Goal: Information Seeking & Learning: Learn about a topic

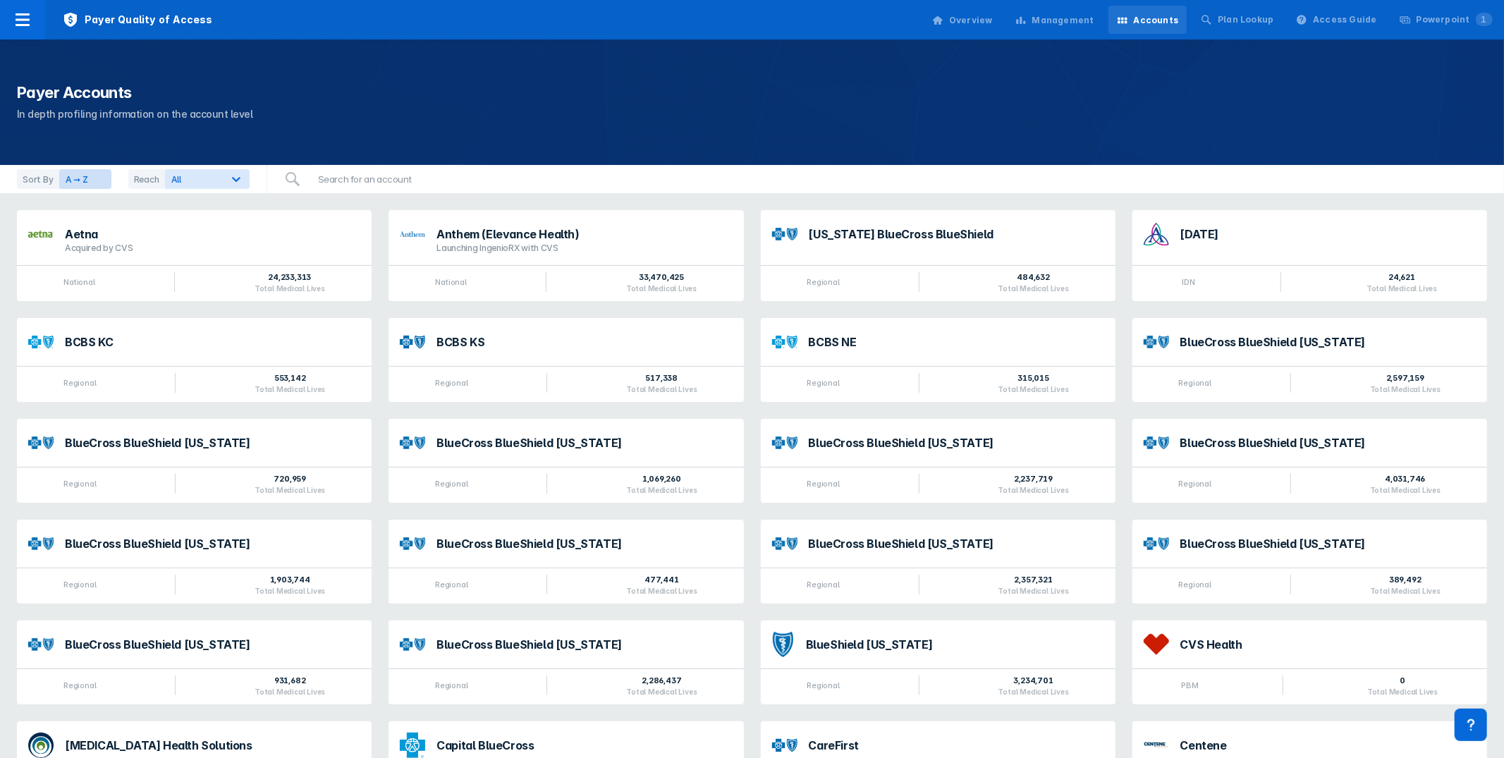
click at [1087, 21] on div "Management" at bounding box center [1063, 20] width 62 height 13
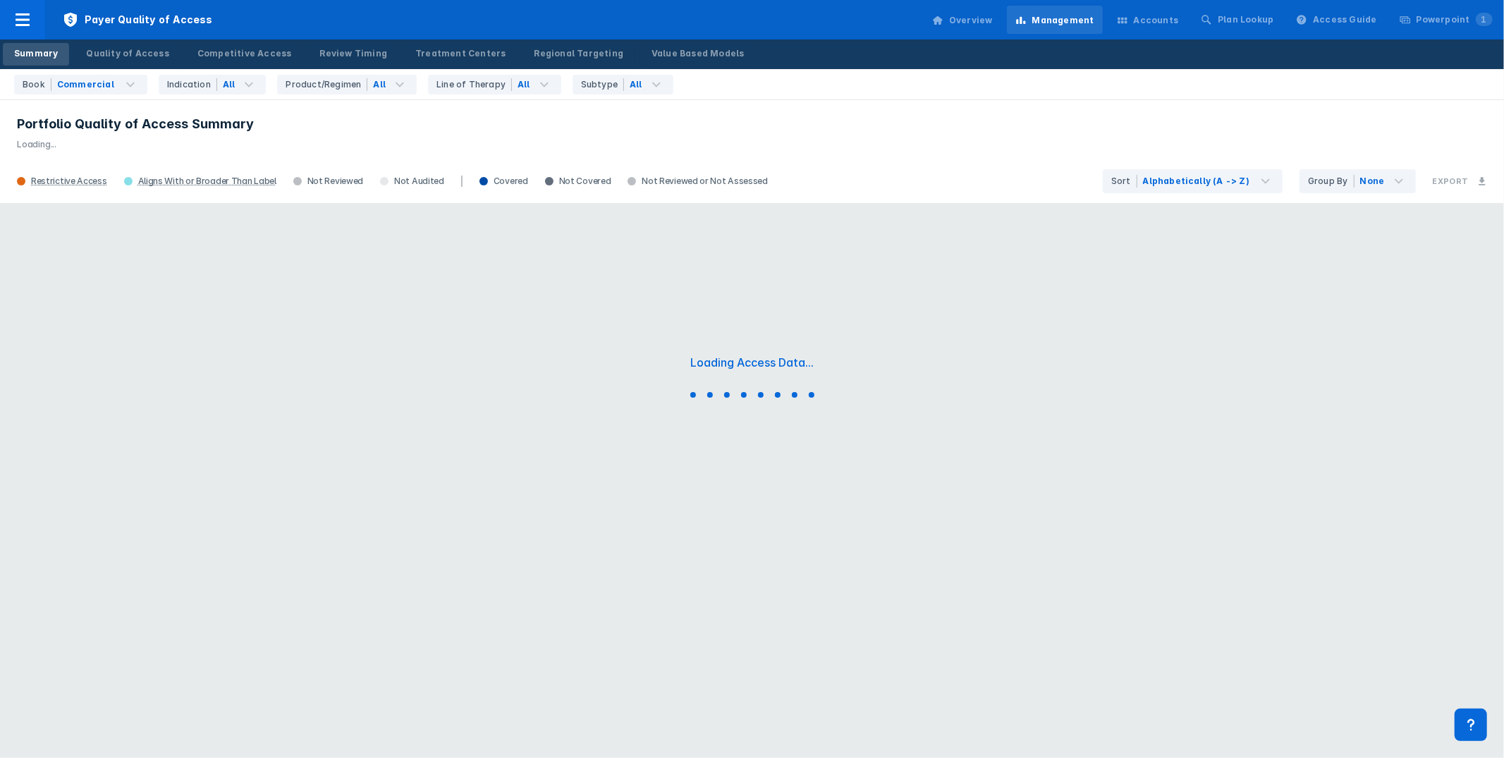
click at [903, 142] on p "Loading..." at bounding box center [752, 142] width 1470 height 18
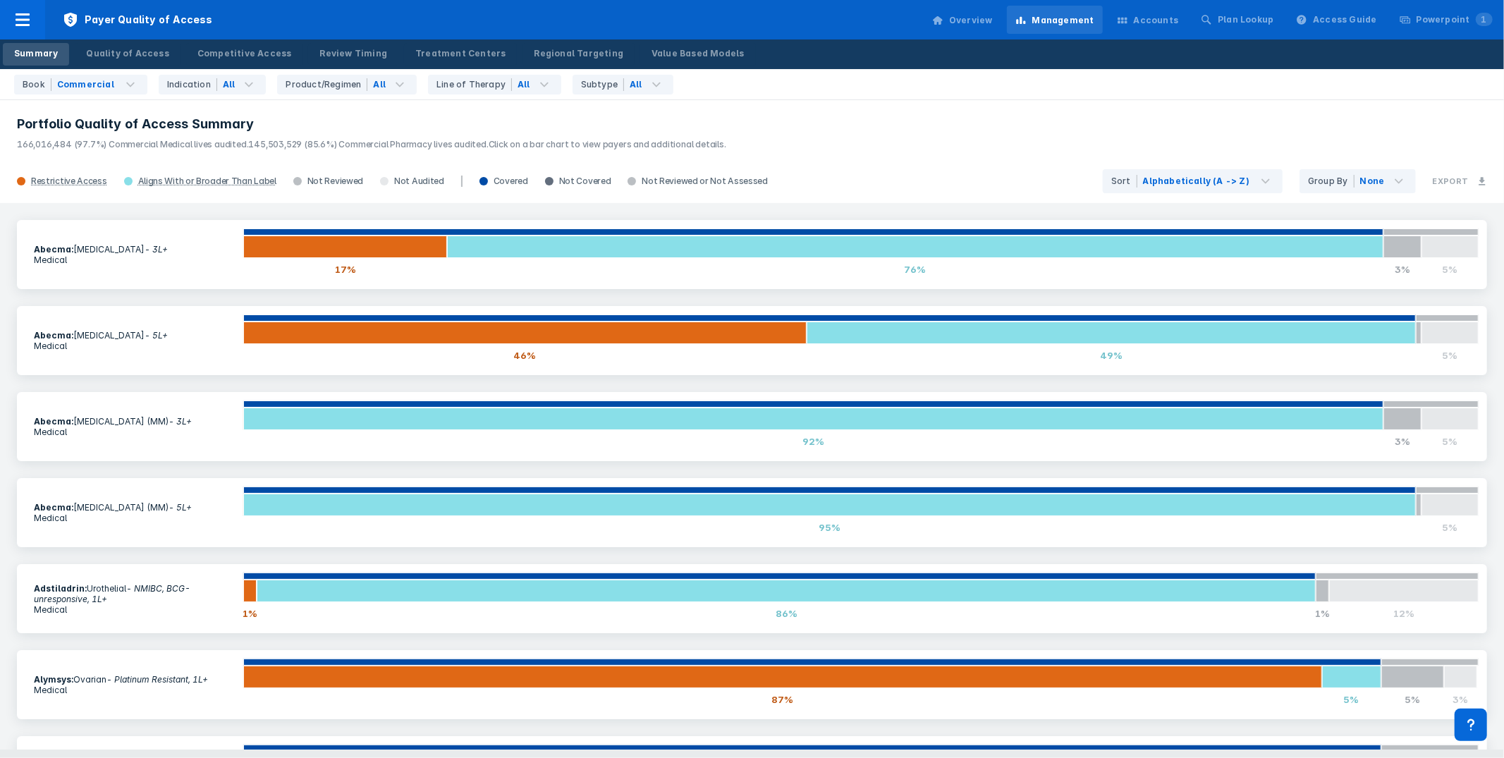
click at [972, 157] on header "Portfolio Quality of Access Summary 166,016,484 (97.7%) Commercial Medical live…" at bounding box center [752, 129] width 1504 height 61
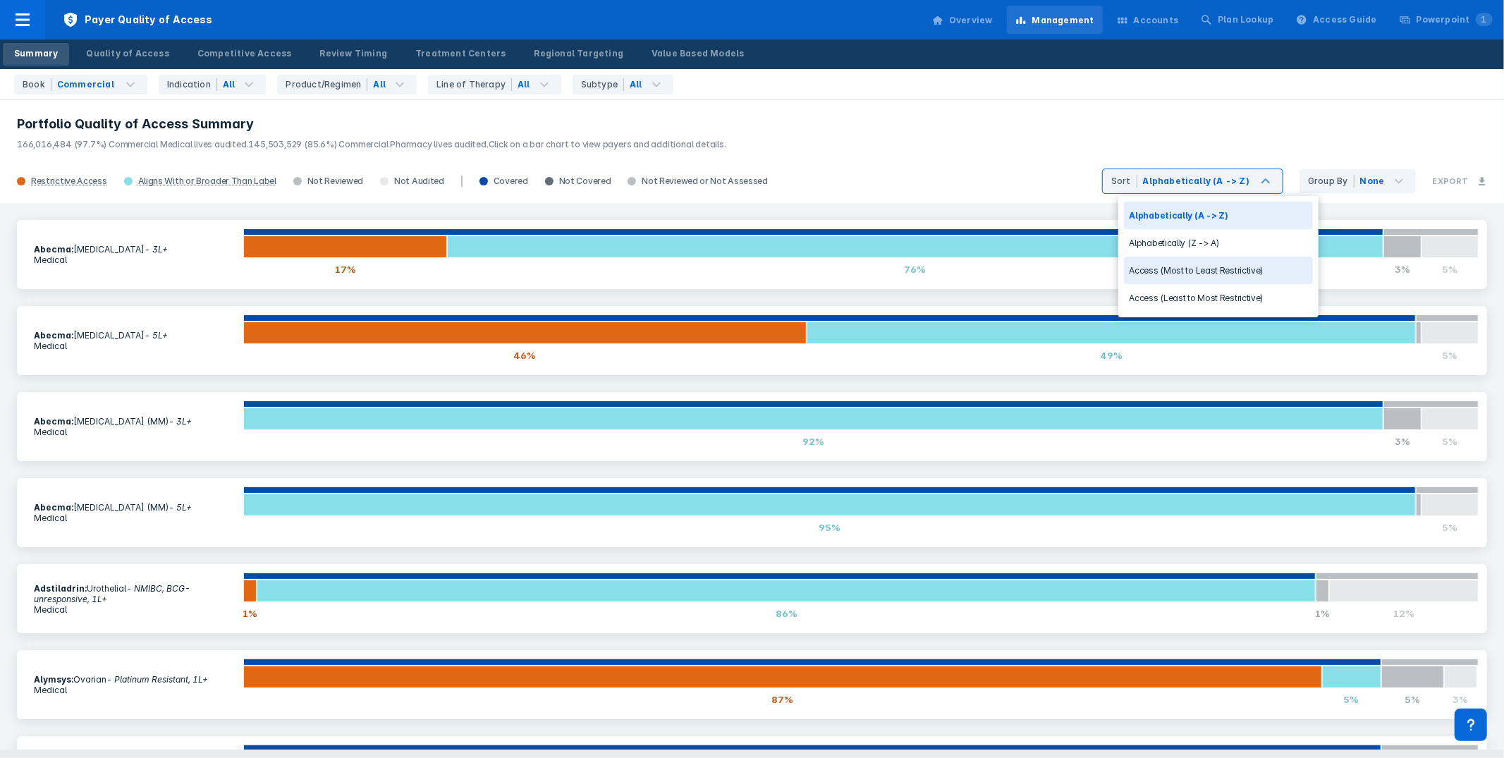
click at [1230, 276] on div "Access (Most to Least Restrictive)" at bounding box center [1218, 270] width 189 height 27
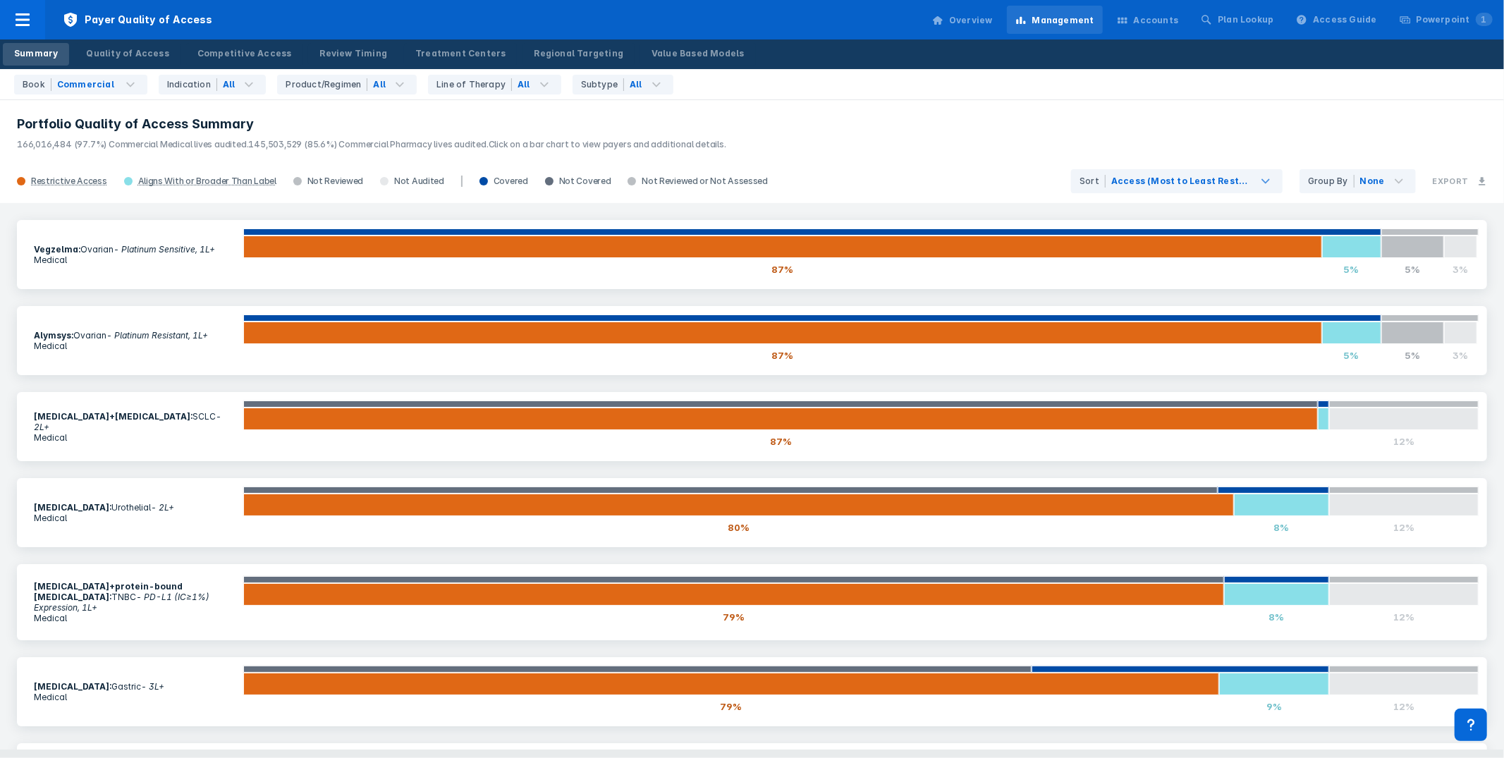
click at [922, 114] on header "Portfolio Quality of Access Summary 166,016,484 (97.7%) Commercial Medical live…" at bounding box center [752, 129] width 1504 height 61
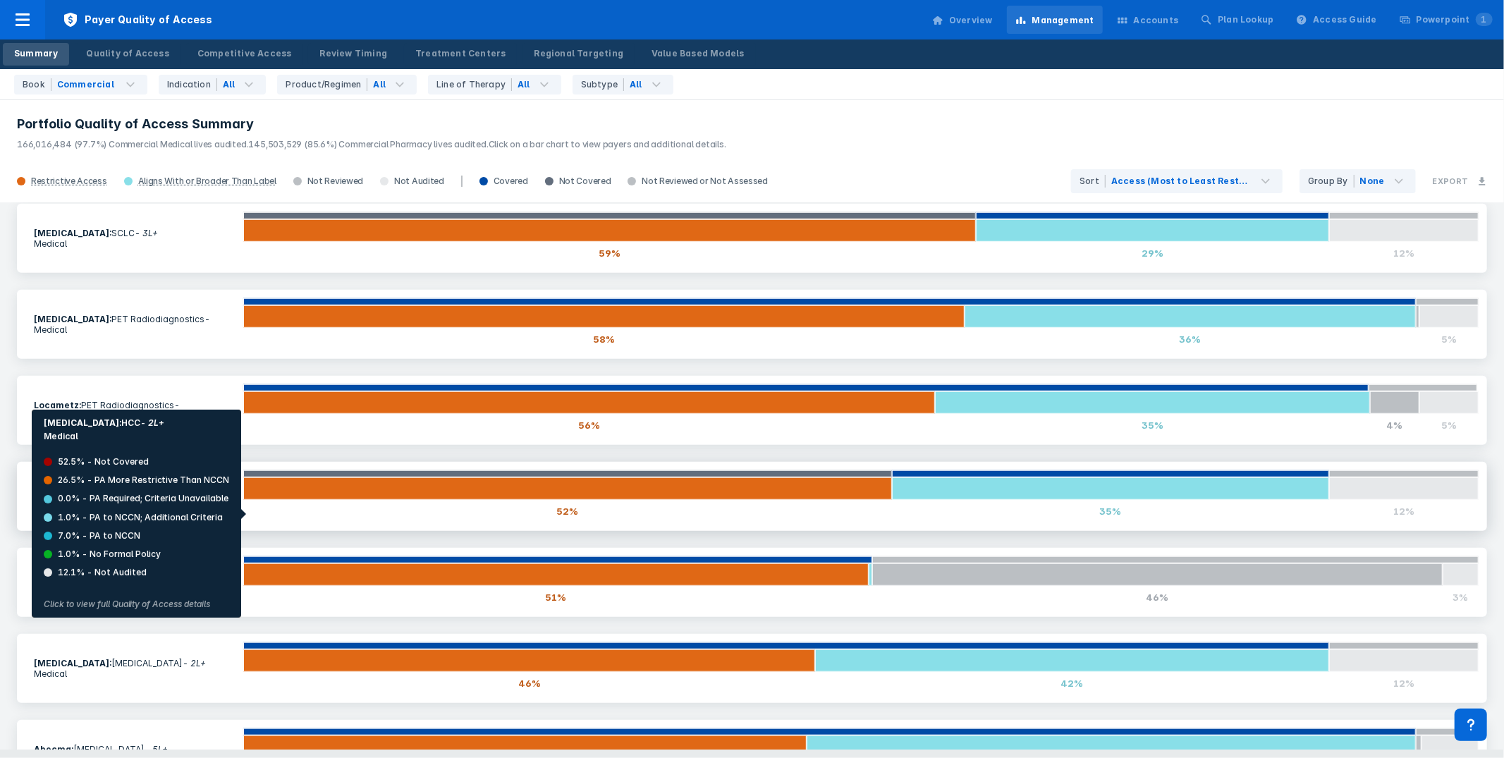
scroll to position [888, 0]
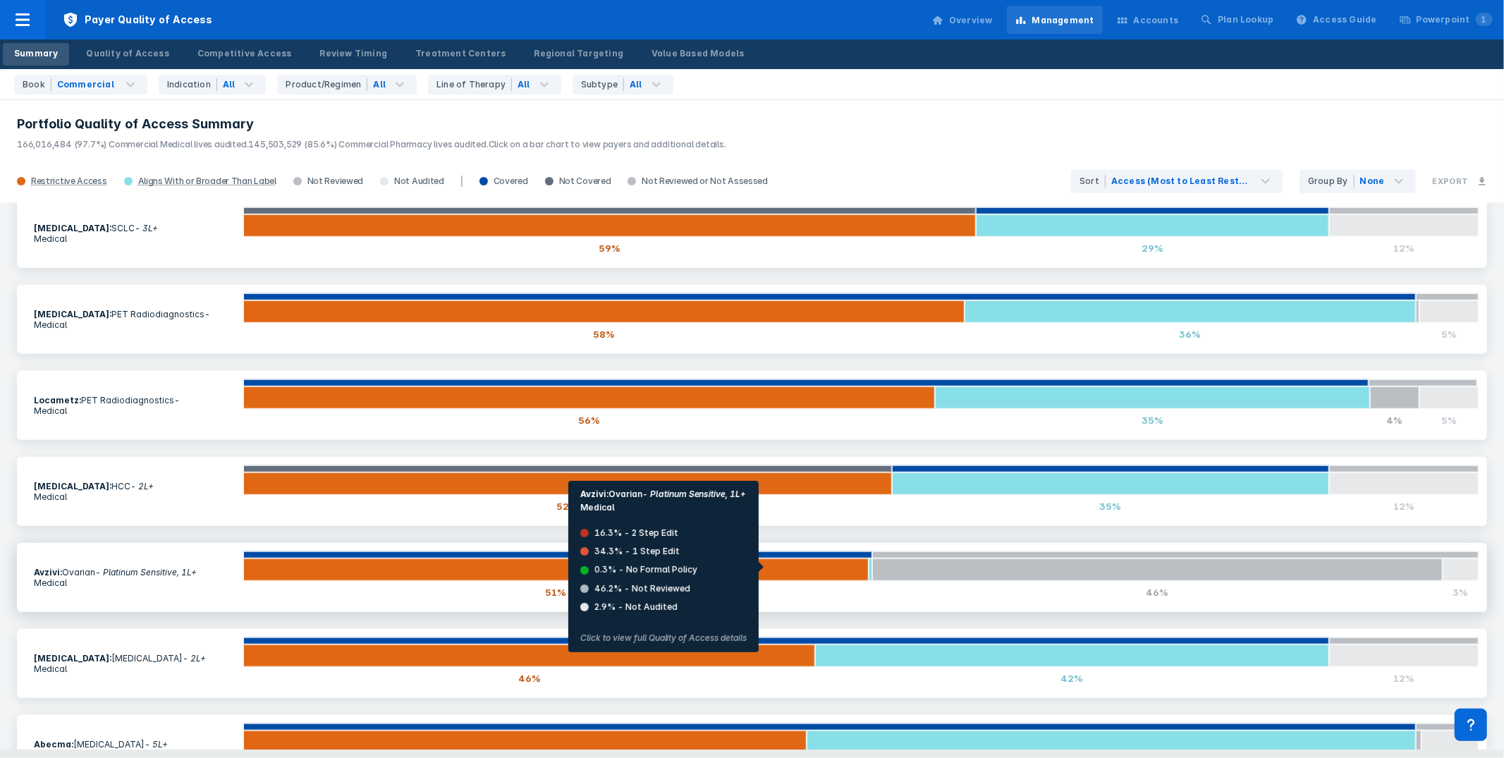
click at [777, 567] on div at bounding box center [555, 569] width 625 height 23
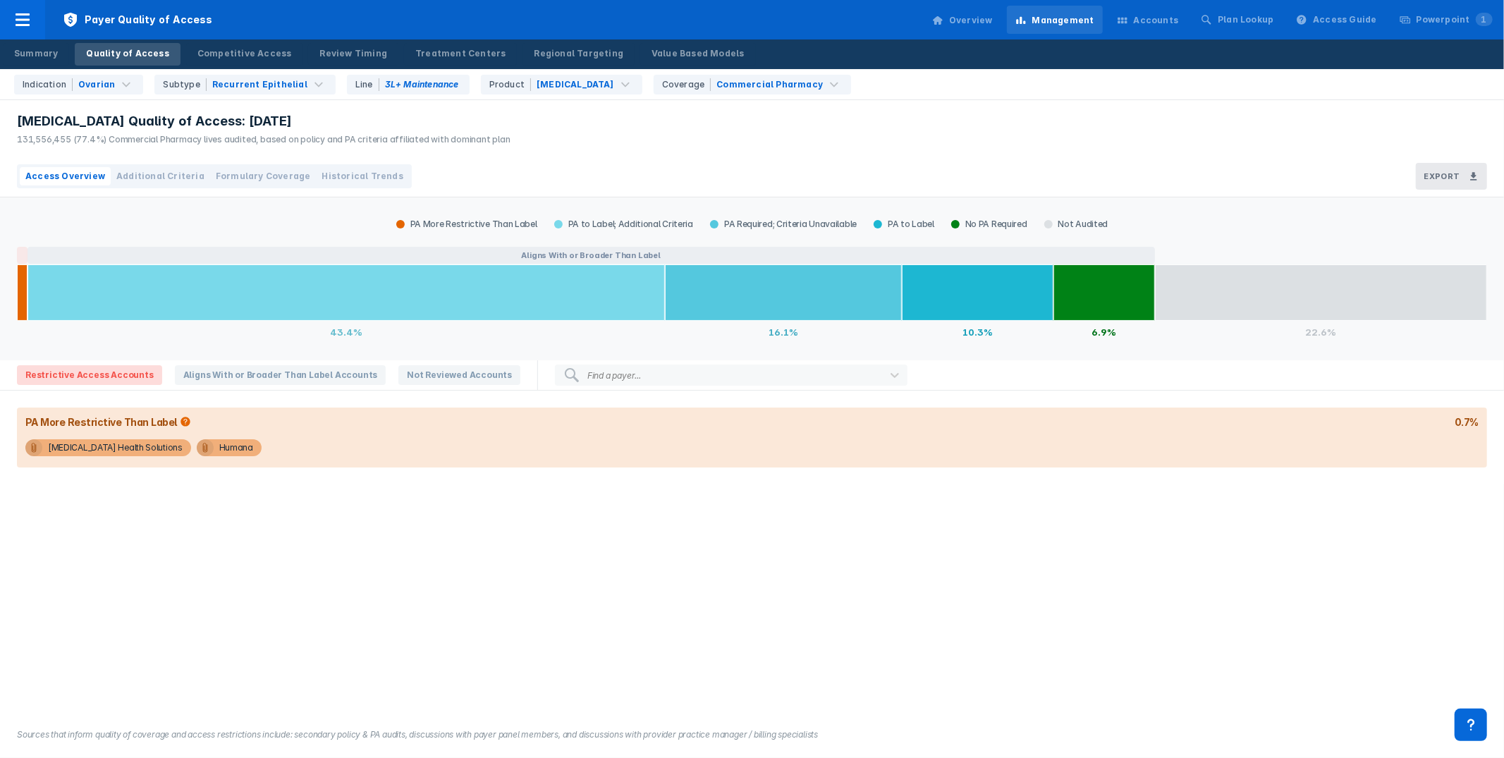
click at [845, 128] on div "Lynparza Quality of Access: Aug 2025 131,556,455 (77.4%) Commercial Pharmacy li…" at bounding box center [752, 128] width 1504 height 56
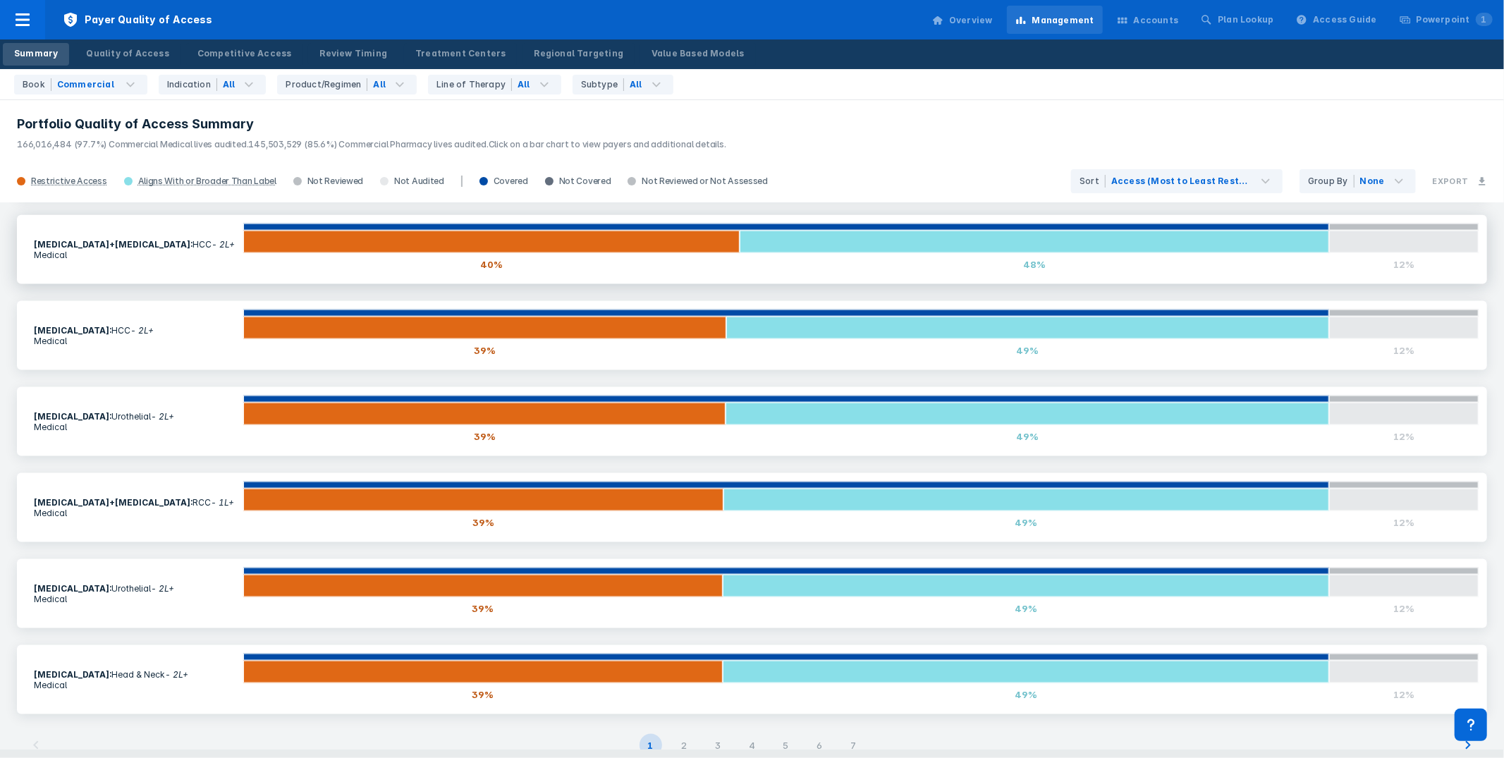
scroll to position [1667, 0]
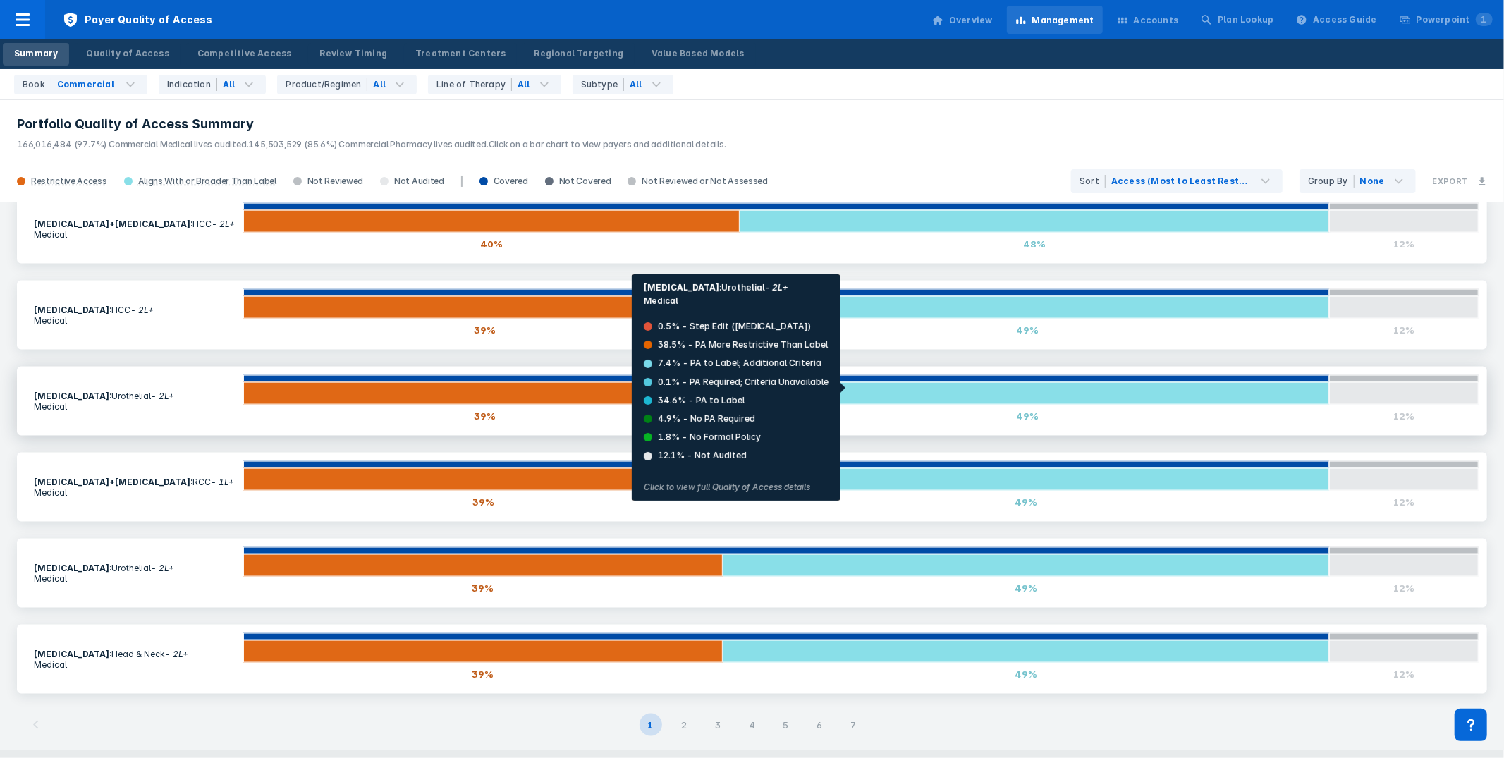
click at [850, 388] on div at bounding box center [1027, 393] width 604 height 23
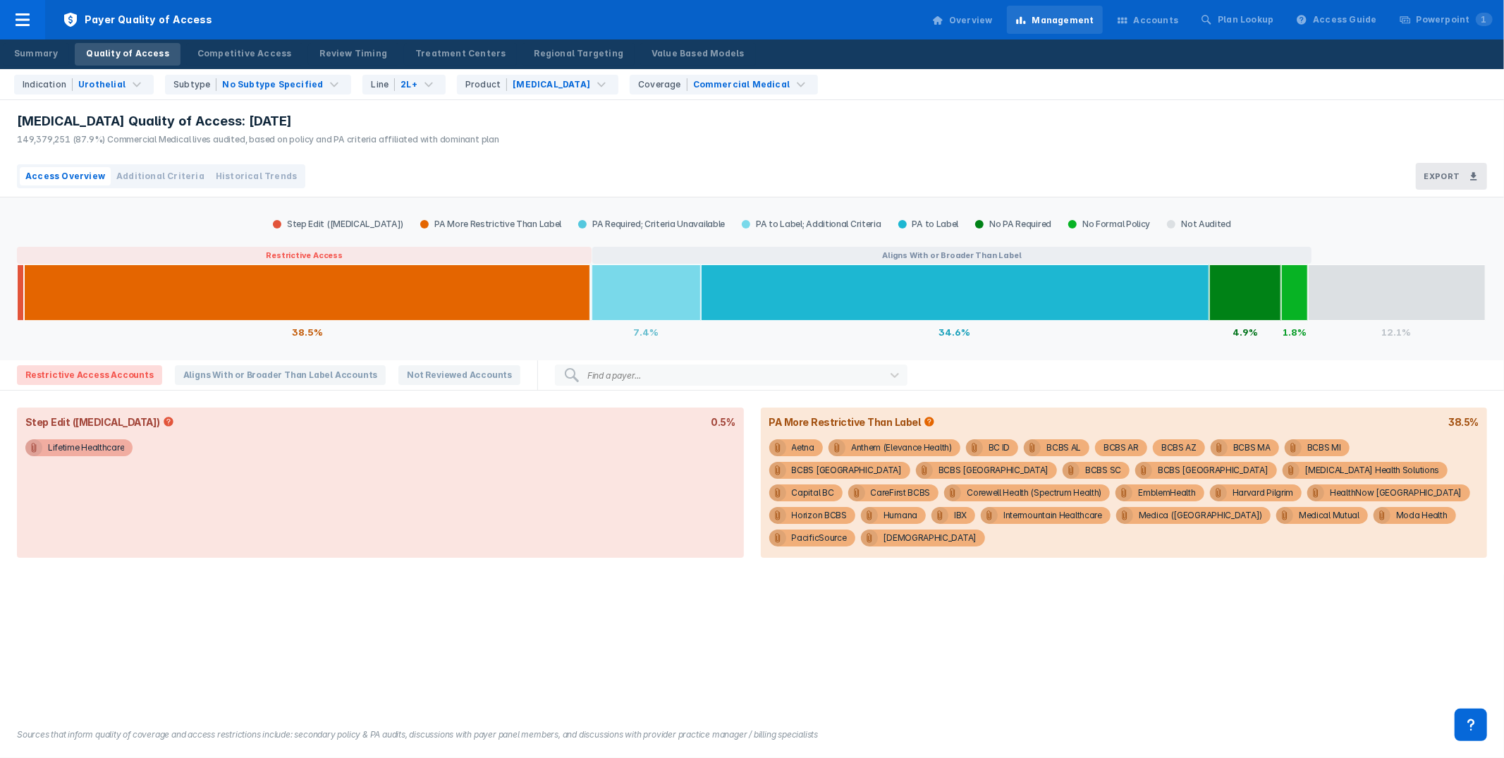
click at [950, 138] on div "Bavencio Quality of Access: Aug 2025 149,379,251 (87.9%) Commercial Medical liv…" at bounding box center [752, 128] width 1504 height 56
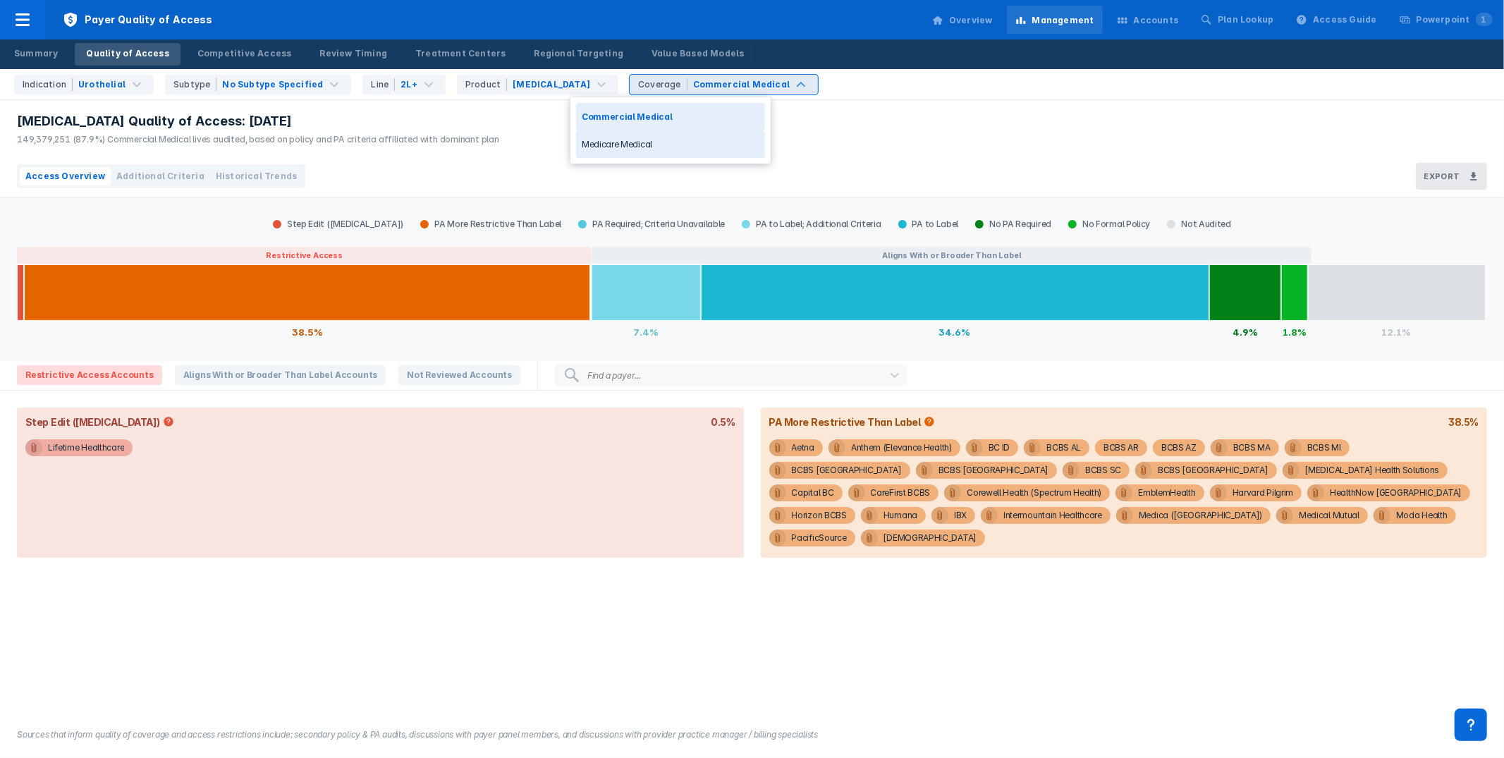
click at [672, 142] on div "Medicare Medical" at bounding box center [670, 143] width 189 height 27
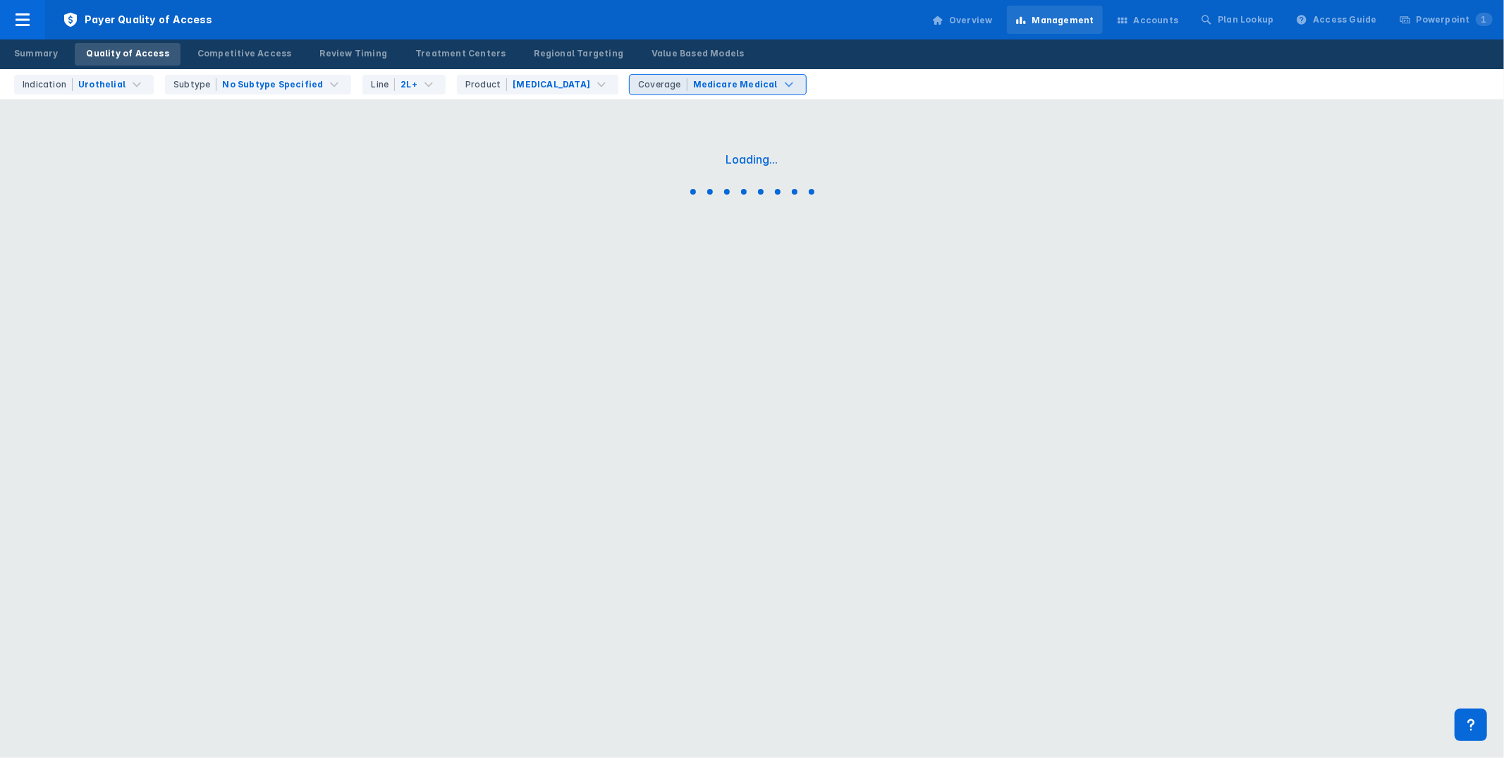
click at [933, 85] on div "Indication Urothelial Subtype No Subtype Specified Line 2L+ Product Bavencio op…" at bounding box center [755, 84] width 1495 height 30
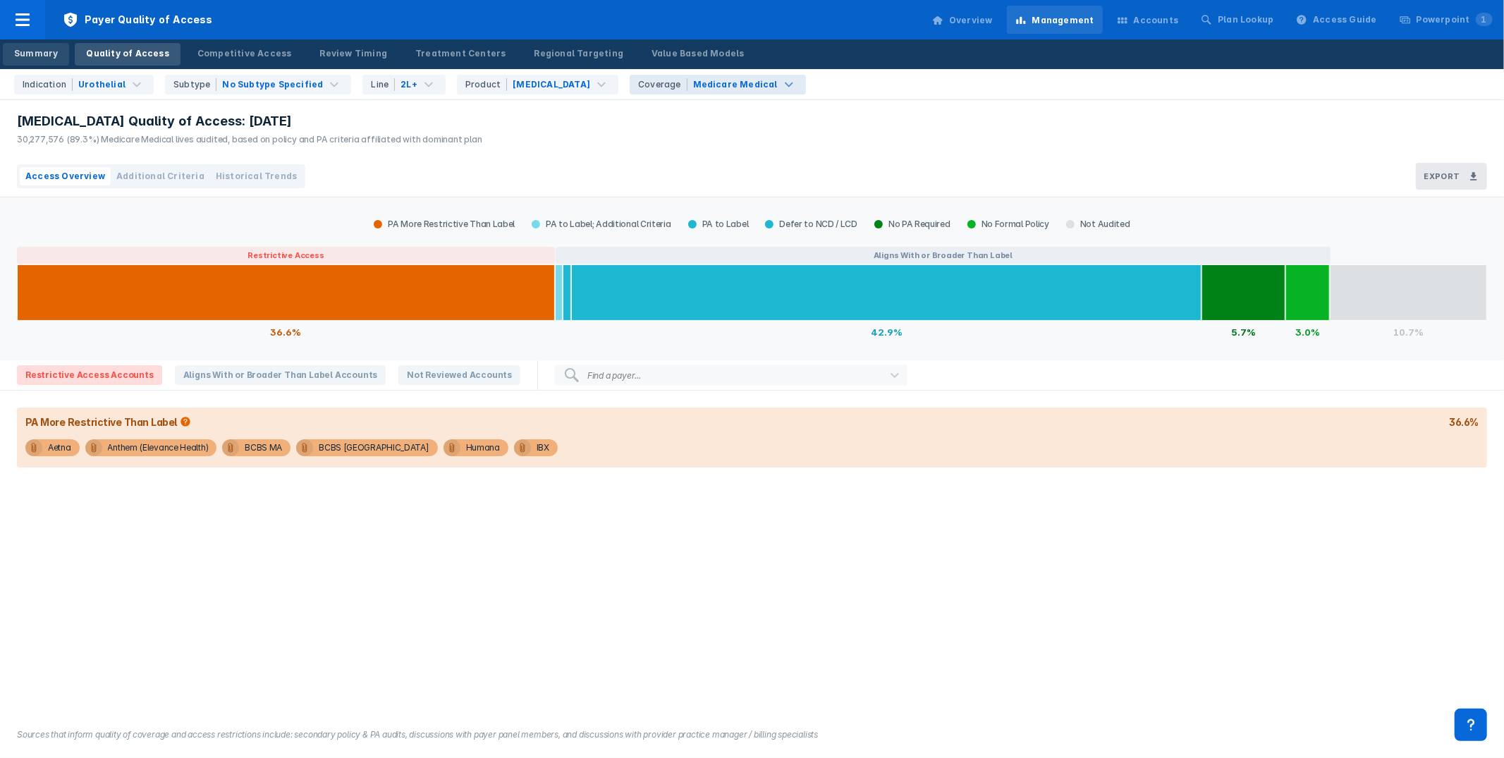
click at [48, 49] on div "Summary" at bounding box center [36, 53] width 44 height 13
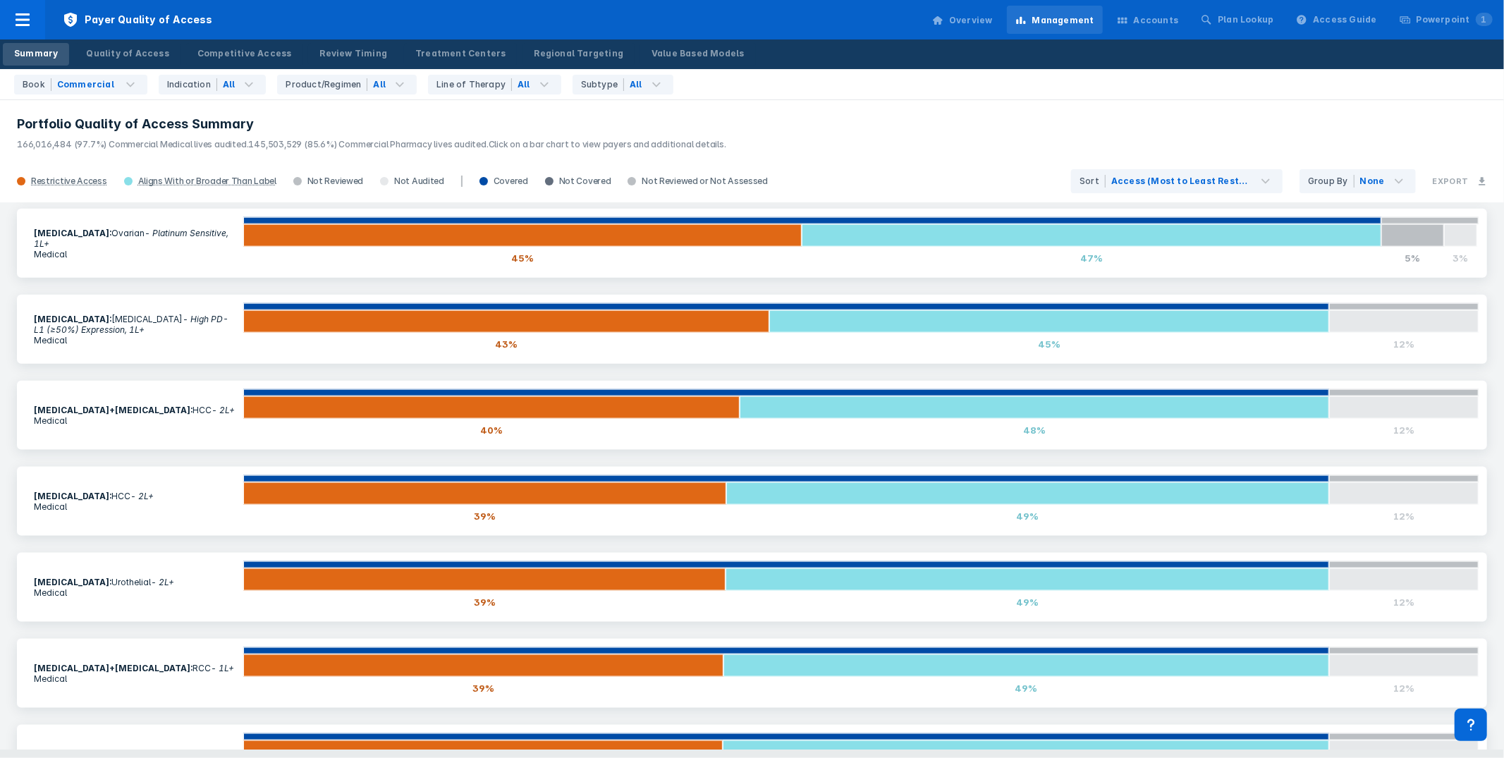
scroll to position [1667, 0]
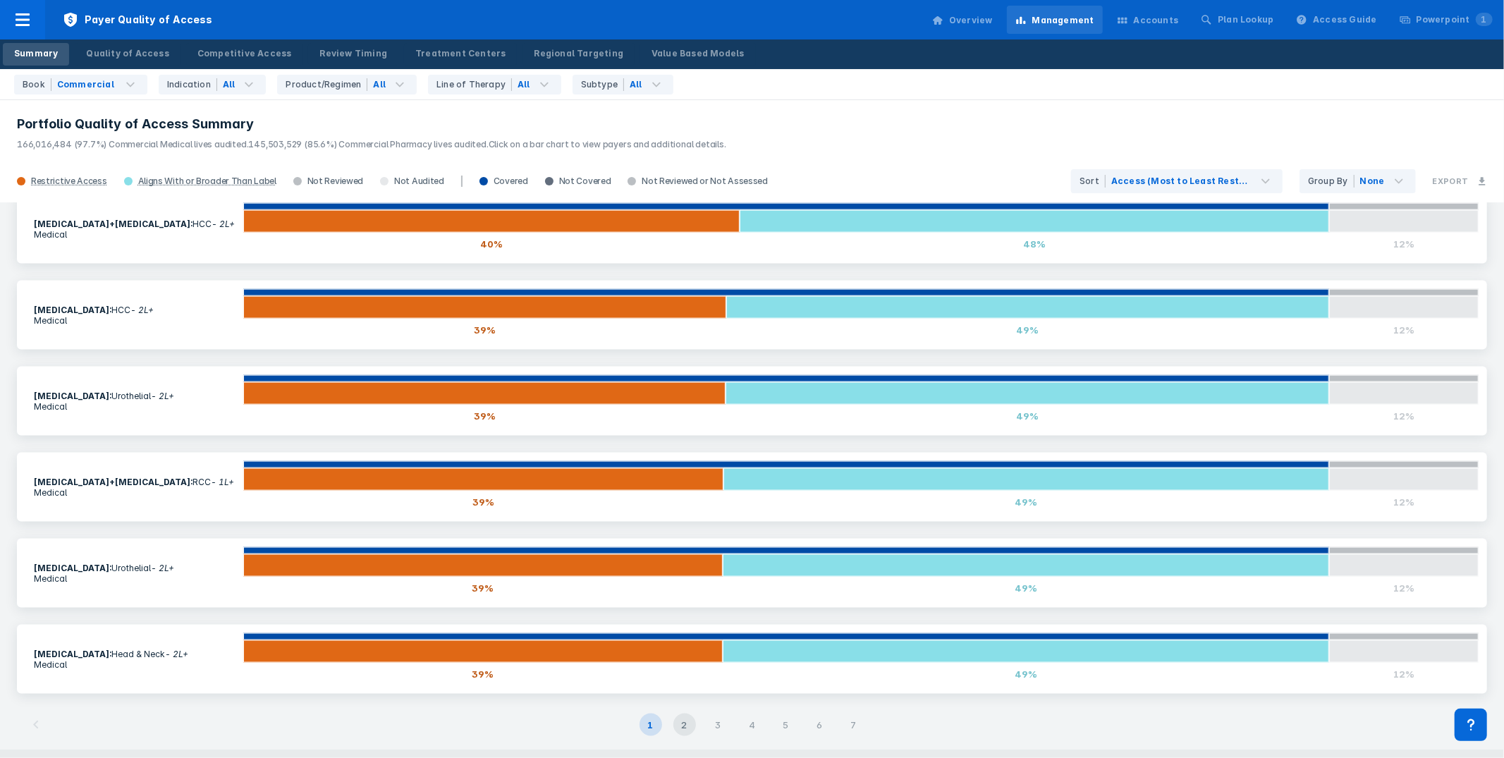
click at [682, 720] on div "2" at bounding box center [684, 725] width 23 height 23
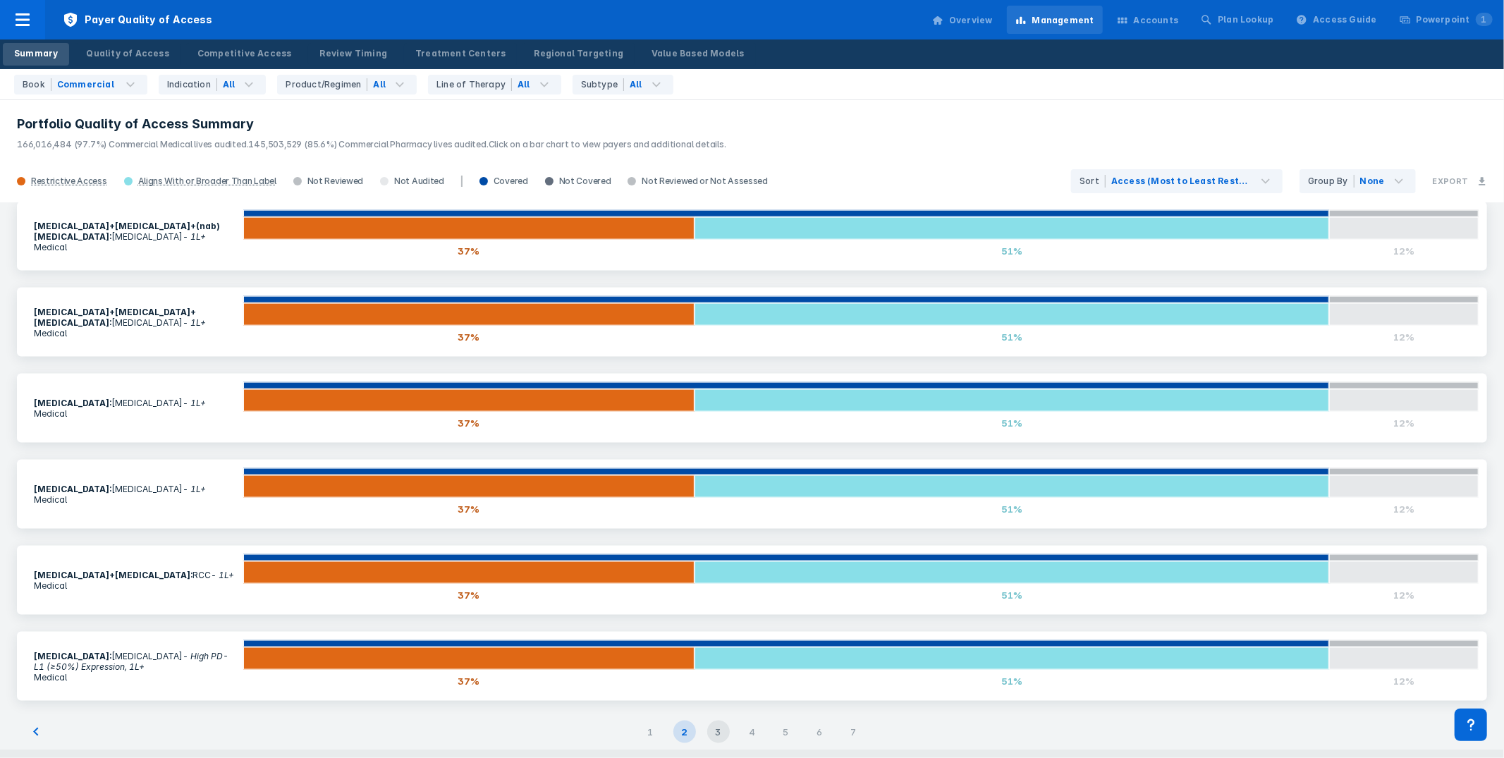
click at [721, 721] on div "3" at bounding box center [718, 732] width 23 height 23
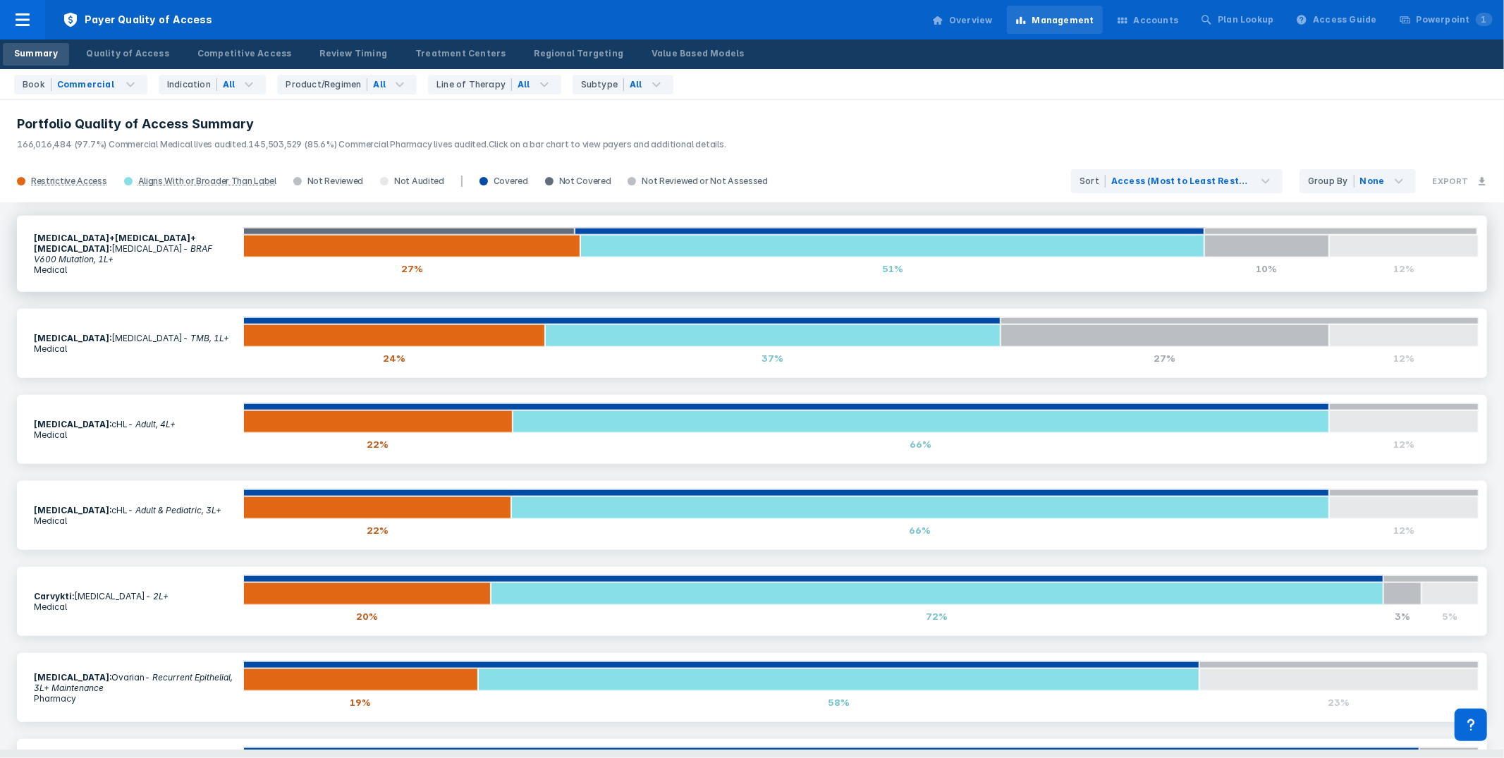
scroll to position [1318, 0]
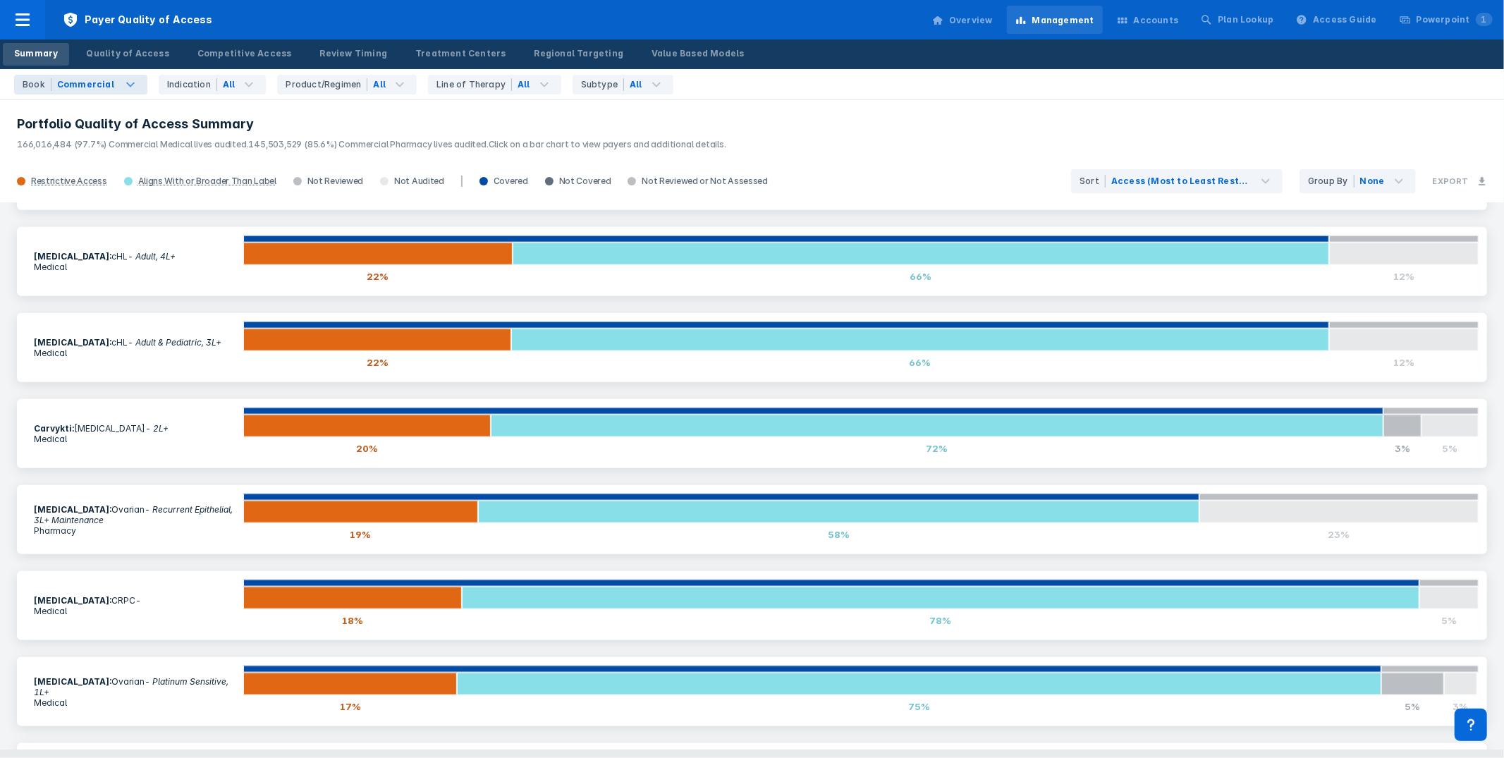
click at [51, 87] on div "Commercial" at bounding box center [86, 84] width 70 height 23
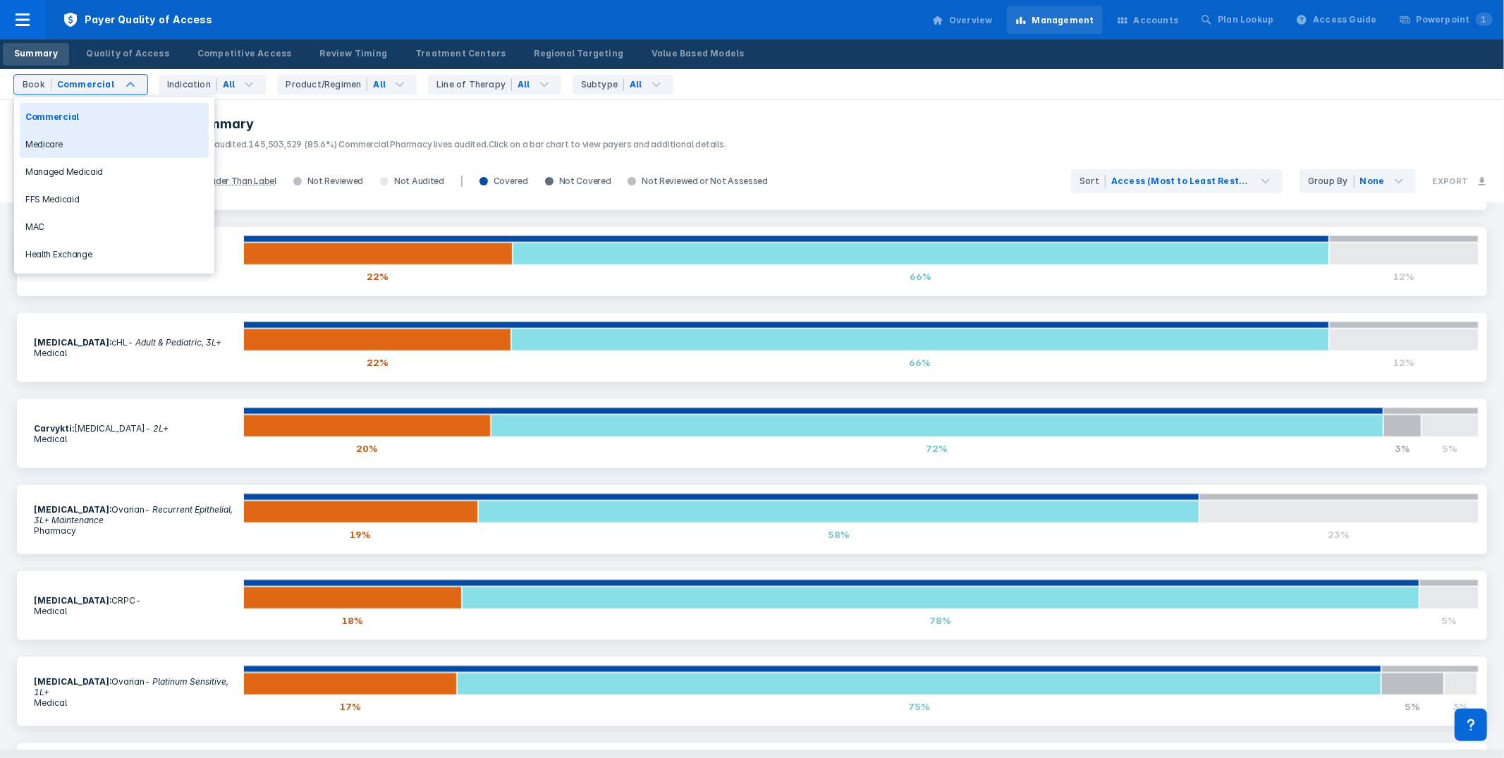
click at [68, 149] on div "Medicare" at bounding box center [114, 143] width 189 height 27
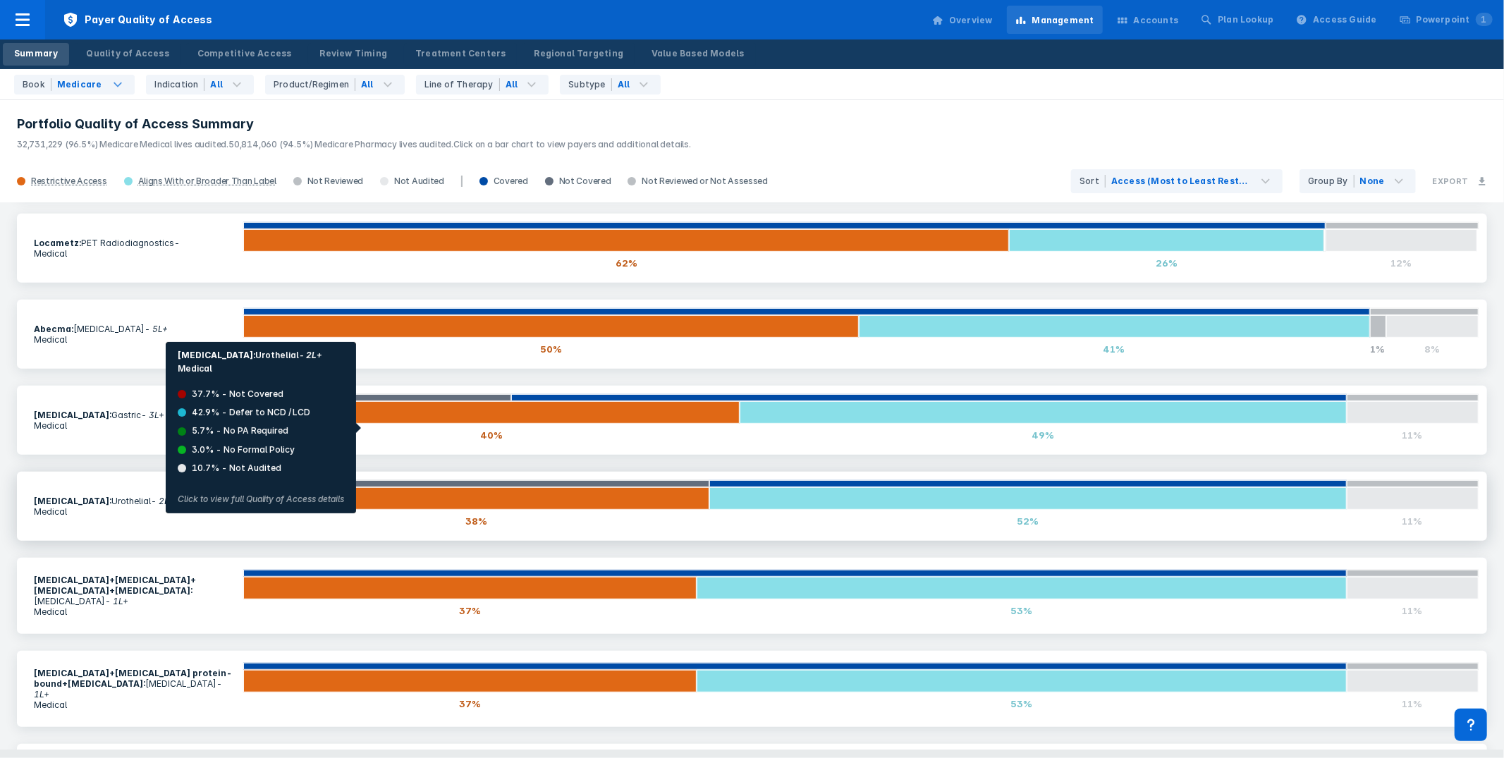
scroll to position [608, 0]
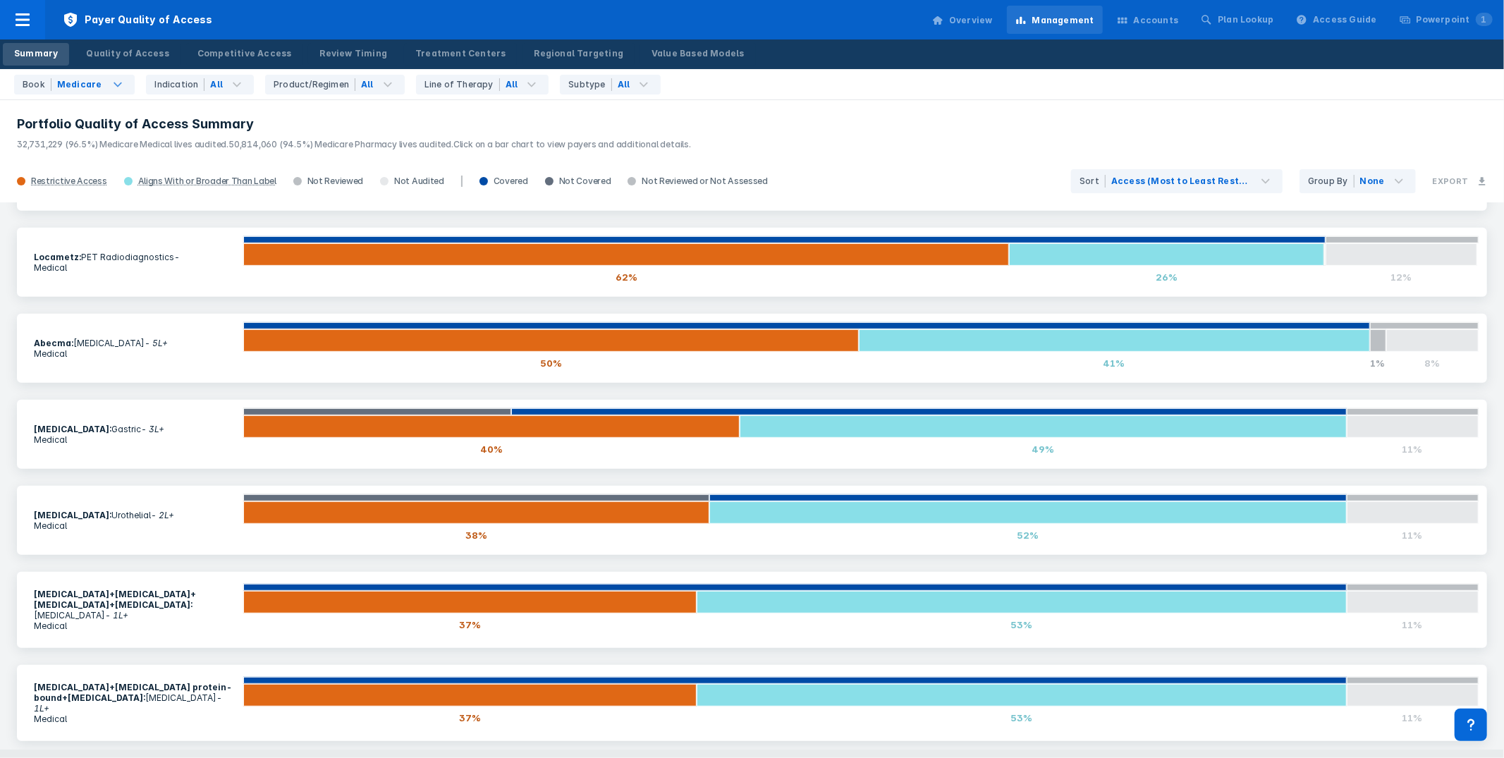
click at [1053, 105] on header "Portfolio Quality of Access Summary 32,731,229 (96.5%) Medicare Medical lives a…" at bounding box center [752, 129] width 1504 height 61
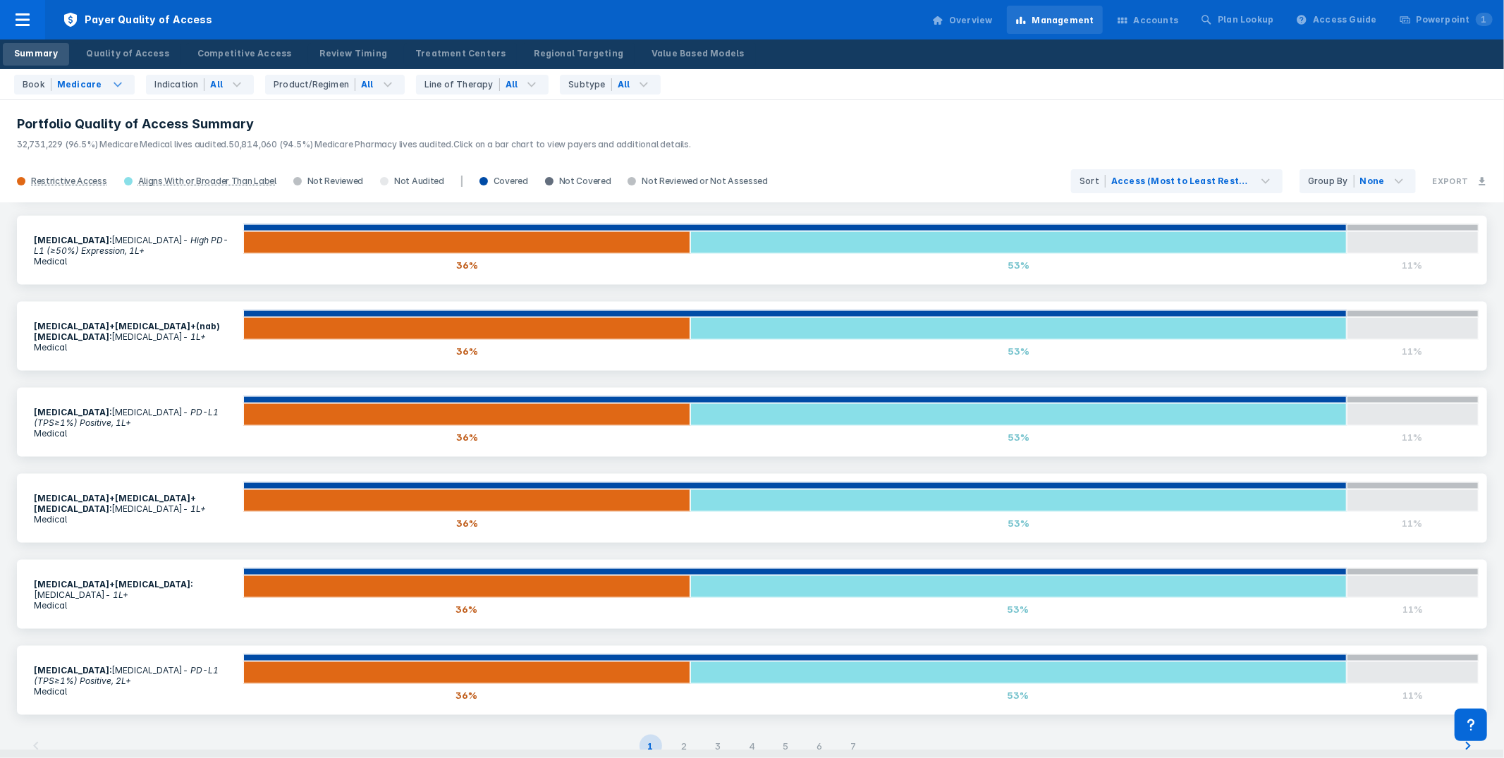
scroll to position [0, 0]
click at [783, 735] on div "5" at bounding box center [786, 746] width 23 height 23
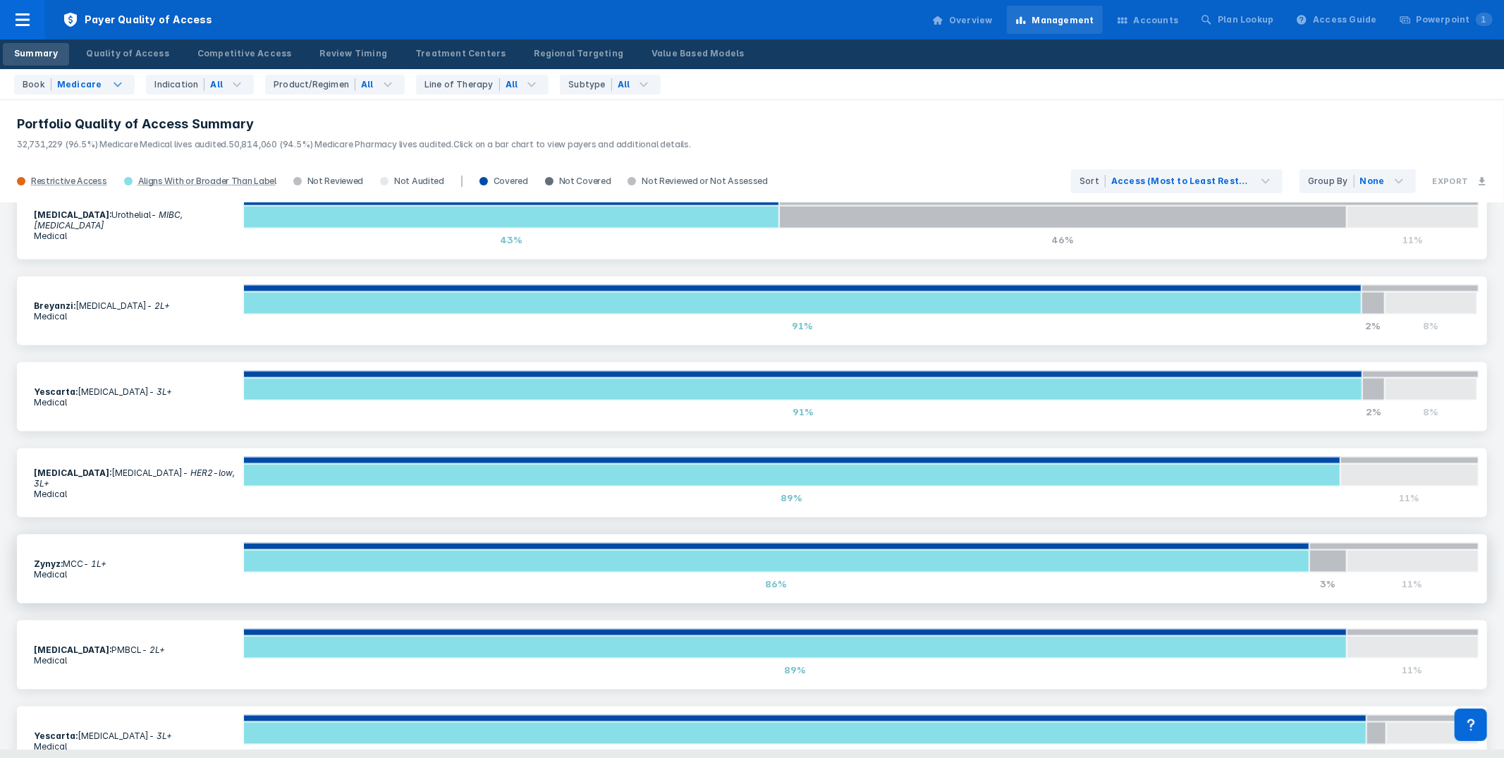
scroll to position [1667, 0]
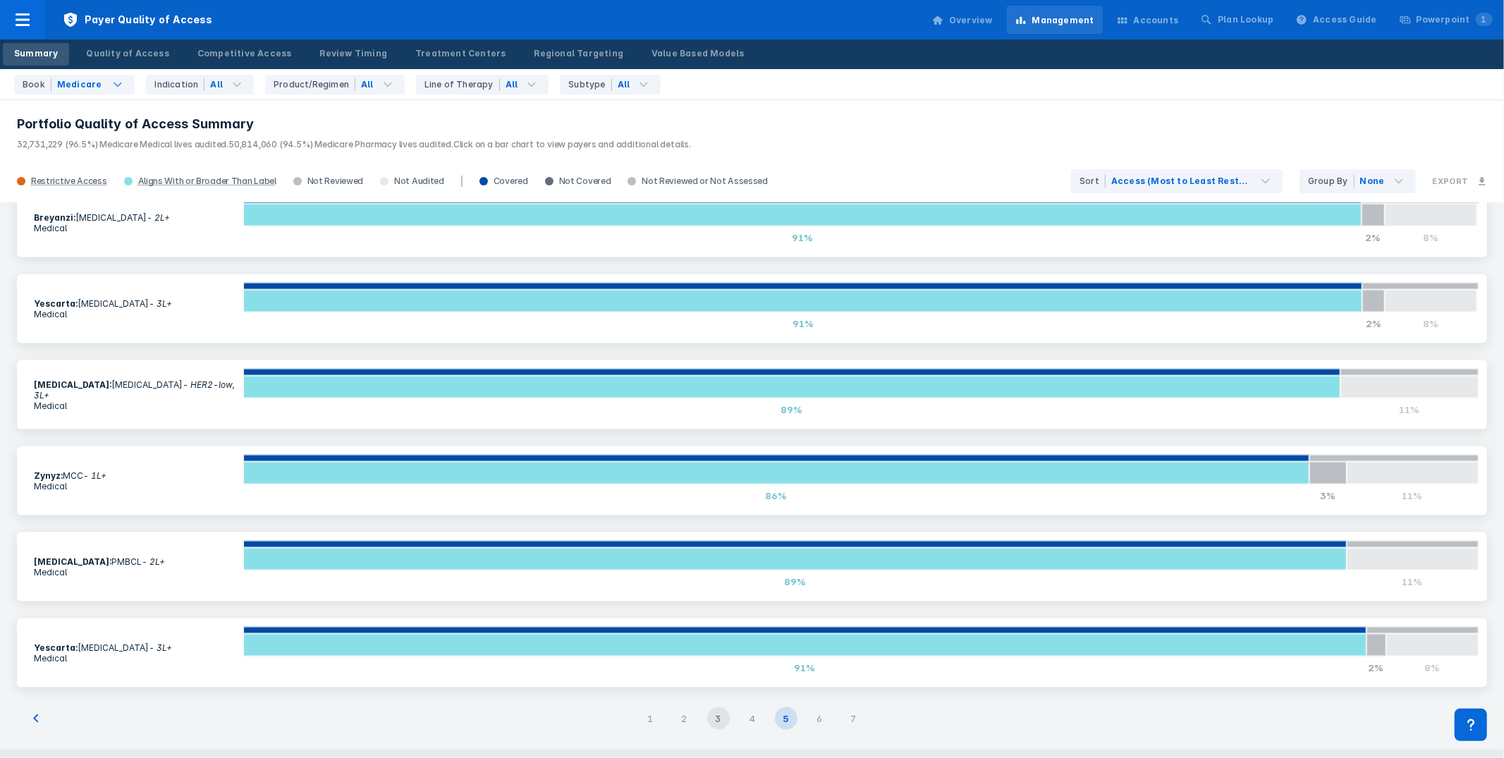
click at [714, 723] on div "3" at bounding box center [718, 718] width 23 height 23
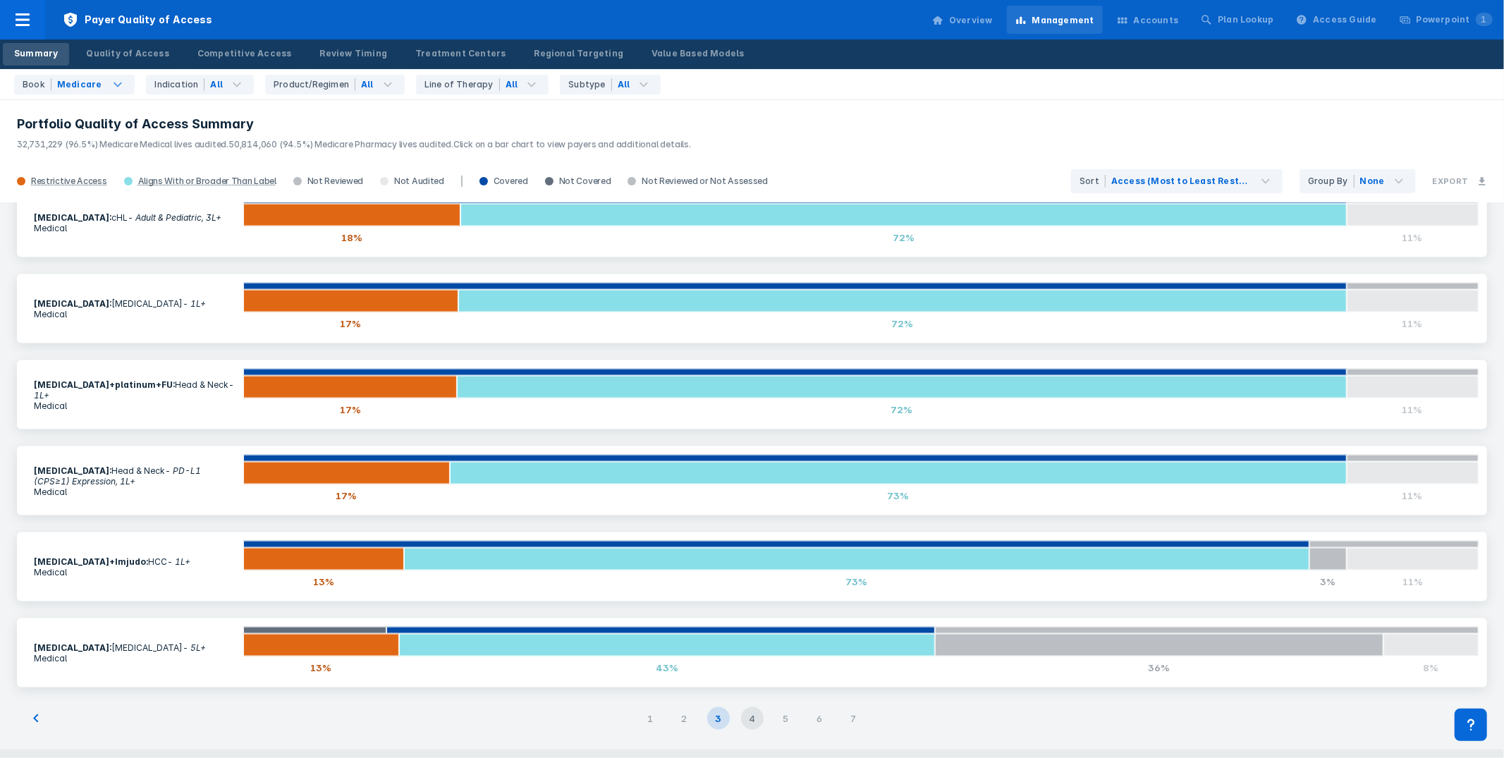
click at [760, 721] on div "4" at bounding box center [752, 718] width 23 height 23
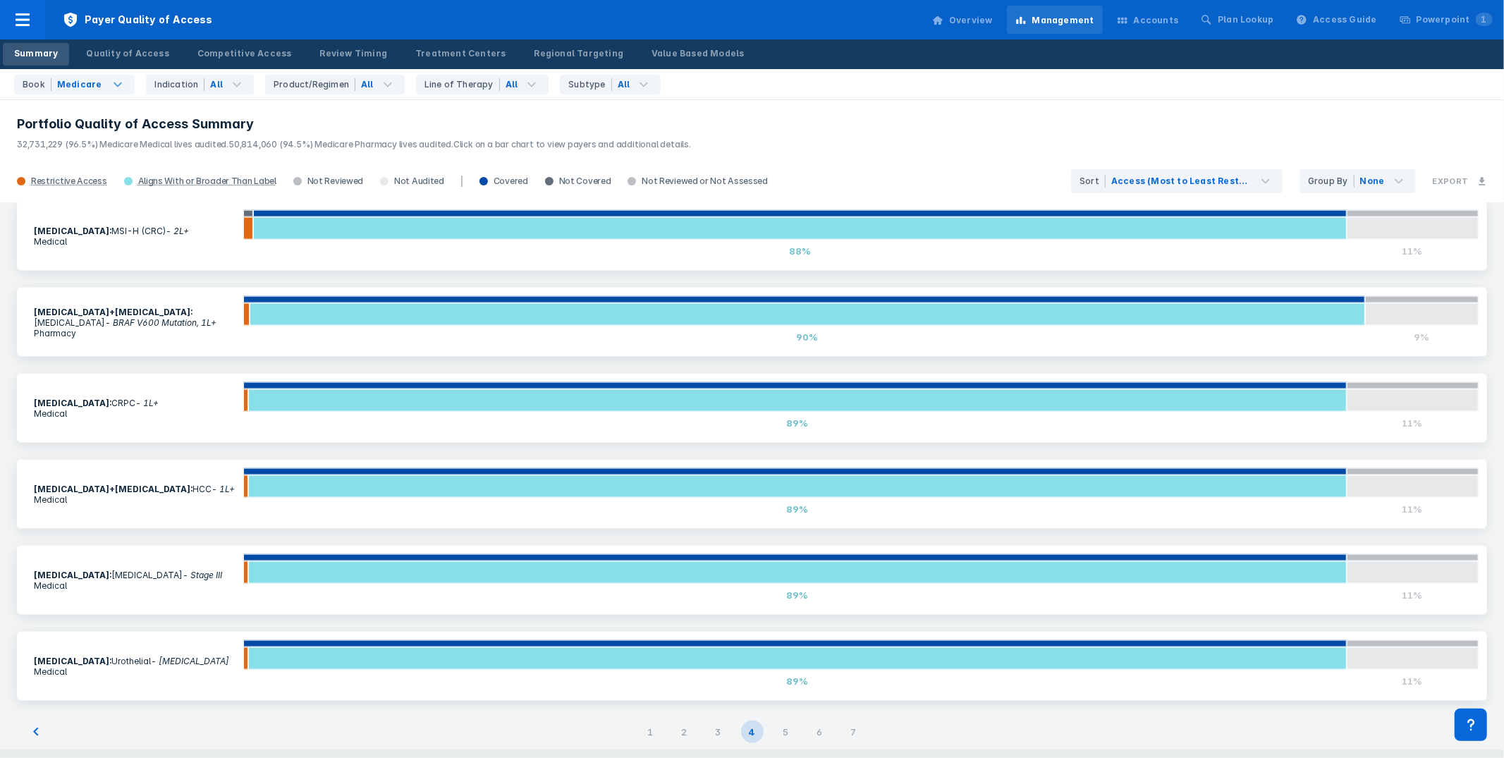
scroll to position [0, 0]
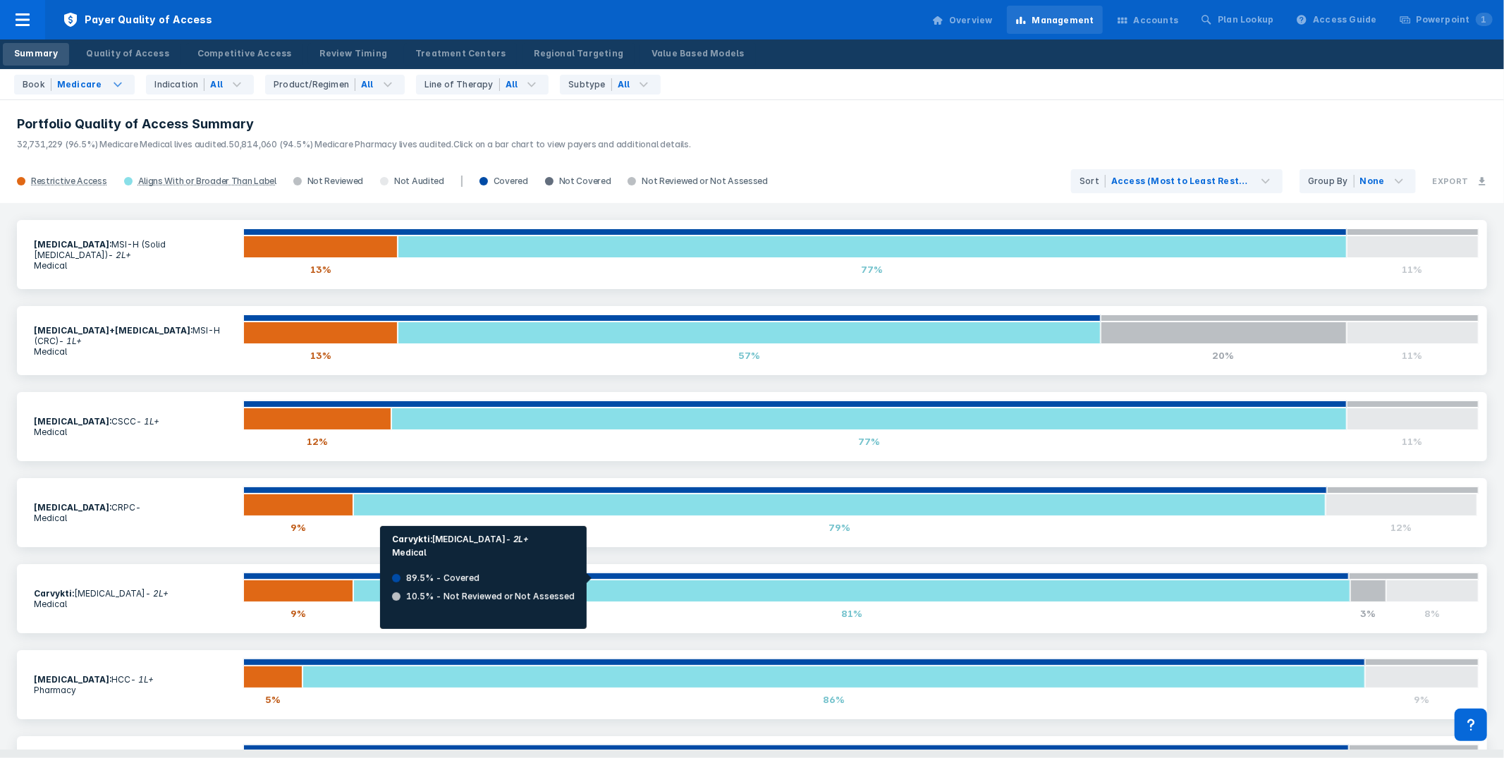
click at [594, 578] on div at bounding box center [796, 576] width 1106 height 7
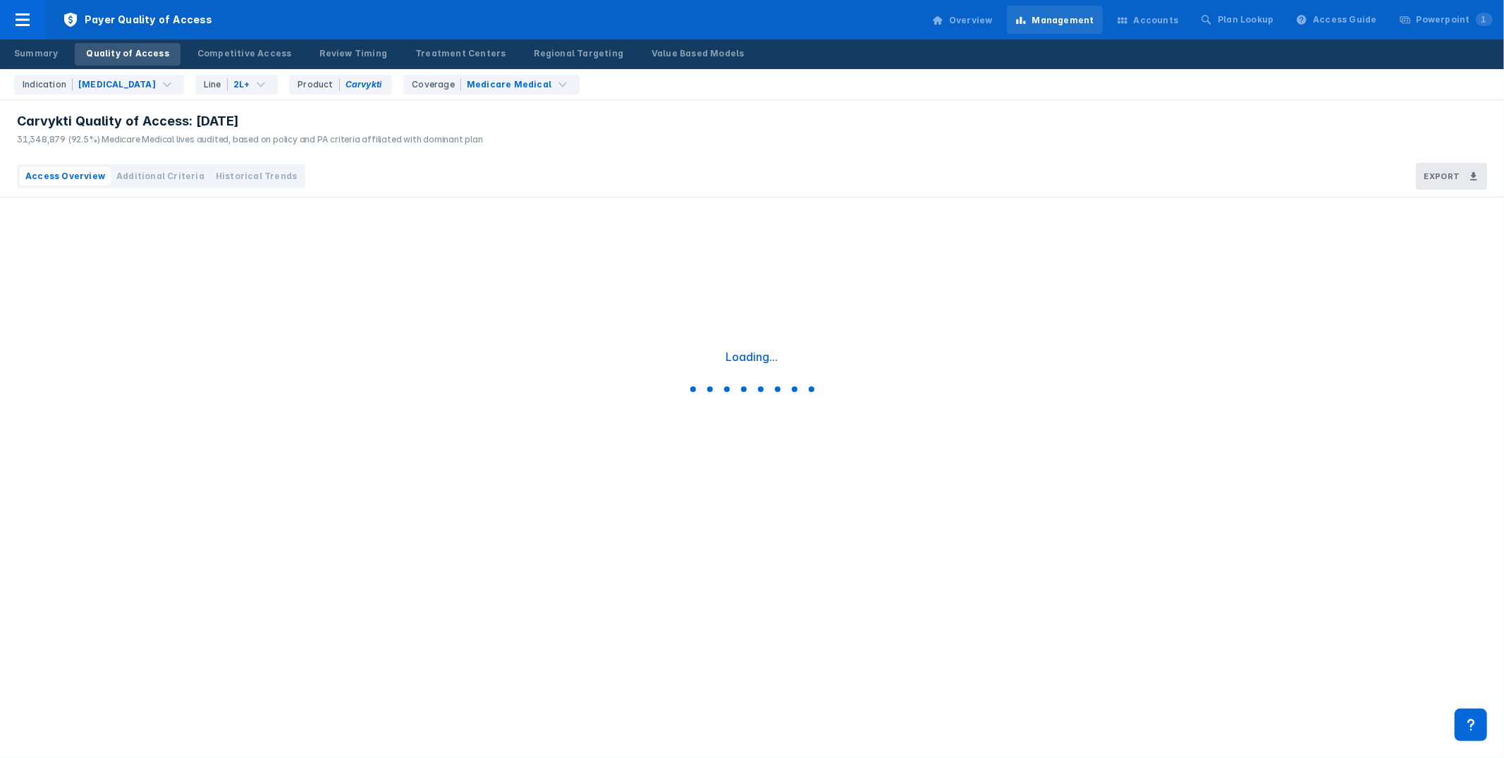
click at [701, 171] on div "Access Overview Additional Criteria Historical Trends Export" at bounding box center [752, 177] width 1504 height 42
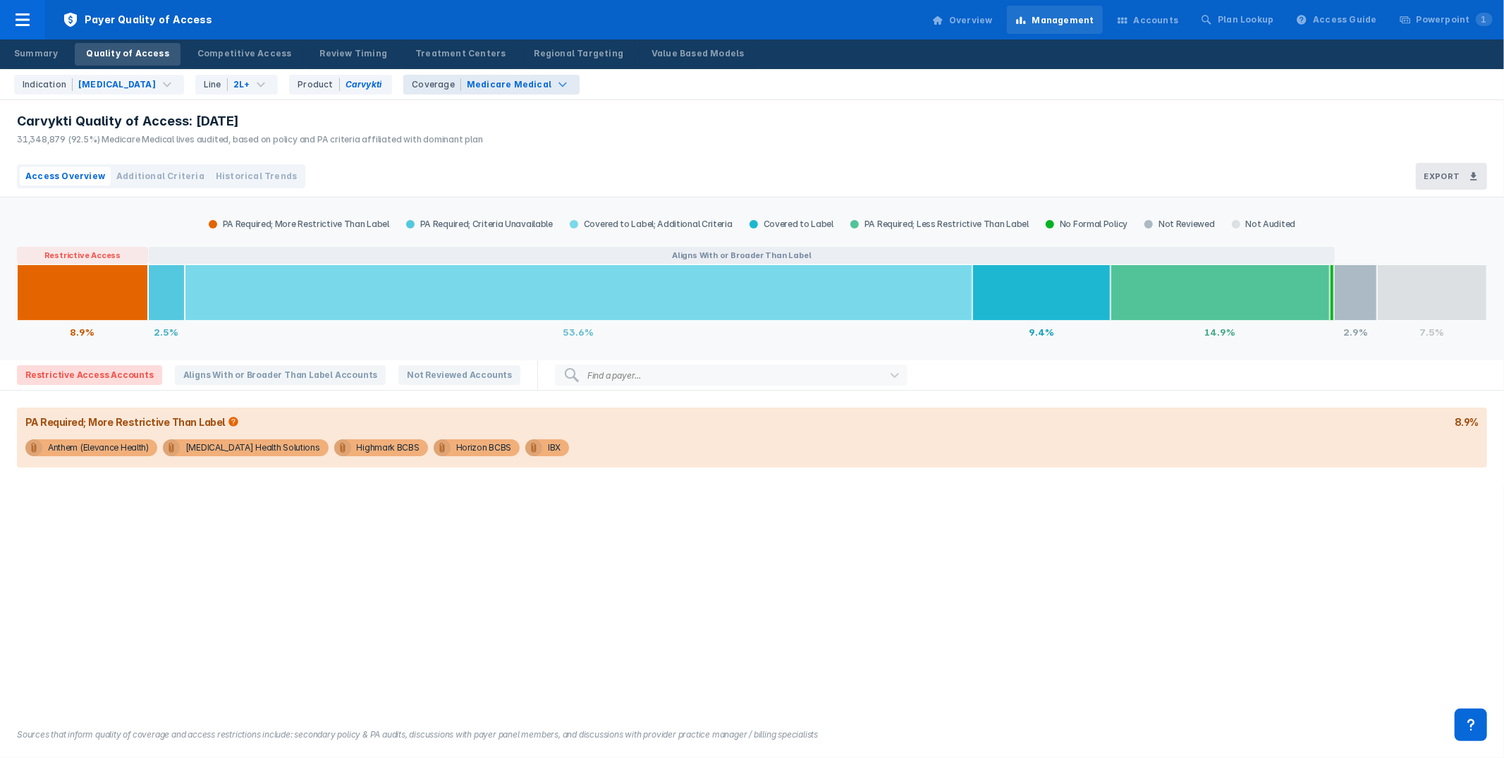
click at [524, 87] on div "Medicare Medical" at bounding box center [509, 84] width 85 height 13
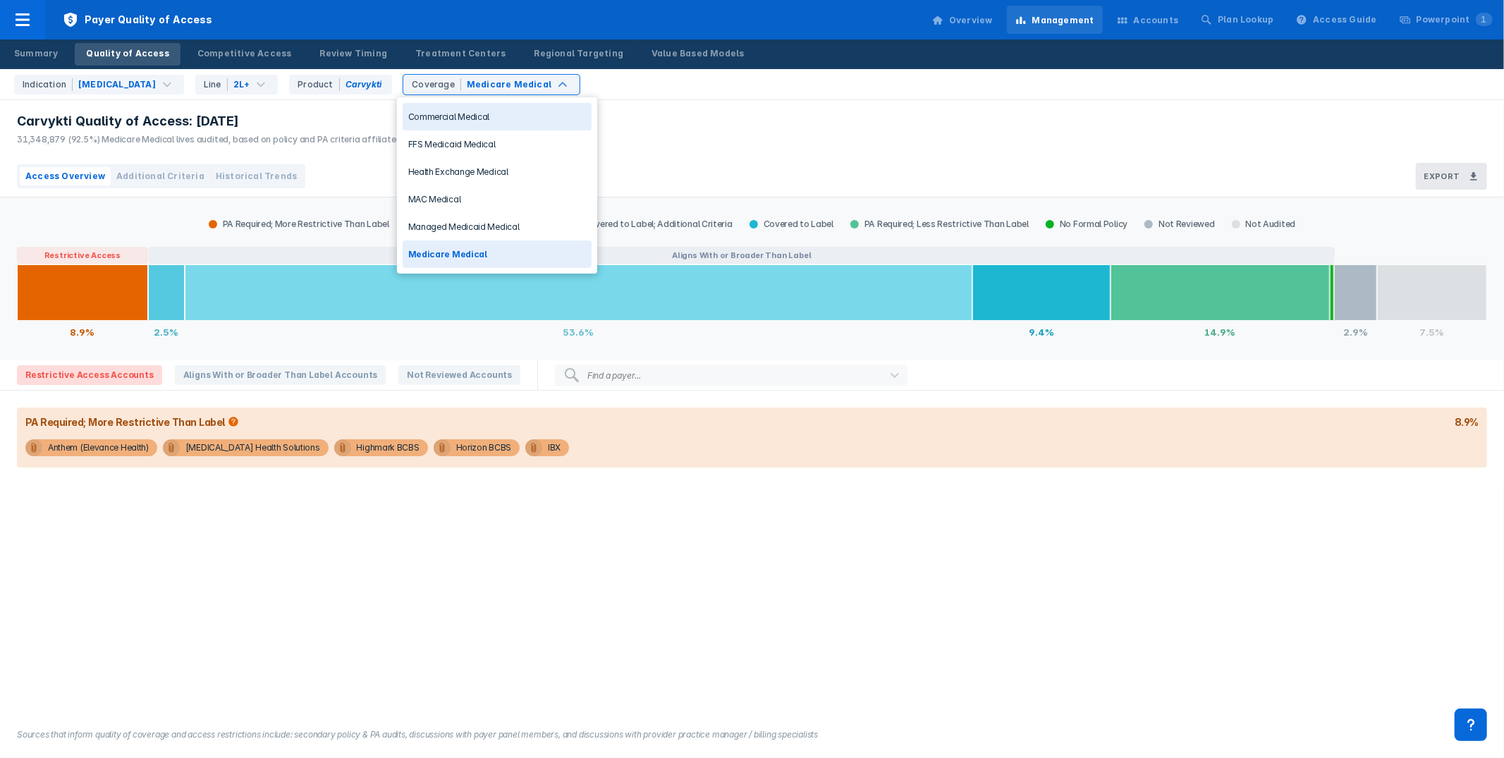
click at [515, 118] on div "Commercial Medical" at bounding box center [497, 116] width 189 height 27
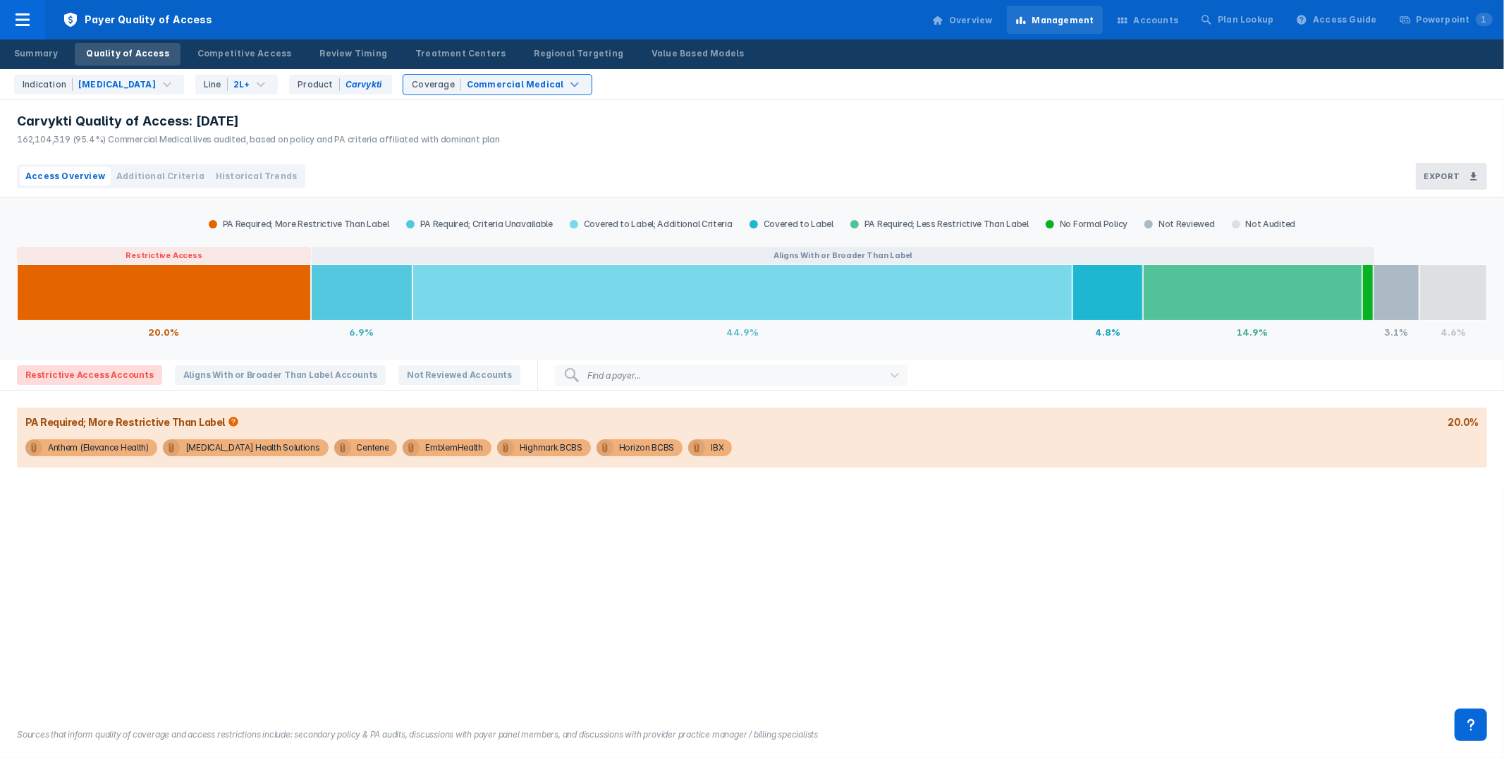
click at [943, 72] on div "Indication Multiple Myeloma Line 2L+ Product Carvykti option Commercial Medical…" at bounding box center [755, 84] width 1495 height 30
click at [814, 125] on div "Carvykti Quality of Access: Aug 2025 162,104,319 (95.4%) Commercial Medical liv…" at bounding box center [752, 128] width 1504 height 56
click at [1076, 58] on div "Summary Quality of Access Competitive Access Review Timing Treatment Centers Re…" at bounding box center [752, 54] width 1504 height 30
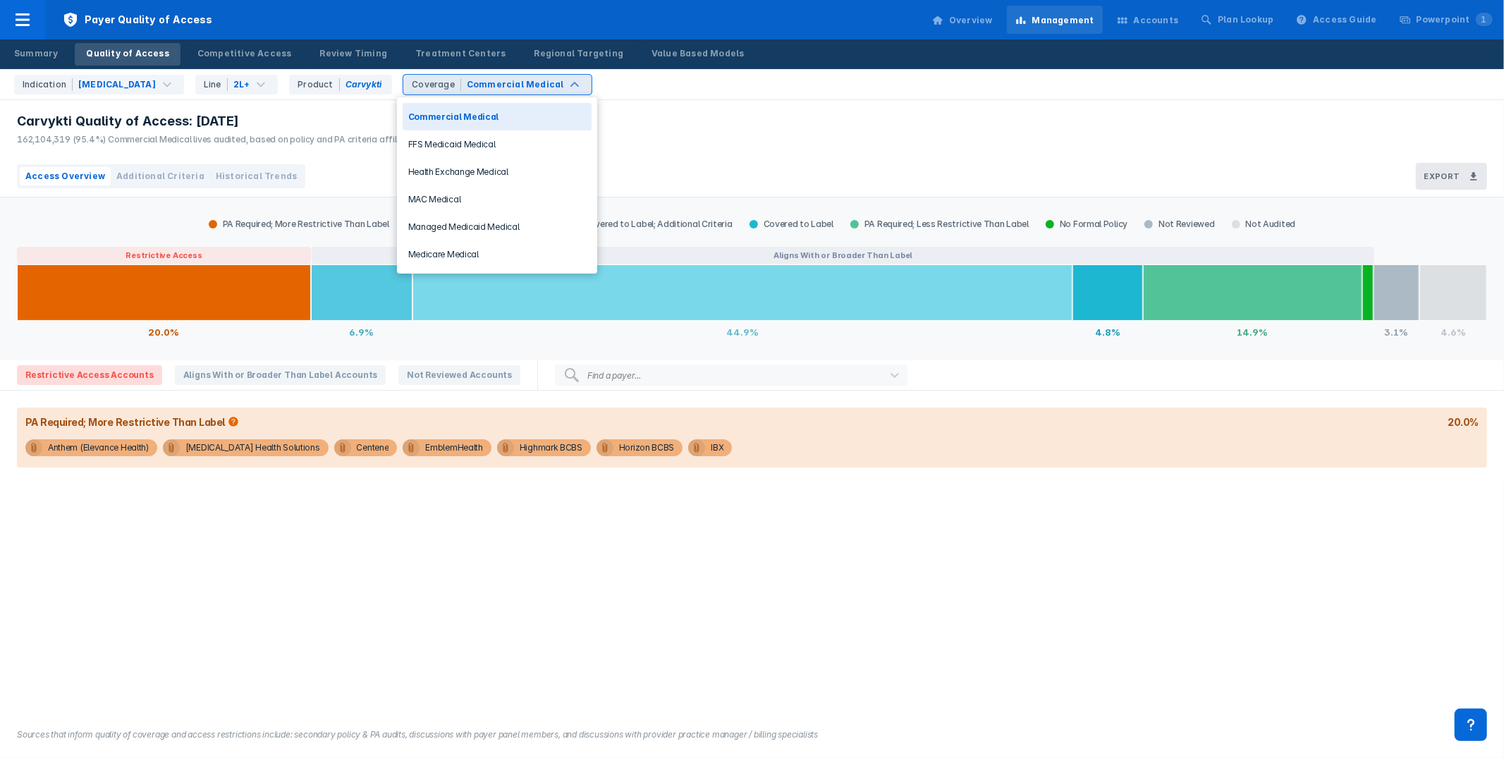
click at [509, 82] on div "Commercial Medical" at bounding box center [515, 84] width 97 height 13
click at [888, 97] on div "Indication Multiple Myeloma Line 2L+ Product Carvykti Health Exchange Medical, …" at bounding box center [755, 84] width 1495 height 30
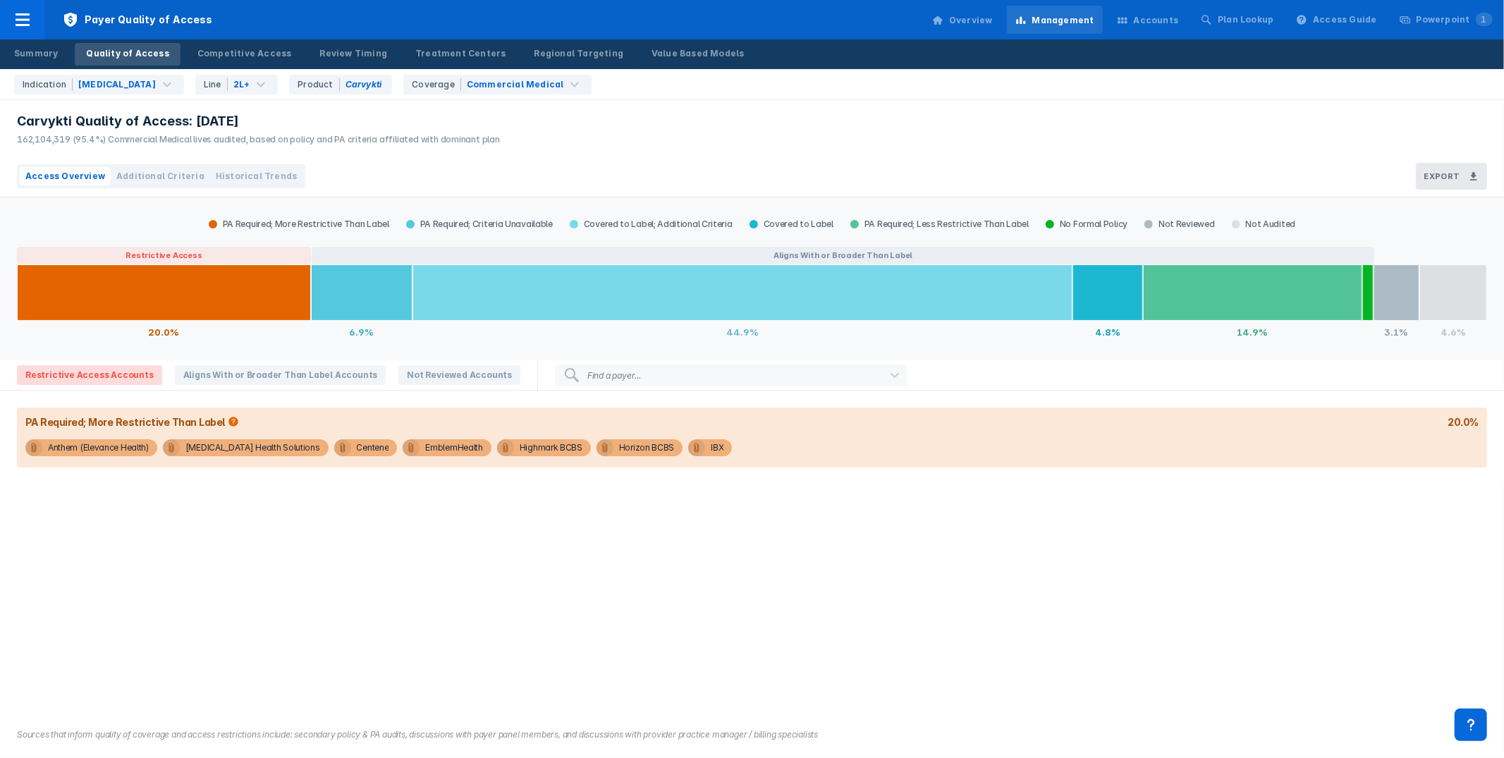
click at [889, 95] on div "Indication Multiple Myeloma Line 2L+ Product Carvykti Coverage Commercial Medic…" at bounding box center [755, 84] width 1495 height 30
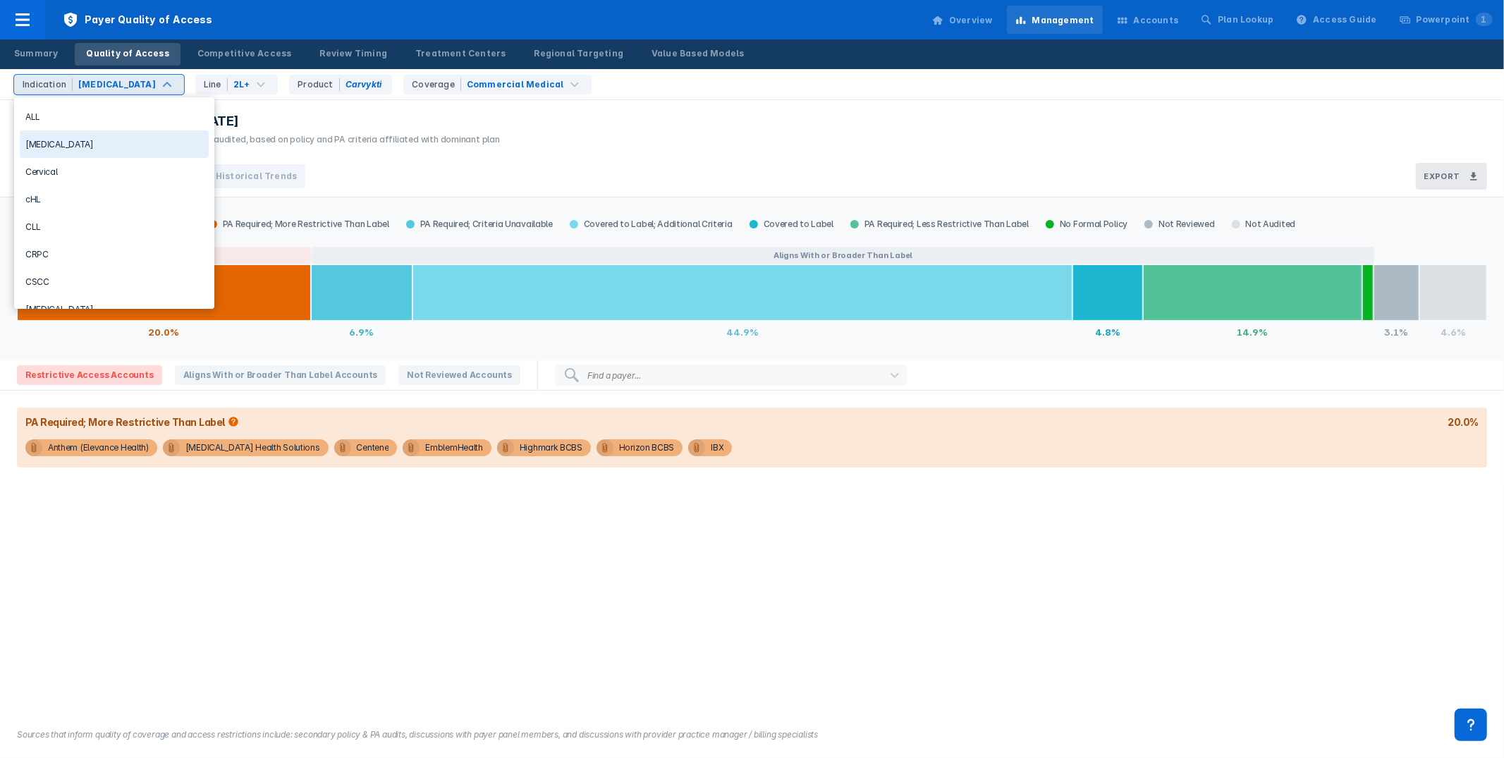
click at [522, 121] on div "Carvykti Quality of Access: Aug 2025 162,104,319 (95.4%) Commercial Medical liv…" at bounding box center [752, 128] width 1504 height 56
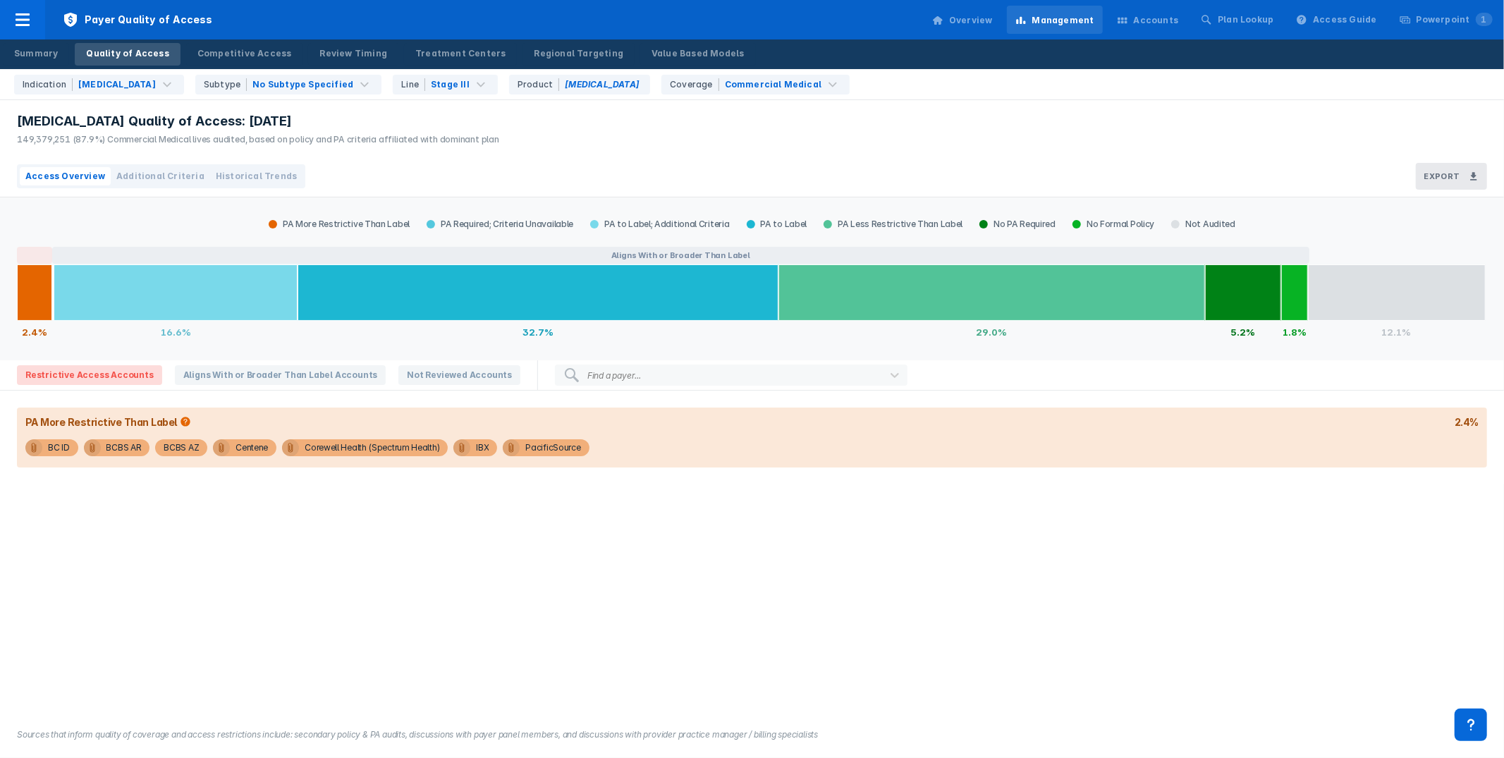
click at [797, 141] on div "Imfinzi Quality of Access: Aug 2025 149,379,251 (87.9%) Commercial Medical live…" at bounding box center [752, 128] width 1504 height 56
click at [725, 78] on div "Commercial Medical" at bounding box center [773, 84] width 97 height 13
click at [890, 137] on div "Imfinzi Quality of Access: Aug 2025 149,379,251 (87.9%) Commercial Medical live…" at bounding box center [752, 128] width 1504 height 56
click at [80, 78] on div "NSCLC" at bounding box center [117, 84] width 78 height 13
click at [833, 149] on div "Imfinzi Quality of Access: Aug 2025 149,379,251 (87.9%) Commercial Medical live…" at bounding box center [752, 128] width 1504 height 56
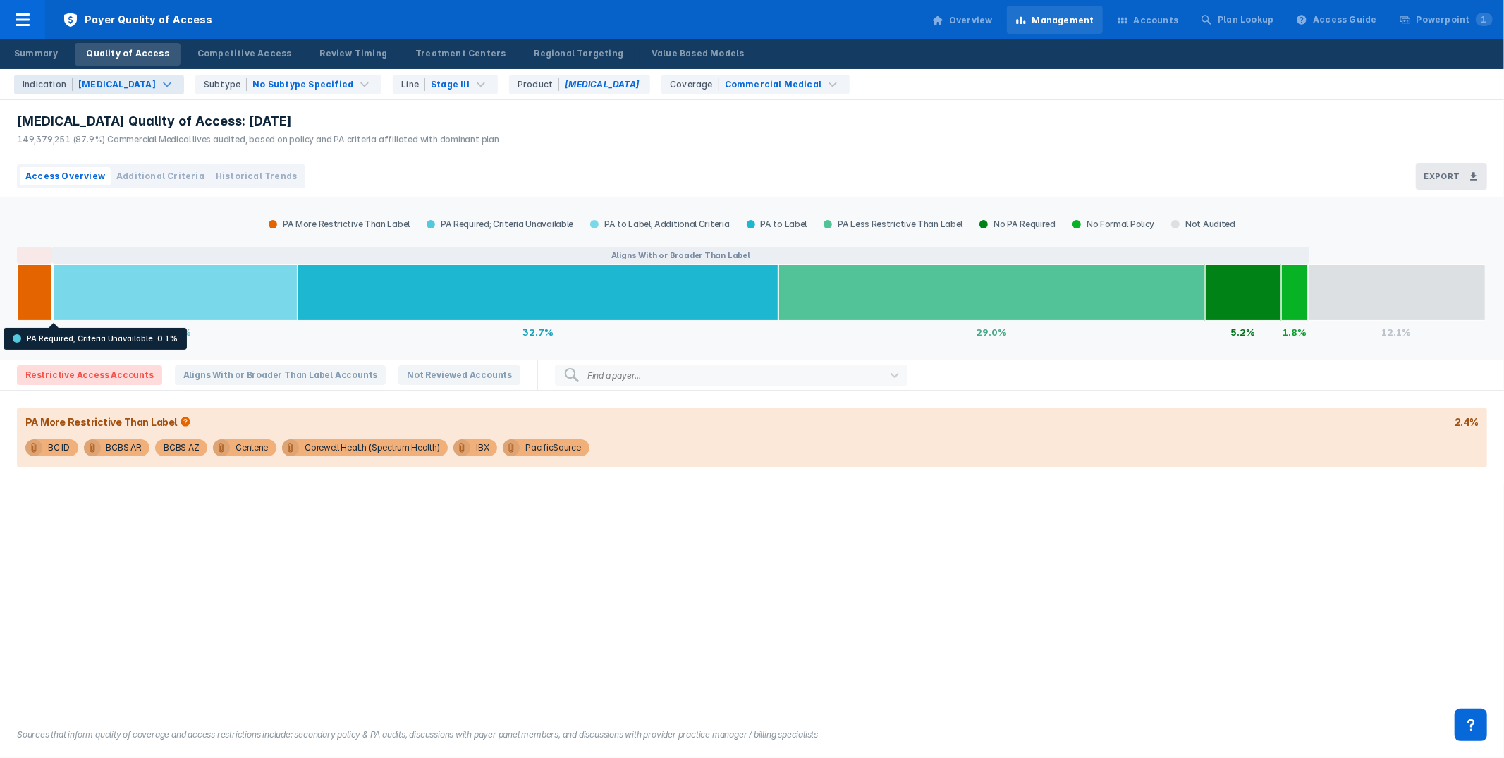
click at [82, 85] on div "NSCLC" at bounding box center [117, 84] width 78 height 13
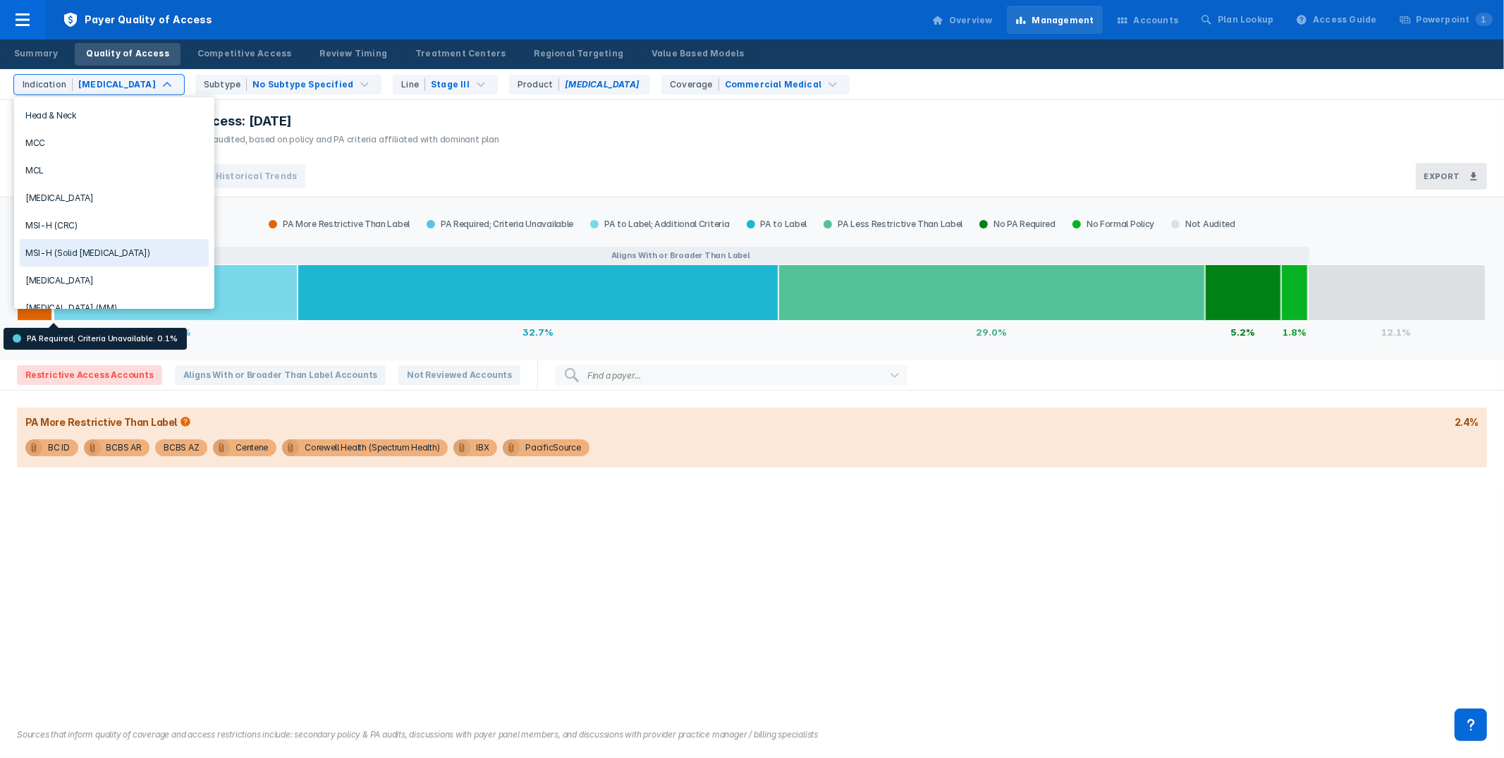
scroll to position [447, 0]
click at [96, 233] on div "Multiple Myeloma" at bounding box center [114, 246] width 189 height 27
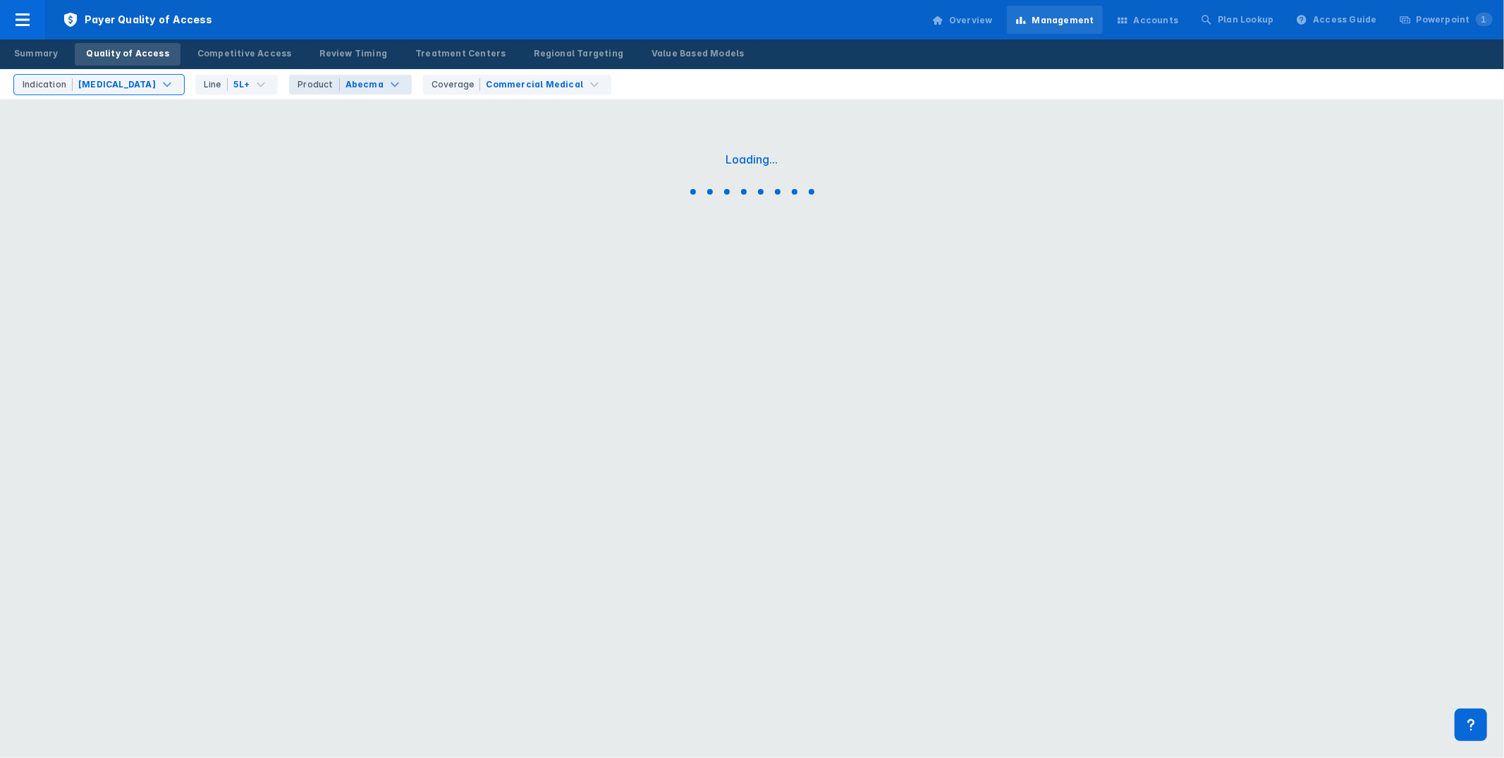
click at [351, 82] on div "Abecma" at bounding box center [364, 84] width 38 height 13
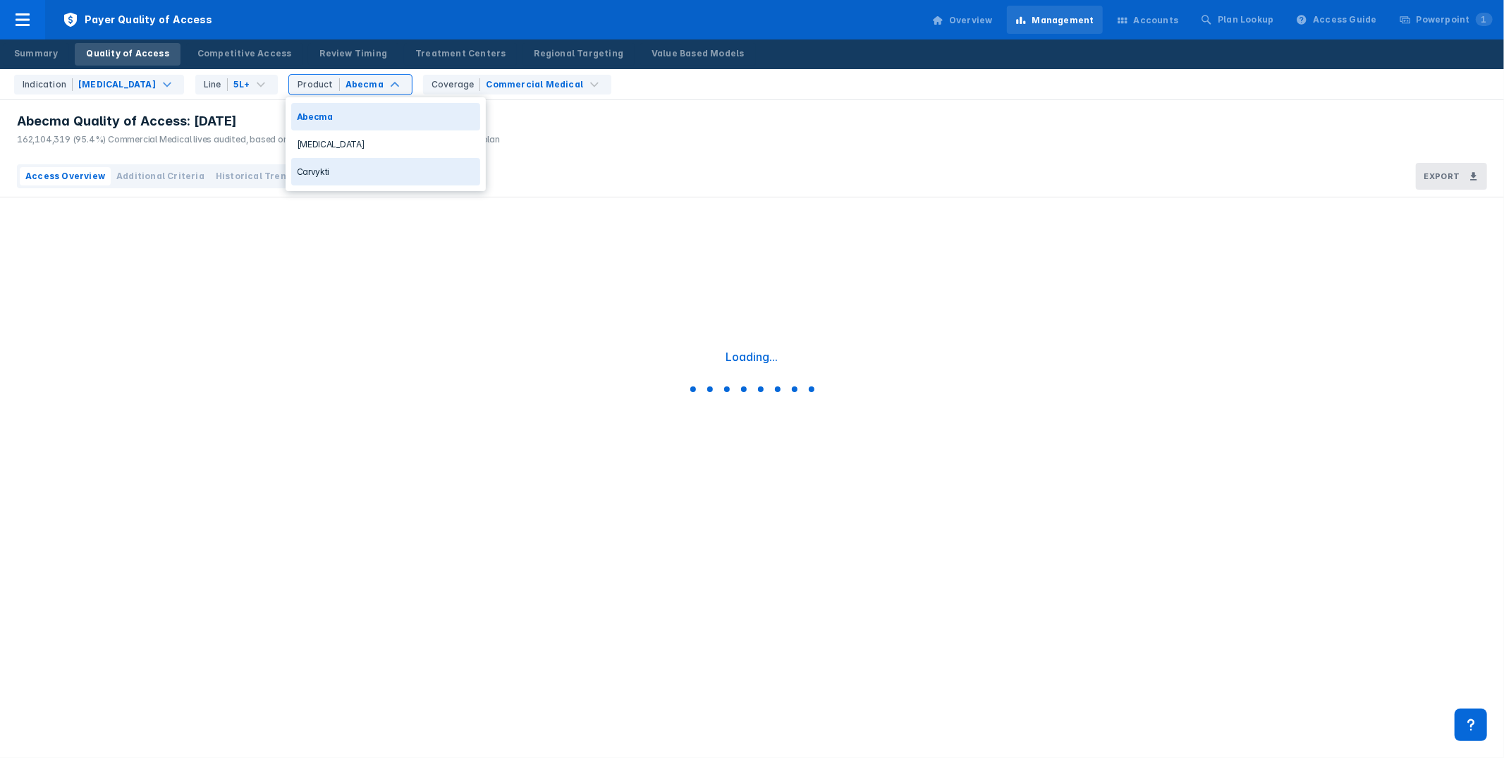
click at [342, 176] on div "Carvykti" at bounding box center [385, 171] width 189 height 27
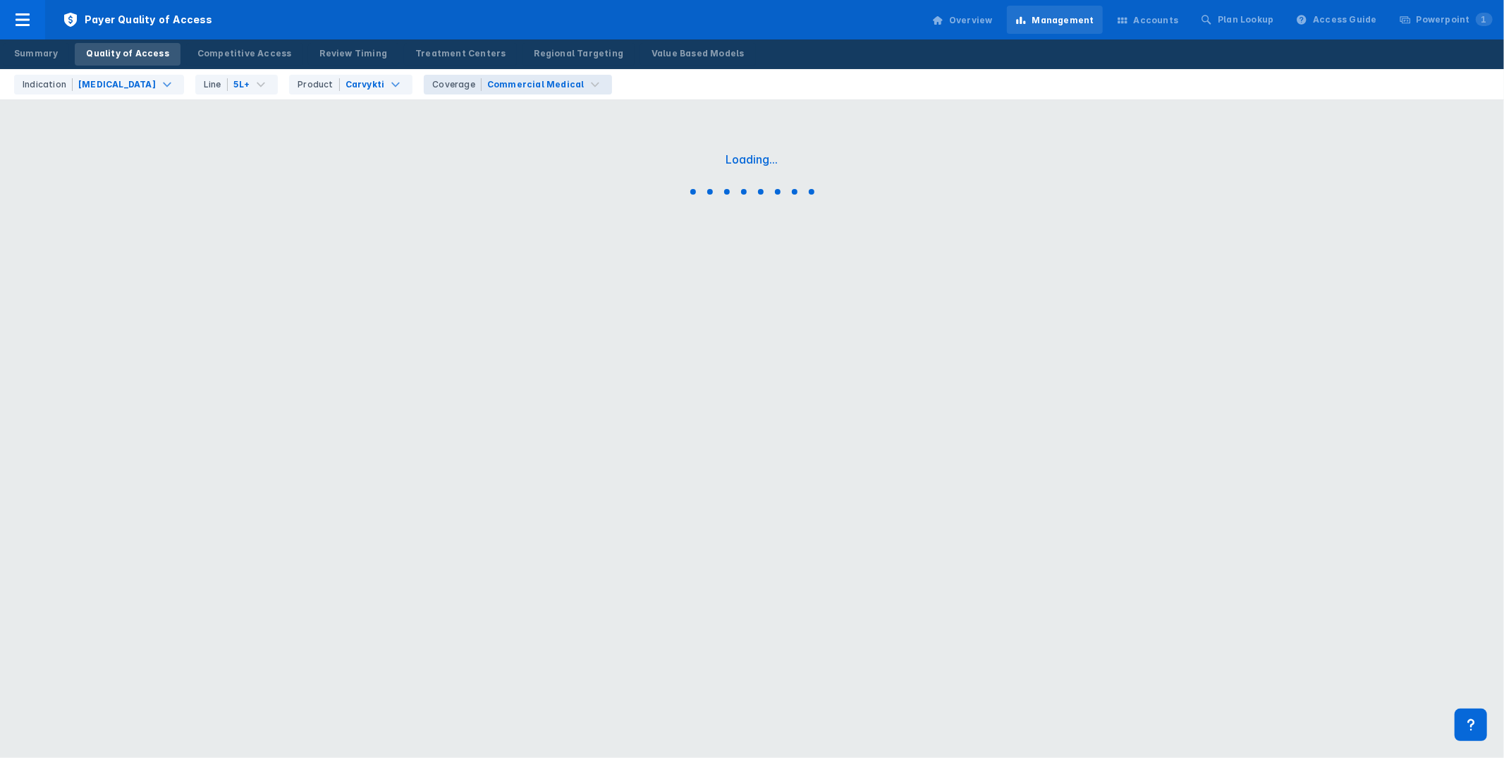
drag, startPoint x: 616, startPoint y: 123, endPoint x: 583, endPoint y: 87, distance: 48.4
click at [616, 123] on div "Loading..." at bounding box center [752, 176] width 1504 height 353
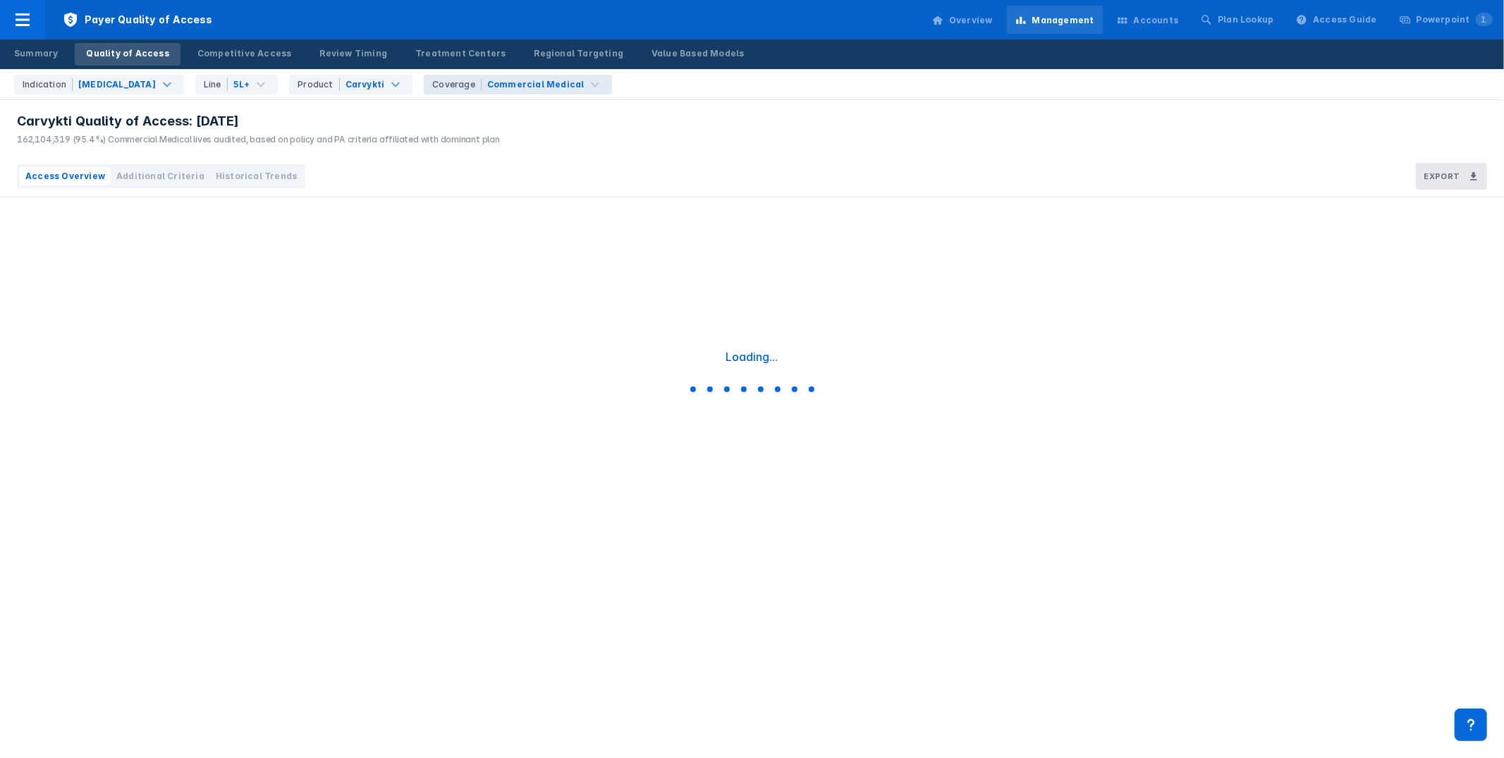
click at [835, 101] on div "Carvykti Quality of Access: Aug 2025 162,104,319 (95.4%) Commercial Medical liv…" at bounding box center [752, 128] width 1504 height 56
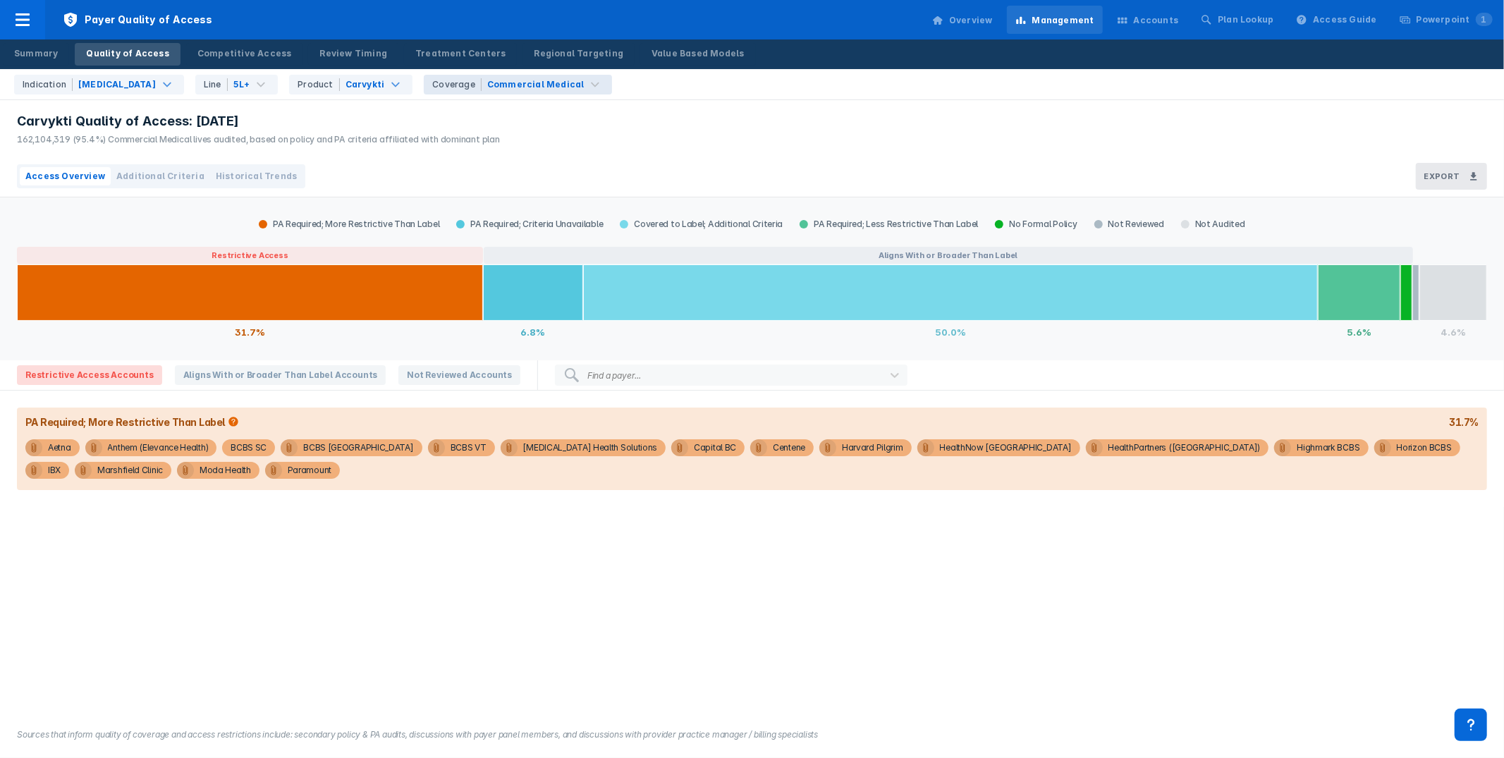
click at [989, 114] on div "Carvykti Quality of Access: Aug 2025 162,104,319 (95.4%) Commercial Medical liv…" at bounding box center [752, 128] width 1504 height 56
click at [980, 109] on div "Carvykti Quality of Access: Aug 2025 162,104,319 (95.4%) Commercial Medical liv…" at bounding box center [752, 128] width 1504 height 56
click at [978, 110] on div "Carvykti Quality of Access: Aug 2025 162,104,319 (95.4%) Commercial Medical liv…" at bounding box center [752, 128] width 1504 height 56
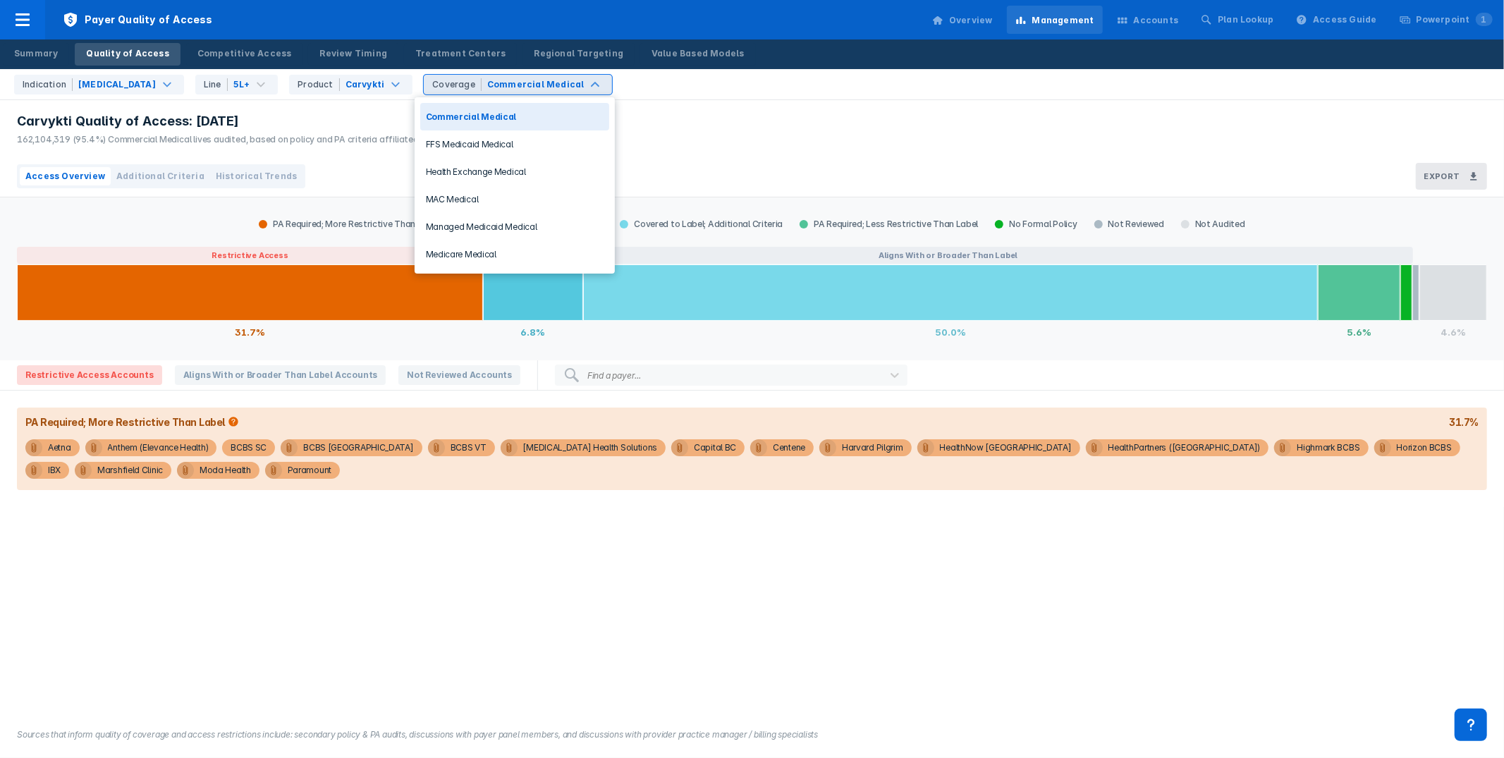
drag, startPoint x: 540, startPoint y: 80, endPoint x: 541, endPoint y: 90, distance: 9.9
click at [540, 80] on div "Commercial Medical" at bounding box center [535, 84] width 97 height 13
click at [514, 250] on div "Medicare Medical" at bounding box center [514, 253] width 189 height 27
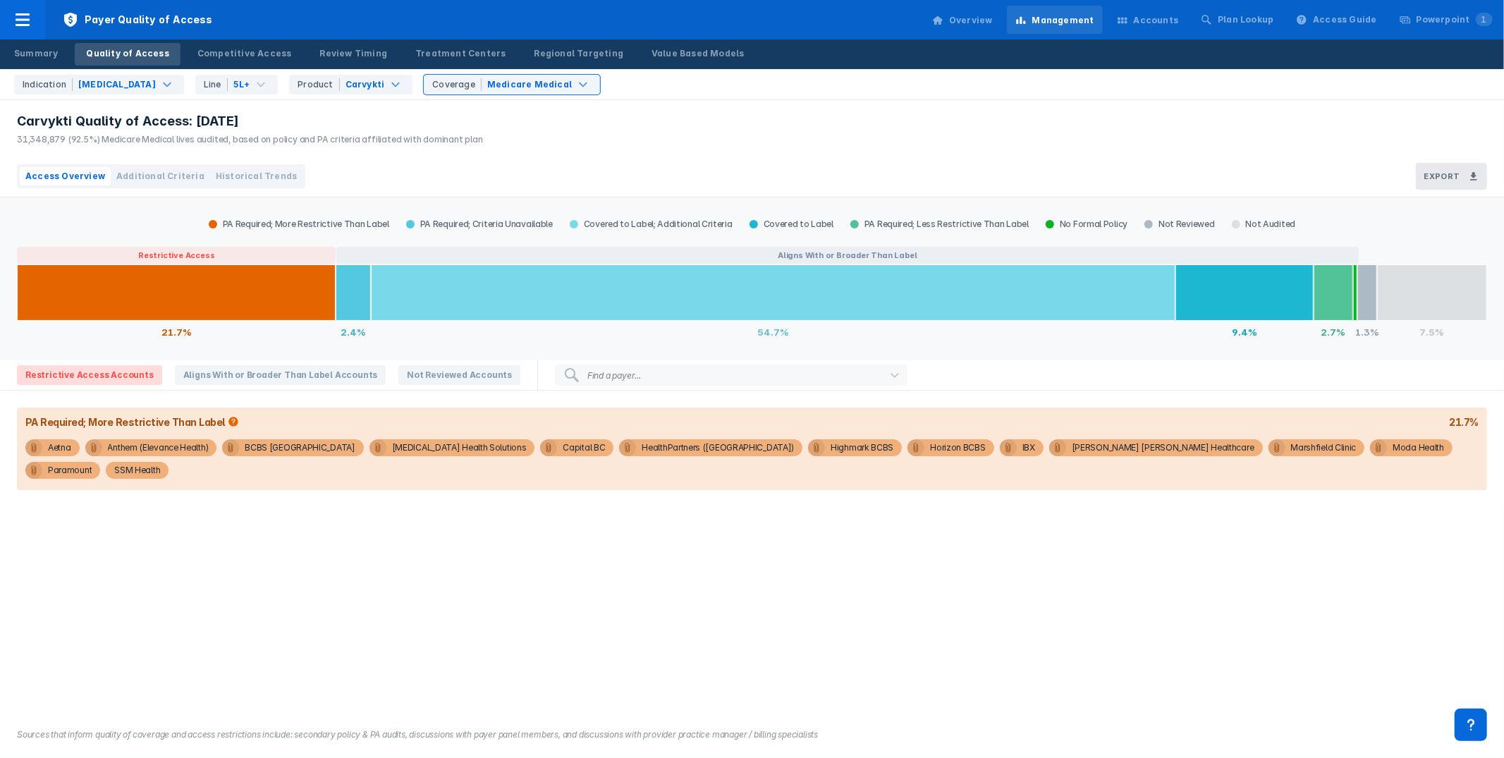
click at [816, 86] on div "Indication Multiple Myeloma Line 5L+ Product Carvykti option Medicare Medical, …" at bounding box center [755, 84] width 1495 height 30
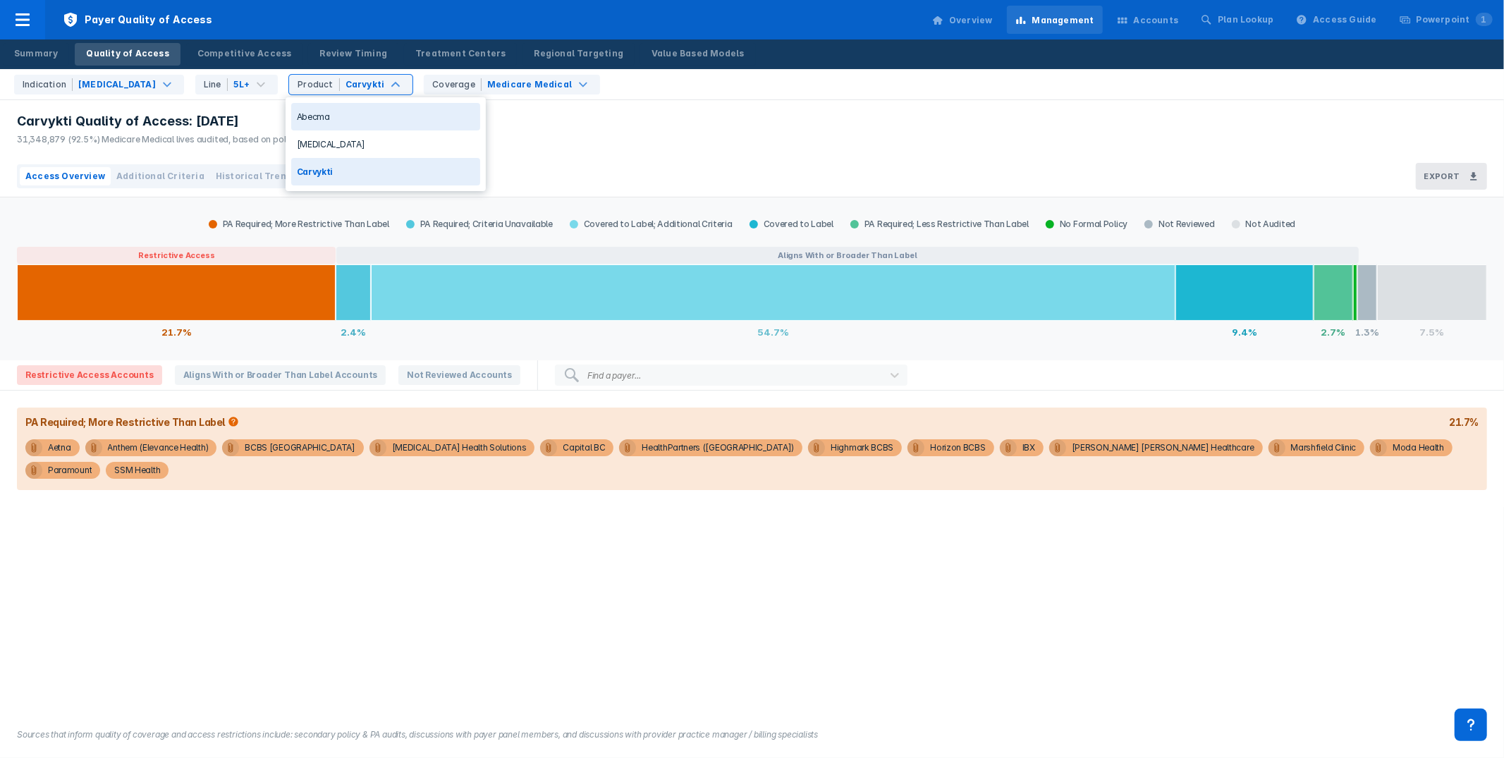
click at [350, 114] on div "Abecma" at bounding box center [385, 116] width 189 height 27
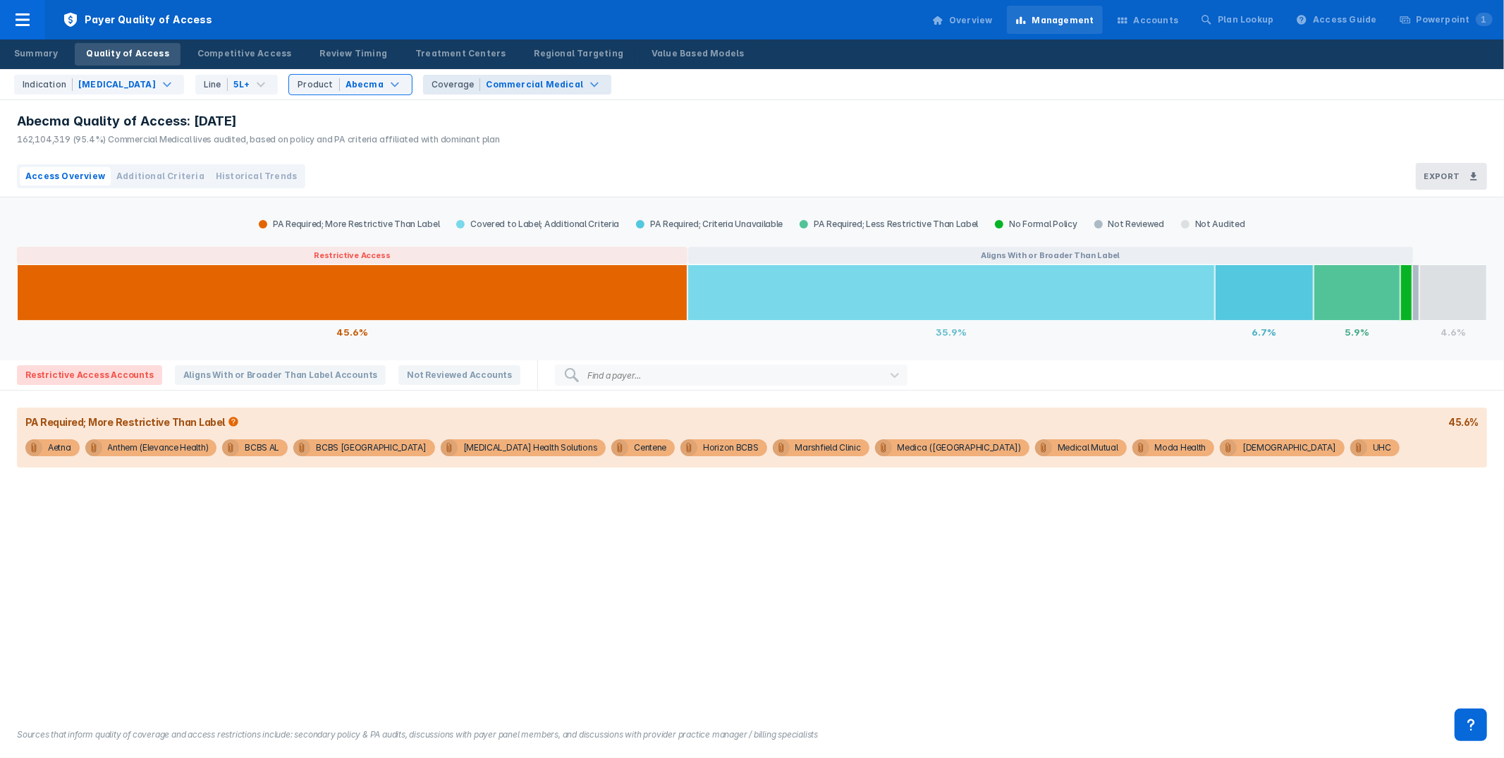
click at [573, 94] on div "Coverage Commercial Medical" at bounding box center [517, 85] width 188 height 20
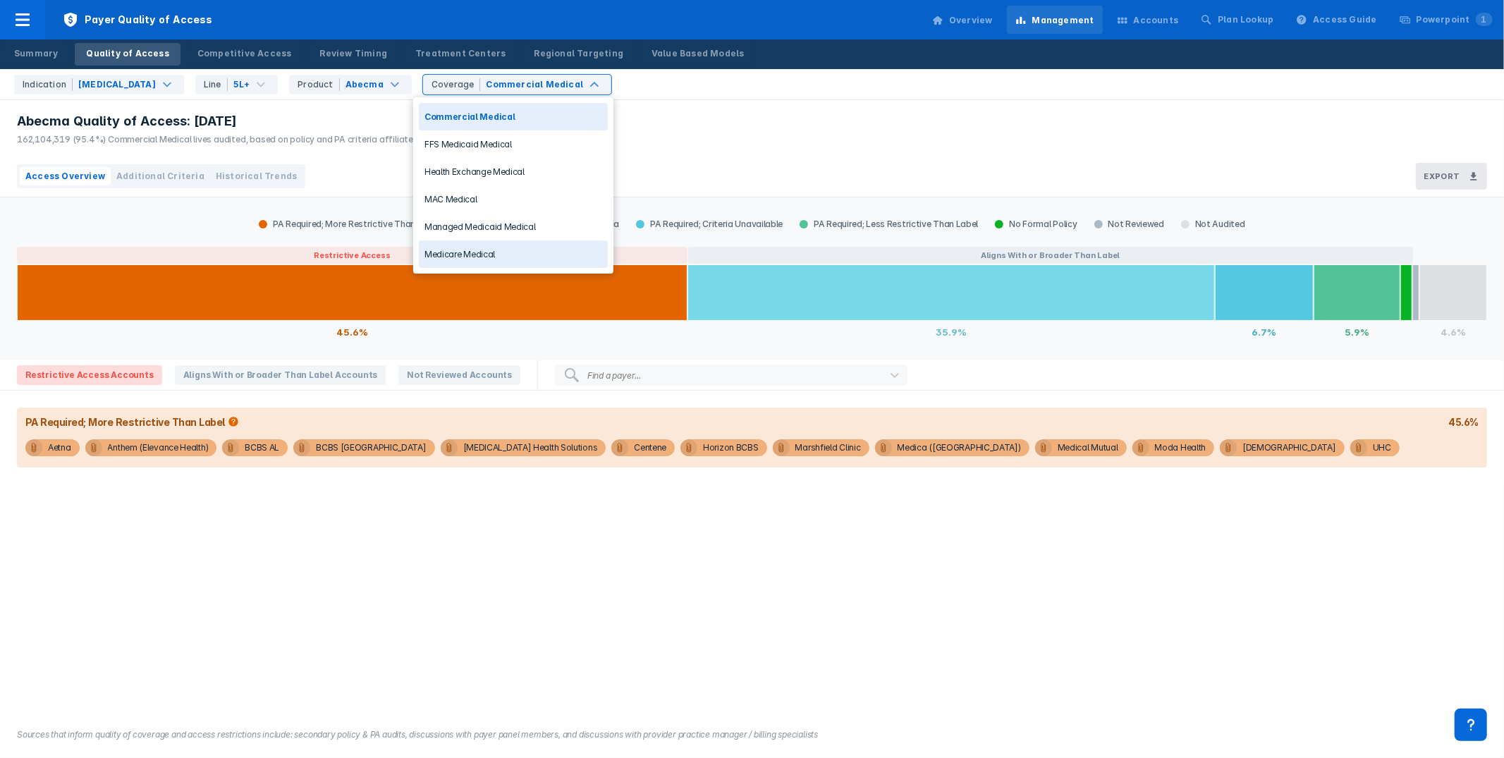
click at [506, 260] on div "Medicare Medical" at bounding box center [513, 253] width 189 height 27
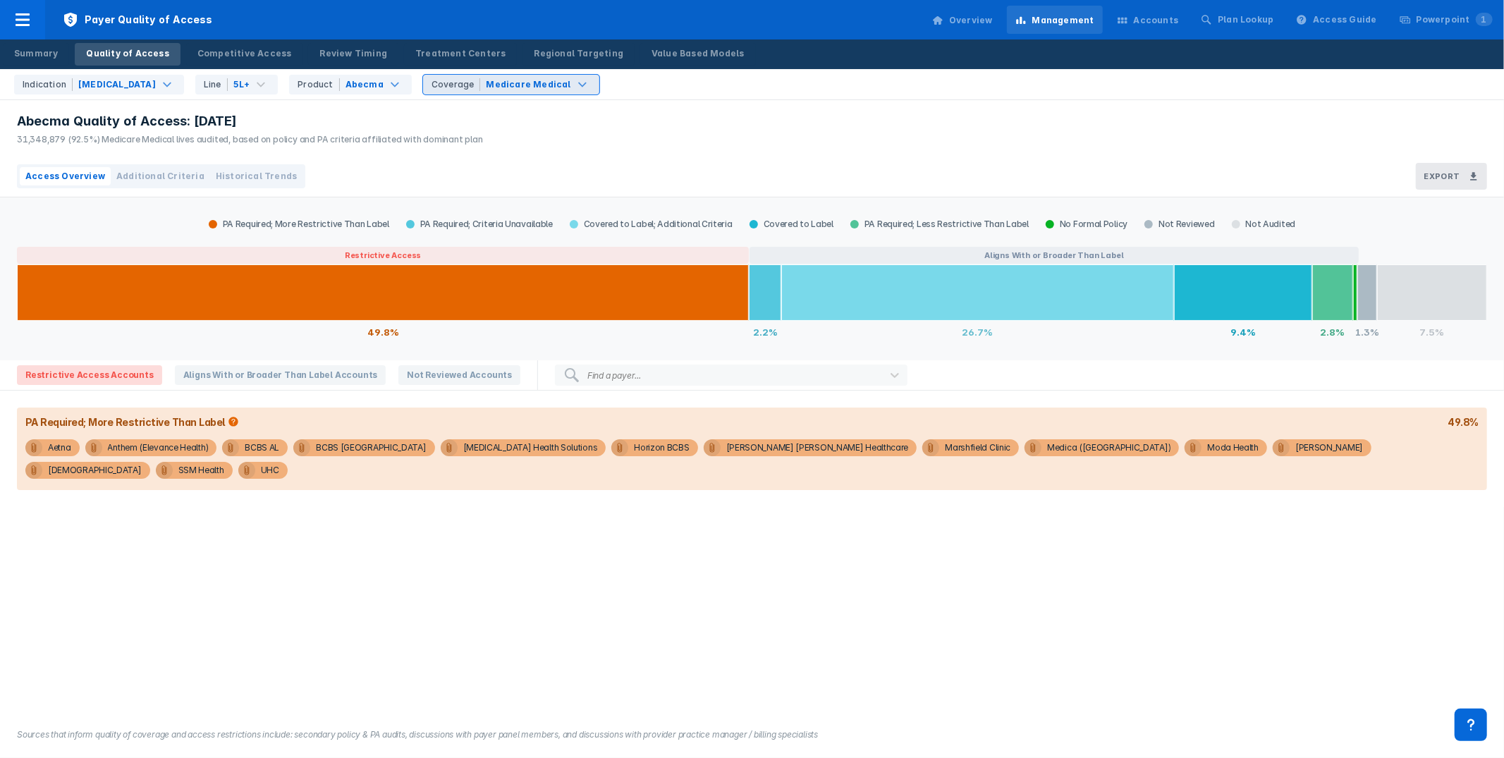
click at [522, 89] on div "Medicare Medical" at bounding box center [528, 84] width 85 height 13
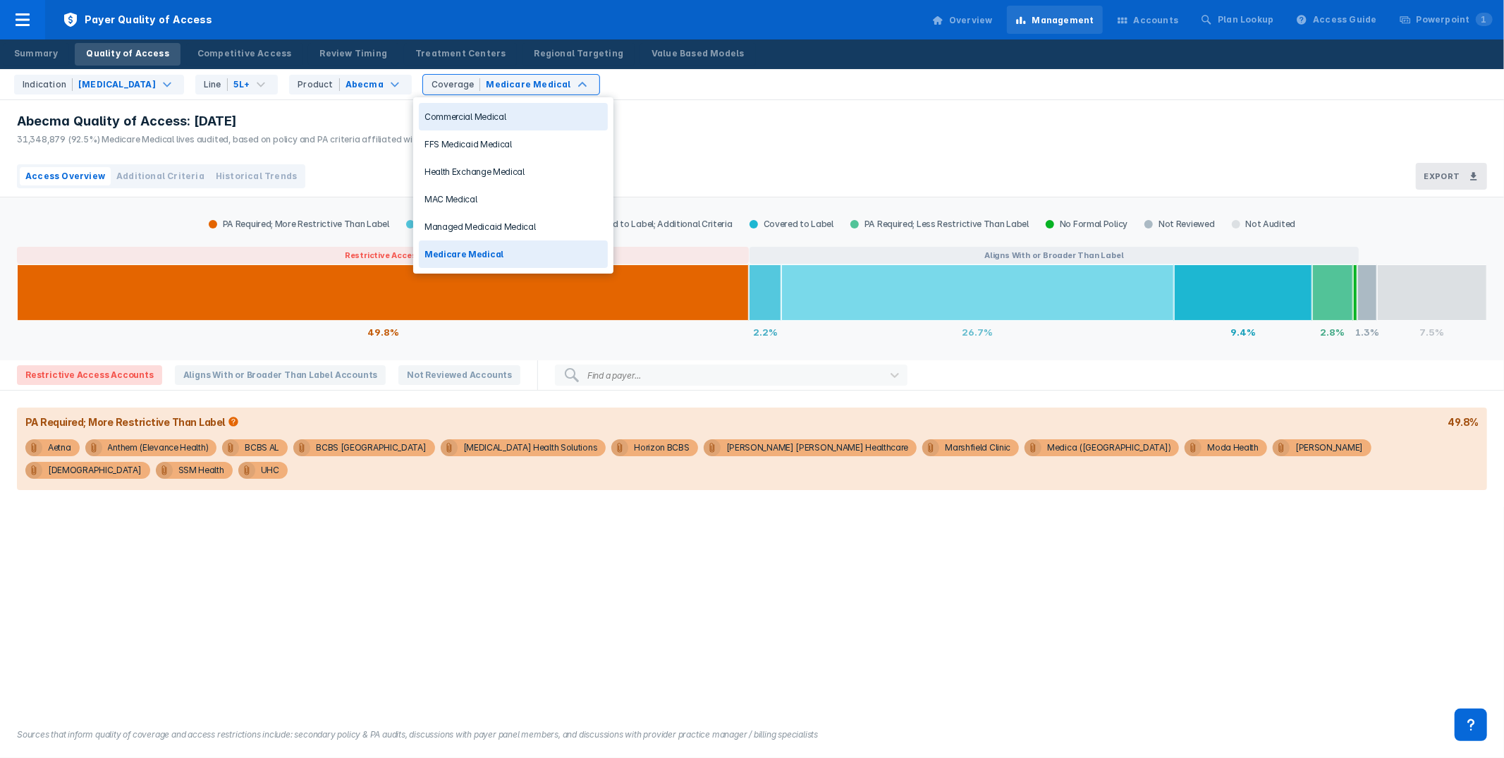
click at [510, 114] on div "Commercial Medical" at bounding box center [513, 116] width 189 height 27
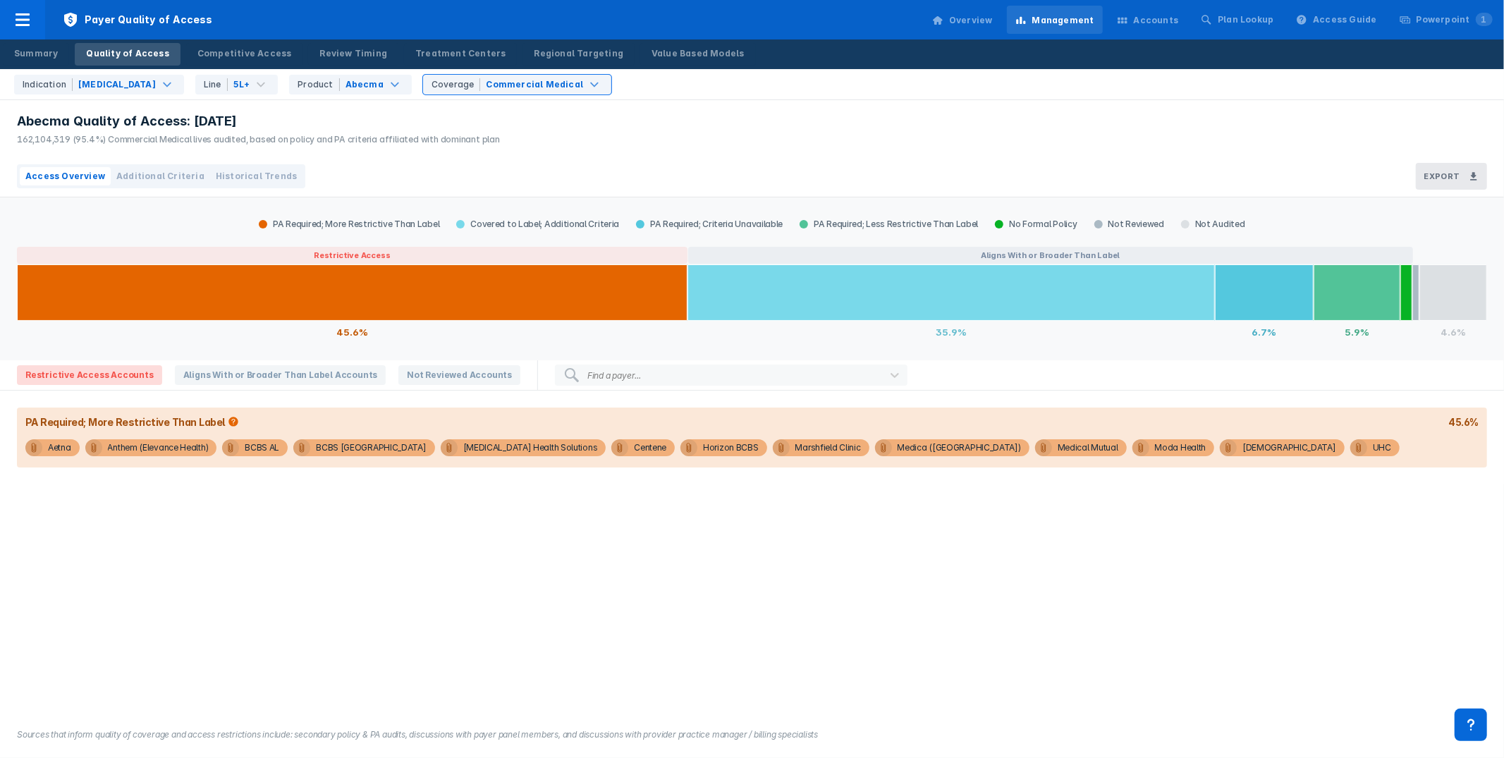
click at [788, 644] on div "PA Required; More Restrictive Than Label Covered to Label; Additional Criteria …" at bounding box center [752, 454] width 1504 height 514
click at [524, 111] on div "Abecma Quality of Access: Aug 2025 162,104,319 (95.4%) Commercial Medical lives…" at bounding box center [752, 128] width 1504 height 56
click at [546, 88] on div "Commercial Medical" at bounding box center [534, 84] width 97 height 13
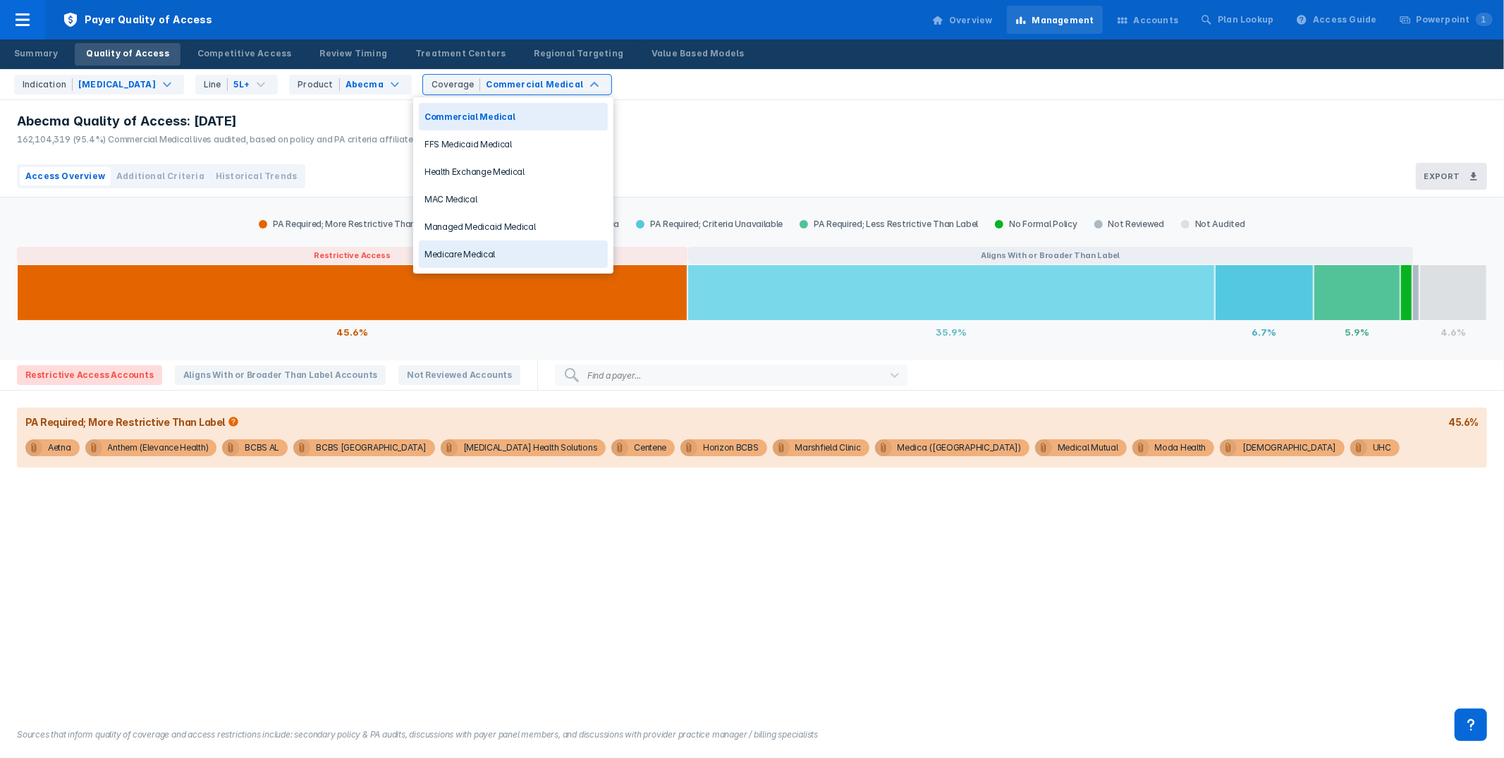
click at [519, 259] on div "Medicare Medical" at bounding box center [513, 253] width 189 height 27
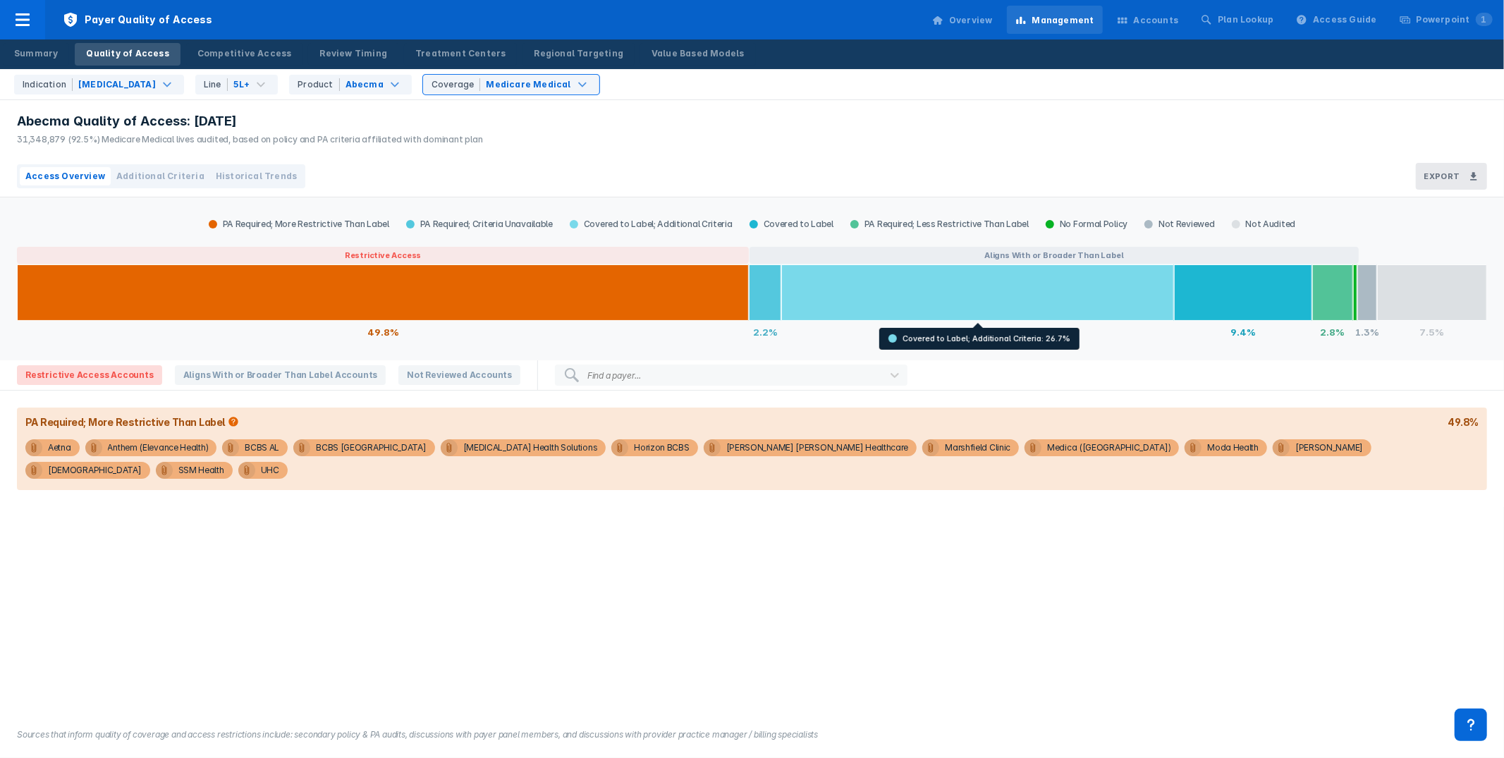
click at [778, 123] on div "Abecma Quality of Access: Aug 2025 31,348,879 (92.5%) Medicare Medical lives au…" at bounding box center [752, 128] width 1504 height 56
click at [741, 145] on div "Abecma Quality of Access: Aug 2025 31,348,879 (92.5%) Medicare Medical lives au…" at bounding box center [752, 128] width 1504 height 56
click at [424, 376] on span "Not Reviewed Accounts" at bounding box center [459, 375] width 122 height 20
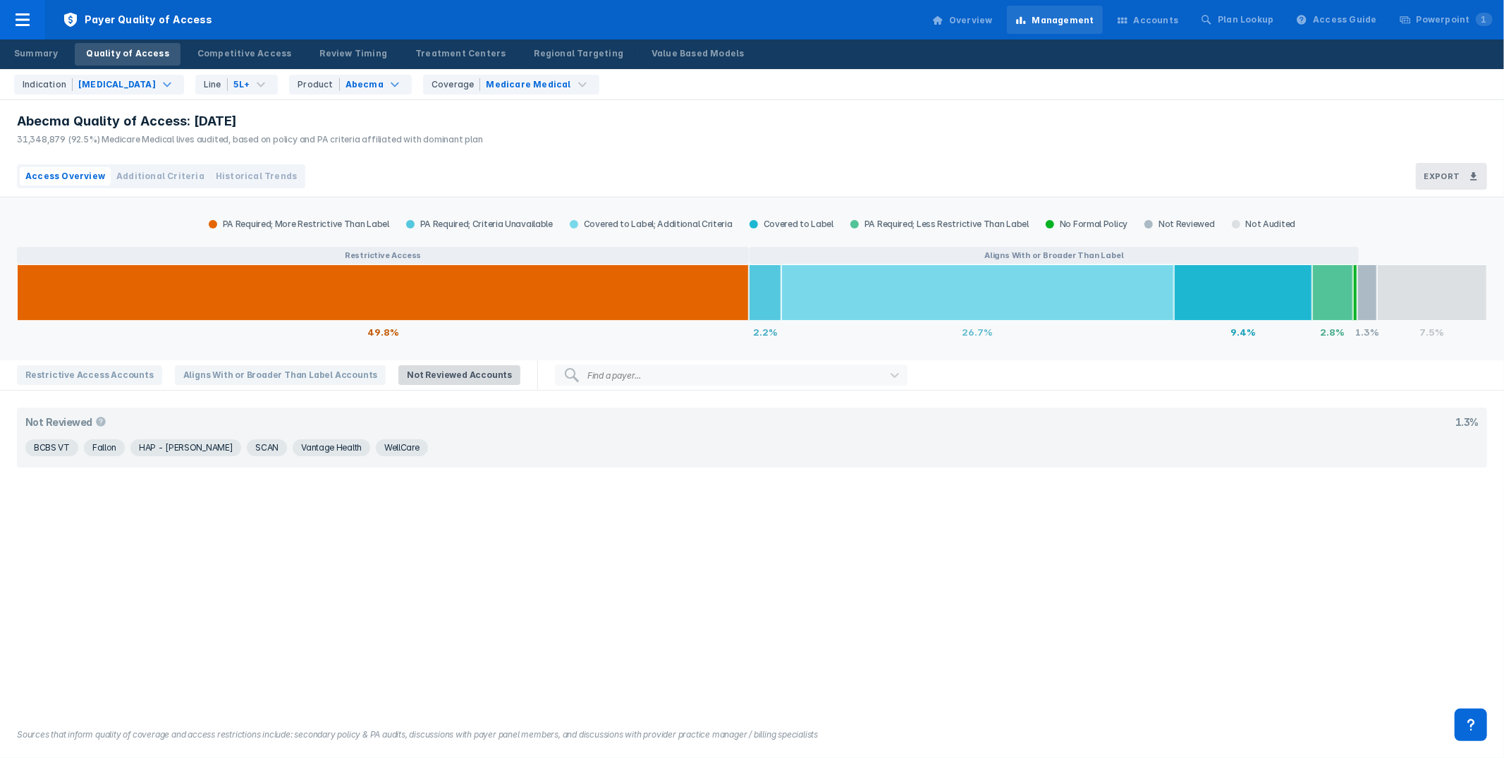
click at [500, 526] on div "PA Required; More Restrictive Than Label PA Required; Criteria Unavailable Cove…" at bounding box center [752, 454] width 1504 height 514
click at [737, 125] on div "Abecma Quality of Access: Aug 2025 31,348,879 (92.5%) Medicare Medical lives au…" at bounding box center [752, 128] width 1504 height 56
click at [214, 529] on div "PA Required; More Restrictive Than Label PA Required; Criteria Unavailable Cove…" at bounding box center [752, 454] width 1504 height 514
click at [173, 549] on div "PA Required; More Restrictive Than Label PA Required; Criteria Unavailable Cove…" at bounding box center [752, 454] width 1504 height 514
click at [399, 517] on div "PA Required; More Restrictive Than Label PA Required; Criteria Unavailable Cove…" at bounding box center [752, 454] width 1504 height 514
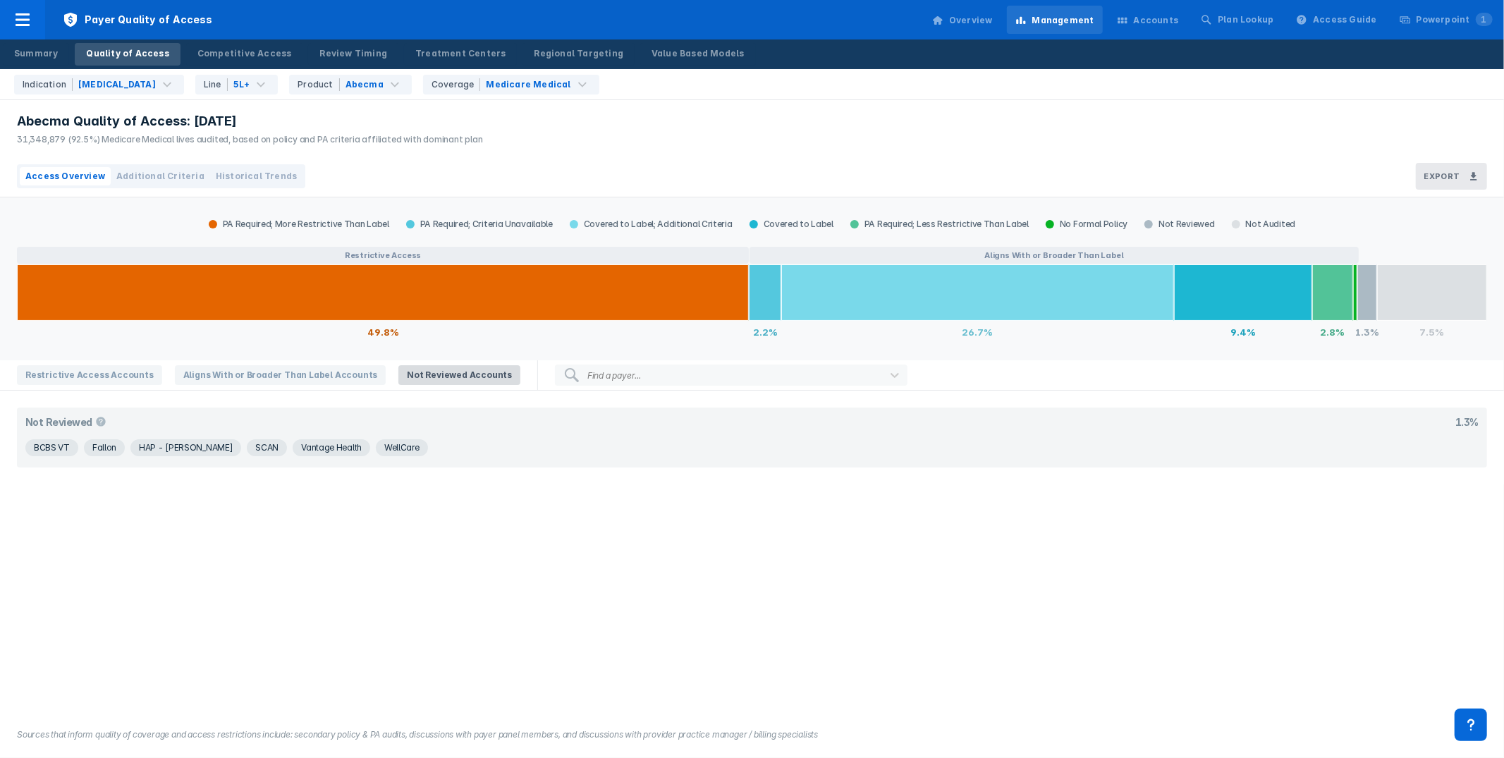
click at [1085, 85] on div "Indication Multiple Myeloma Line 5L+ Product Abecma Coverage Medicare Medical" at bounding box center [755, 84] width 1495 height 30
click at [713, 490] on div "PA Required; More Restrictive Than Label PA Required; Criteria Unavailable Cove…" at bounding box center [752, 454] width 1504 height 514
click at [649, 526] on div "PA Required; More Restrictive Than Label PA Required; Criteria Unavailable Cove…" at bounding box center [752, 454] width 1504 height 514
click at [654, 528] on div "PA Required; More Restrictive Than Label PA Required; Criteria Unavailable Cove…" at bounding box center [752, 454] width 1504 height 514
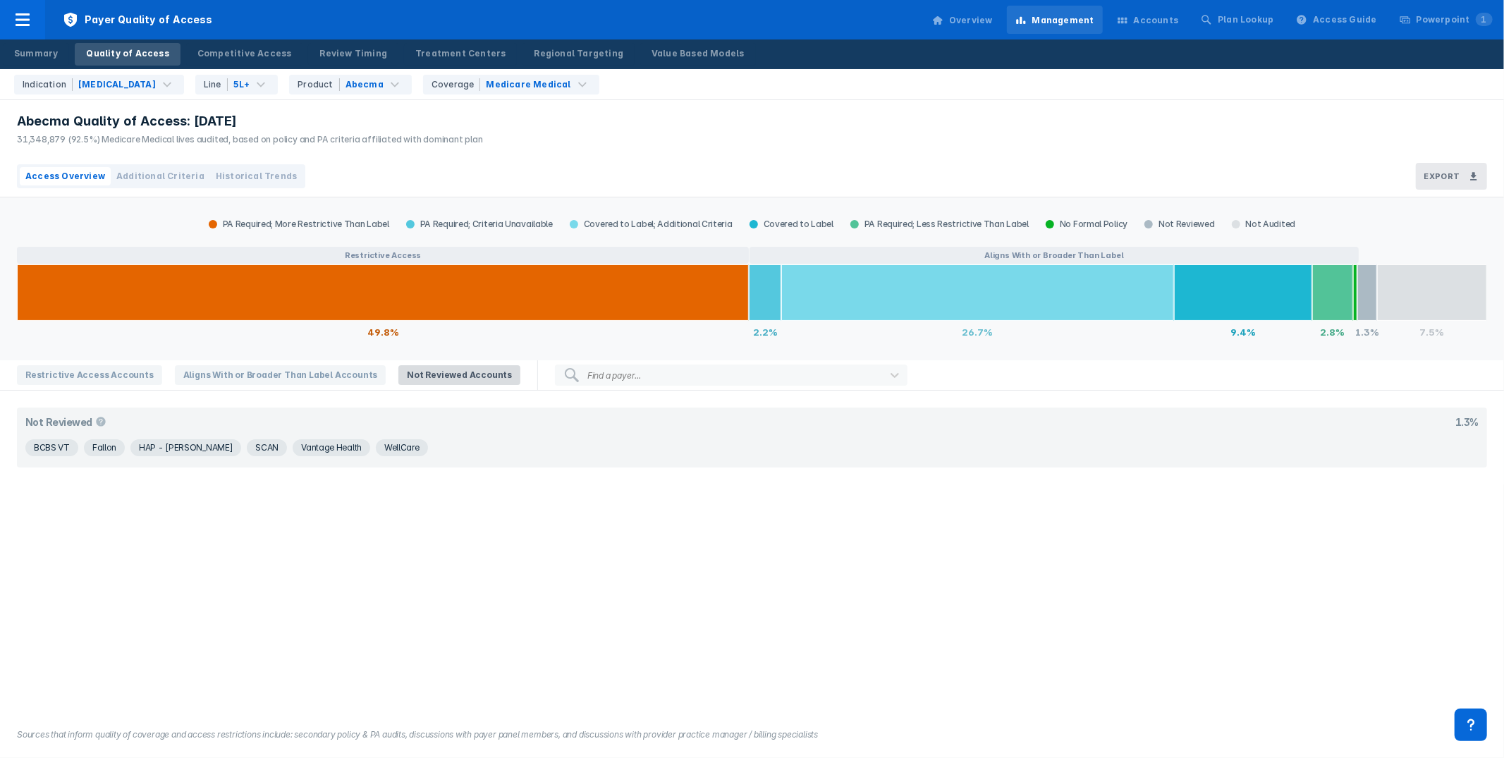
drag, startPoint x: 705, startPoint y: 92, endPoint x: 277, endPoint y: 101, distance: 428.1
click at [705, 92] on div "Indication Multiple Myeloma Line 5L+ Product Abecma Coverage Medicare Medical" at bounding box center [755, 84] width 1495 height 30
drag, startPoint x: 95, startPoint y: 373, endPoint x: 388, endPoint y: 235, distance: 323.3
click at [96, 373] on span "Restrictive Access Accounts" at bounding box center [89, 375] width 145 height 20
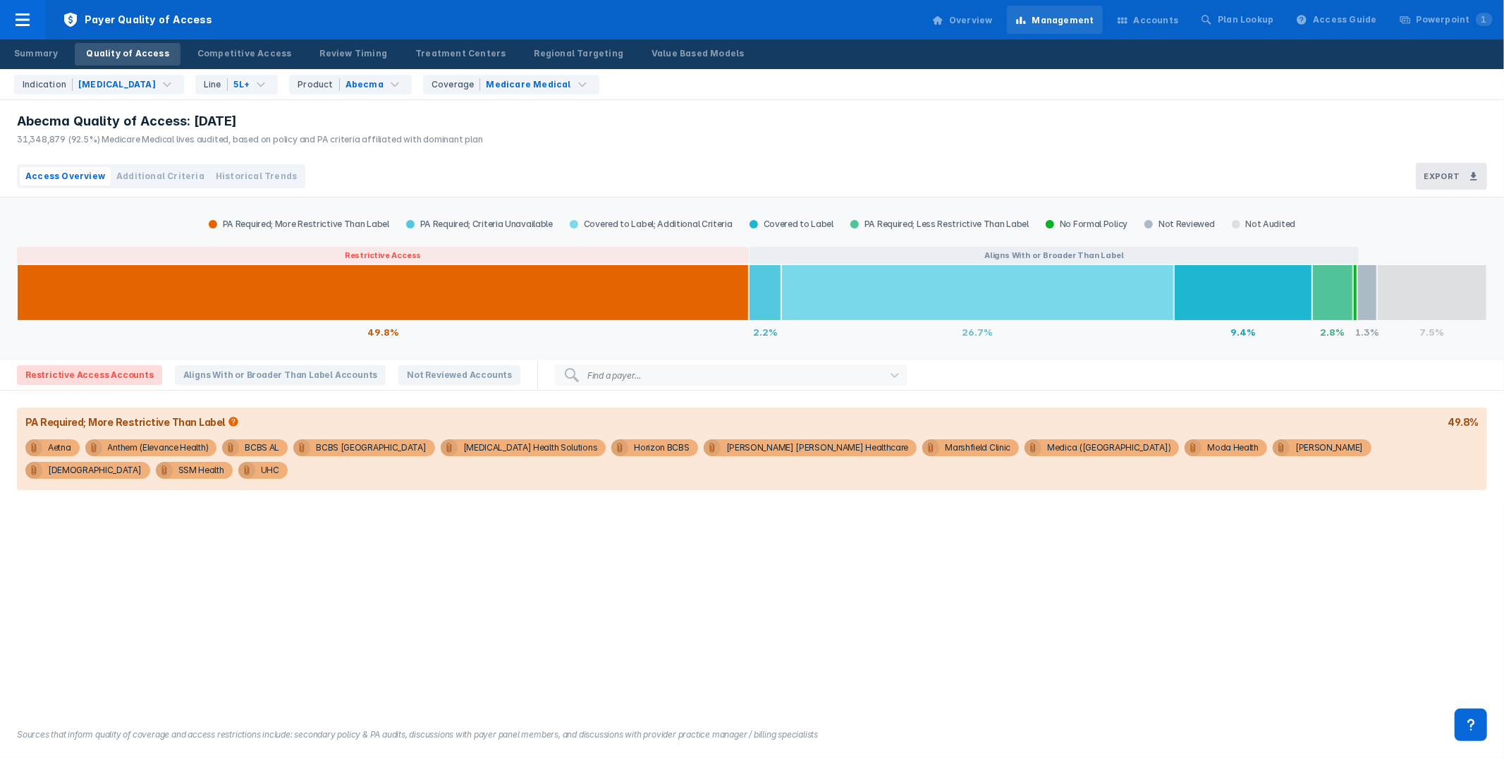
click at [654, 127] on div "Abecma Quality of Access: Aug 2025 31,348,879 (92.5%) Medicare Medical lives au…" at bounding box center [752, 128] width 1504 height 56
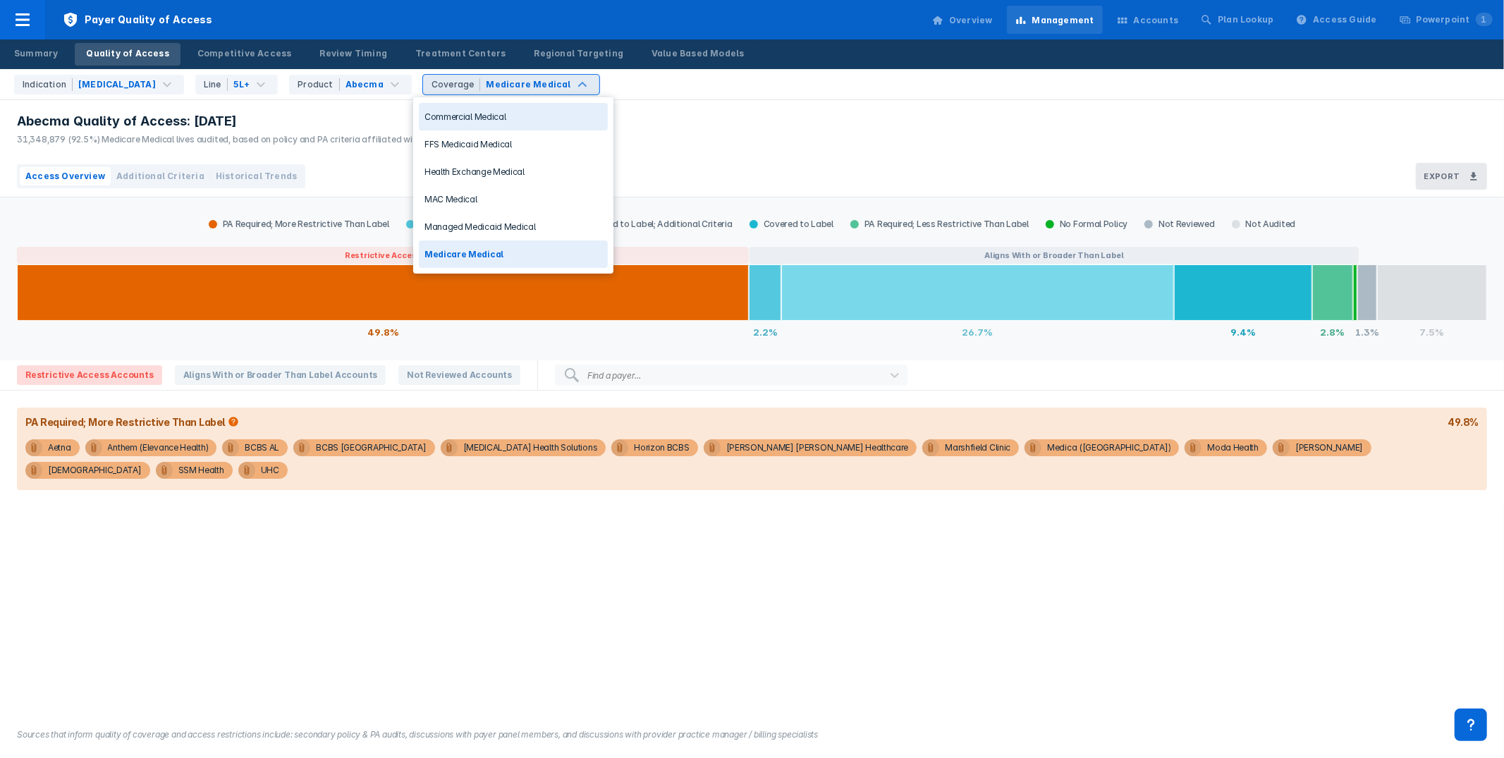
click at [536, 78] on div "Medicare Medical" at bounding box center [528, 84] width 85 height 13
drag, startPoint x: 498, startPoint y: 125, endPoint x: 556, endPoint y: 120, distance: 57.4
click at [498, 125] on div "Commercial Medical" at bounding box center [513, 116] width 189 height 27
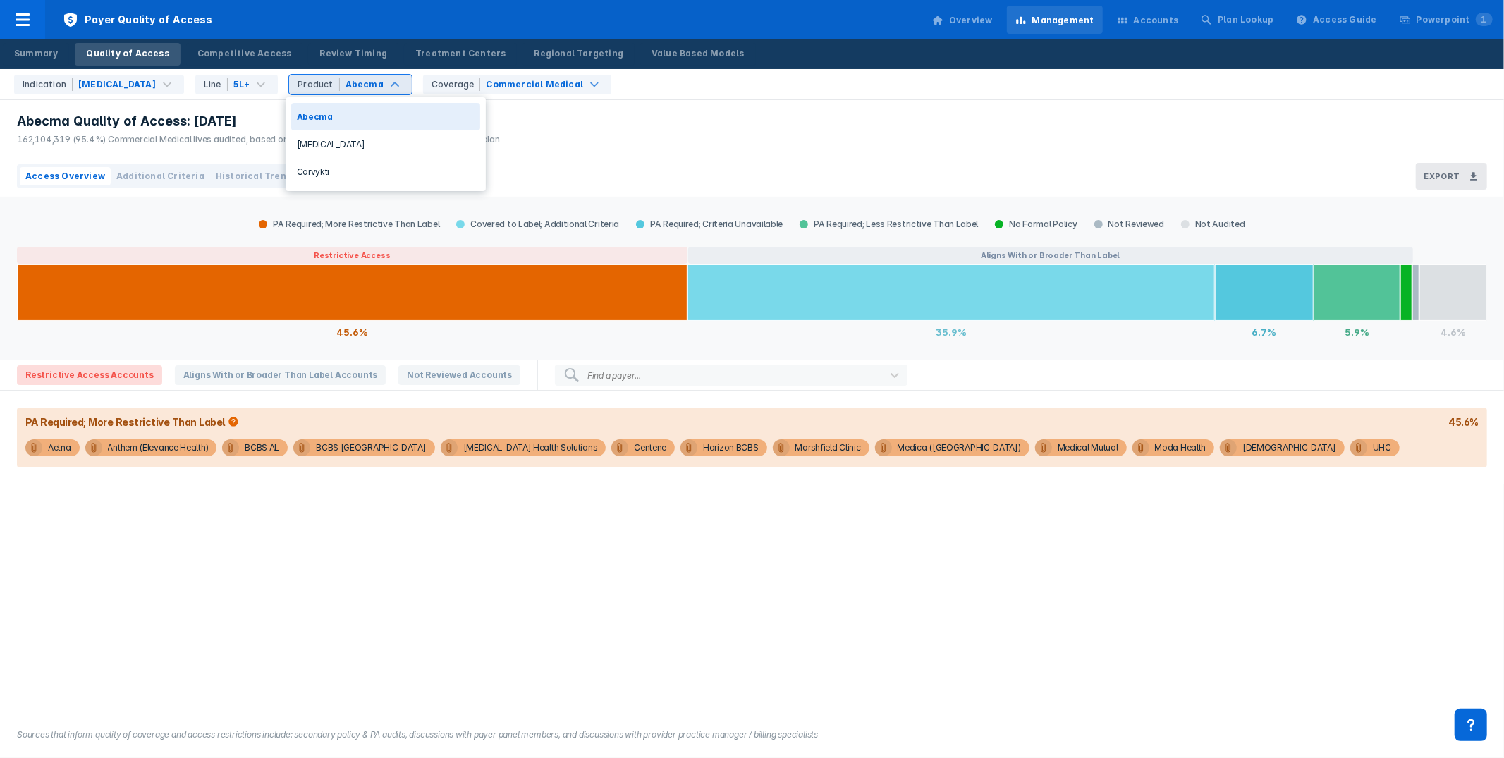
click at [370, 78] on div "Abecma" at bounding box center [364, 84] width 38 height 13
click at [360, 164] on div "Carvykti" at bounding box center [385, 171] width 189 height 27
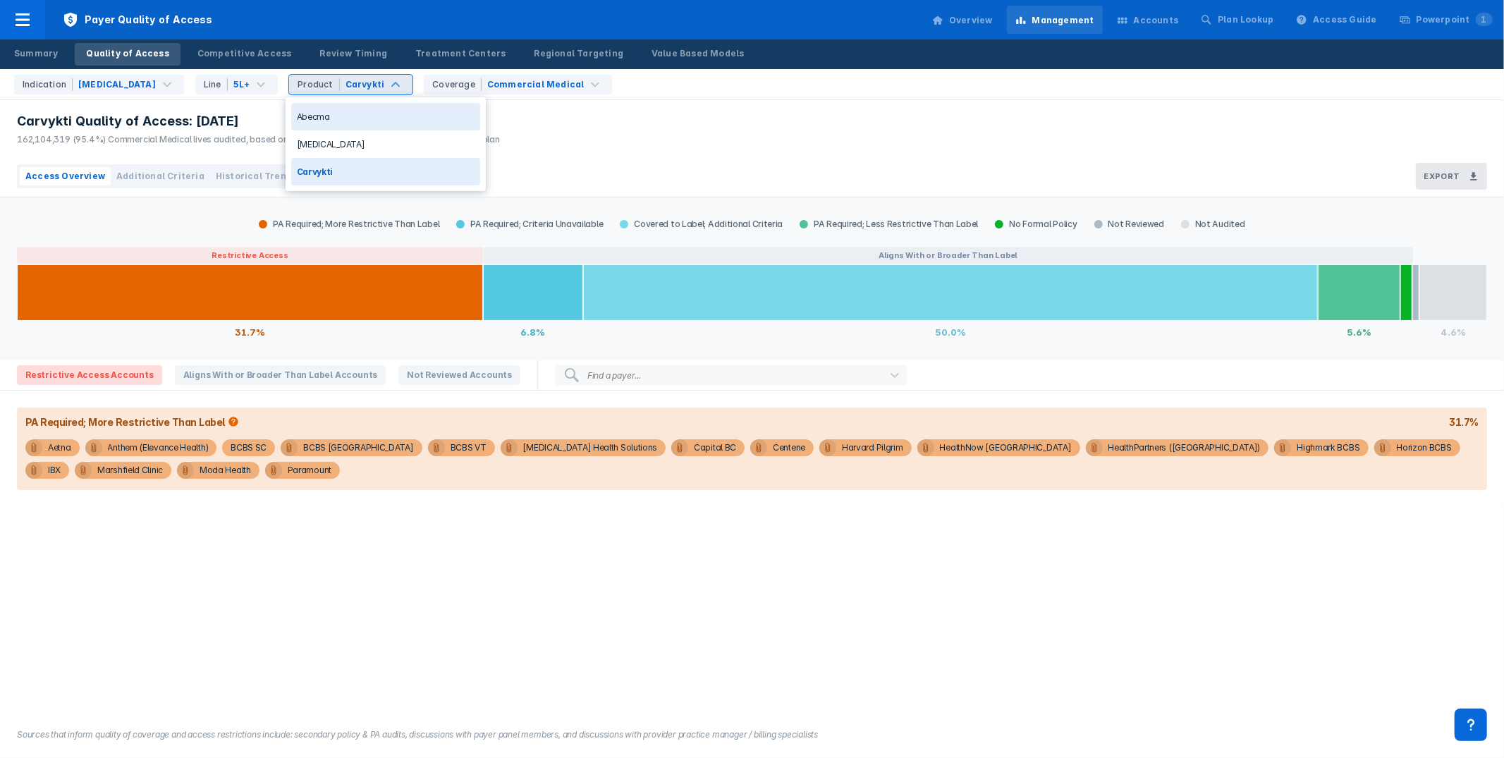
click at [370, 85] on div "Carvykti" at bounding box center [364, 84] width 39 height 13
click at [368, 123] on div "Abecma" at bounding box center [385, 116] width 189 height 27
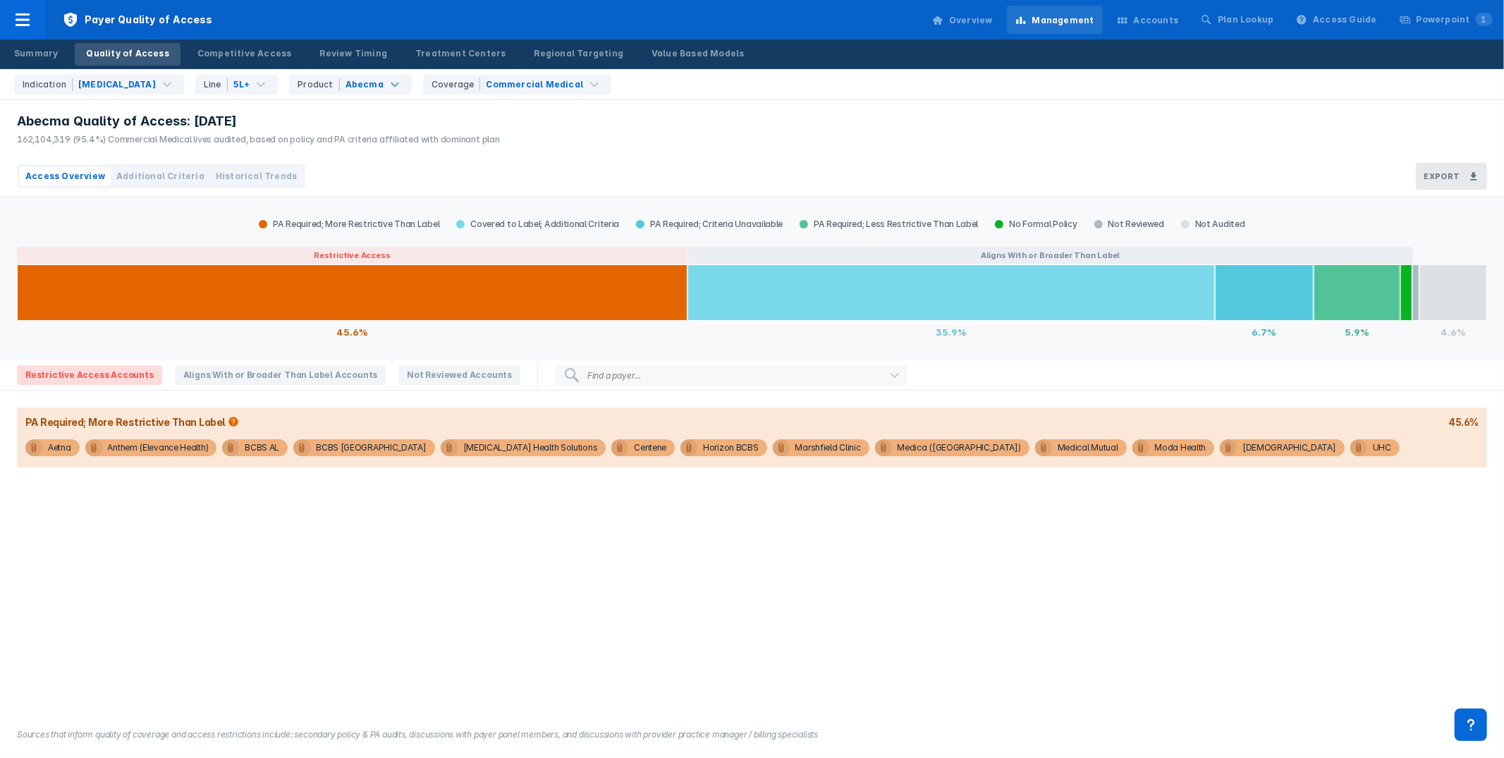
click at [653, 579] on div "PA Required; More Restrictive Than Label Covered to Label; Additional Criteria …" at bounding box center [752, 454] width 1504 height 514
click at [895, 67] on div "Summary Quality of Access Competitive Access Review Timing Treatment Centers Re…" at bounding box center [752, 54] width 1504 height 30
click at [894, 67] on div "Summary Quality of Access Competitive Access Review Timing Treatment Centers Re…" at bounding box center [752, 54] width 1504 height 30
click at [785, 86] on div "Indication Multiple Myeloma Line 5L+ Product Abecma Coverage Commercial Medical" at bounding box center [755, 84] width 1495 height 30
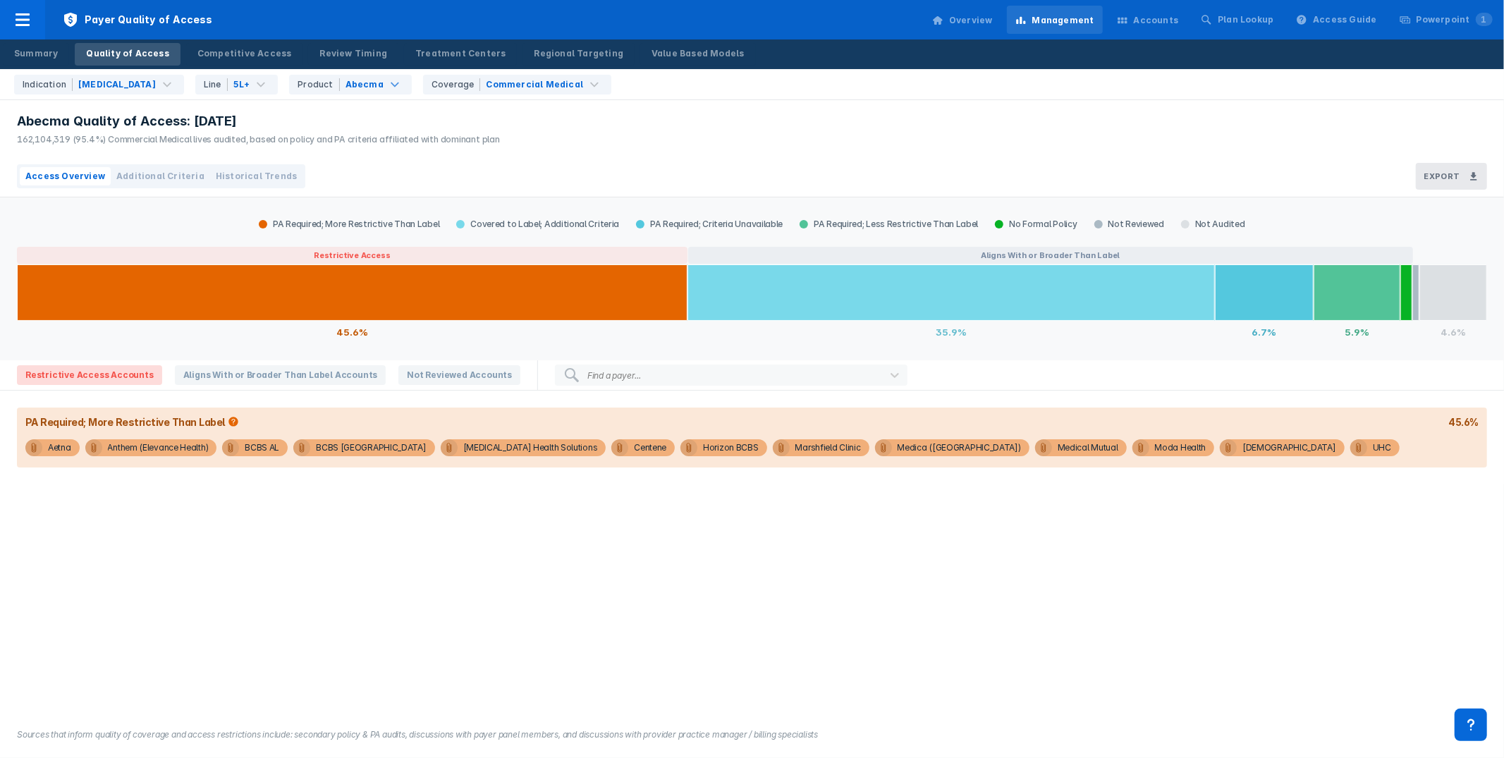
click at [723, 109] on div "Abecma Quality of Access: Aug 2025 162,104,319 (95.4%) Commercial Medical lives…" at bounding box center [752, 128] width 1504 height 56
click at [362, 79] on div "Abecma" at bounding box center [364, 84] width 38 height 13
click at [353, 155] on div "Blenrep" at bounding box center [385, 143] width 189 height 27
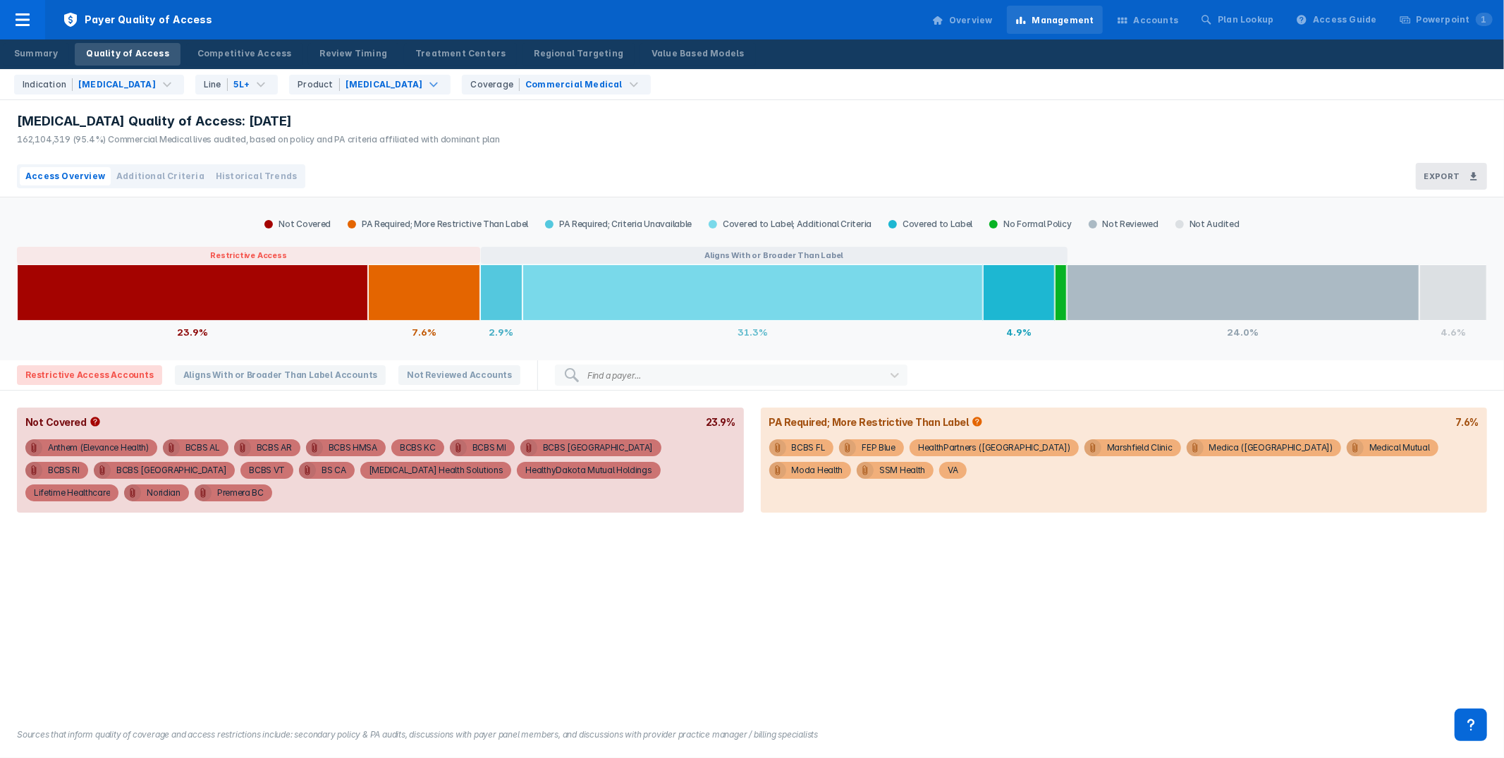
click at [705, 116] on div "Blenrep Quality of Access: May 2025 162,104,319 (95.4%) Commercial Medical live…" at bounding box center [752, 128] width 1504 height 56
click at [233, 92] on div "Line 5L+" at bounding box center [236, 85] width 82 height 20
click at [243, 137] on div "3L+" at bounding box center [291, 143] width 189 height 27
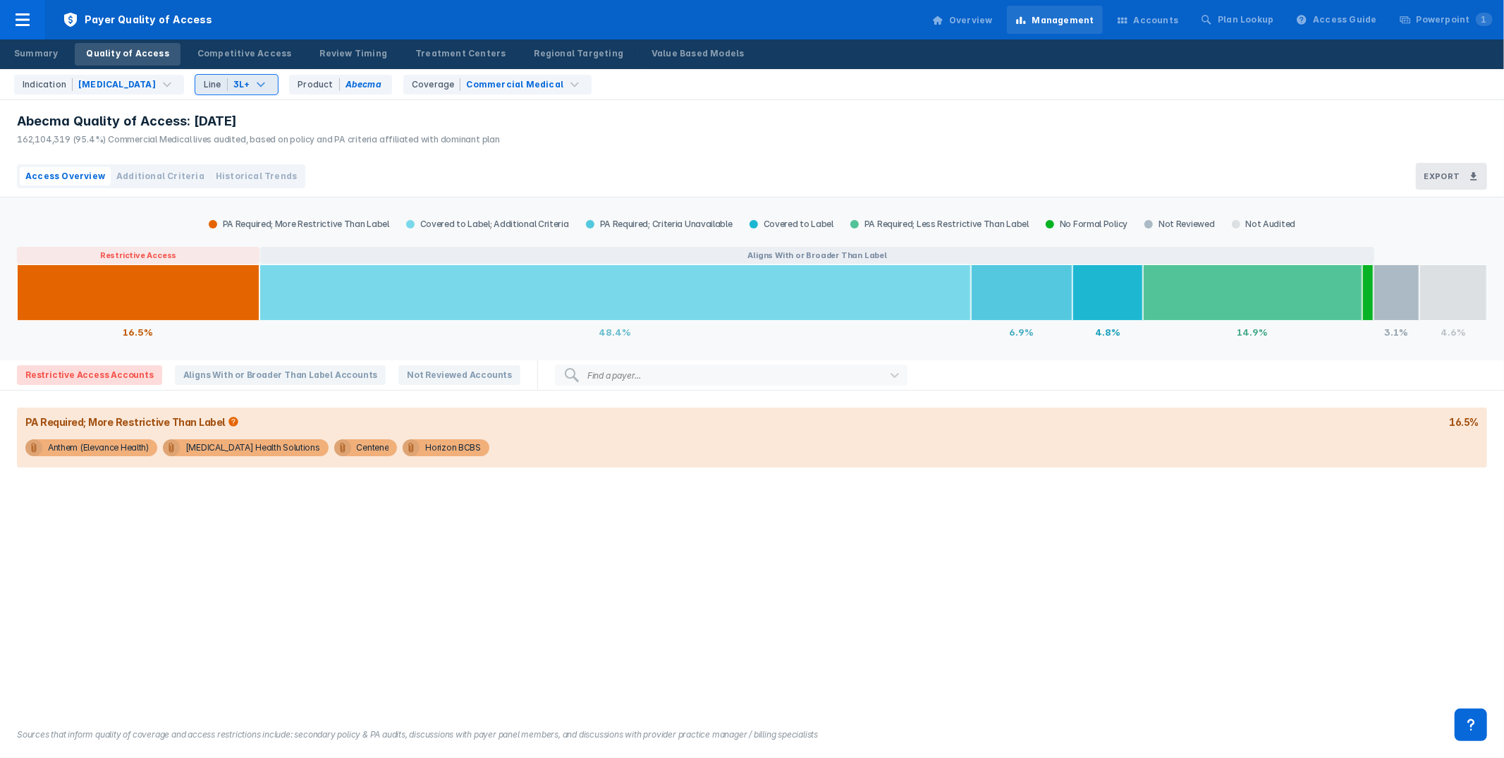
click at [243, 81] on div "3L+" at bounding box center [241, 84] width 17 height 13
click at [253, 117] on div "2L+" at bounding box center [291, 116] width 189 height 27
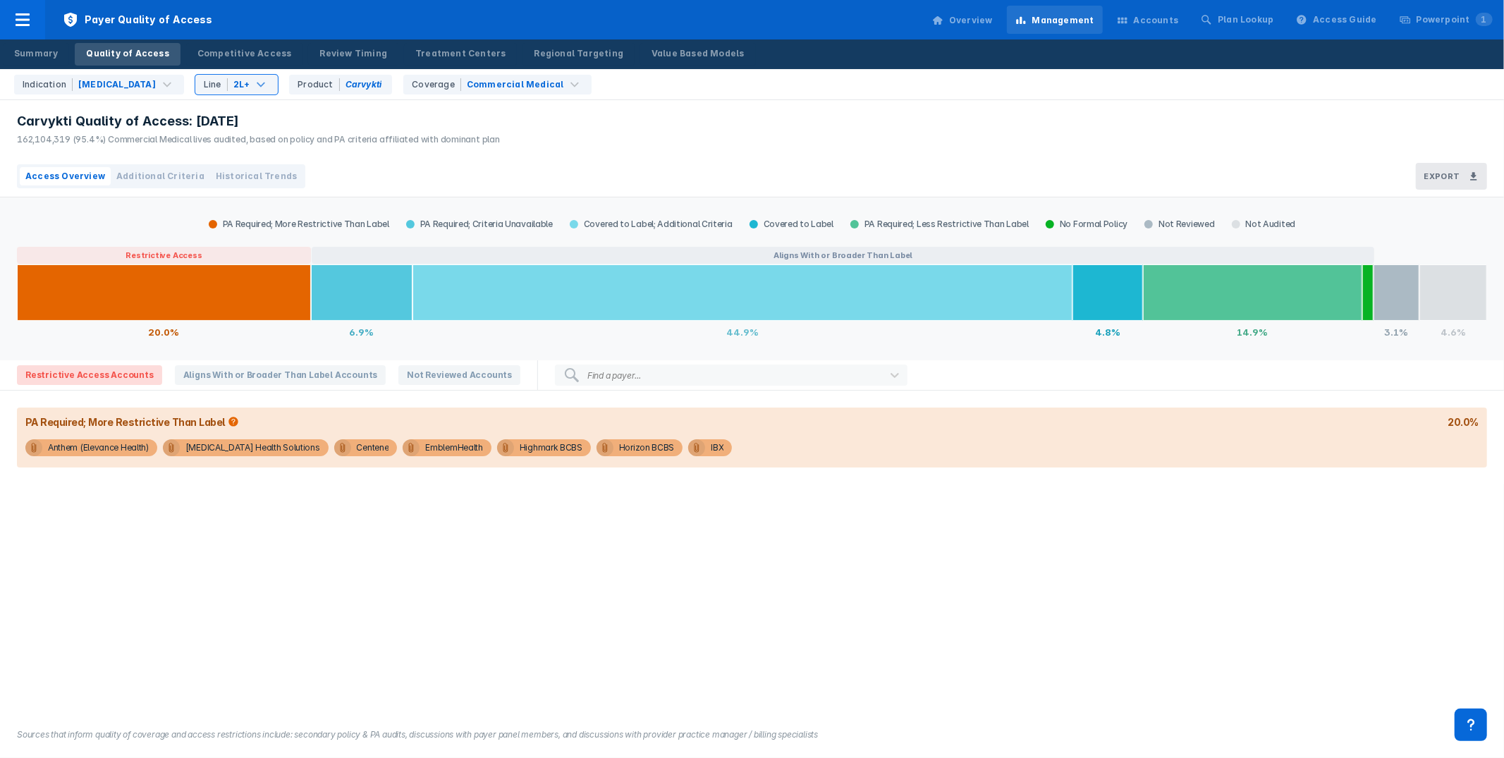
drag, startPoint x: 671, startPoint y: 121, endPoint x: 660, endPoint y: 125, distance: 12.0
click at [671, 121] on div "Carvykti Quality of Access: Aug 2025 162,104,319 (95.4%) Commercial Medical liv…" at bounding box center [752, 128] width 1504 height 56
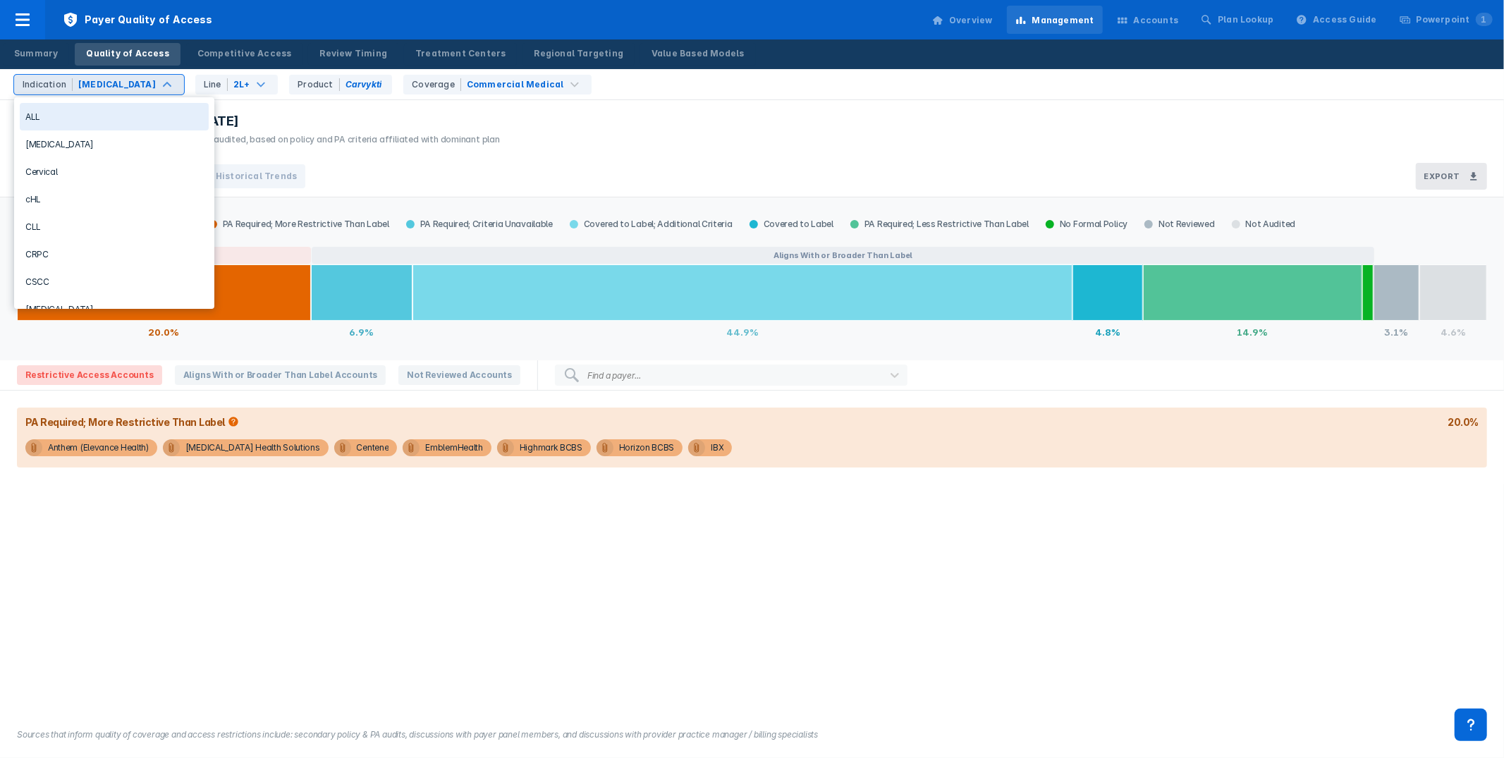
click at [125, 85] on div "Multiple Myeloma" at bounding box center [117, 84] width 78 height 13
click at [905, 118] on div "Carvykti Quality of Access: Aug 2025 162,104,319 (95.4%) Commercial Medical liv…" at bounding box center [752, 128] width 1504 height 56
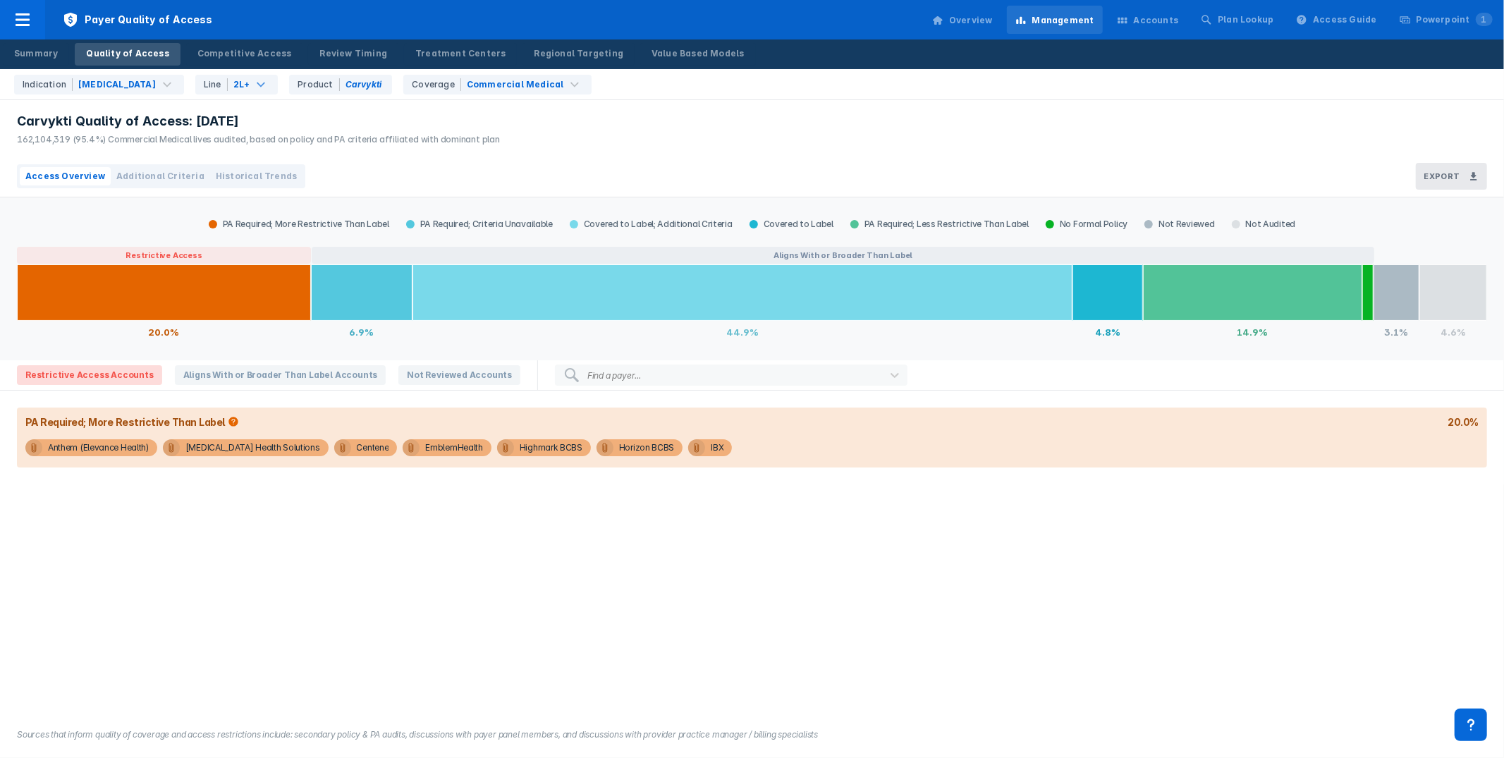
click at [723, 125] on div "Carvykti Quality of Access: Aug 2025 162,104,319 (95.4%) Commercial Medical liv…" at bounding box center [752, 128] width 1504 height 56
drag, startPoint x: 205, startPoint y: 81, endPoint x: 278, endPoint y: 114, distance: 80.2
click at [206, 81] on div "Line" at bounding box center [216, 84] width 24 height 13
drag, startPoint x: 276, startPoint y: 161, endPoint x: 457, endPoint y: 146, distance: 181.8
click at [276, 161] on div "5L+" at bounding box center [291, 171] width 189 height 27
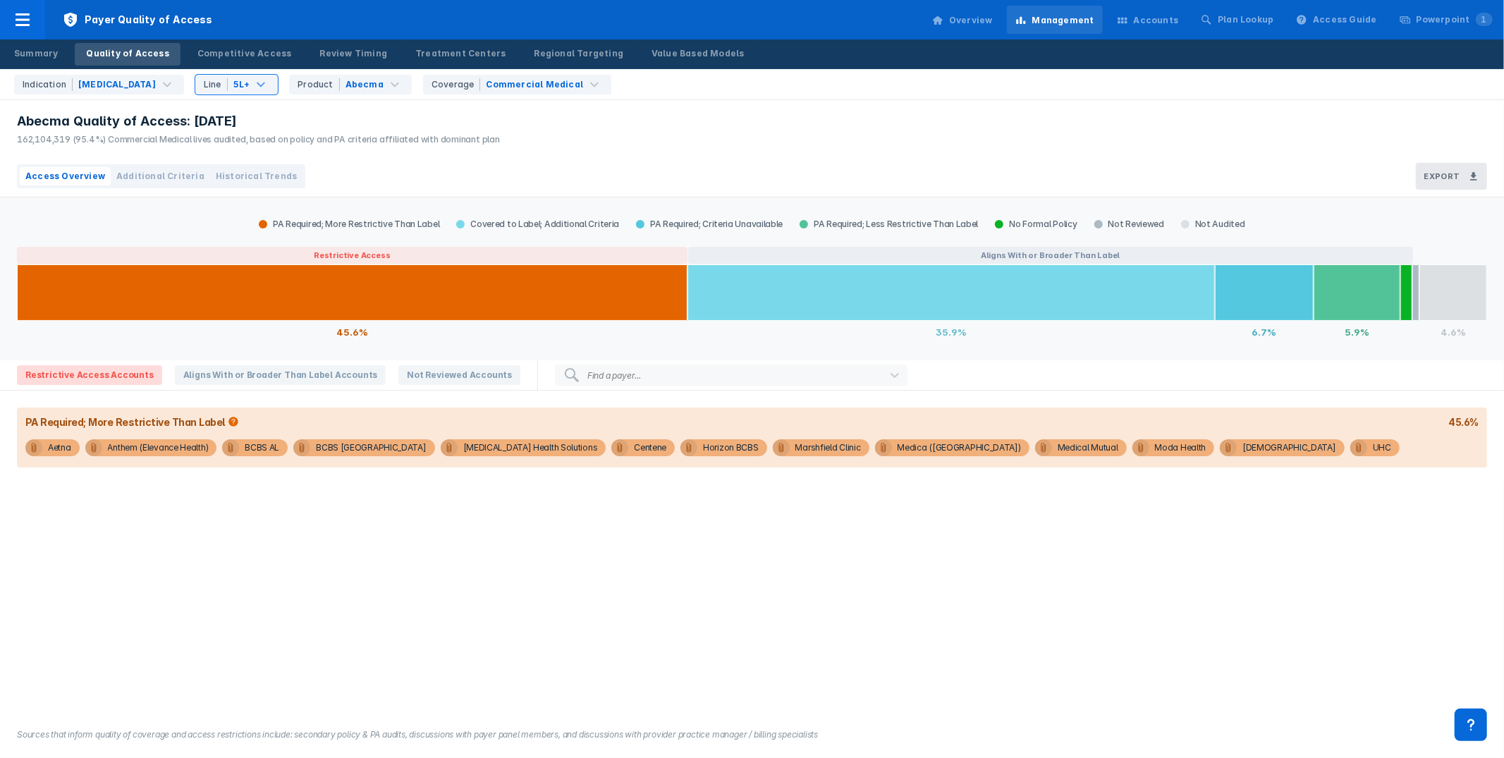
drag, startPoint x: 745, startPoint y: 115, endPoint x: 281, endPoint y: 93, distance: 464.4
click at [687, 113] on div "Abecma Quality of Access: Aug 2025 162,104,319 (95.4%) Commercial Medical lives…" at bounding box center [752, 128] width 1504 height 56
click at [365, 82] on div "Abecma" at bounding box center [364, 84] width 38 height 13
click at [369, 83] on div "Abecma" at bounding box center [364, 84] width 38 height 13
drag, startPoint x: 369, startPoint y: 82, endPoint x: 372, endPoint y: 91, distance: 9.2
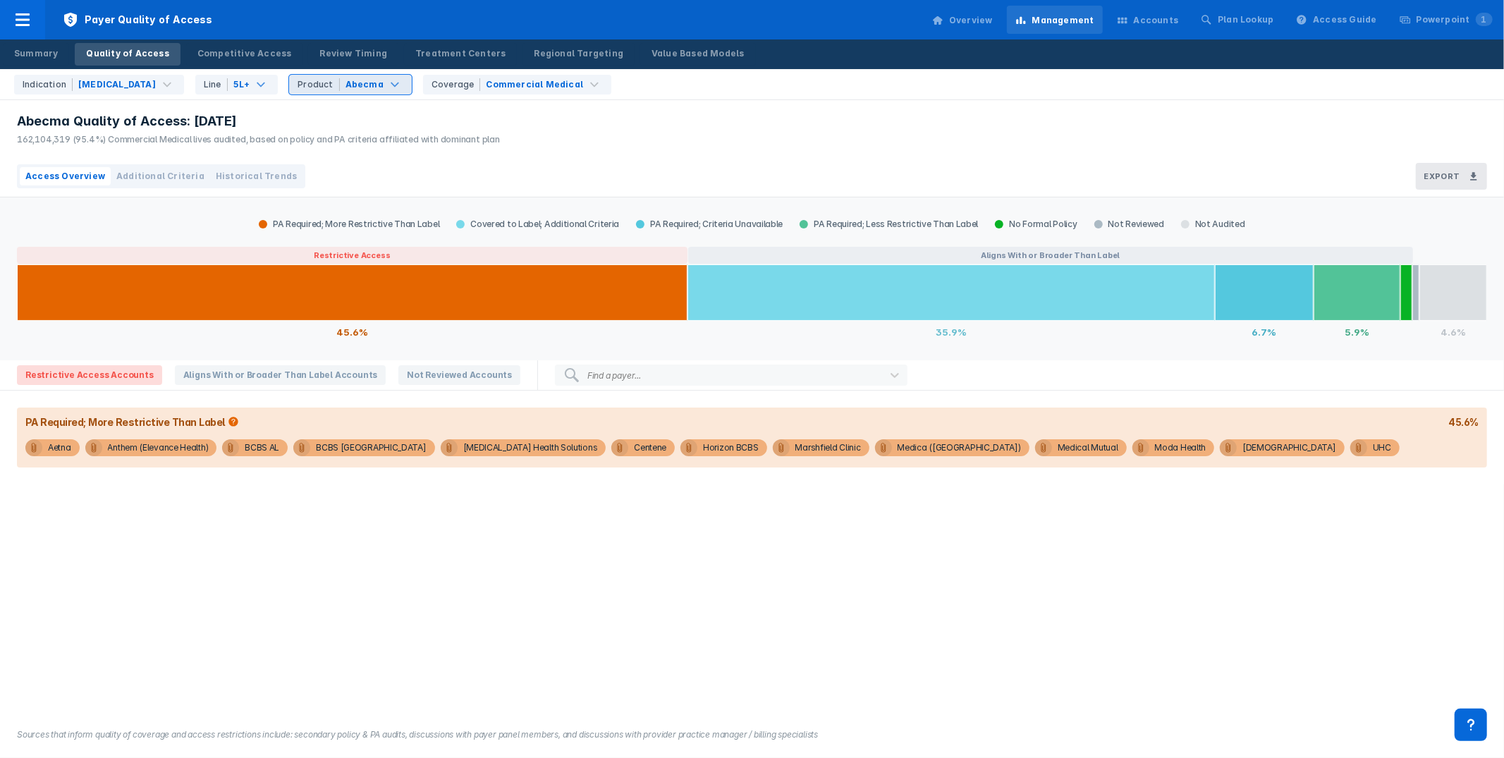
click at [369, 82] on div "Abecma" at bounding box center [364, 84] width 38 height 13
drag, startPoint x: 346, startPoint y: 174, endPoint x: 371, endPoint y: 169, distance: 25.2
click at [347, 173] on div "Carvykti" at bounding box center [385, 171] width 189 height 27
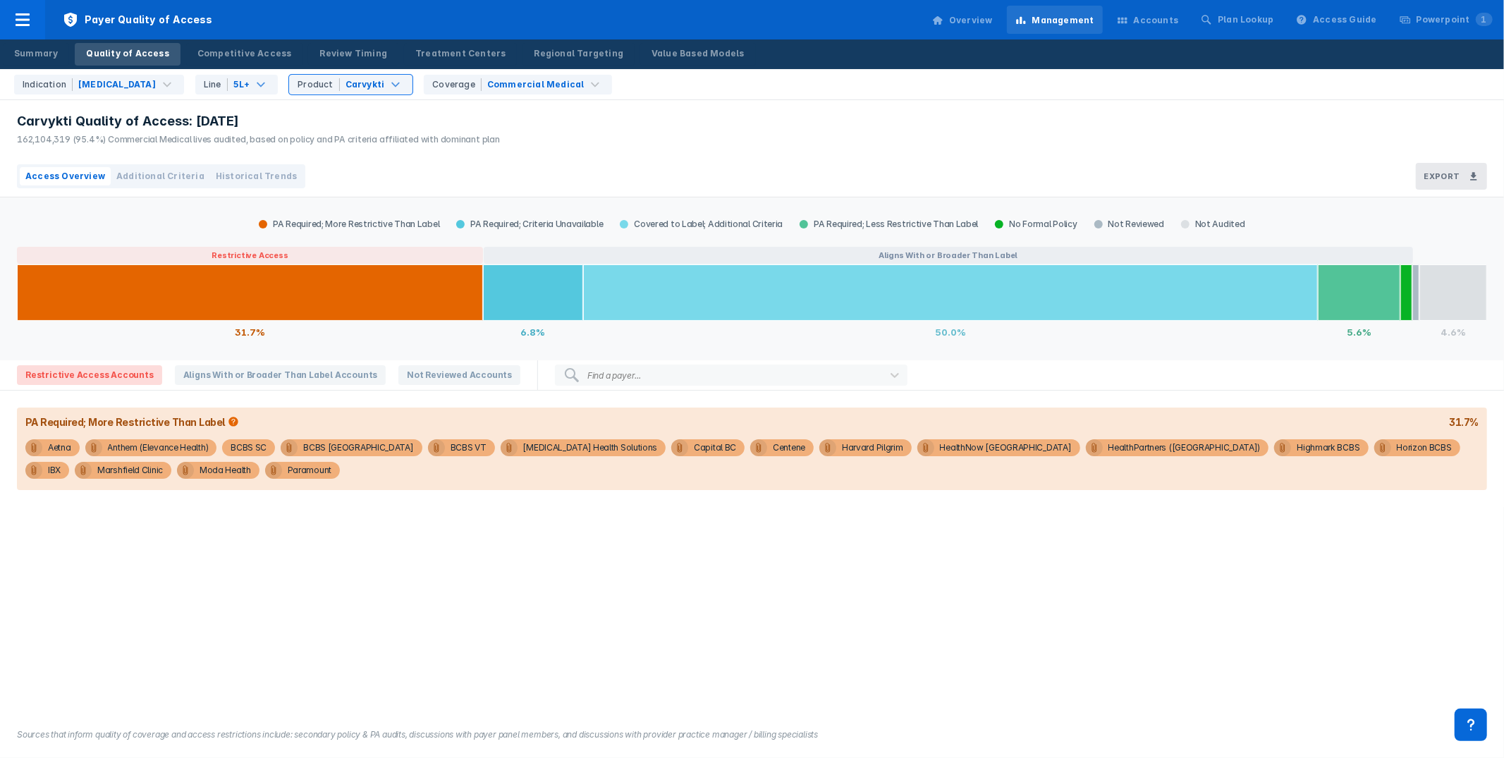
click at [779, 128] on div "Carvykti Quality of Access: Aug 2025 162,104,319 (95.4%) Commercial Medical liv…" at bounding box center [752, 128] width 1504 height 56
click at [675, 132] on div "Carvykti Quality of Access: Aug 2025 162,104,319 (95.4%) Commercial Medical liv…" at bounding box center [752, 128] width 1504 height 56
click at [559, 103] on div "Carvykti Quality of Access: Aug 2025 162,104,319 (95.4%) Commercial Medical liv…" at bounding box center [752, 128] width 1504 height 56
drag, startPoint x: 457, startPoint y: 118, endPoint x: 455, endPoint y: 129, distance: 10.7
click at [457, 118] on div "Carvykti Quality of Access: Aug 2025" at bounding box center [258, 121] width 483 height 17
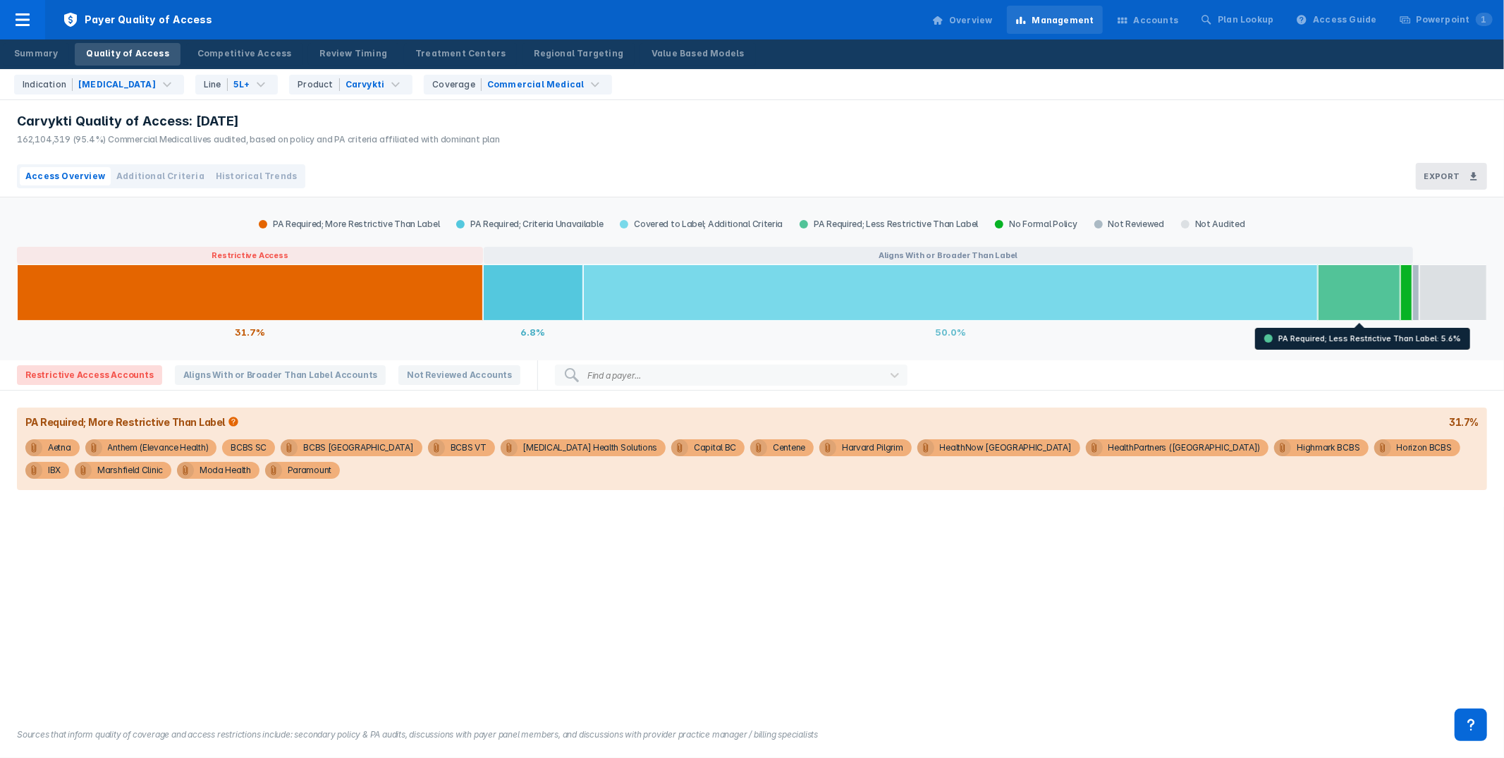
drag, startPoint x: 790, startPoint y: 169, endPoint x: 613, endPoint y: 100, distance: 190.6
click at [790, 169] on div "Access Overview Additional Criteria Historical Trends Export" at bounding box center [752, 177] width 1504 height 42
click at [49, 52] on div "Summary" at bounding box center [36, 53] width 44 height 13
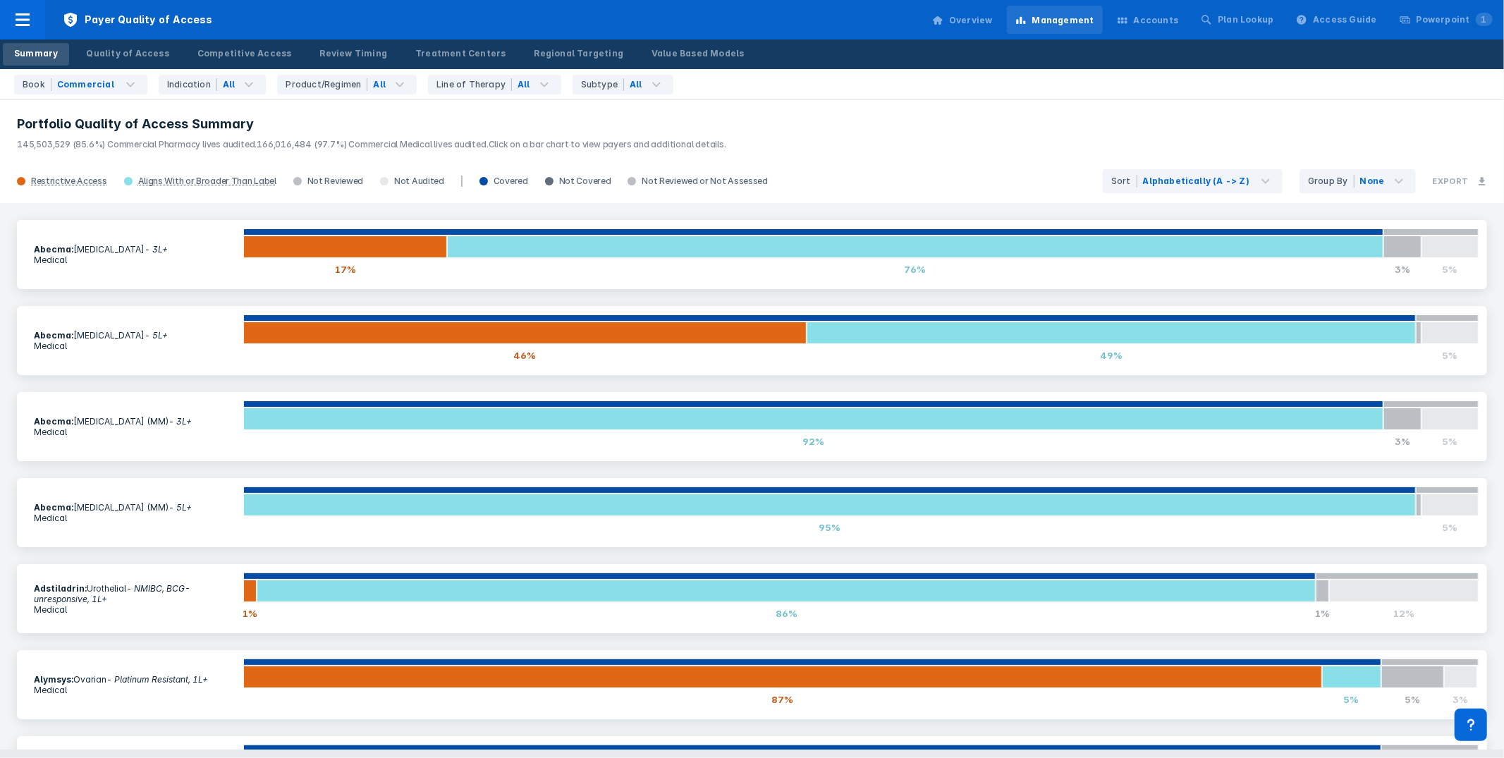
click at [876, 99] on div "Book Commercial Indication All Product/Regimen All Line of Therapy All Subtype …" at bounding box center [752, 84] width 1504 height 31
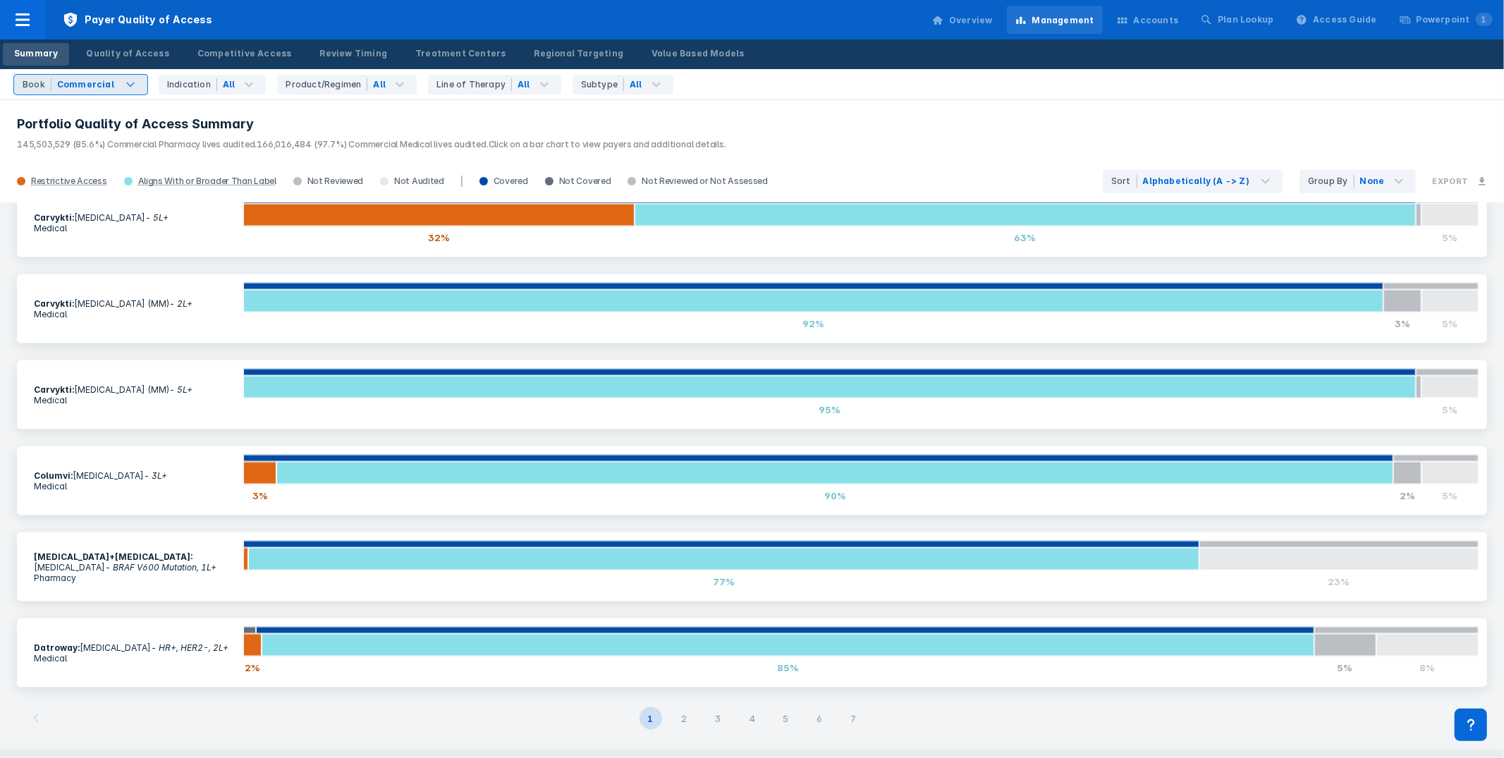
scroll to position [1665, 0]
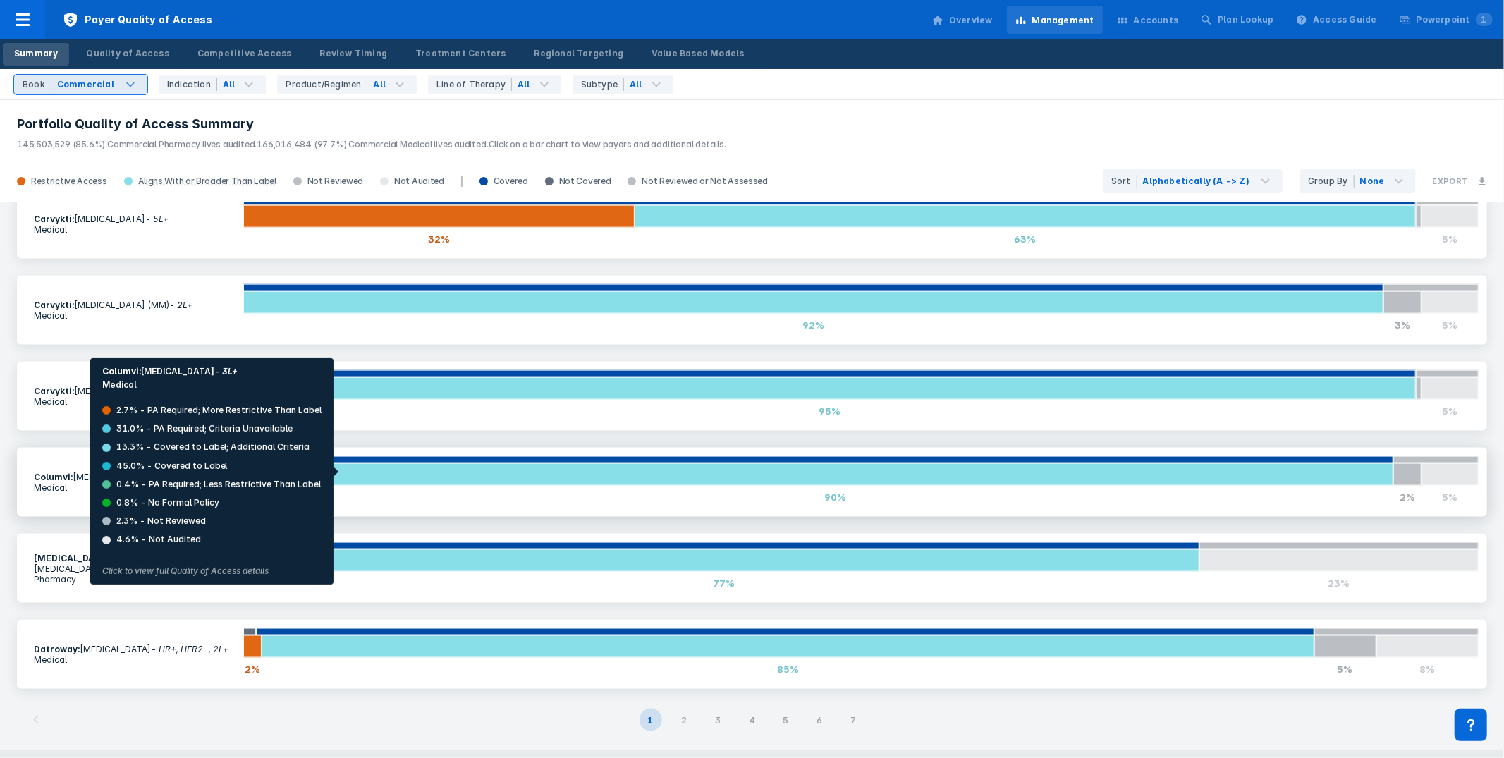
click at [341, 472] on div at bounding box center [834, 474] width 1117 height 23
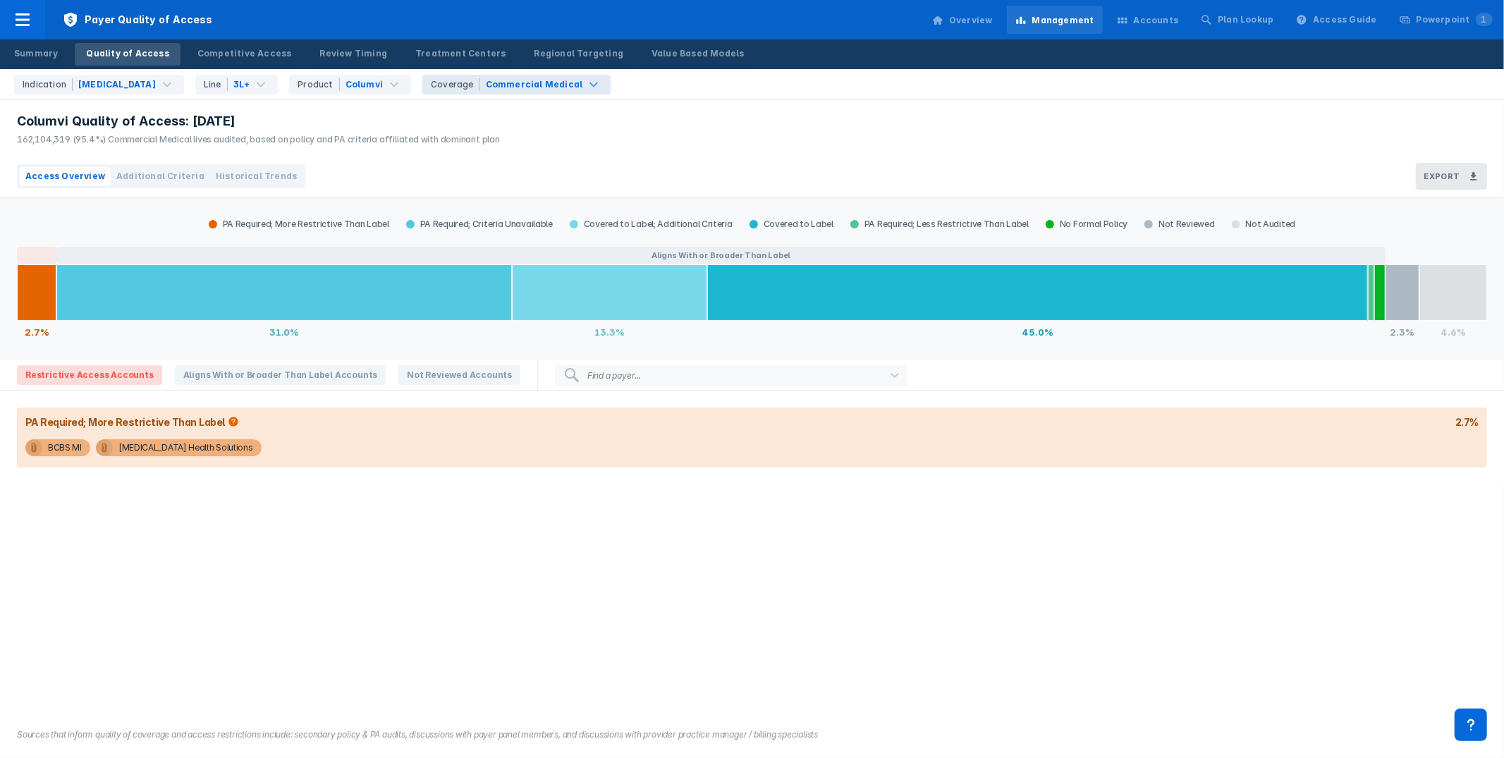
click at [493, 86] on div "Commercial Medical" at bounding box center [534, 84] width 97 height 13
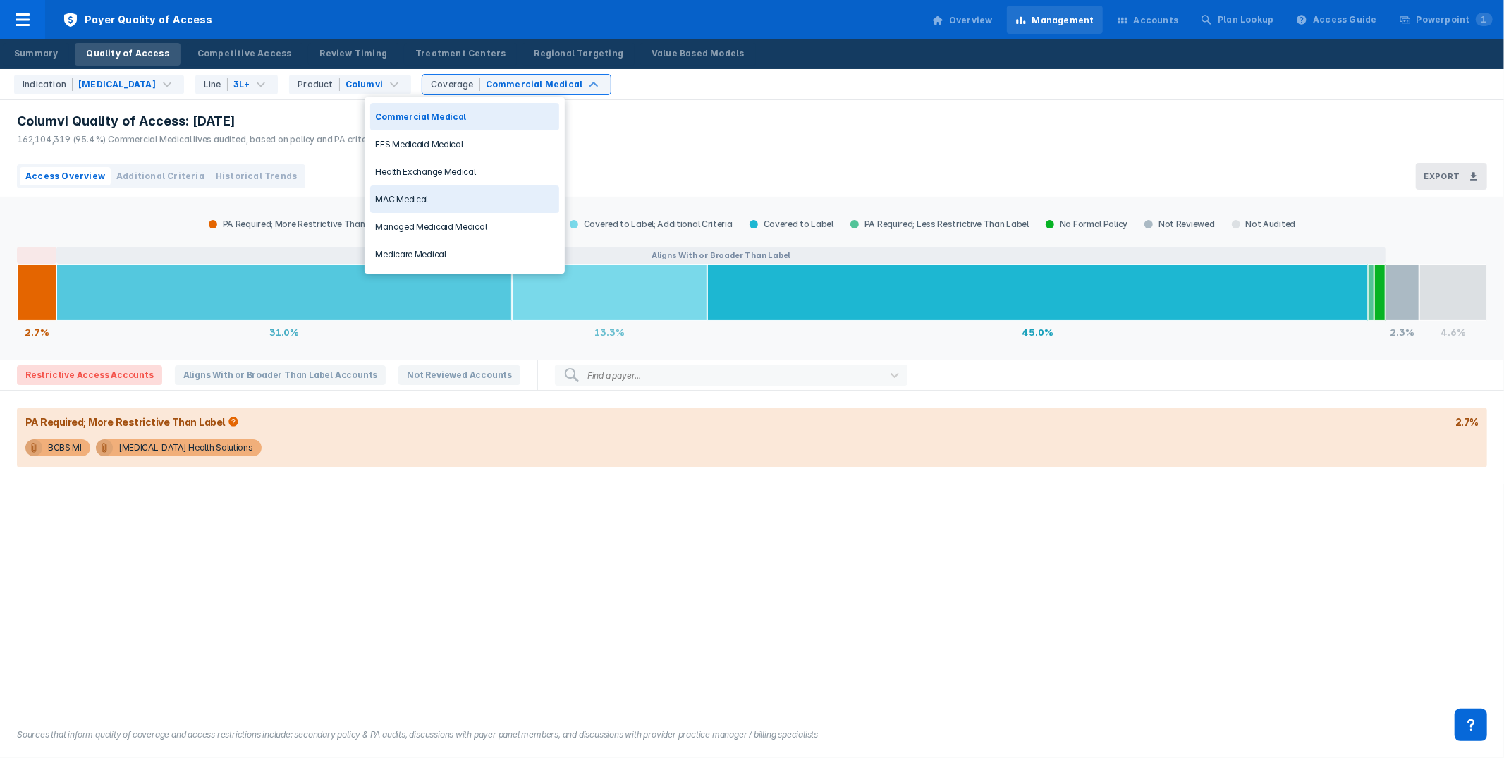
click at [716, 131] on div "Columvi Quality of Access: Aug 2025 162,104,319 (95.4%) Commercial Medical live…" at bounding box center [752, 128] width 1504 height 56
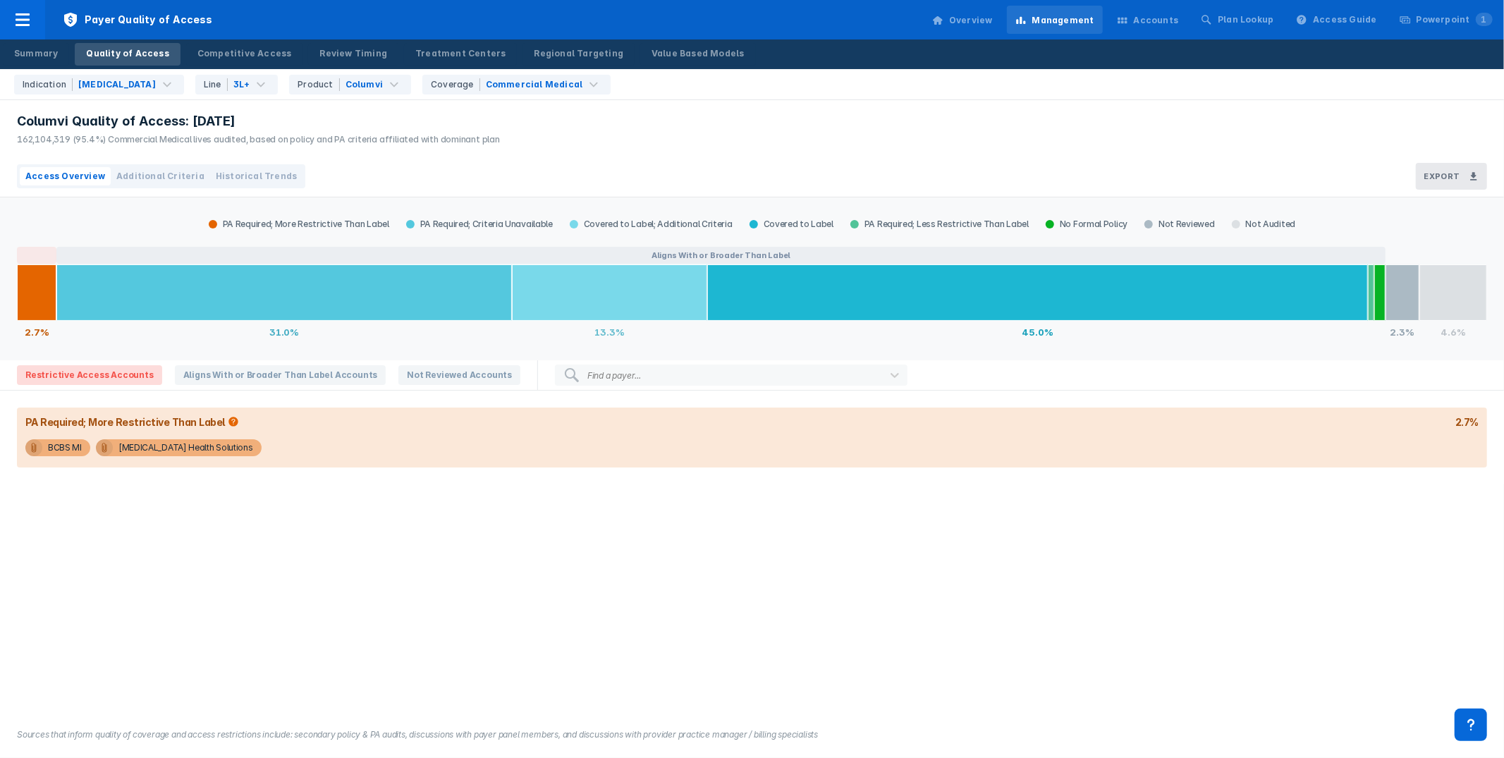
click at [216, 122] on span "Columvi Quality of Access: Aug 2025" at bounding box center [126, 121] width 219 height 17
click at [606, 150] on div "Columvi Quality of Access: Aug 2025 162,104,319 (95.4%) Commercial Medical live…" at bounding box center [752, 128] width 1504 height 56
click at [1101, 75] on div "Indication DLBCL Line 3L+ Product Columvi Coverage Commercial Medical" at bounding box center [755, 84] width 1495 height 30
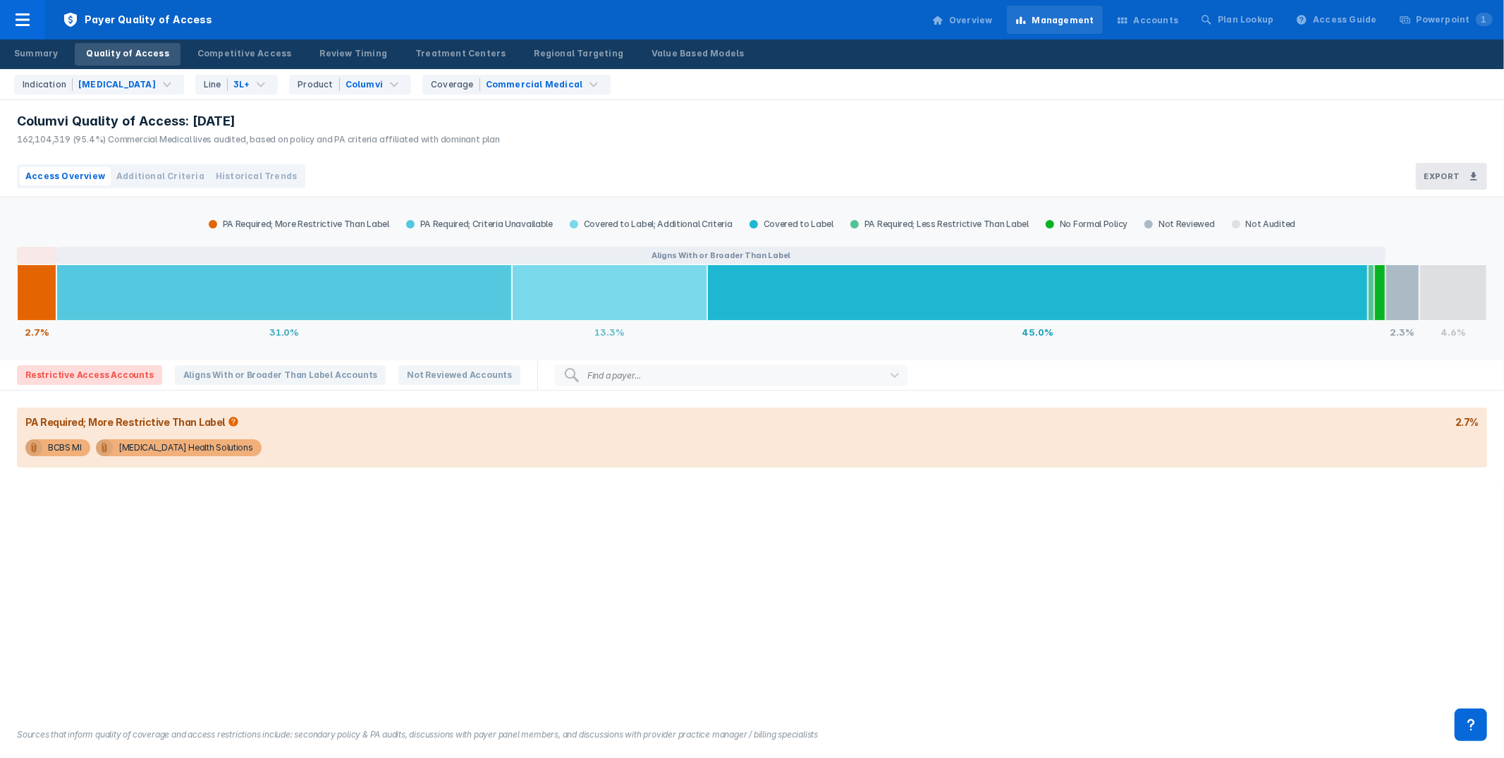
click at [1071, 140] on div "Columvi Quality of Access: Aug 2025 162,104,319 (95.4%) Commercial Medical live…" at bounding box center [752, 128] width 1504 height 56
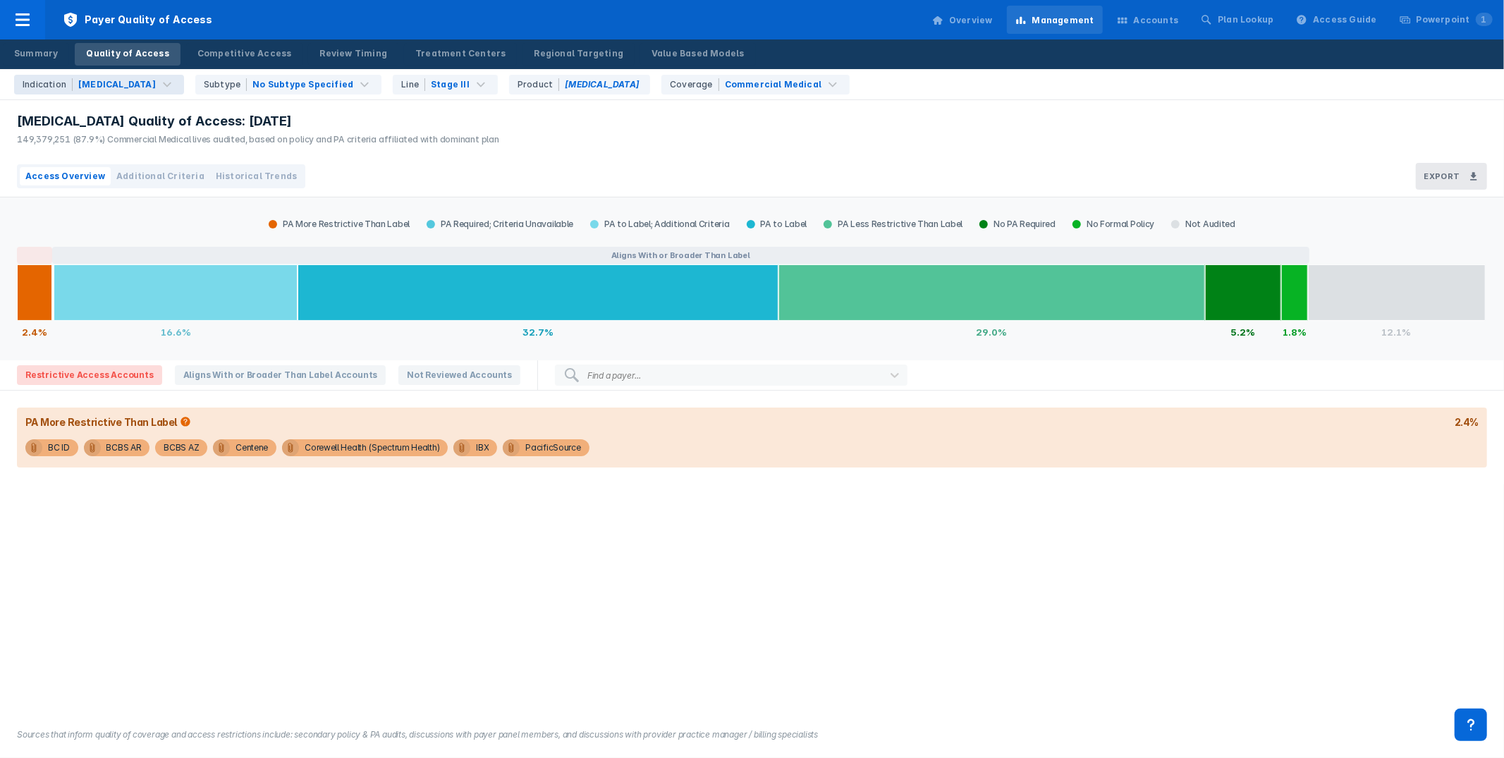
drag, startPoint x: 87, startPoint y: 96, endPoint x: 101, endPoint y: 87, distance: 15.8
click at [87, 96] on div "Indication [MEDICAL_DATA] Subtype No Subtype Specified Line Stage III Product […" at bounding box center [755, 84] width 1495 height 30
click at [102, 85] on div "[MEDICAL_DATA]" at bounding box center [117, 84] width 78 height 13
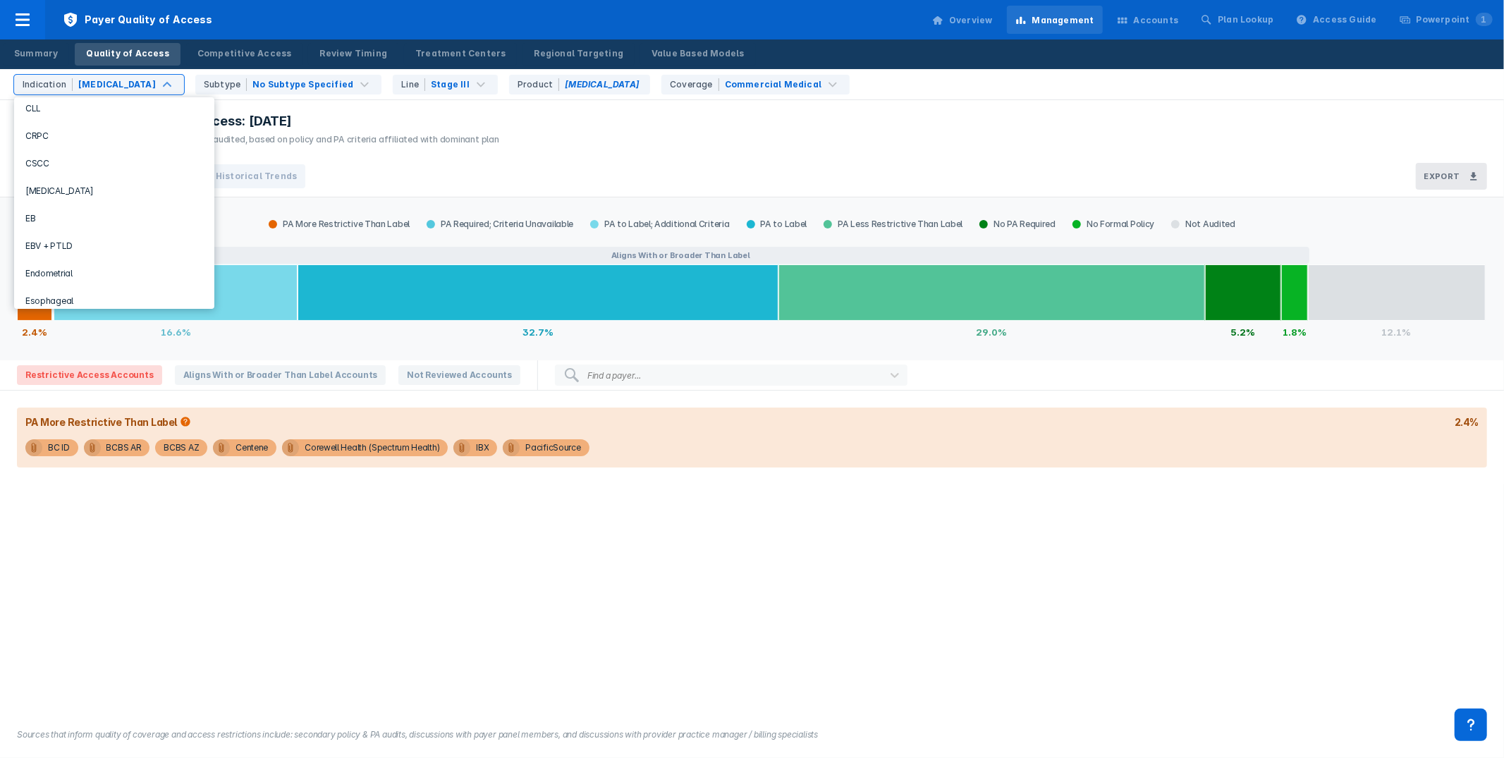
scroll to position [496, 0]
drag, startPoint x: 90, startPoint y: 84, endPoint x: 89, endPoint y: 121, distance: 36.7
click at [90, 84] on div "NSCLC" at bounding box center [117, 84] width 78 height 13
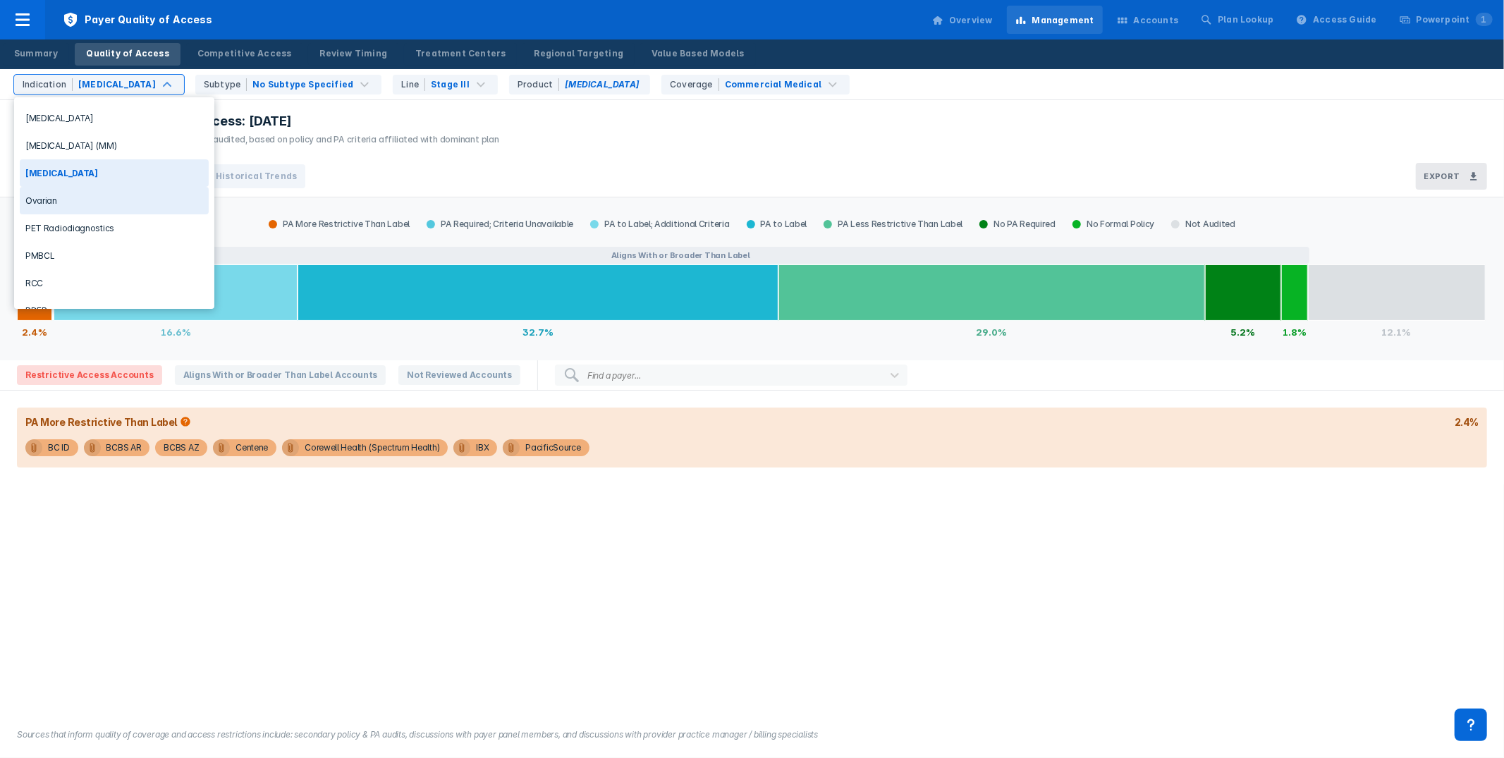
click at [95, 198] on div "Ovarian" at bounding box center [114, 200] width 189 height 27
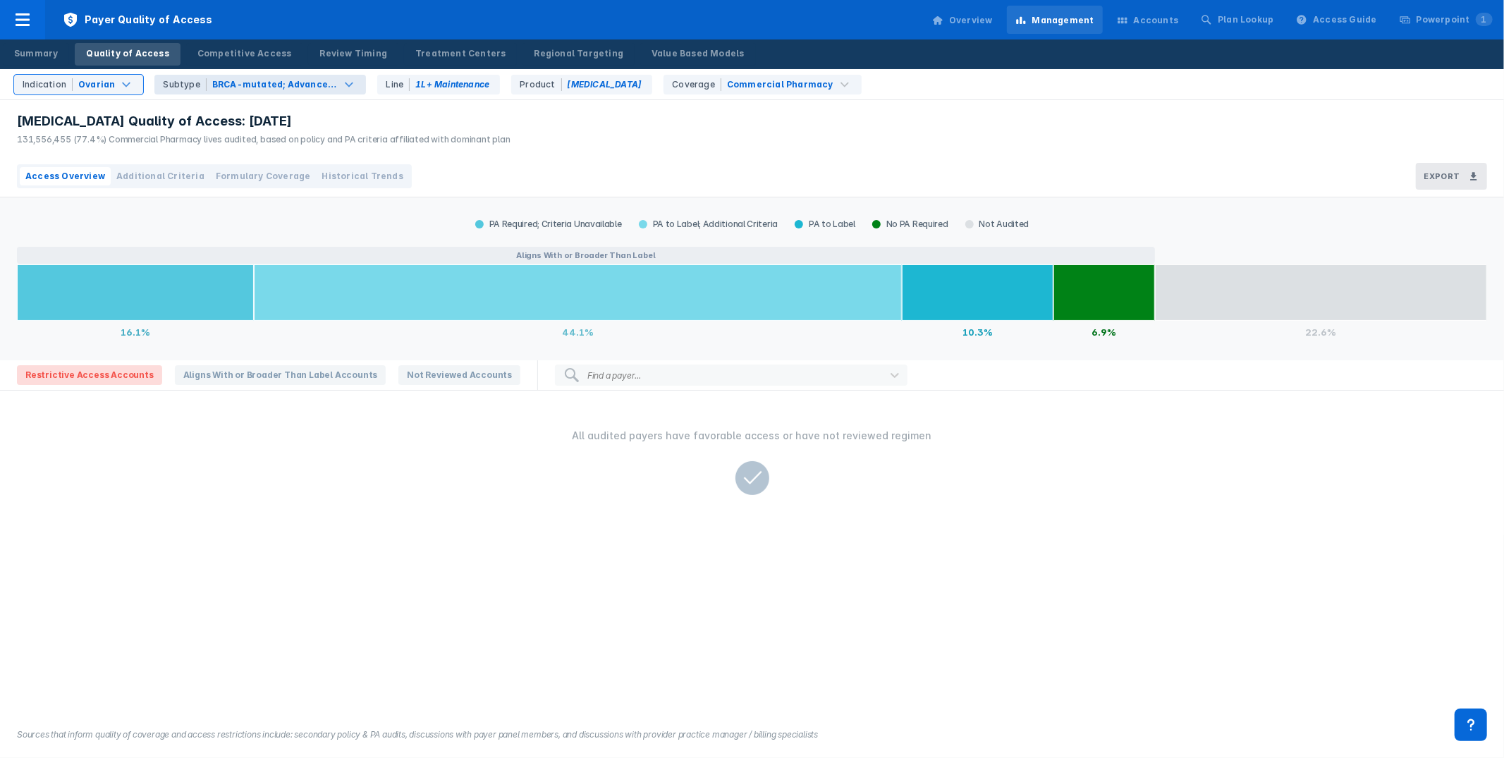
click at [267, 82] on div "BRCA-mutated; Advanced Epithelial" at bounding box center [275, 84] width 126 height 13
click at [627, 126] on div "Lynparza Quality of Access: Aug 2025 131,556,455 (77.4%) Commercial Pharmacy li…" at bounding box center [752, 128] width 1504 height 56
click at [635, 121] on div "Lynparza Quality of Access: Aug 2025 131,556,455 (77.4%) Commercial Pharmacy li…" at bounding box center [752, 128] width 1504 height 56
click at [540, 46] on link "Regional Targeting" at bounding box center [578, 54] width 112 height 23
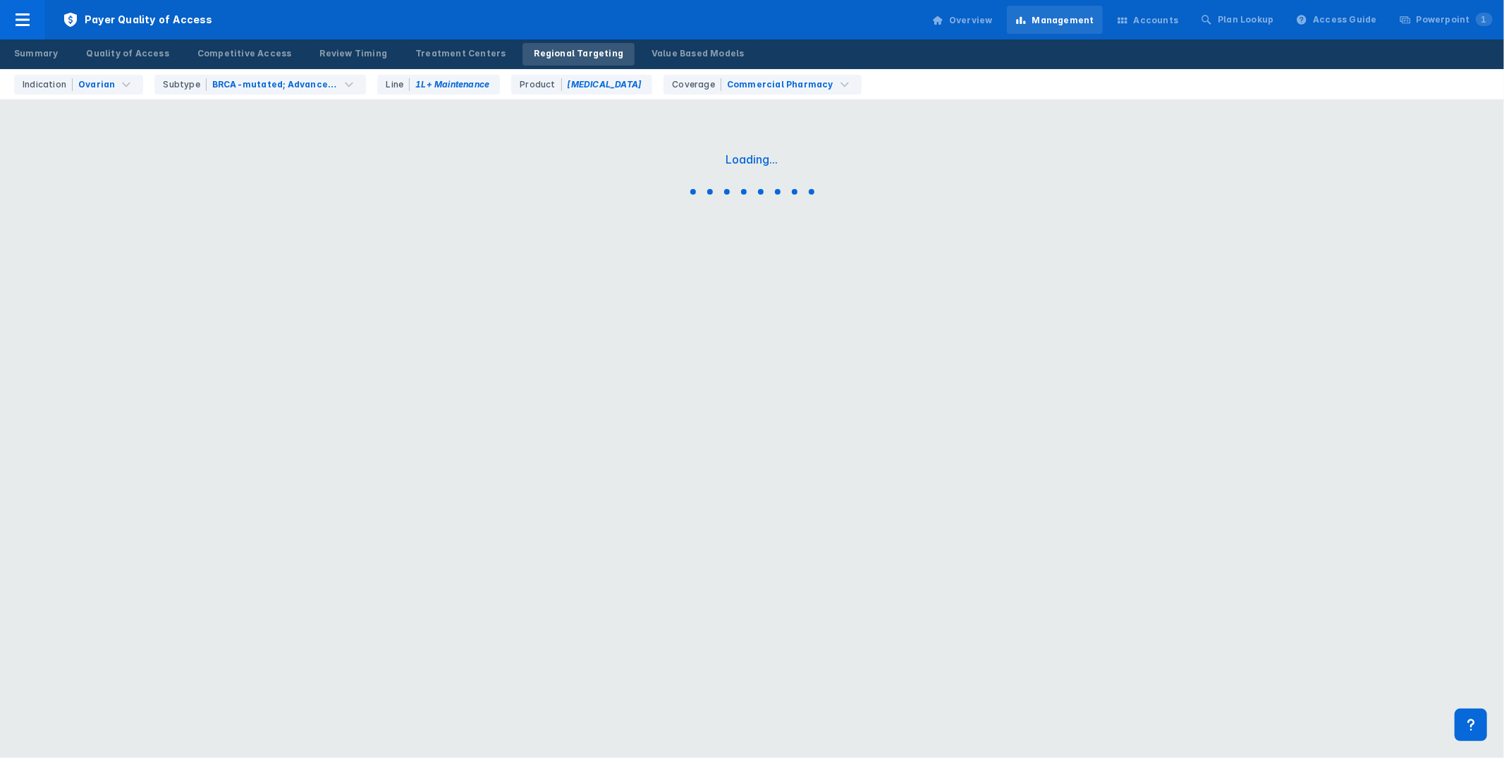
click at [1232, 73] on div "Indication Ovarian Subtype BRCA-mutated; Advanced Epithelial Line 1L+ Maintenan…" at bounding box center [755, 84] width 1495 height 30
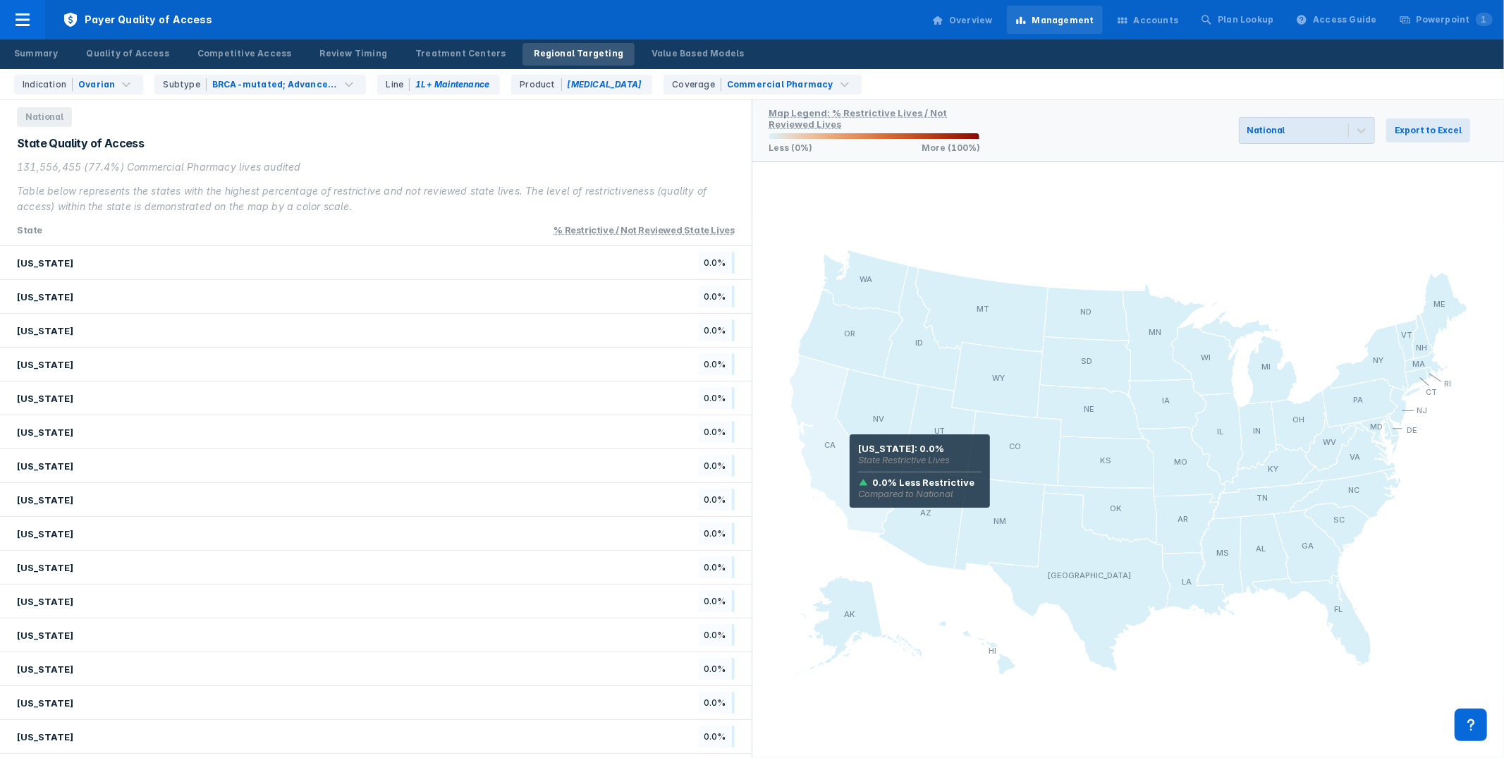
click at [850, 453] on icon at bounding box center [841, 444] width 104 height 178
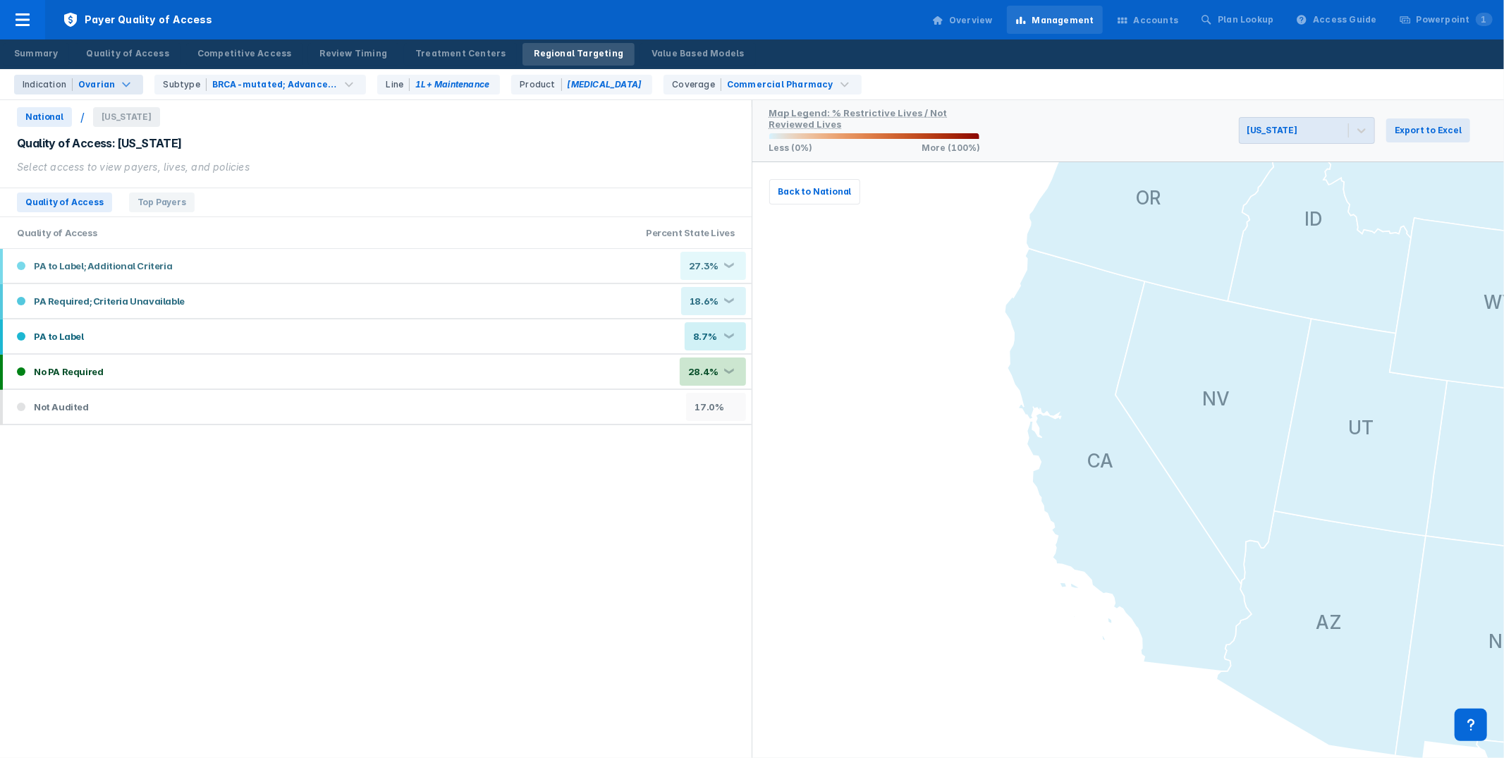
click at [111, 82] on div "Ovarian" at bounding box center [96, 84] width 39 height 13
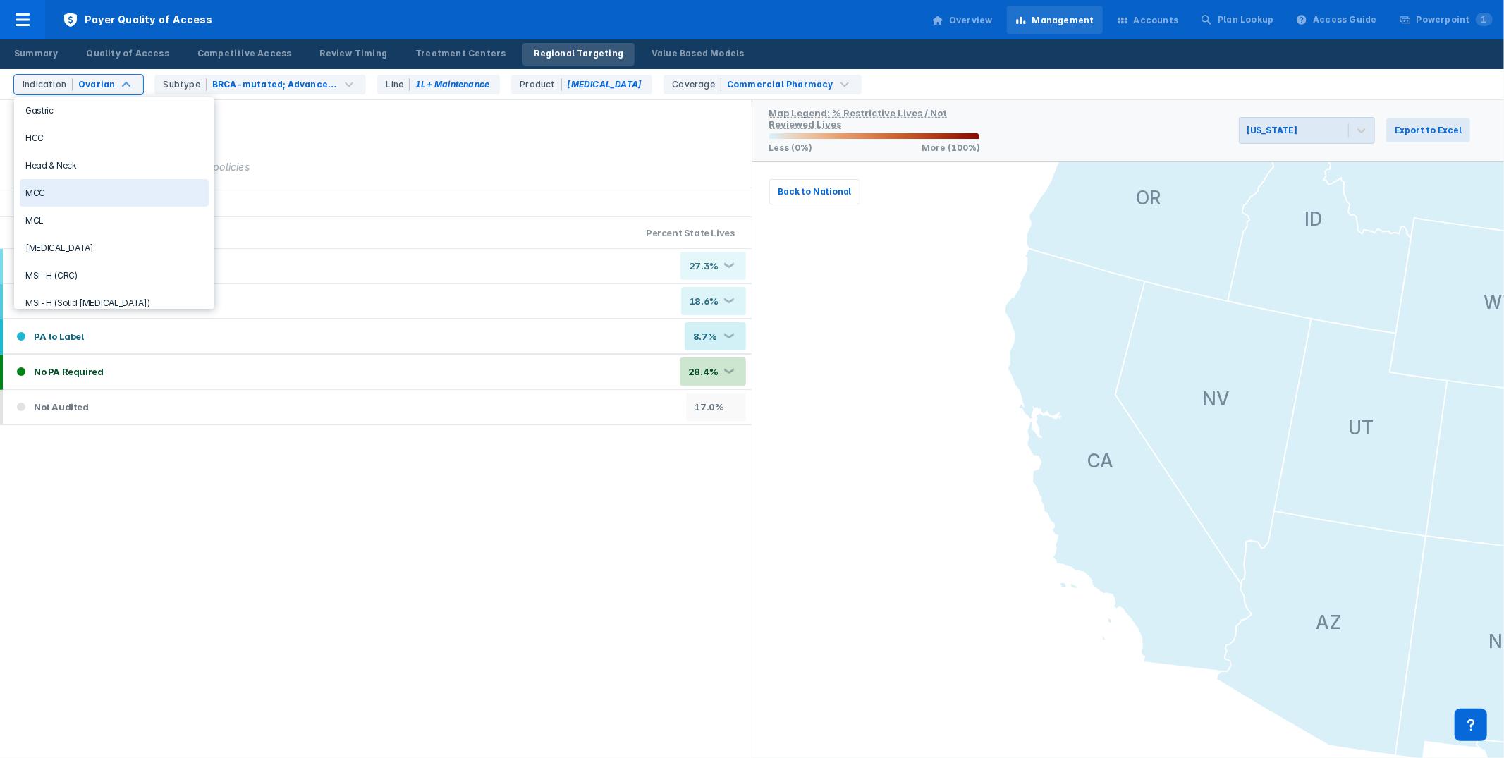
scroll to position [416, 0]
click at [93, 266] on div "Multiple Myeloma" at bounding box center [114, 277] width 189 height 27
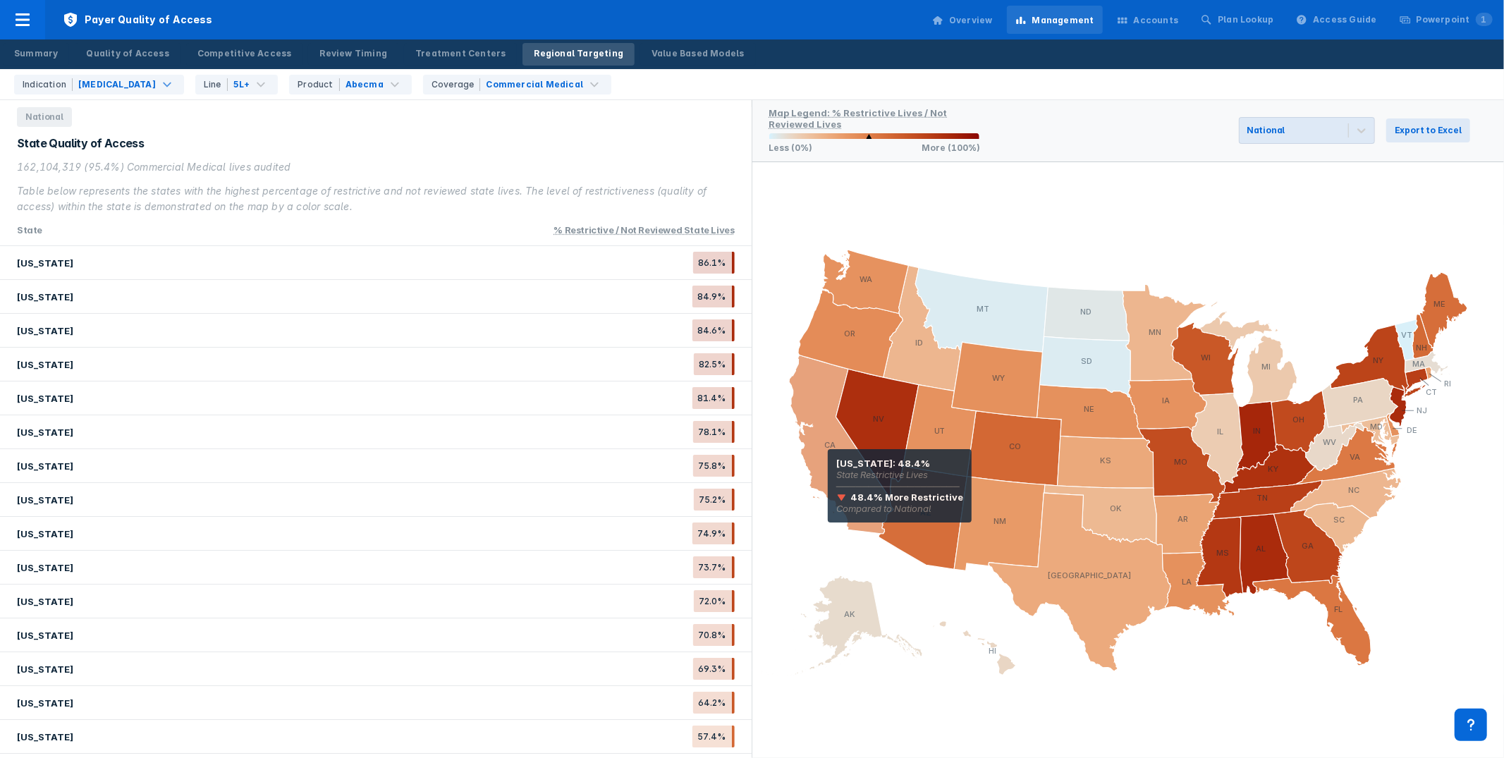
click at [828, 469] on icon at bounding box center [841, 444] width 104 height 178
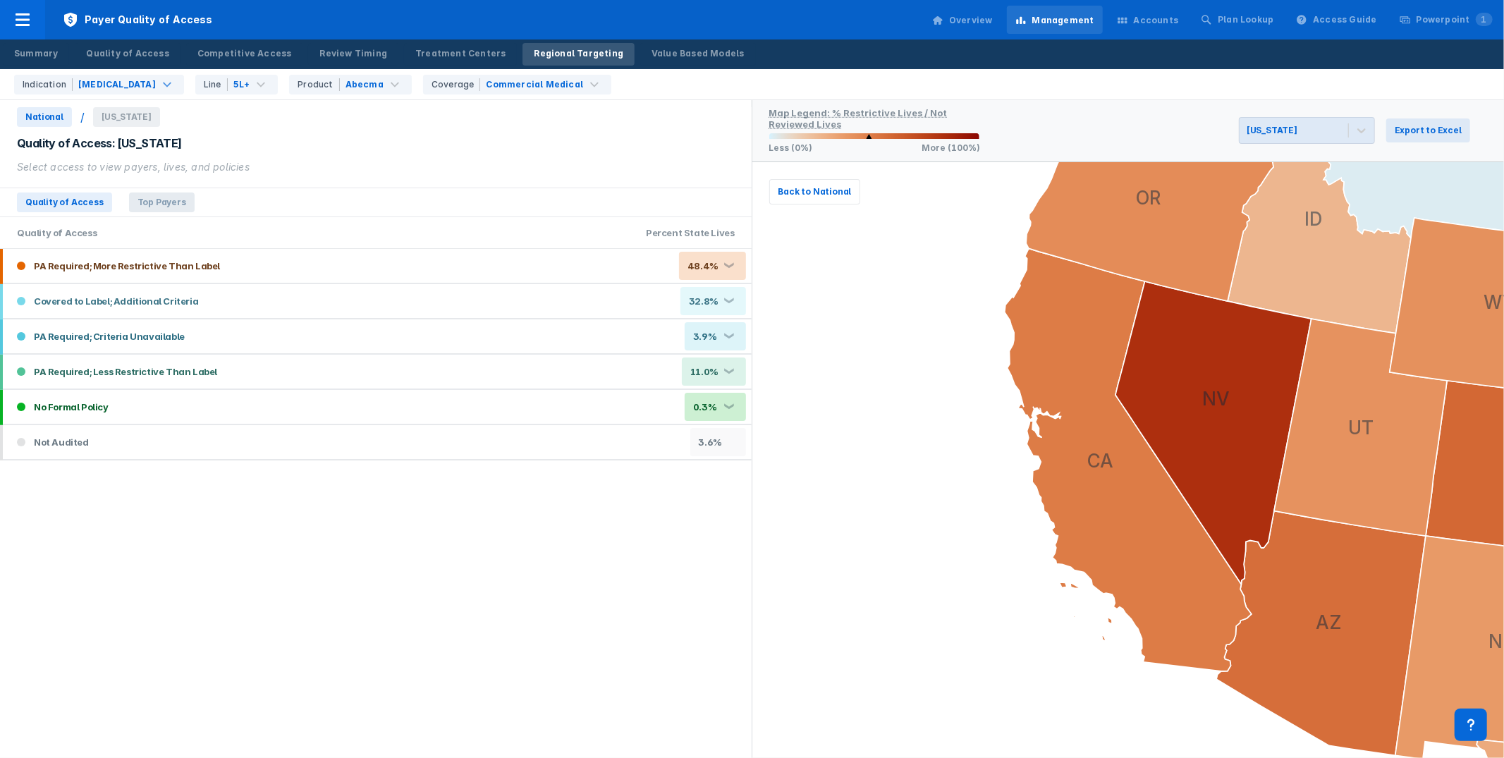
click at [156, 201] on span "Top Payers" at bounding box center [162, 202] width 66 height 20
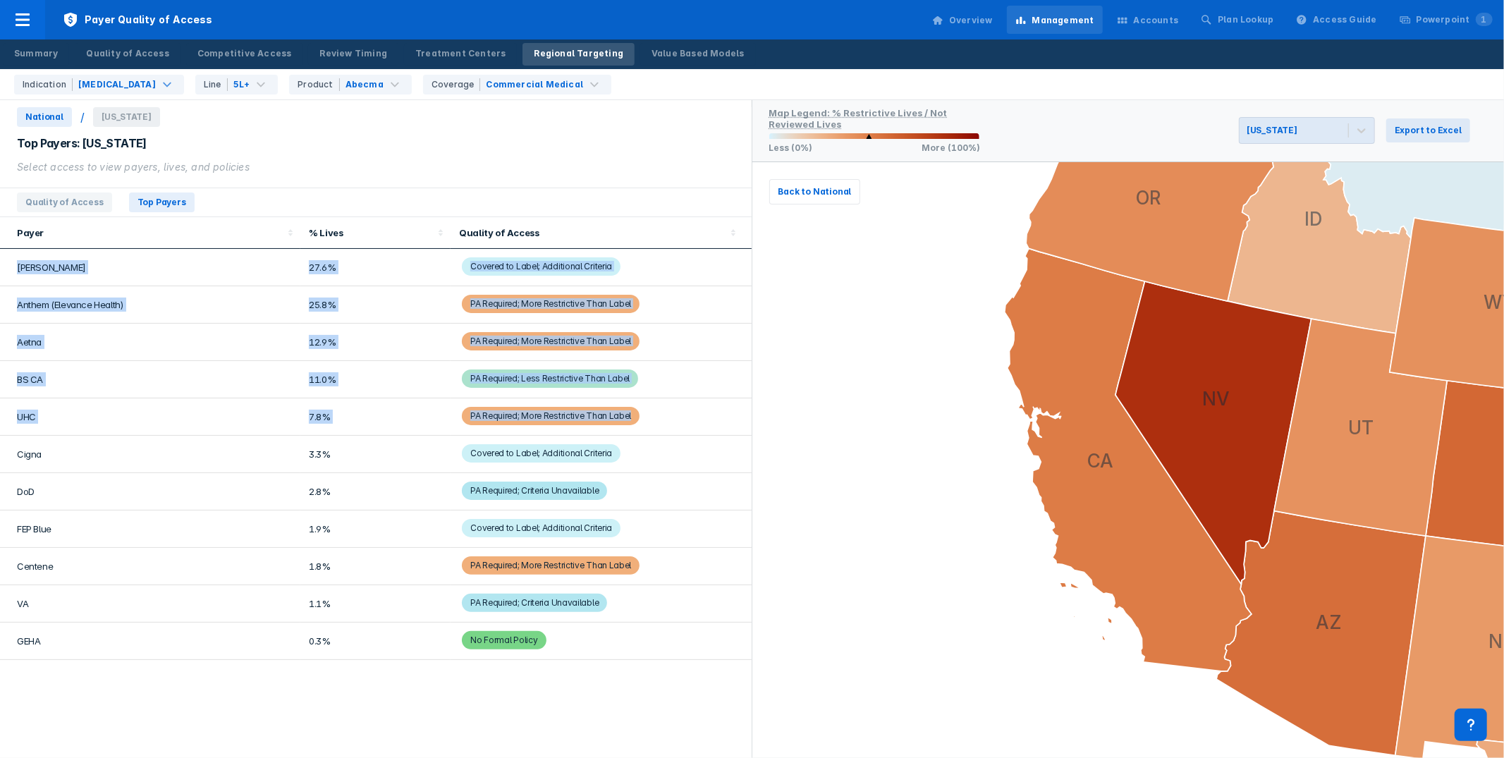
drag, startPoint x: 24, startPoint y: 264, endPoint x: 678, endPoint y: 422, distance: 672.4
click at [678, 422] on tbody "Kaiser 27.6% Covered to Label; Additional Criteria Anthem (Elevance Health) 25.…" at bounding box center [376, 454] width 752 height 411
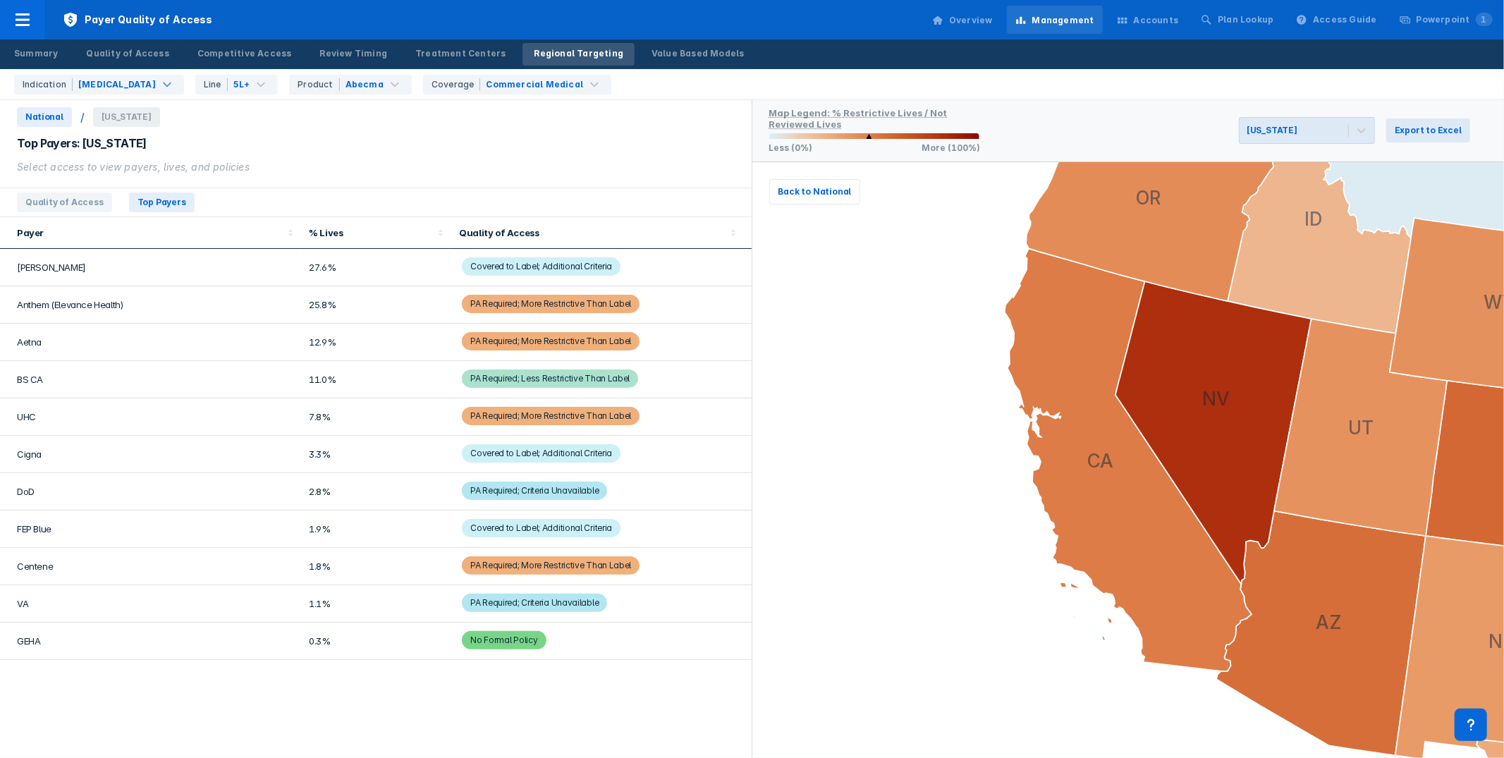
click at [543, 123] on div "National / California" at bounding box center [376, 117] width 752 height 20
click at [39, 201] on span "Quality of Access" at bounding box center [64, 202] width 95 height 20
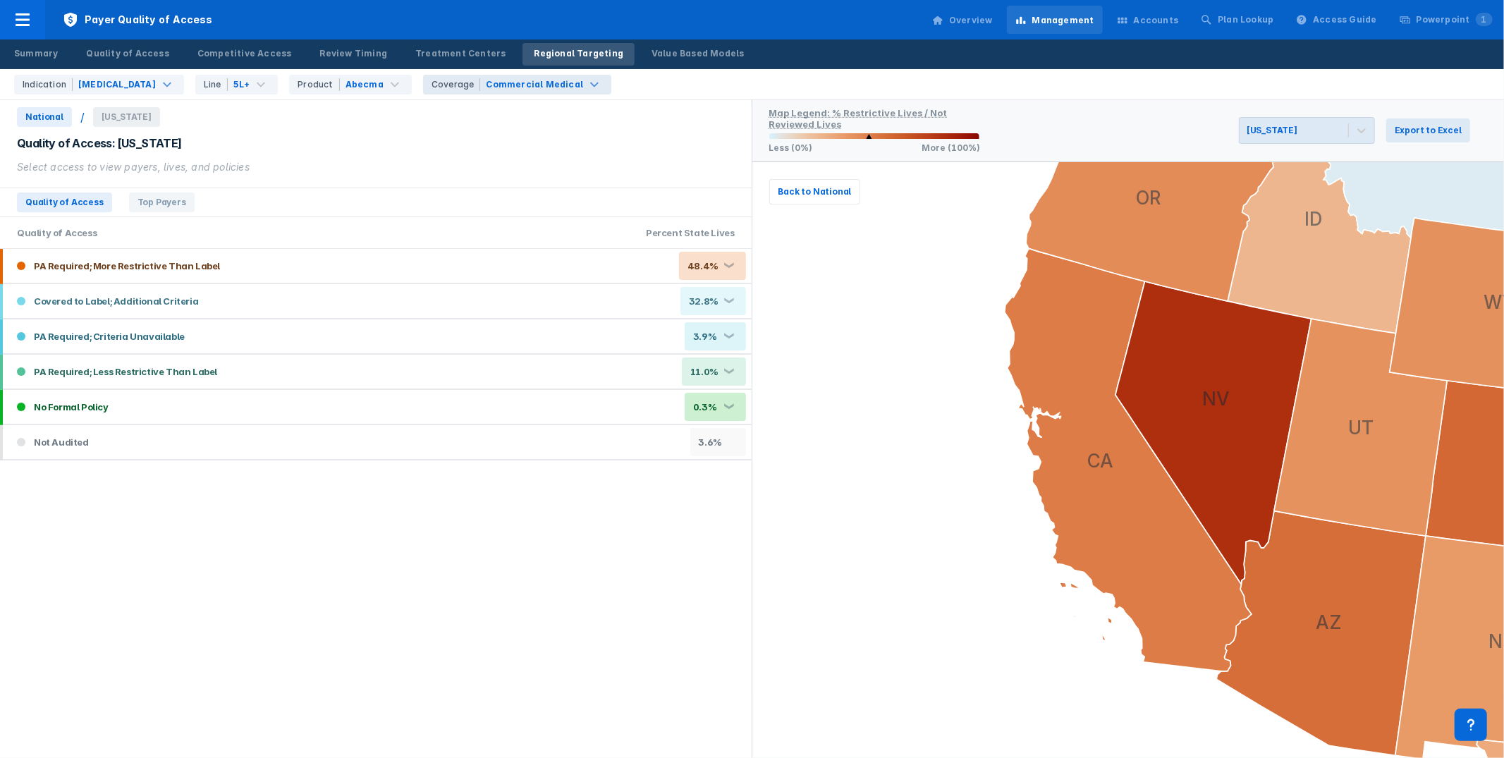
click at [519, 83] on div "Commercial Medical" at bounding box center [534, 84] width 97 height 13
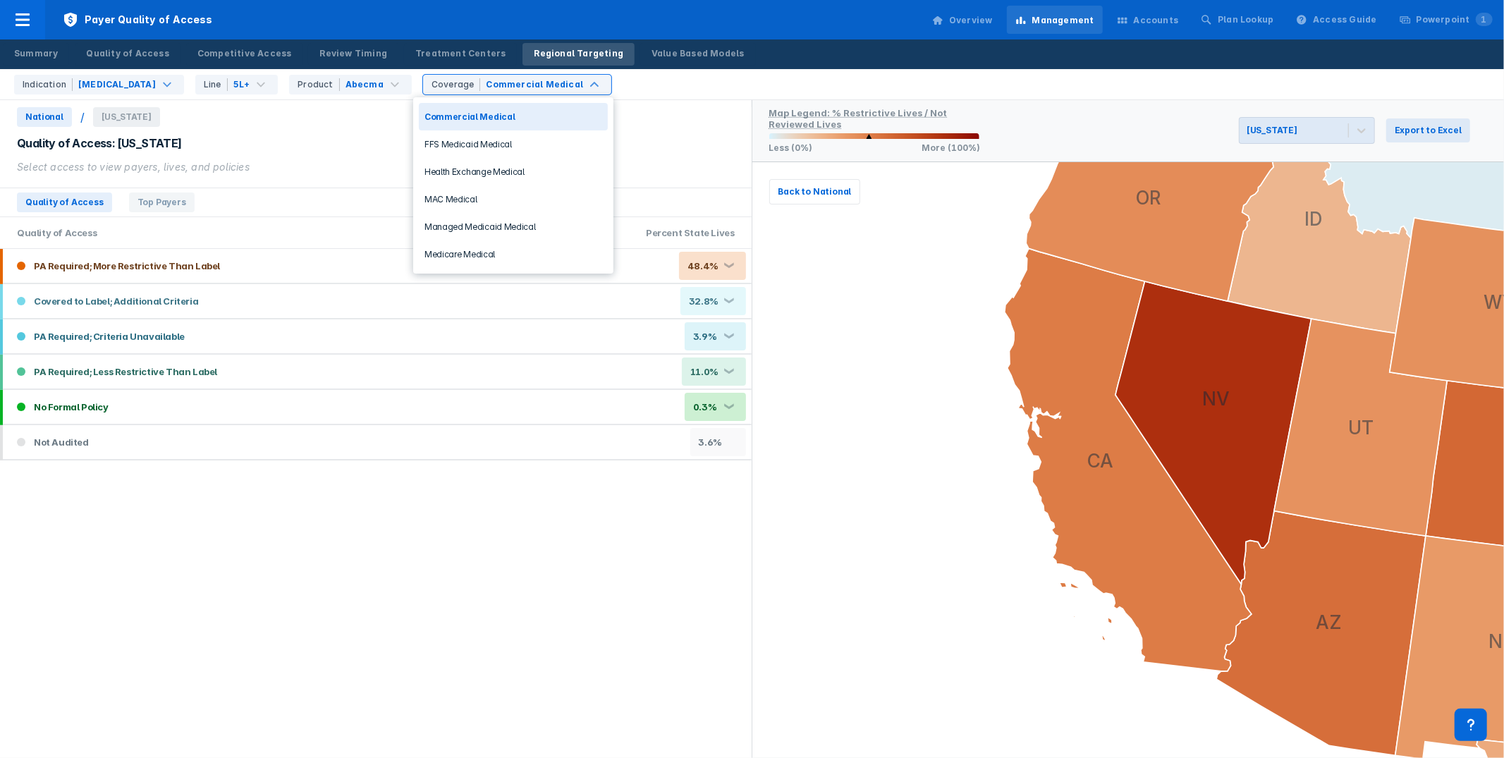
drag, startPoint x: 311, startPoint y: 145, endPoint x: 31, endPoint y: 149, distance: 279.9
click at [270, 144] on div "Quality of Access: California" at bounding box center [376, 143] width 718 height 16
click at [560, 85] on div "Commercial Medical" at bounding box center [534, 84] width 97 height 13
click at [493, 140] on div "FFS Medicaid Medical" at bounding box center [513, 143] width 189 height 27
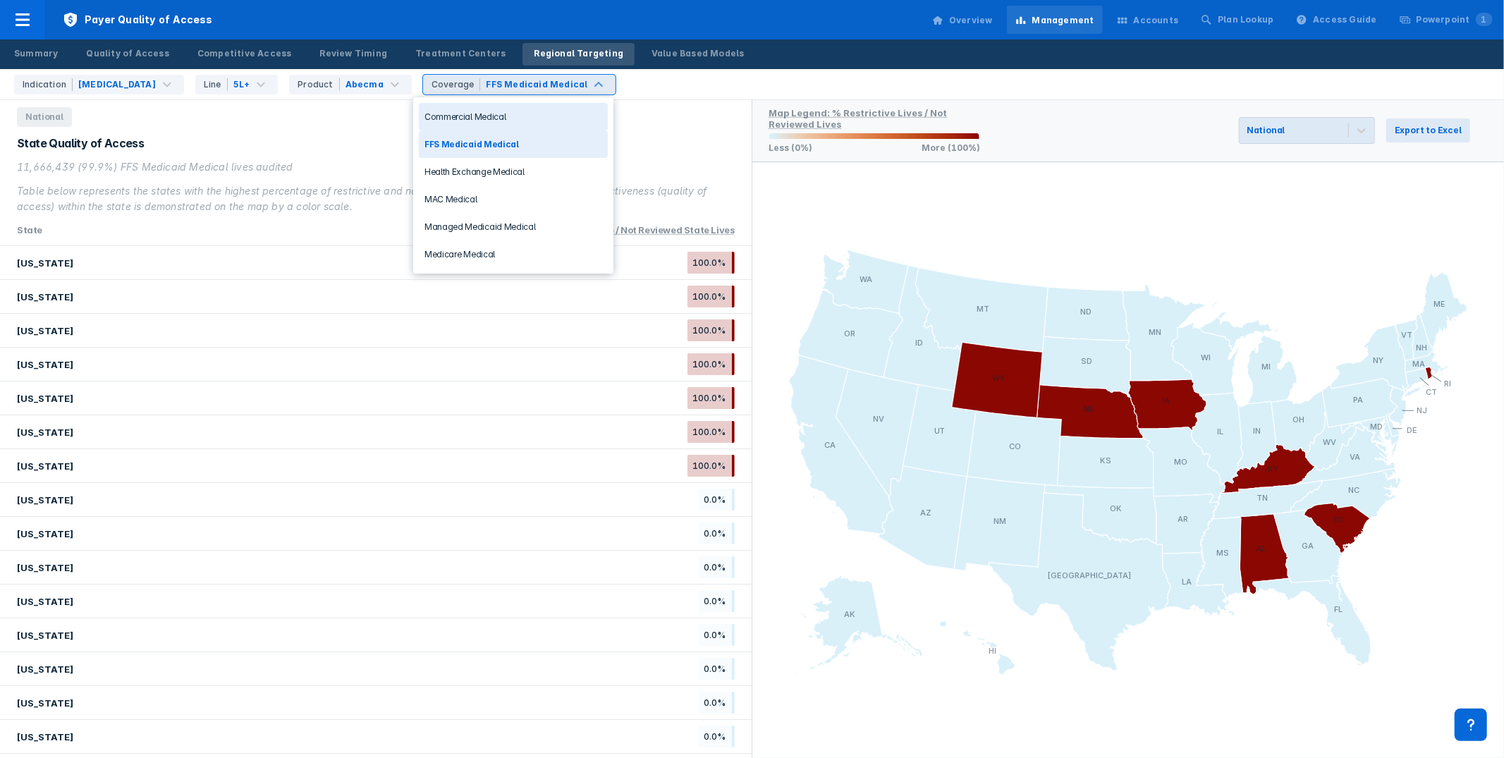
click at [506, 85] on div "FFS Medicaid Medical" at bounding box center [537, 84] width 102 height 13
click at [481, 240] on div "Medicare Medical" at bounding box center [513, 253] width 189 height 27
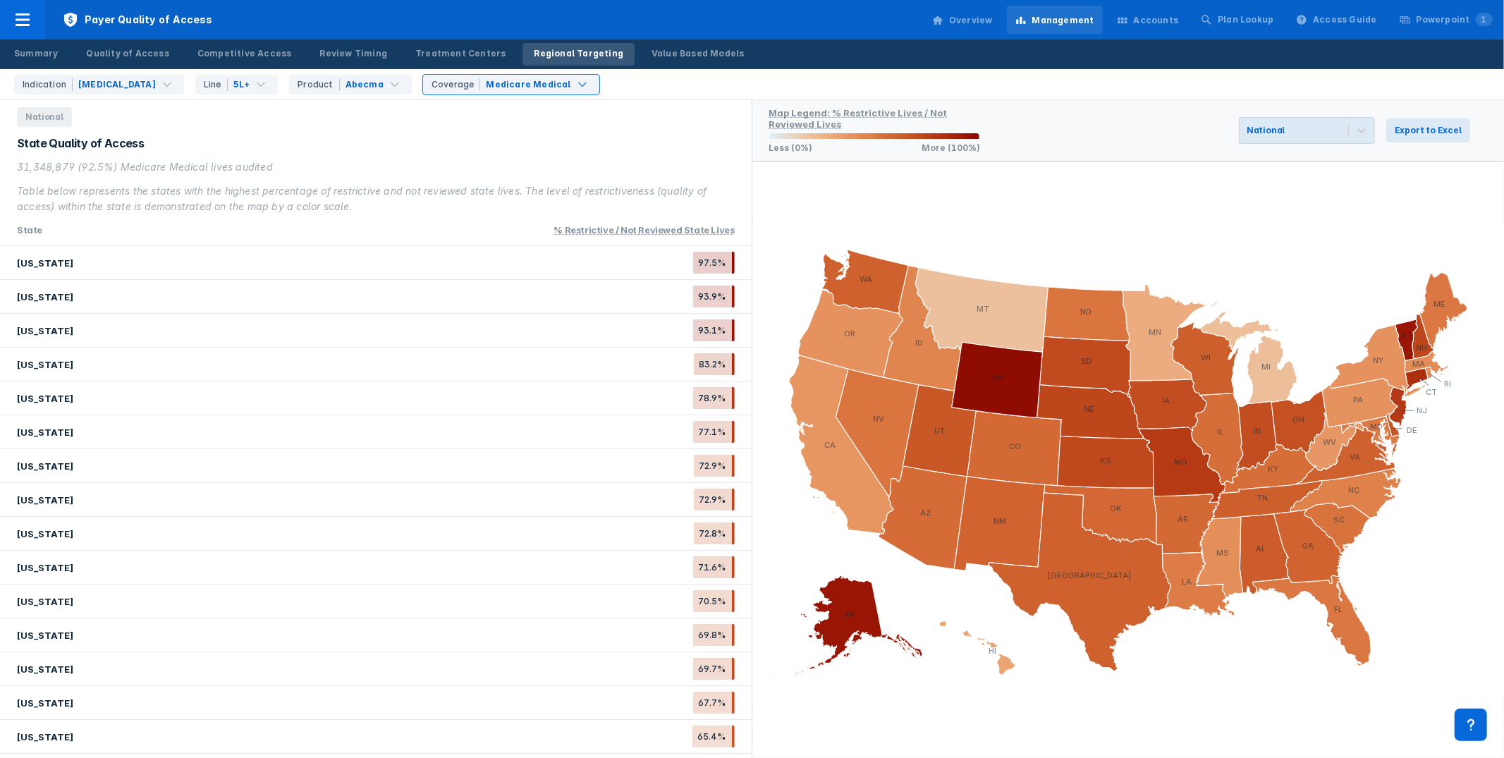
click at [740, 85] on div "Indication Multiple Myeloma Line 5L+ Product Abecma option Medicare Medical, se…" at bounding box center [755, 84] width 1495 height 30
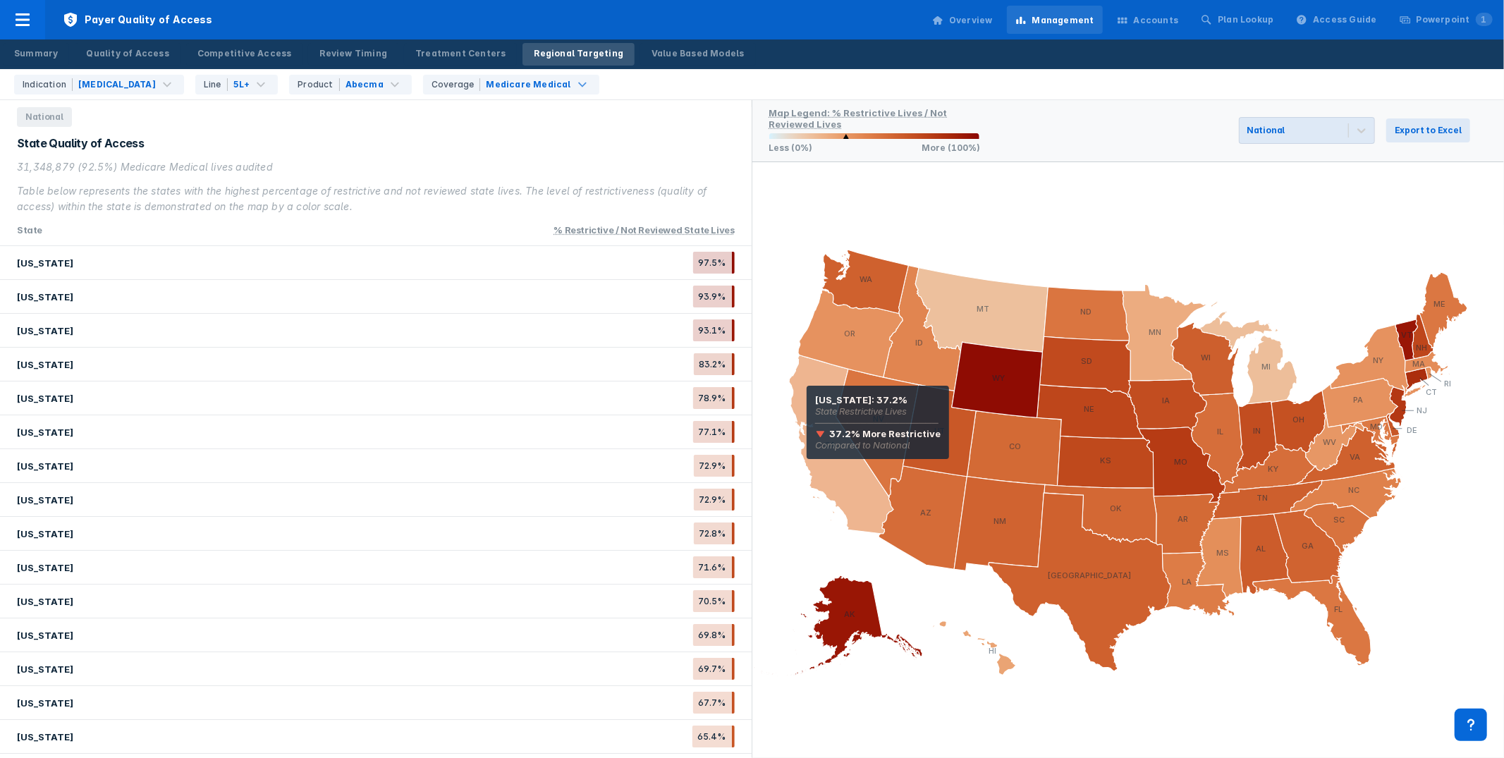
click at [809, 403] on icon at bounding box center [841, 444] width 104 height 178
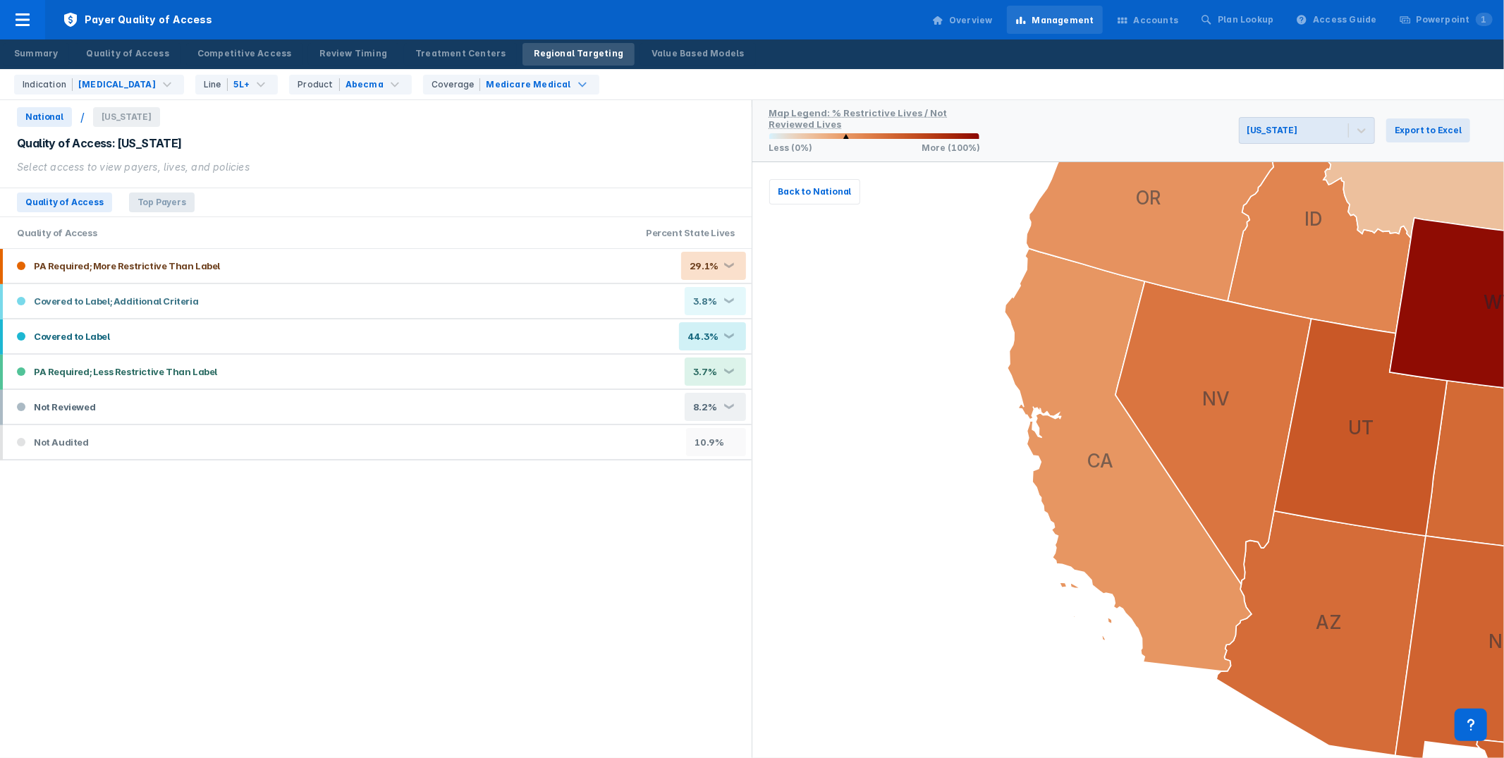
click at [149, 199] on span "Top Payers" at bounding box center [162, 202] width 66 height 20
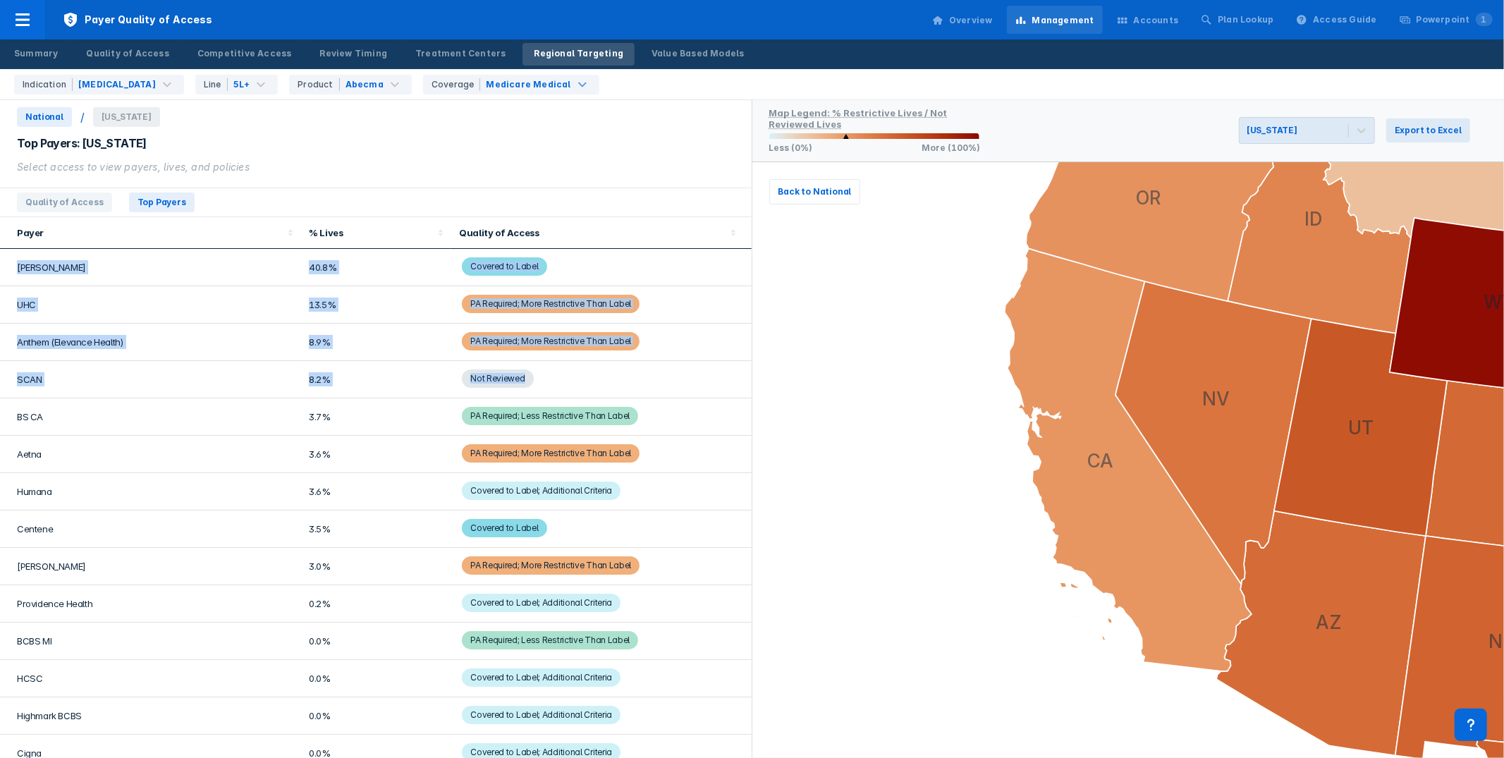
drag, startPoint x: 17, startPoint y: 266, endPoint x: 714, endPoint y: 373, distance: 705.5
click at [714, 373] on tbody "Kaiser 40.8% Covered to Label UHC 13.5% PA Required; More Restrictive Than Labe…" at bounding box center [376, 529] width 752 height 561
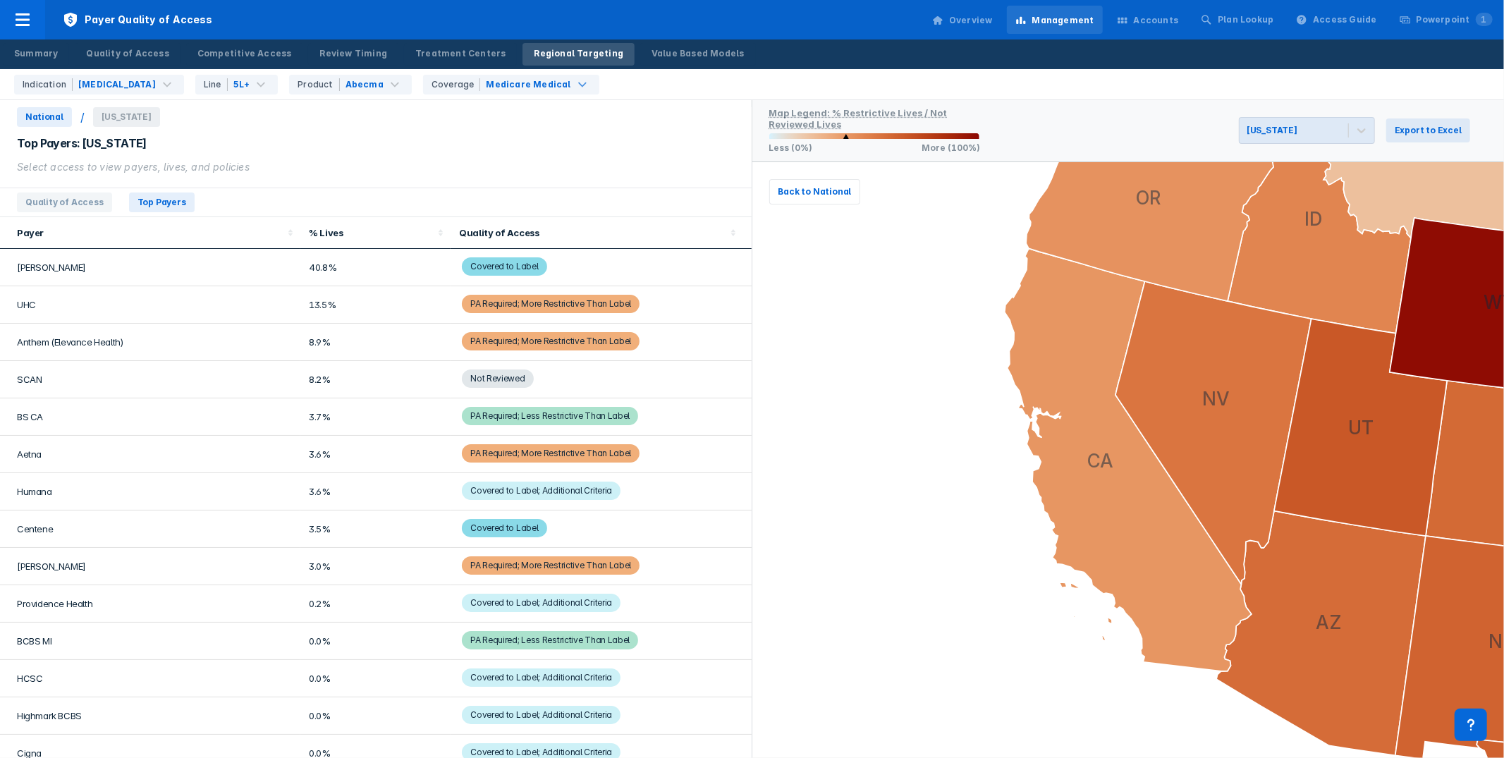
click at [714, 373] on td "Not Reviewed" at bounding box center [601, 379] width 300 height 37
click at [66, 273] on td "Kaiser" at bounding box center [150, 267] width 300 height 37
click at [547, 85] on div "Medicare Medical" at bounding box center [528, 84] width 85 height 13
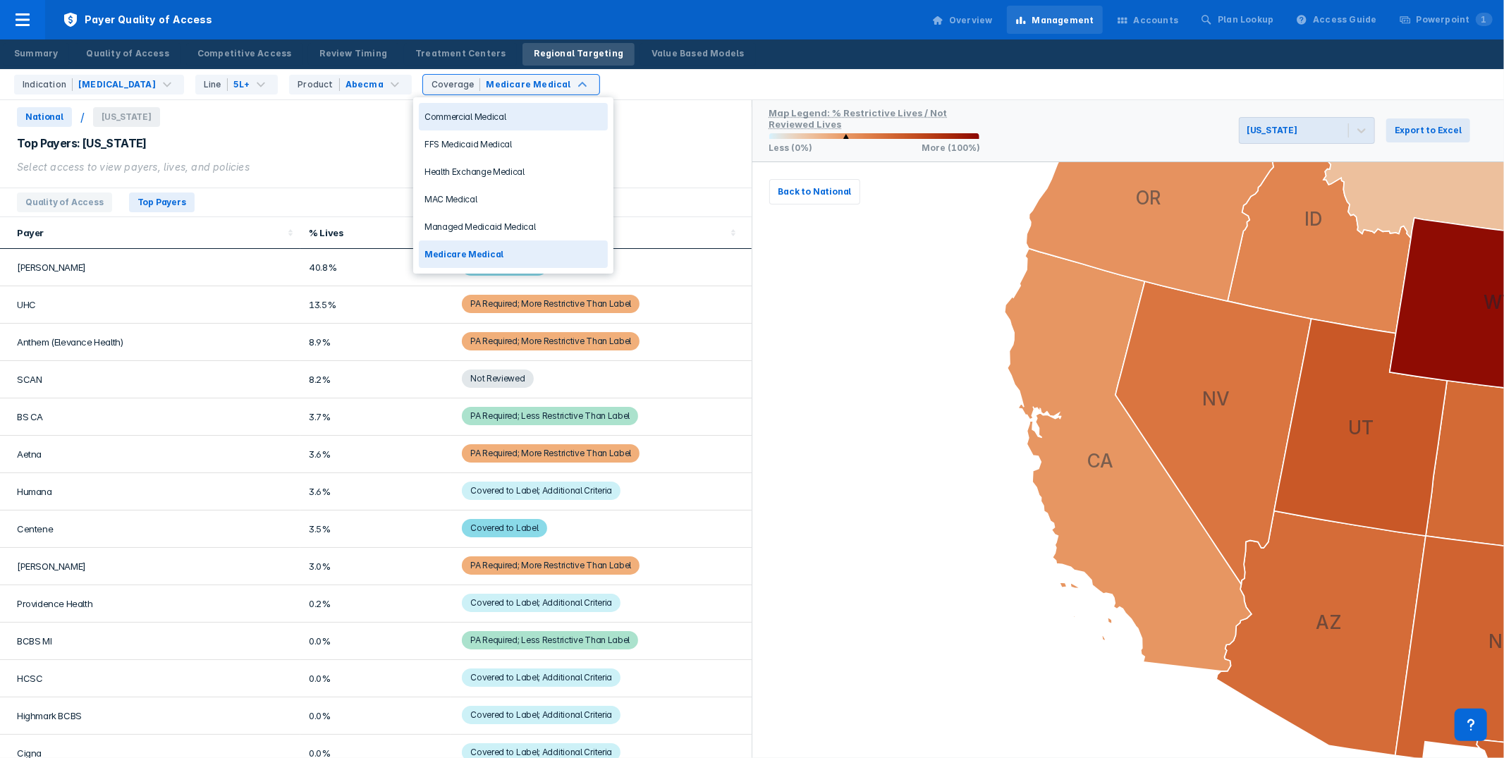
click at [517, 122] on div "Commercial Medical" at bounding box center [513, 116] width 189 height 27
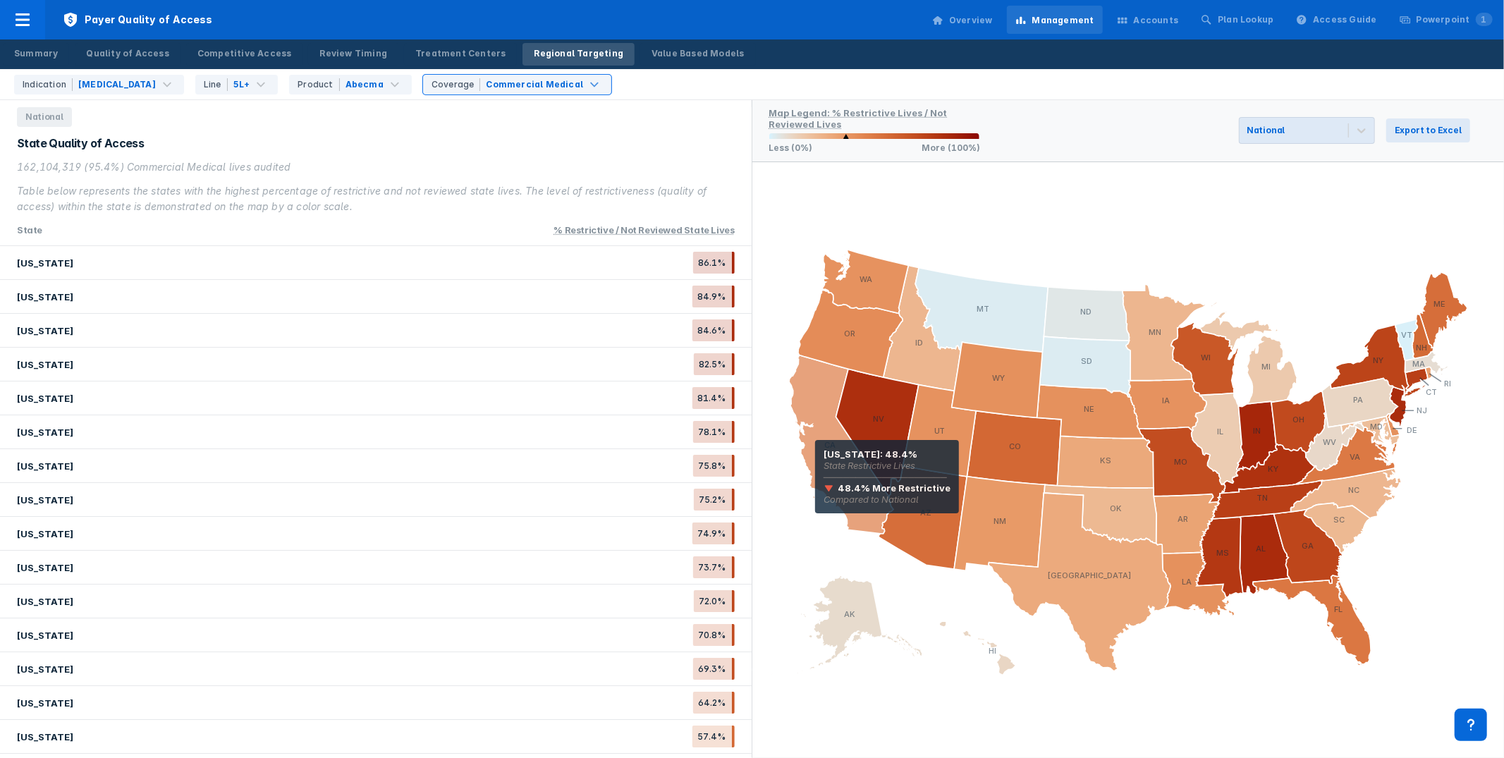
click at [815, 460] on icon at bounding box center [841, 444] width 104 height 178
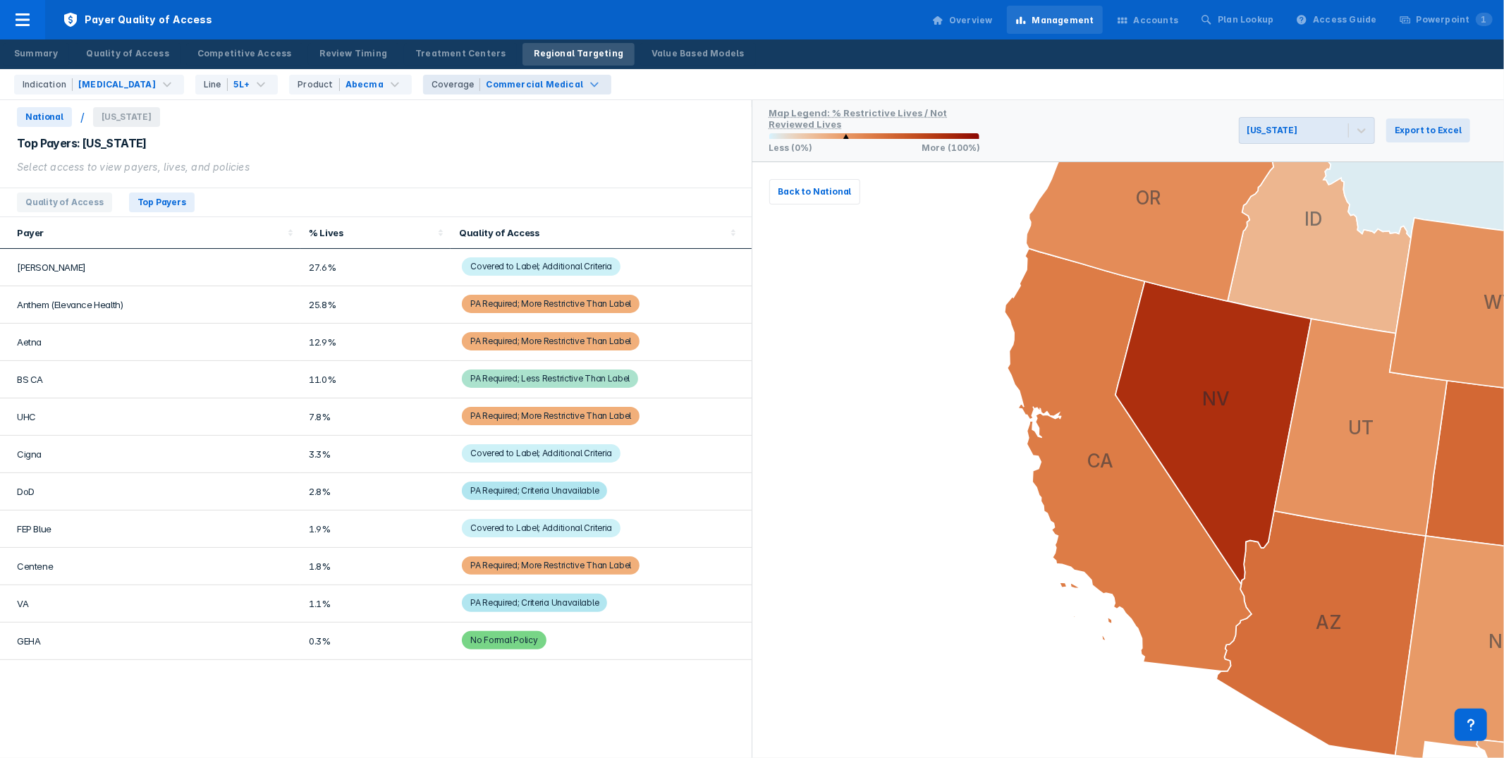
click at [544, 82] on div "Commercial Medical" at bounding box center [534, 84] width 97 height 13
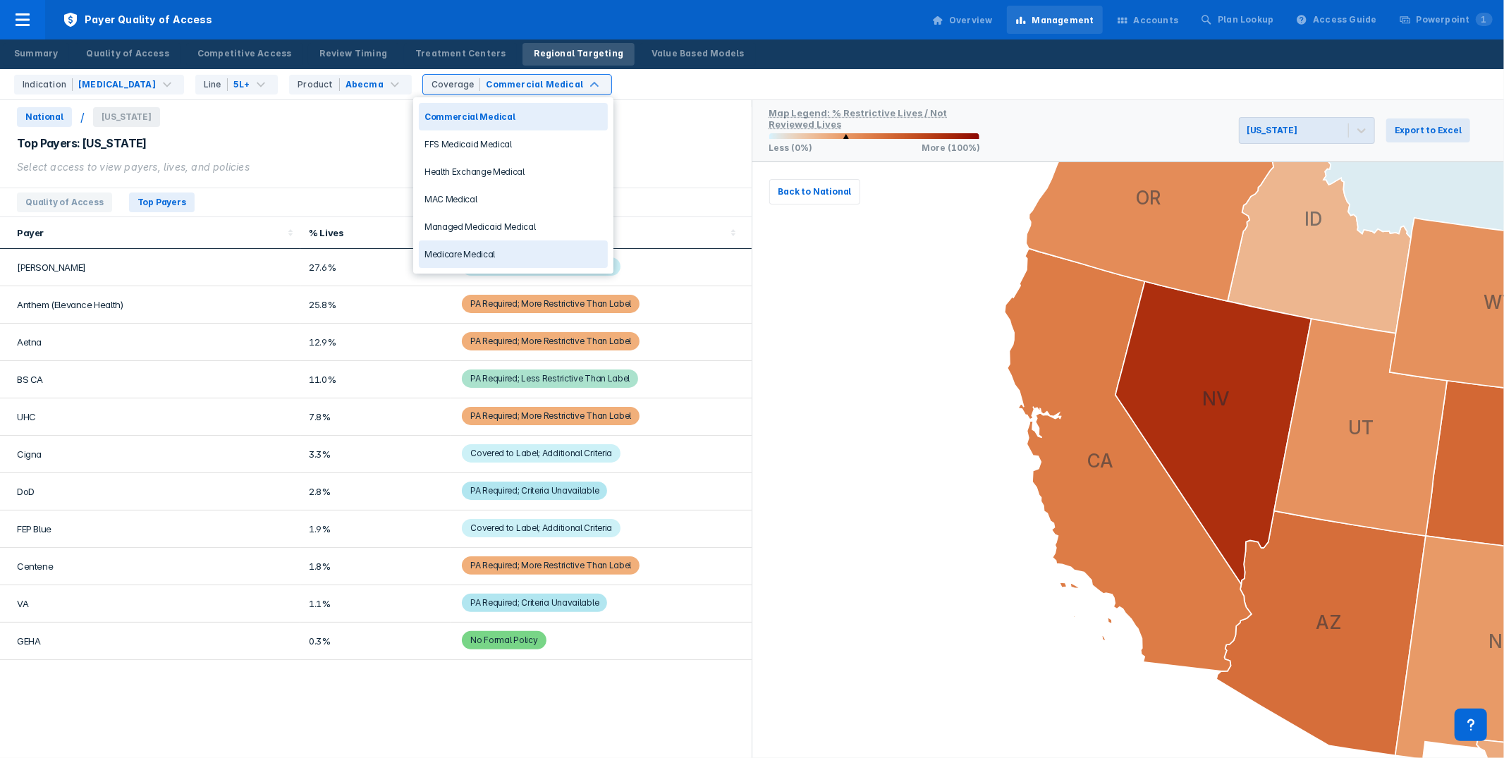
click at [491, 250] on div "Medicare Medical" at bounding box center [513, 253] width 189 height 27
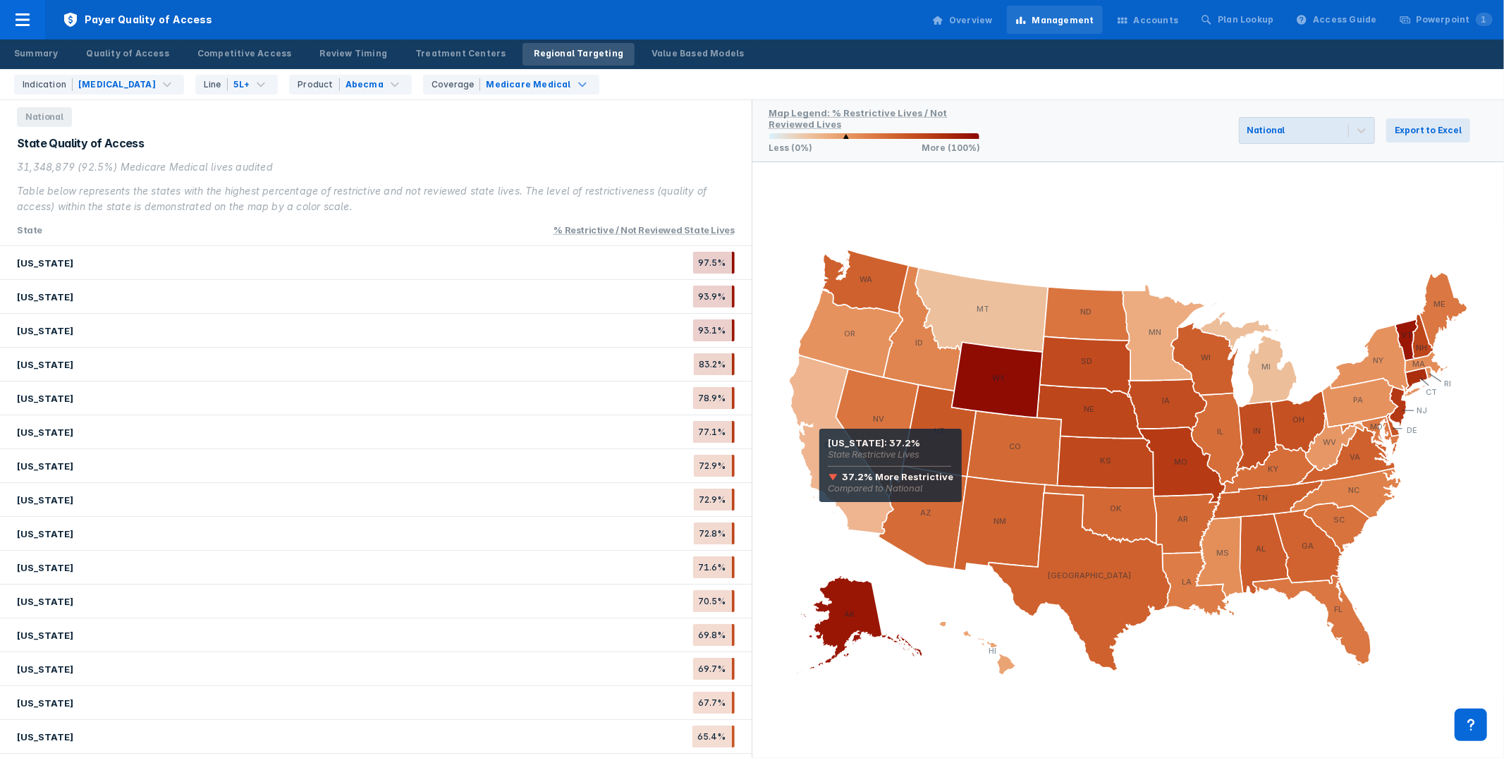
click at [819, 448] on icon at bounding box center [841, 444] width 104 height 178
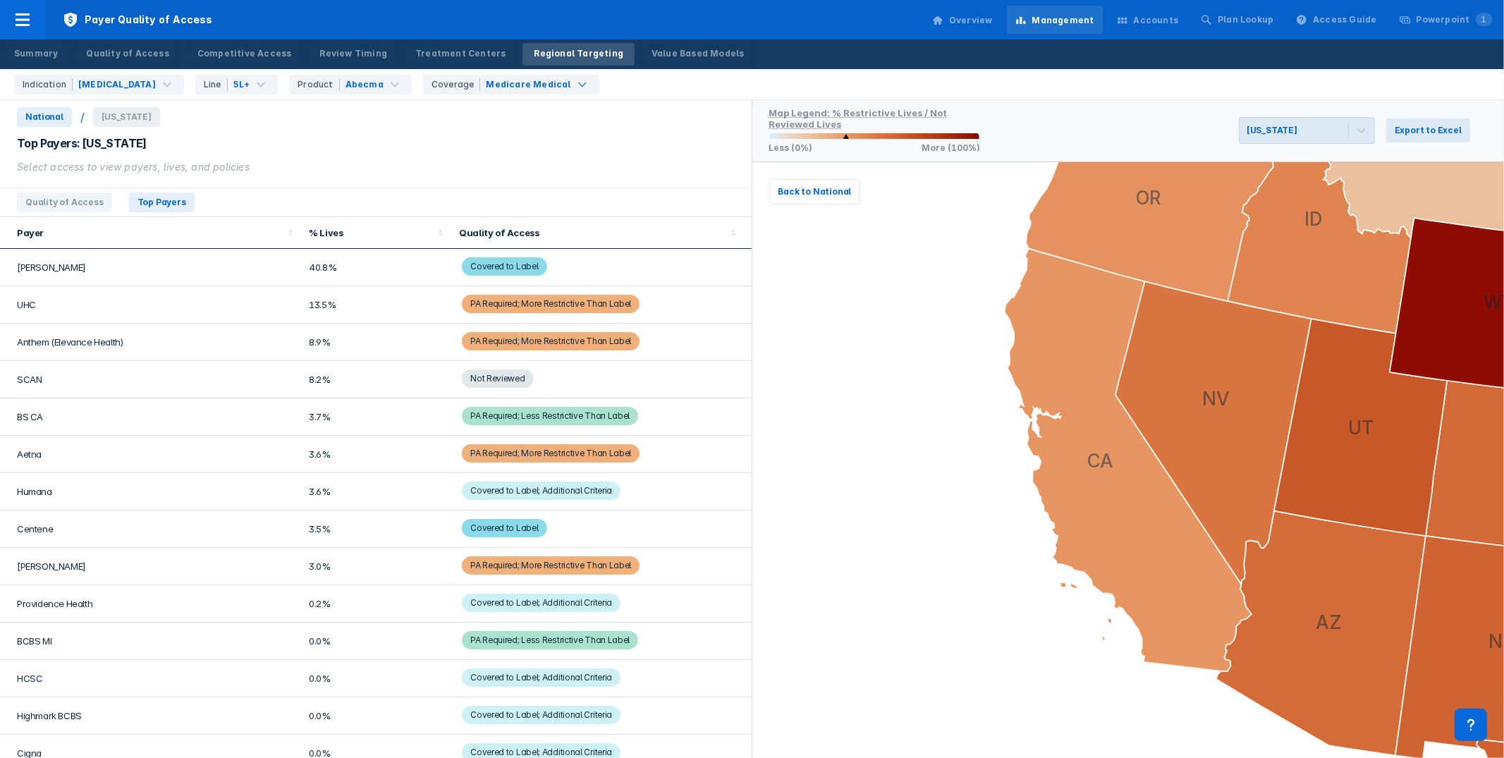
click at [195, 303] on td "UHC" at bounding box center [150, 304] width 300 height 37
click at [478, 164] on div "Select access to view payers, lives, and policies" at bounding box center [376, 167] width 718 height 16
click at [549, 82] on div "Medicare Medical" at bounding box center [528, 84] width 85 height 13
click at [12, 231] on th "Payer" at bounding box center [150, 233] width 300 height 32
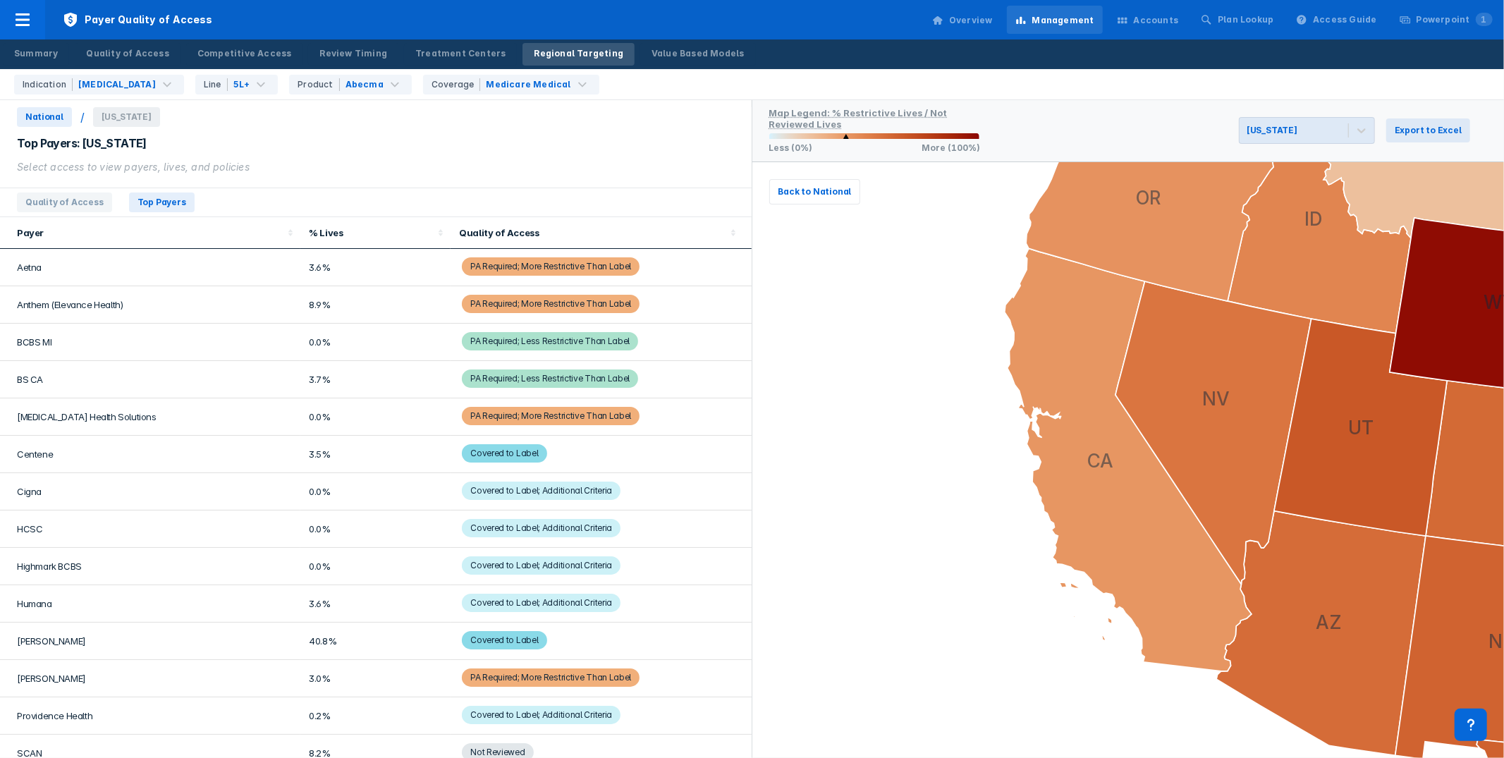
click at [384, 221] on th "% Lives" at bounding box center [375, 233] width 150 height 32
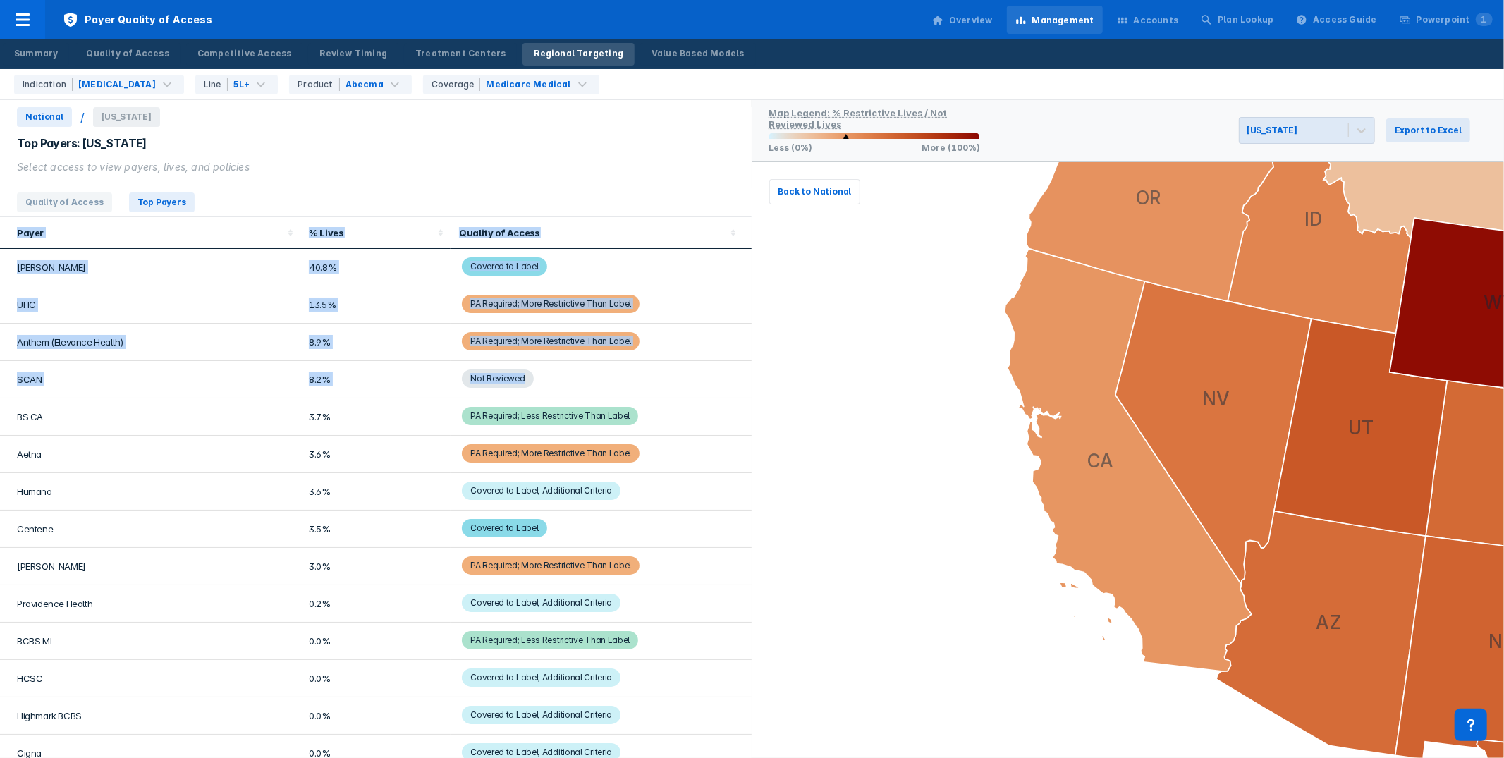
drag, startPoint x: 16, startPoint y: 233, endPoint x: 654, endPoint y: 367, distance: 652.1
click at [654, 367] on table "Payer % Lives Quality of Access Kaiser 40.8% Covered to Label UHC 13.5% PA Requ…" at bounding box center [376, 513] width 752 height 592
copy table "Payer % Lives Quality of Access Kaiser 40.8% Covered to Label UHC 13.5% PA Requ…"
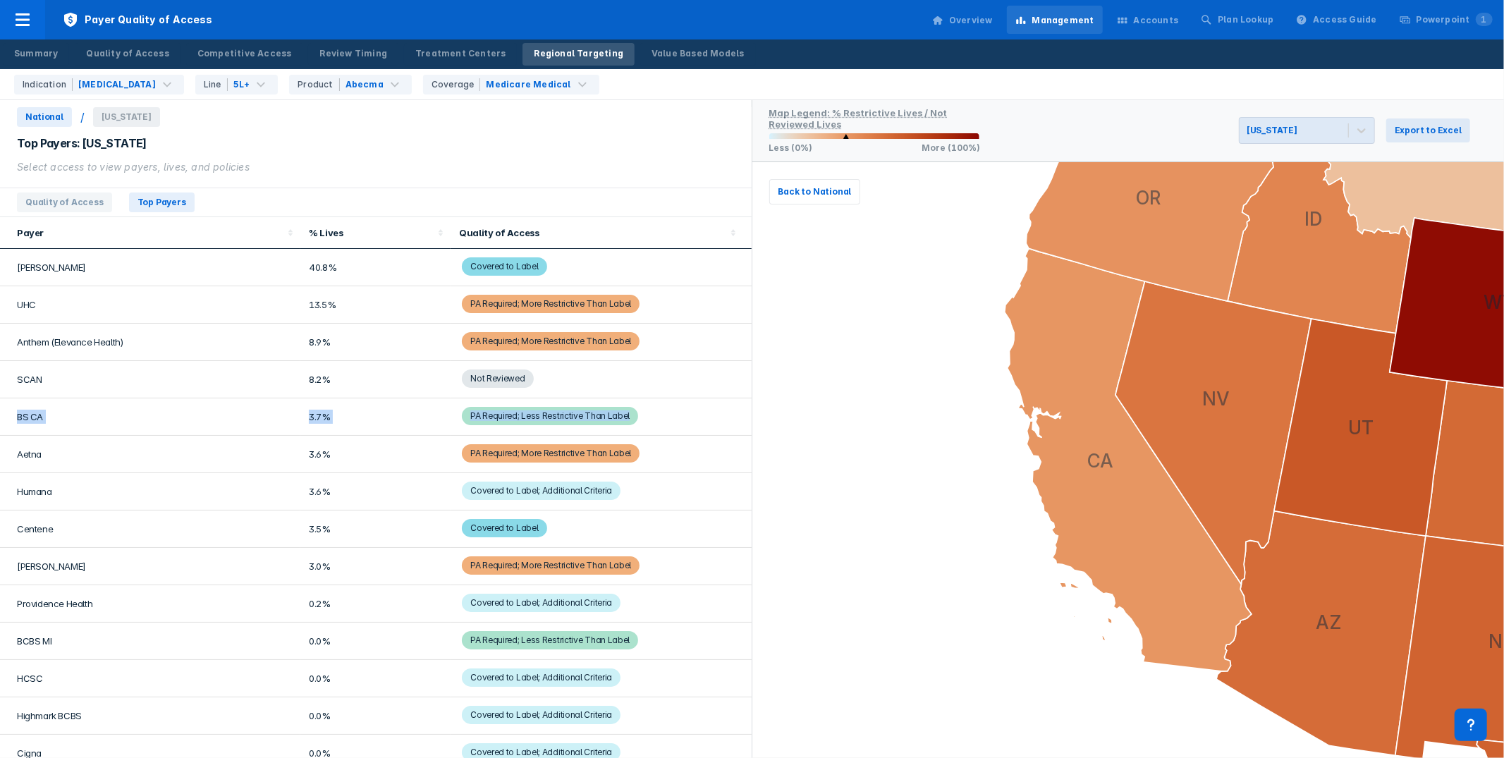
drag, startPoint x: 14, startPoint y: 417, endPoint x: 665, endPoint y: 424, distance: 650.8
click at [665, 424] on tr "BS CA 3.7% PA Required; Less Restrictive Than Label" at bounding box center [376, 416] width 752 height 37
copy tr "BS CA 3.7% PA Required; Less Restrictive Than Label"
click at [42, 372] on td "SCAN" at bounding box center [150, 379] width 300 height 37
drag, startPoint x: 18, startPoint y: 379, endPoint x: 73, endPoint y: 379, distance: 55.0
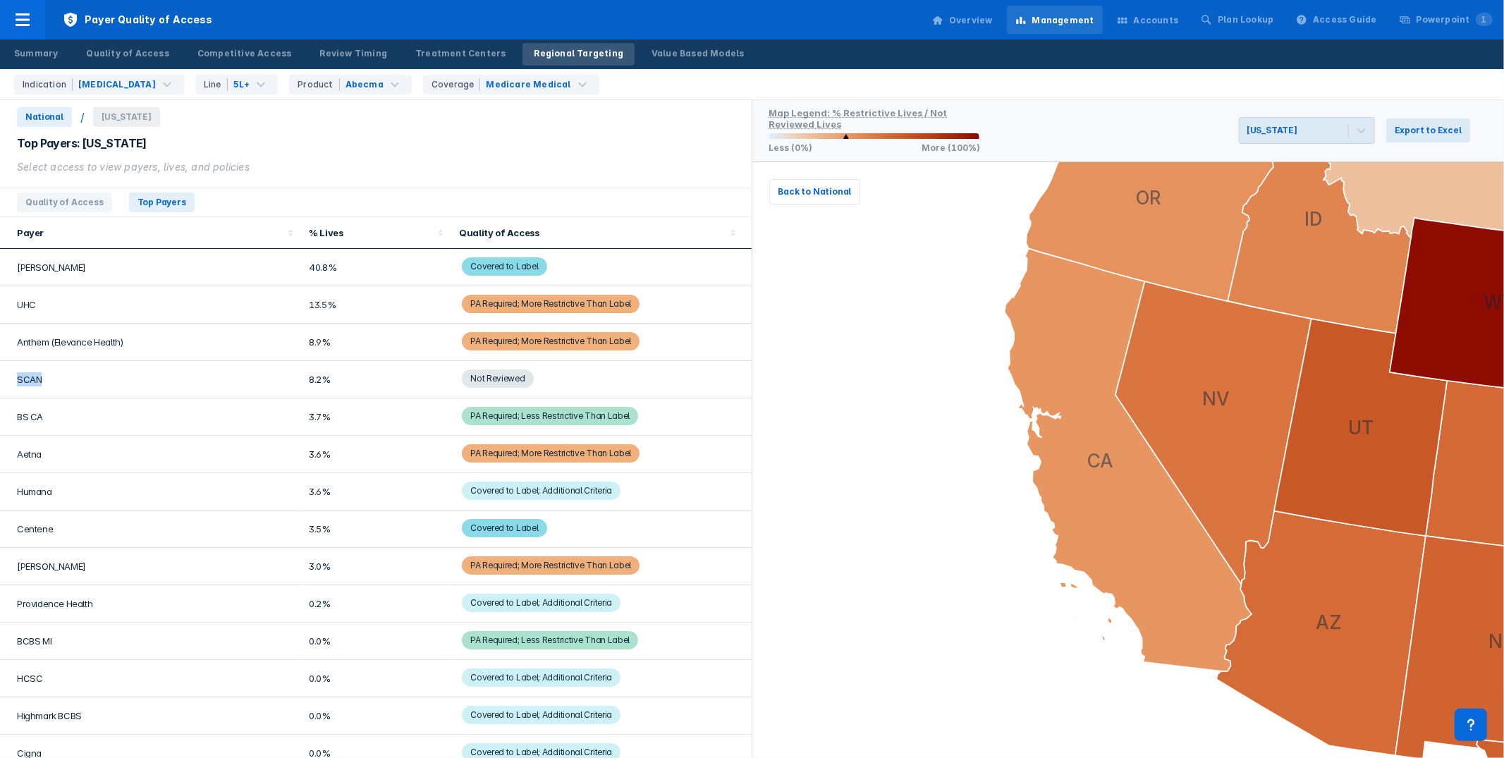
click at [73, 379] on td "SCAN" at bounding box center [150, 379] width 300 height 37
click at [491, 374] on span "Not Reviewed" at bounding box center [497, 378] width 71 height 18
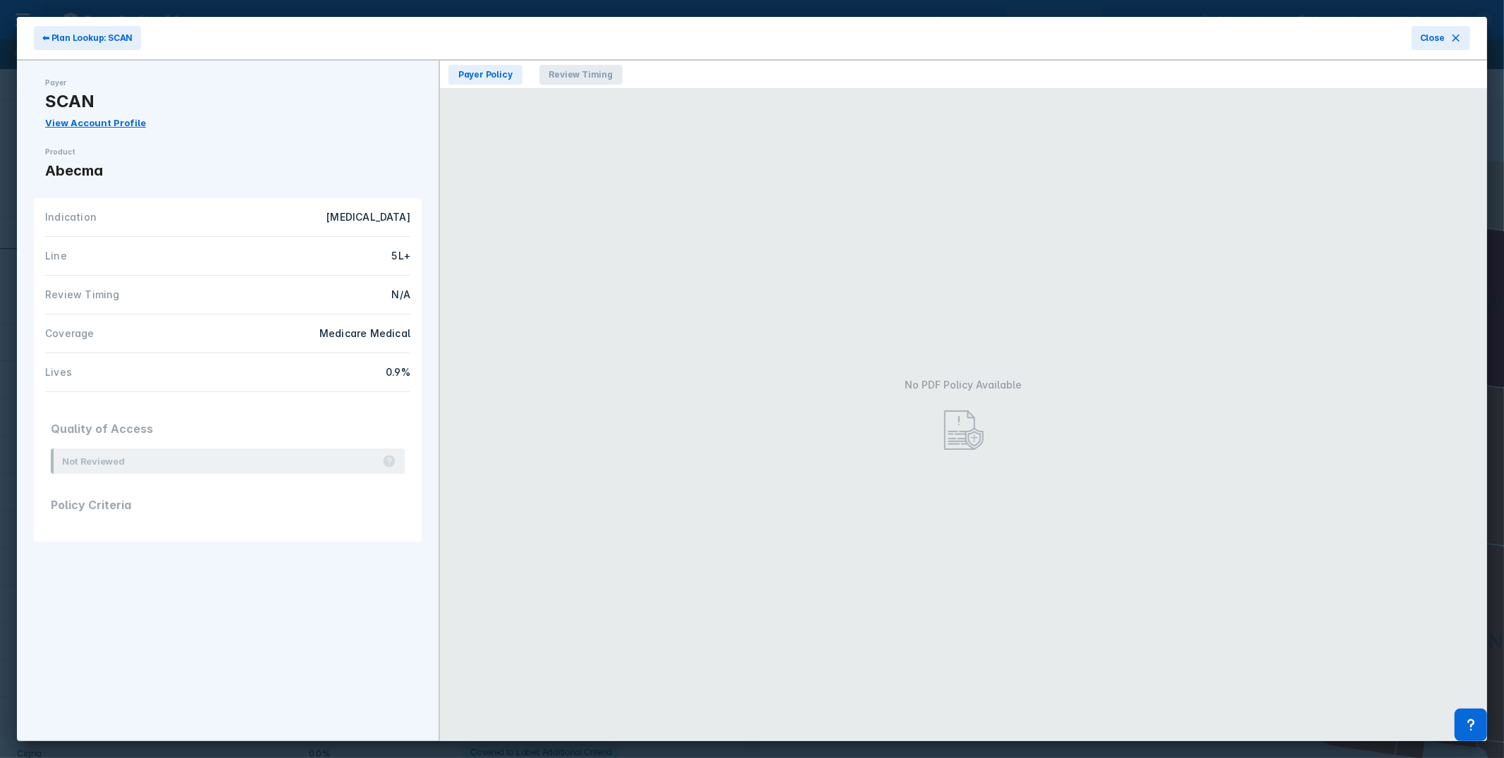
click at [584, 74] on span "Review Timing" at bounding box center [580, 75] width 83 height 20
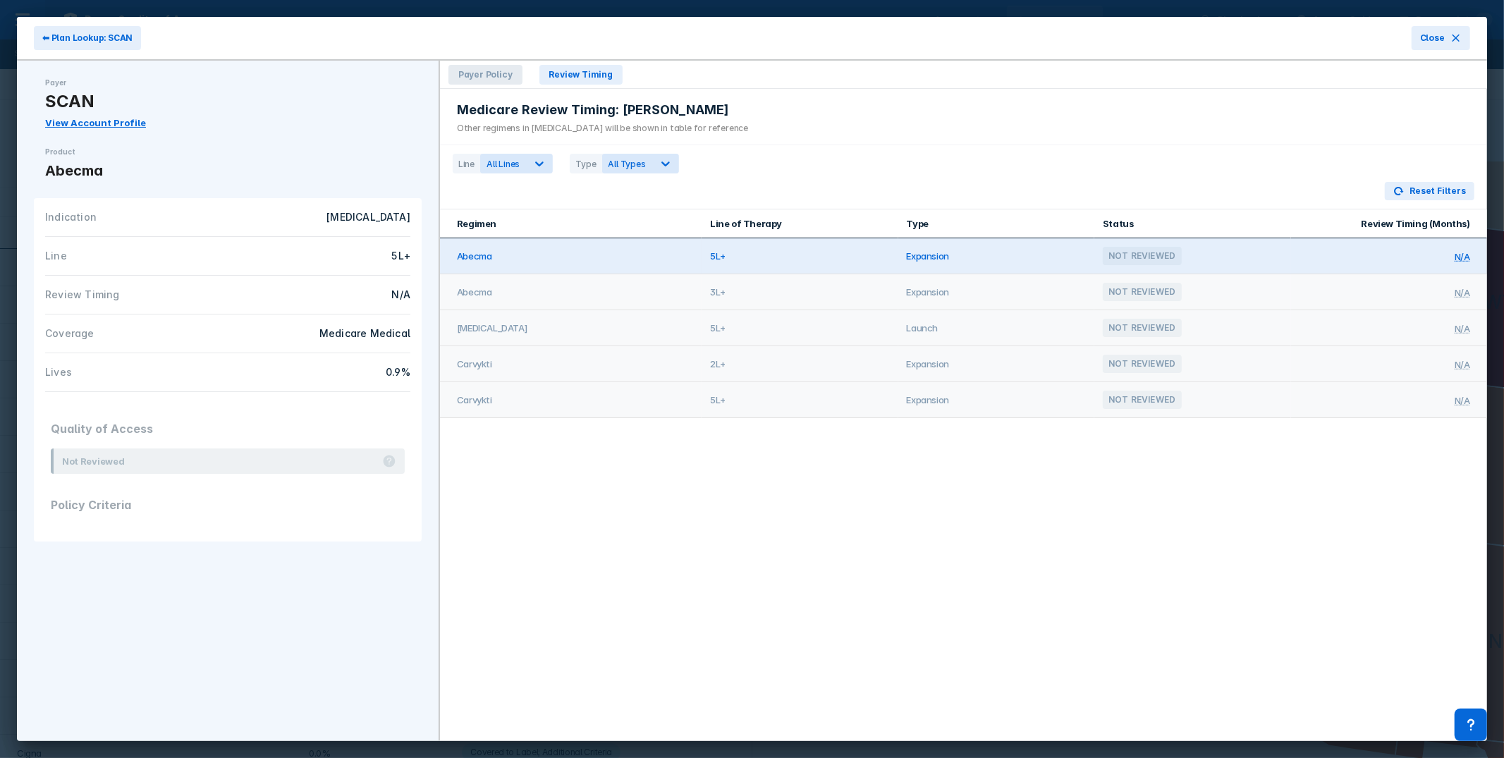
click at [498, 70] on span "Payer Policy" at bounding box center [485, 75] width 74 height 20
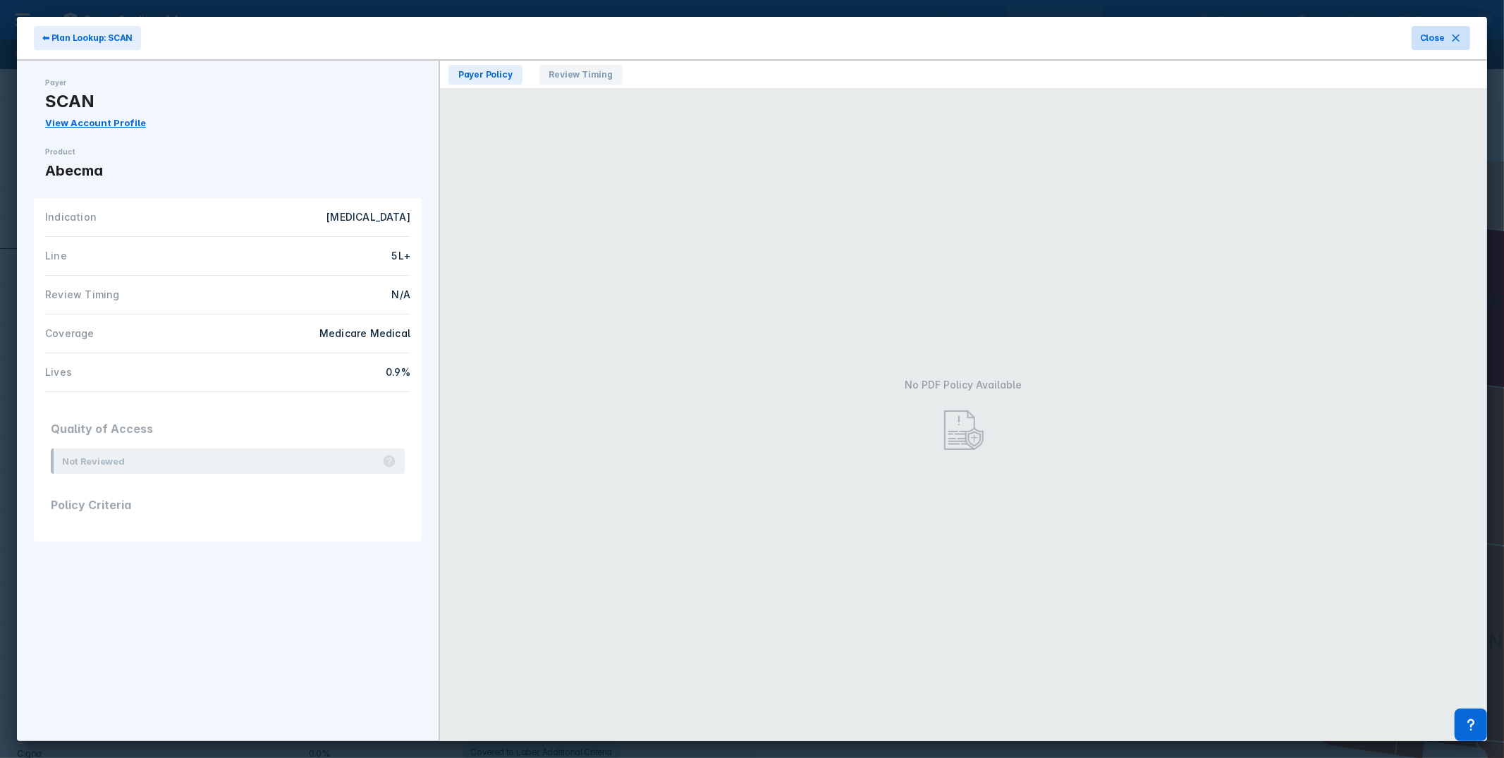
click at [1447, 37] on button "Close" at bounding box center [1441, 38] width 59 height 24
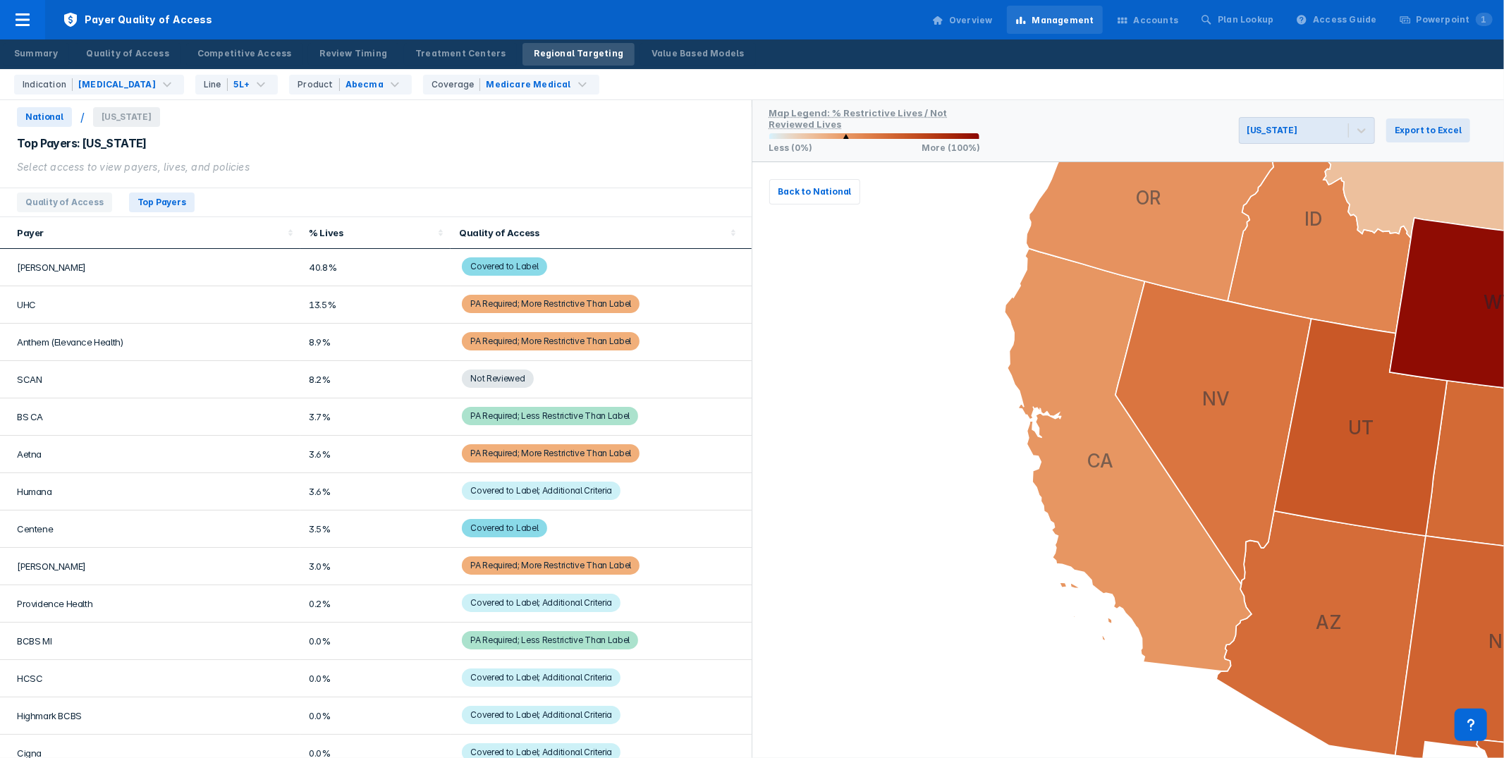
click at [533, 133] on div "Top Payers: California Select access to view payers, lives, and policies" at bounding box center [376, 151] width 752 height 48
click at [74, 23] on icon at bounding box center [70, 20] width 13 height 14
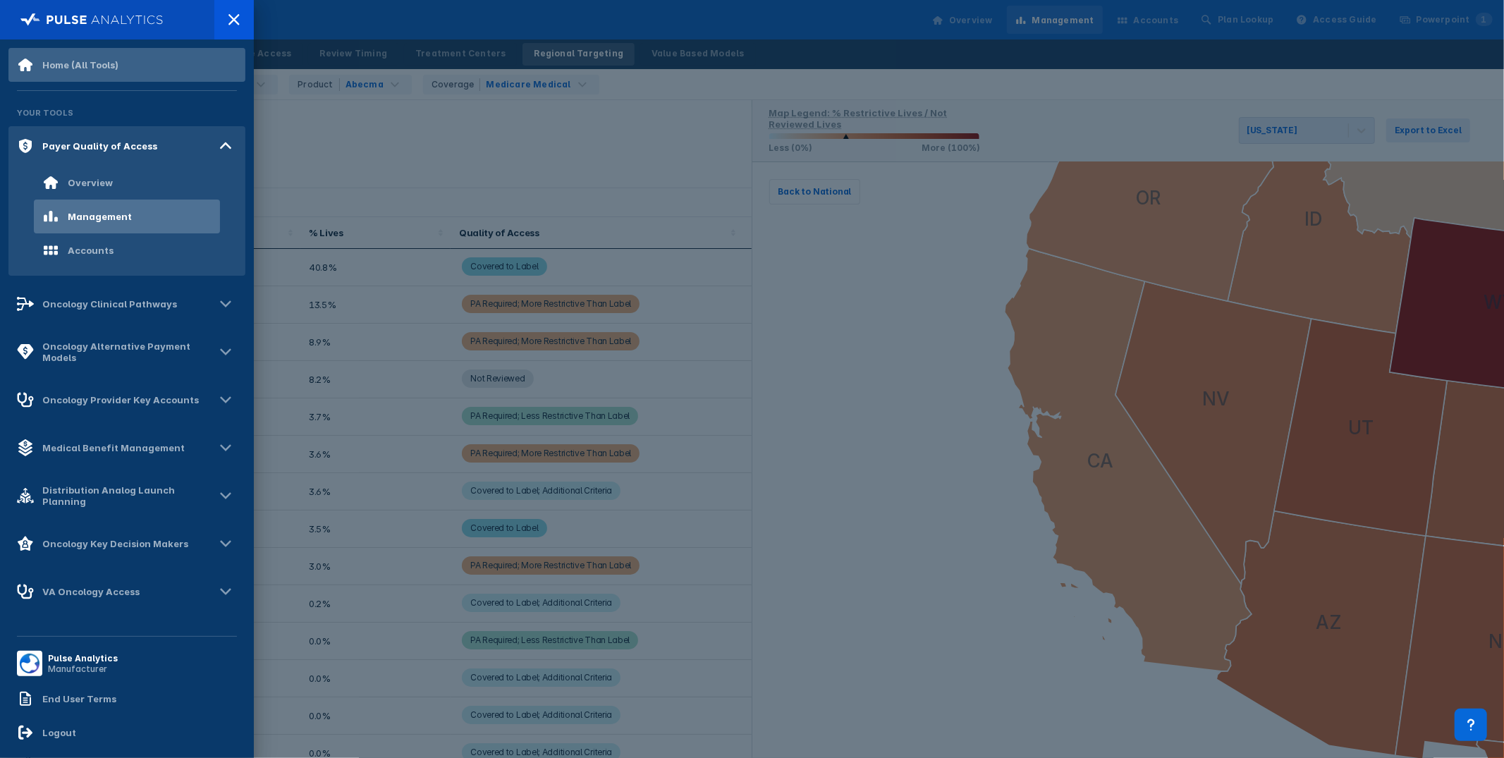
click at [99, 53] on div "Home (All Tools)" at bounding box center [126, 65] width 237 height 34
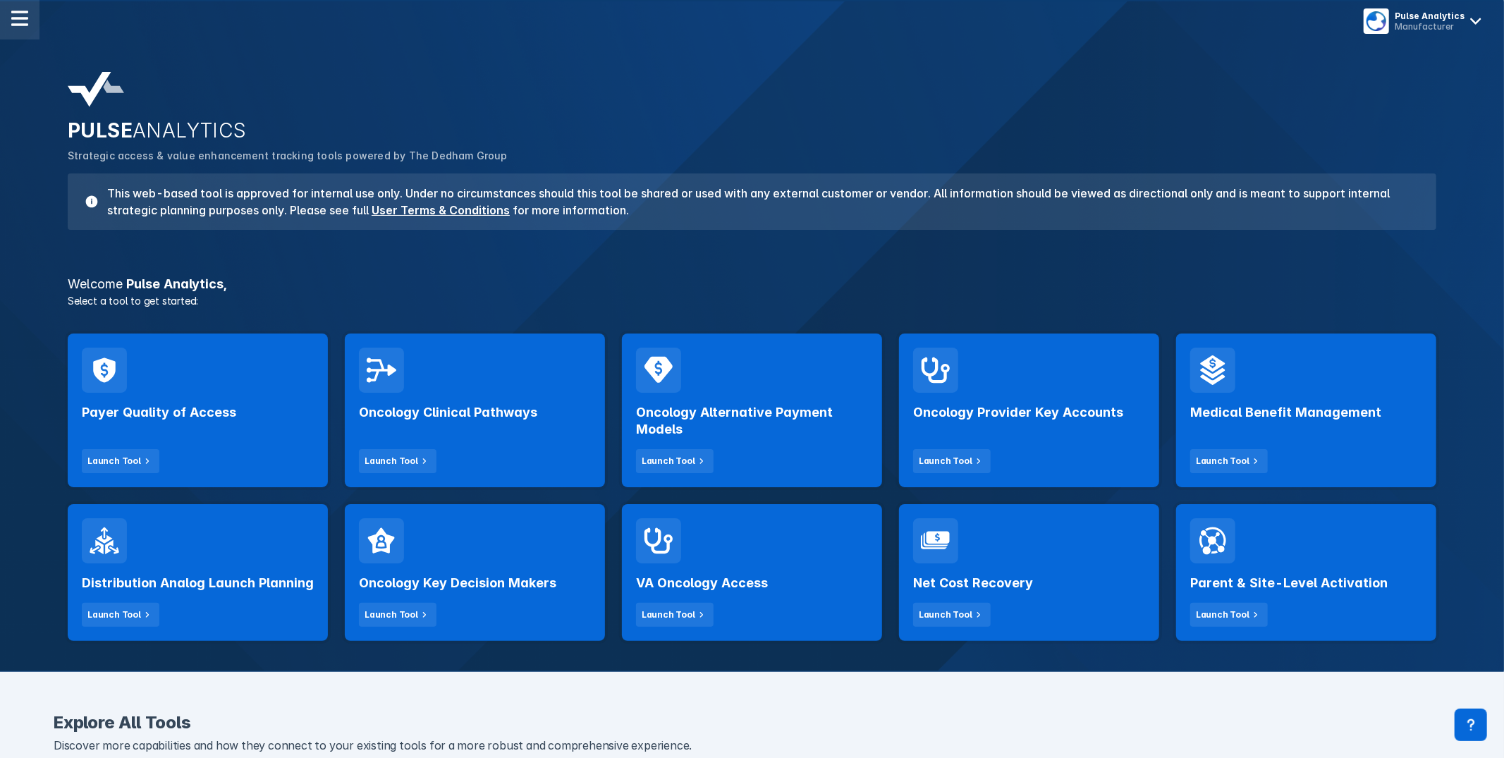
click at [25, 18] on img at bounding box center [19, 18] width 17 height 17
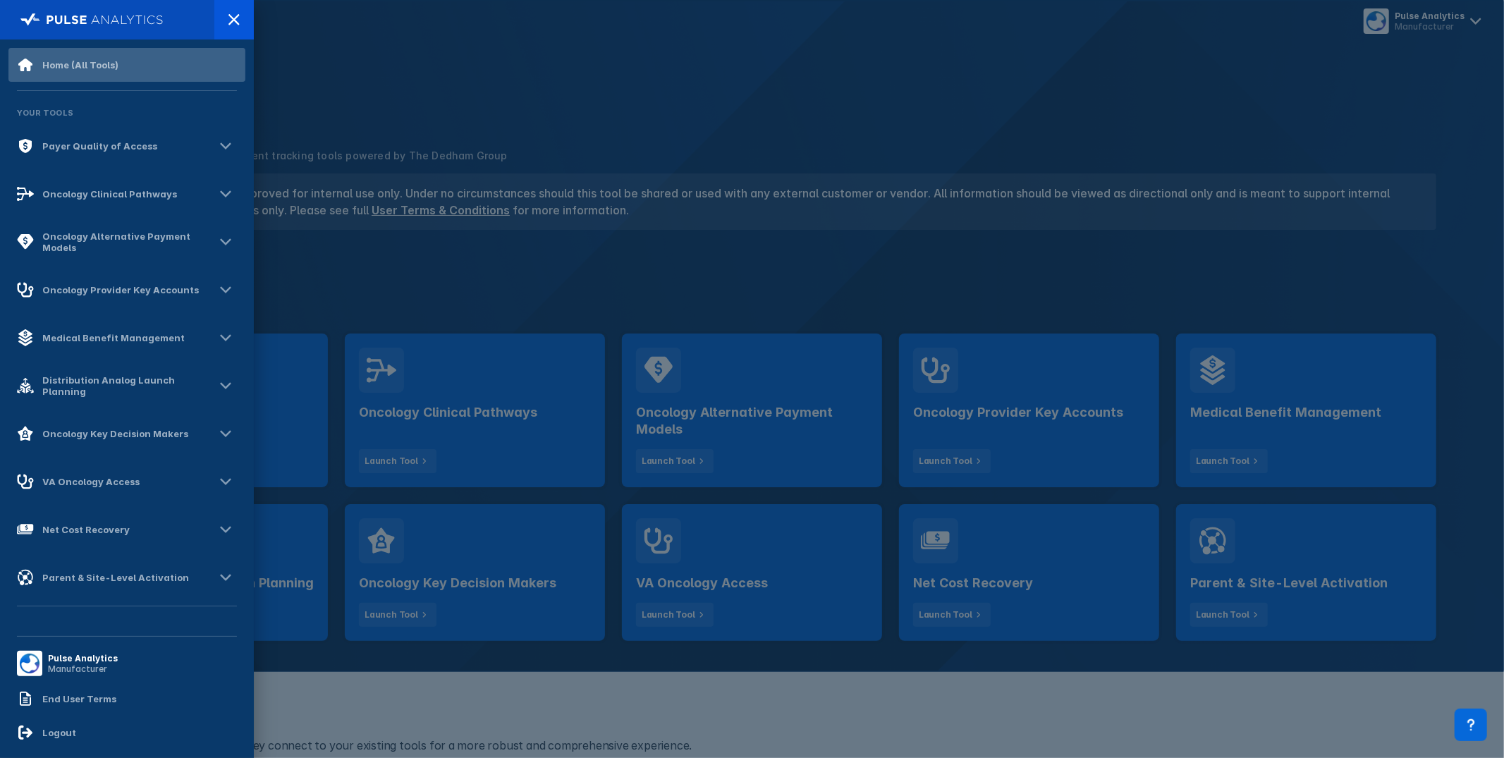
click at [79, 64] on div "Home (All Tools)" at bounding box center [80, 64] width 76 height 11
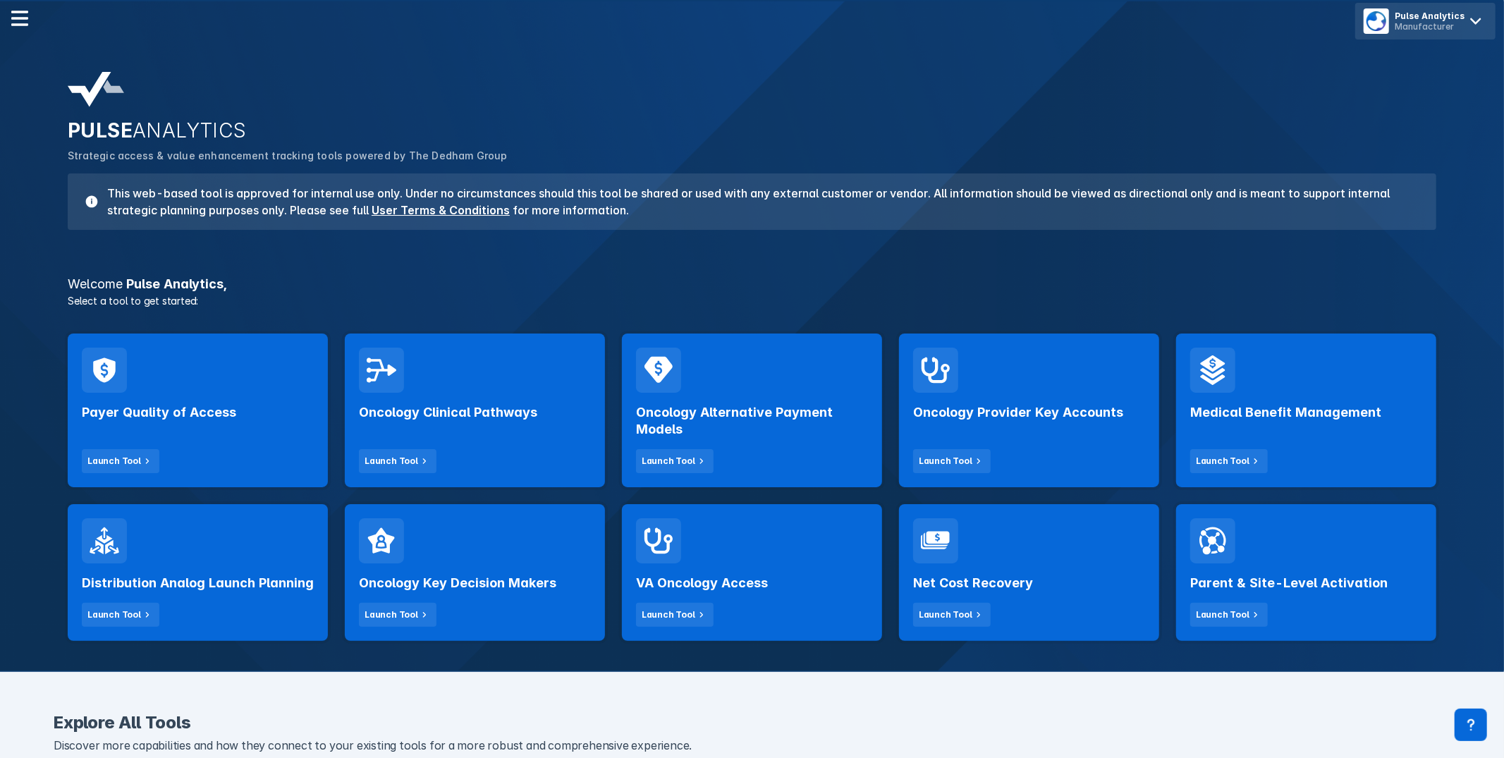
click at [1462, 25] on div "Manufacturer" at bounding box center [1430, 26] width 70 height 11
click at [1454, 63] on button "Logout" at bounding box center [1425, 59] width 129 height 28
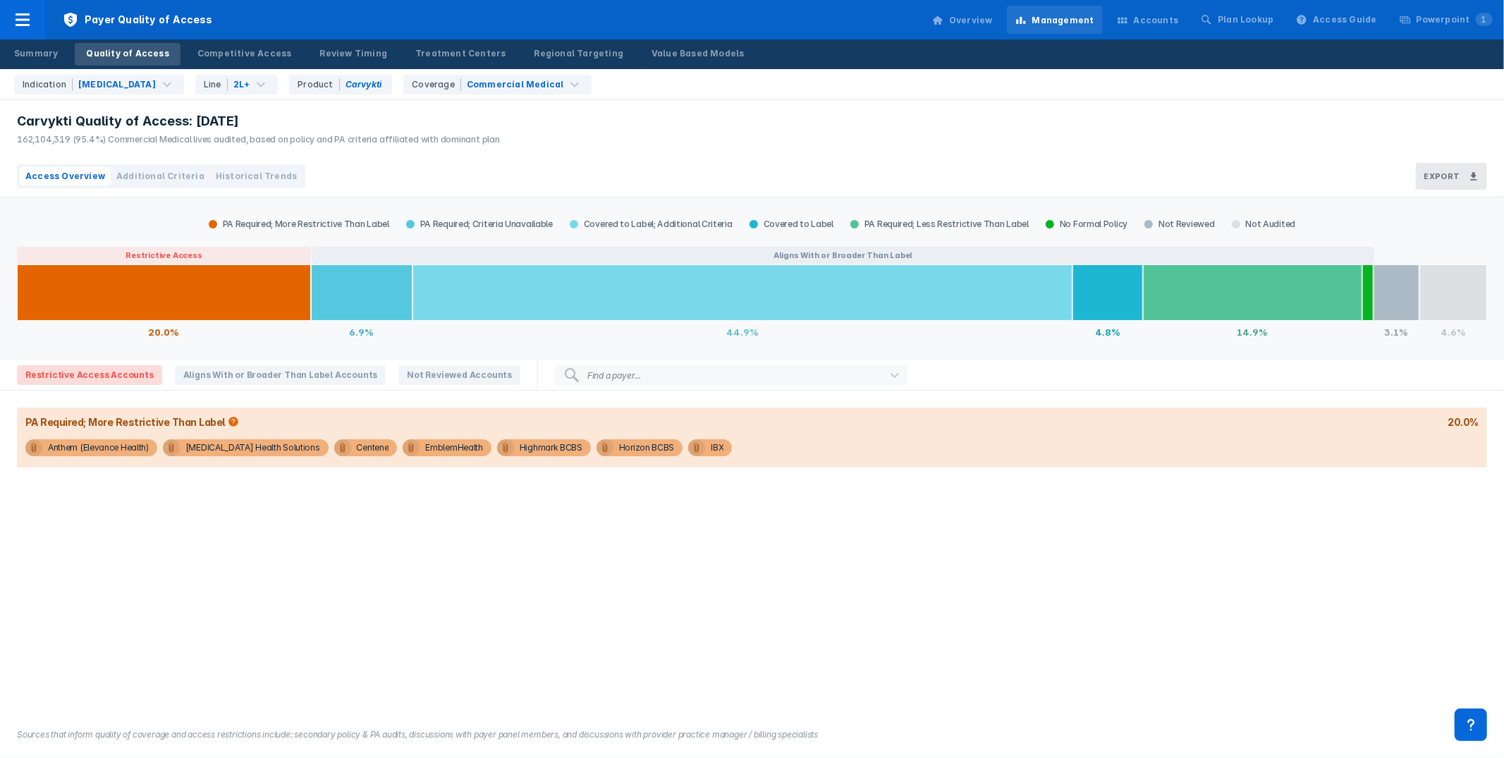
click at [822, 99] on div "Indication [MEDICAL_DATA] Line 2L+ Product Carvykti Coverage Commercial Medical" at bounding box center [755, 84] width 1495 height 30
